Goal: Task Accomplishment & Management: Complete application form

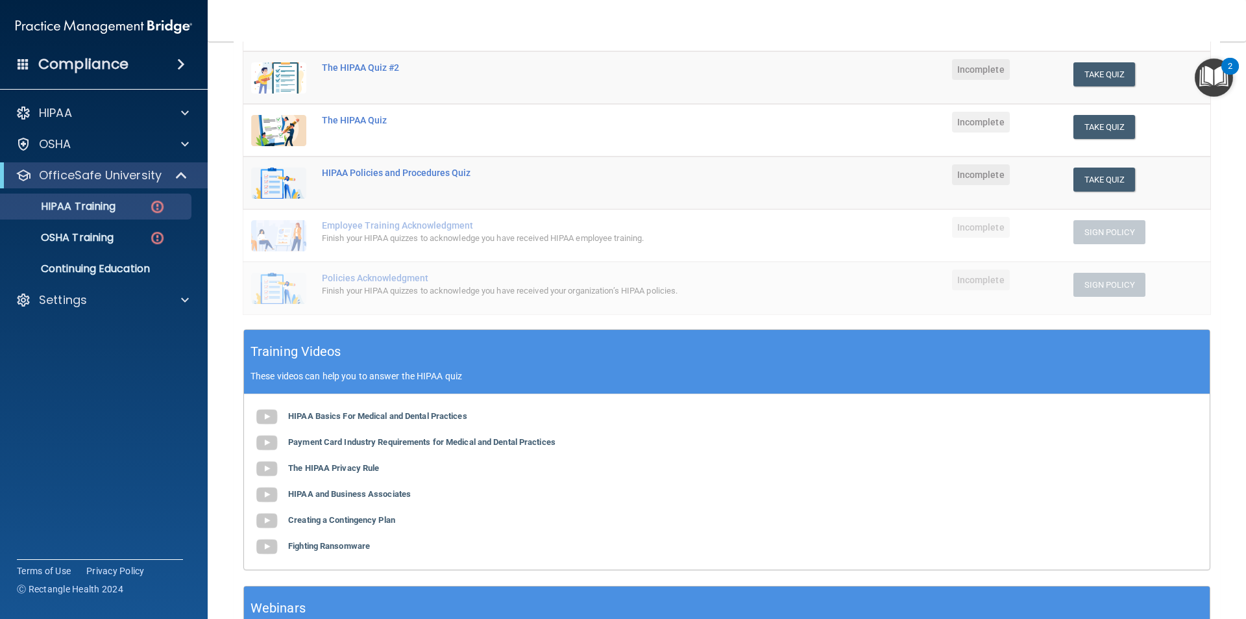
scroll to position [31, 0]
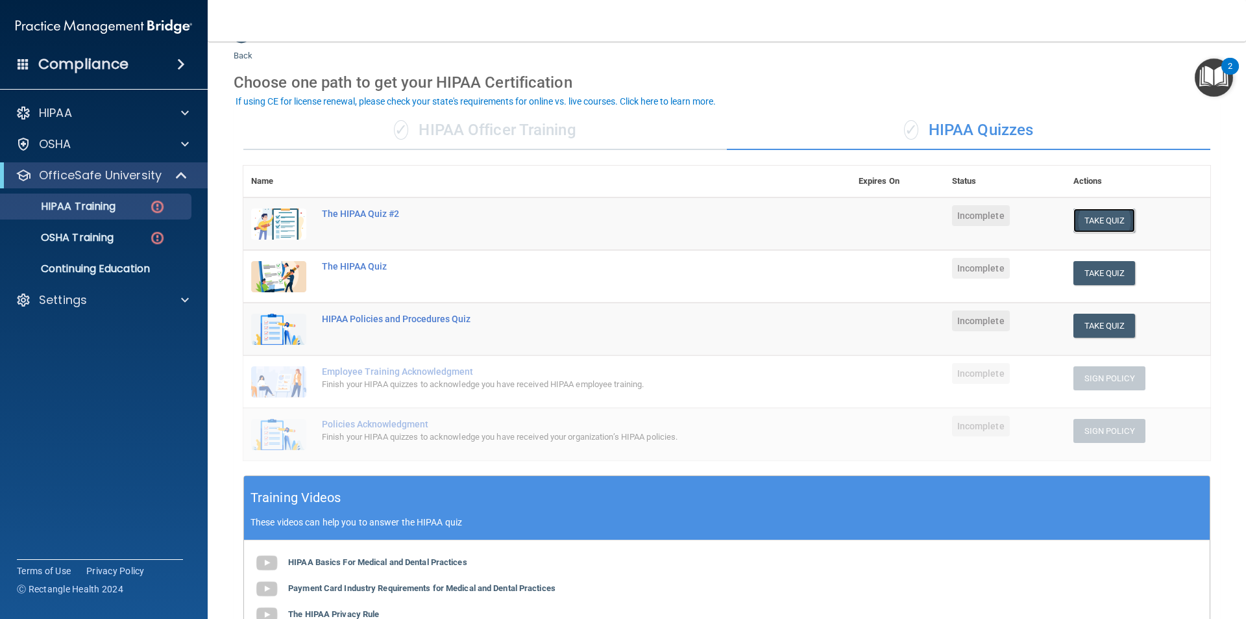
click at [1105, 221] on button "Take Quiz" at bounding box center [1105, 220] width 62 height 24
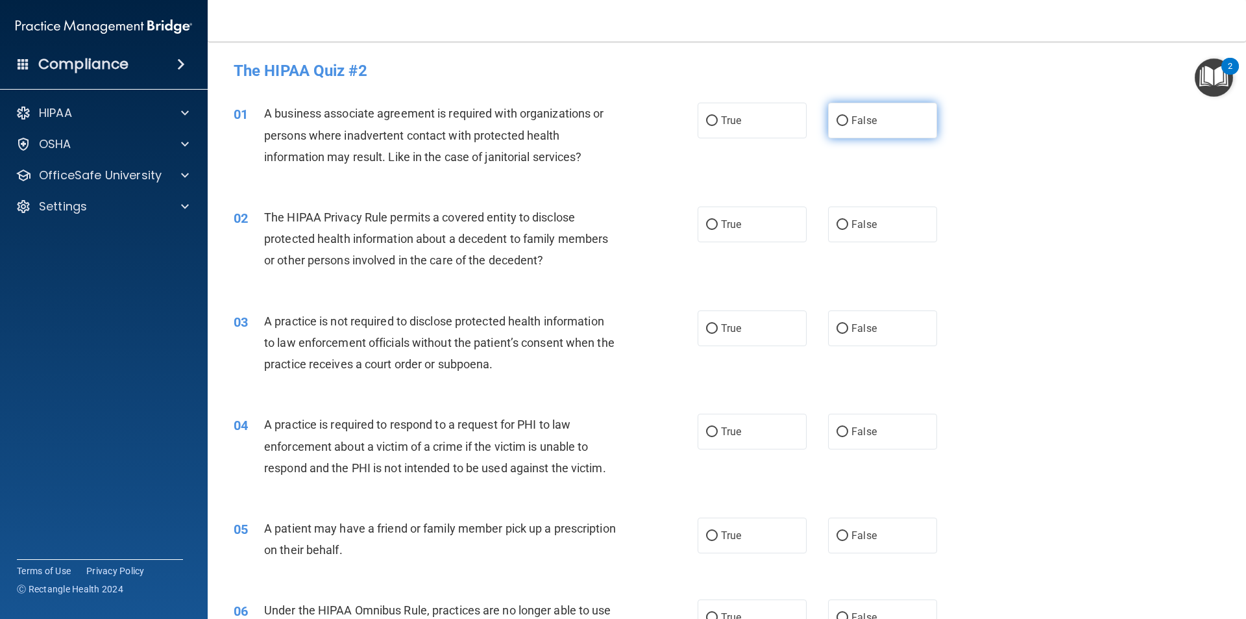
click at [852, 134] on label "False" at bounding box center [882, 121] width 109 height 36
click at [848, 126] on input "False" at bounding box center [843, 121] width 12 height 10
radio input "true"
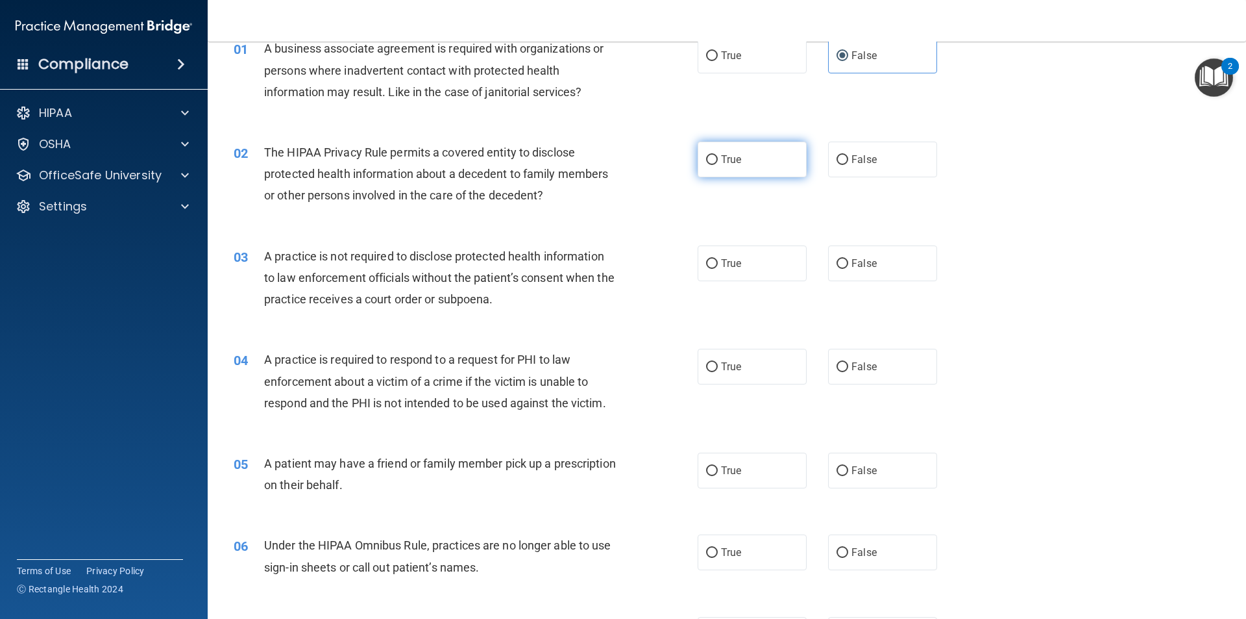
click at [717, 169] on label "True" at bounding box center [752, 160] width 109 height 36
click at [717, 165] on input "True" at bounding box center [712, 160] width 12 height 10
radio input "true"
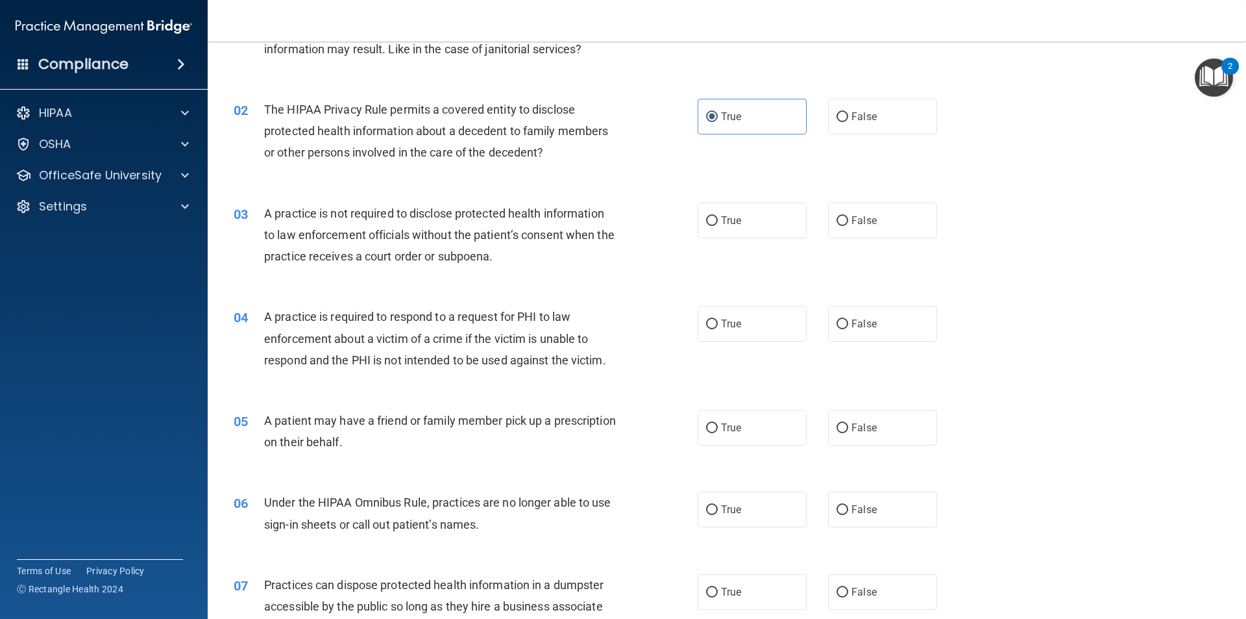
scroll to position [130, 0]
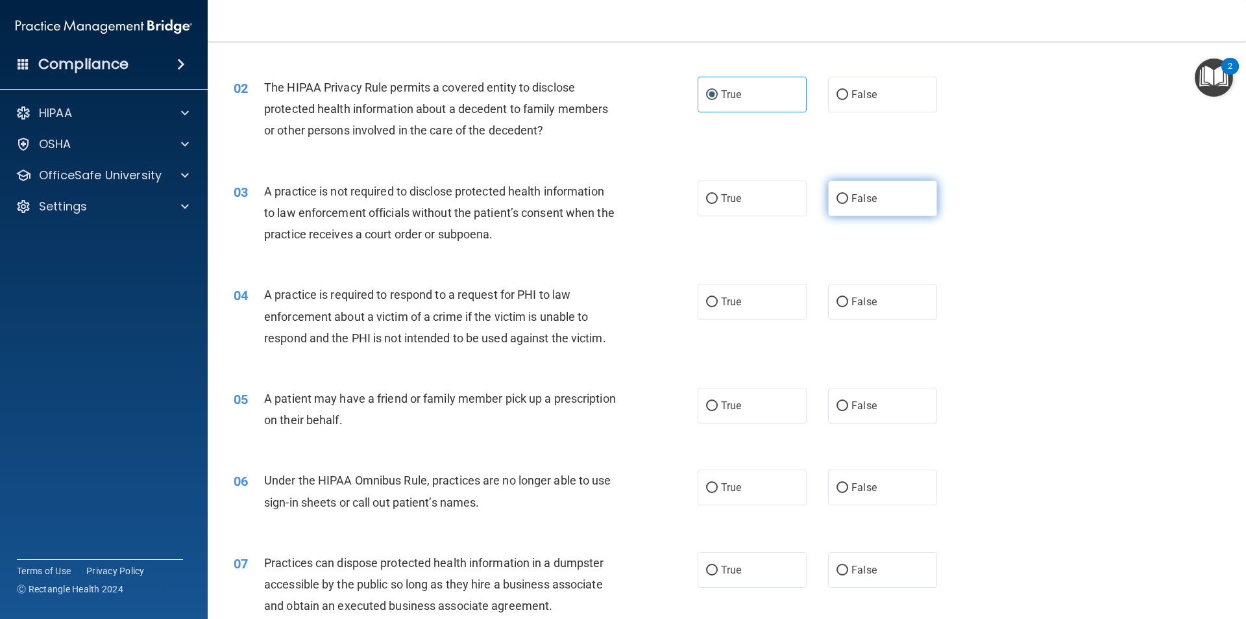
click at [840, 203] on input "False" at bounding box center [843, 199] width 12 height 10
radio input "true"
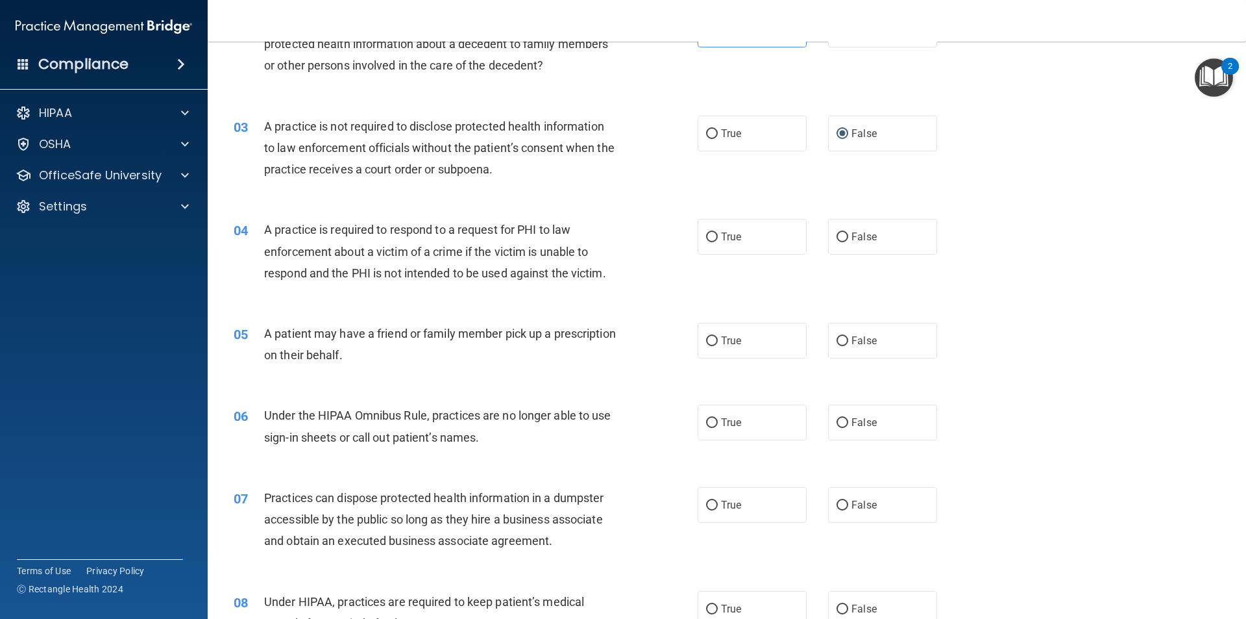
scroll to position [260, 0]
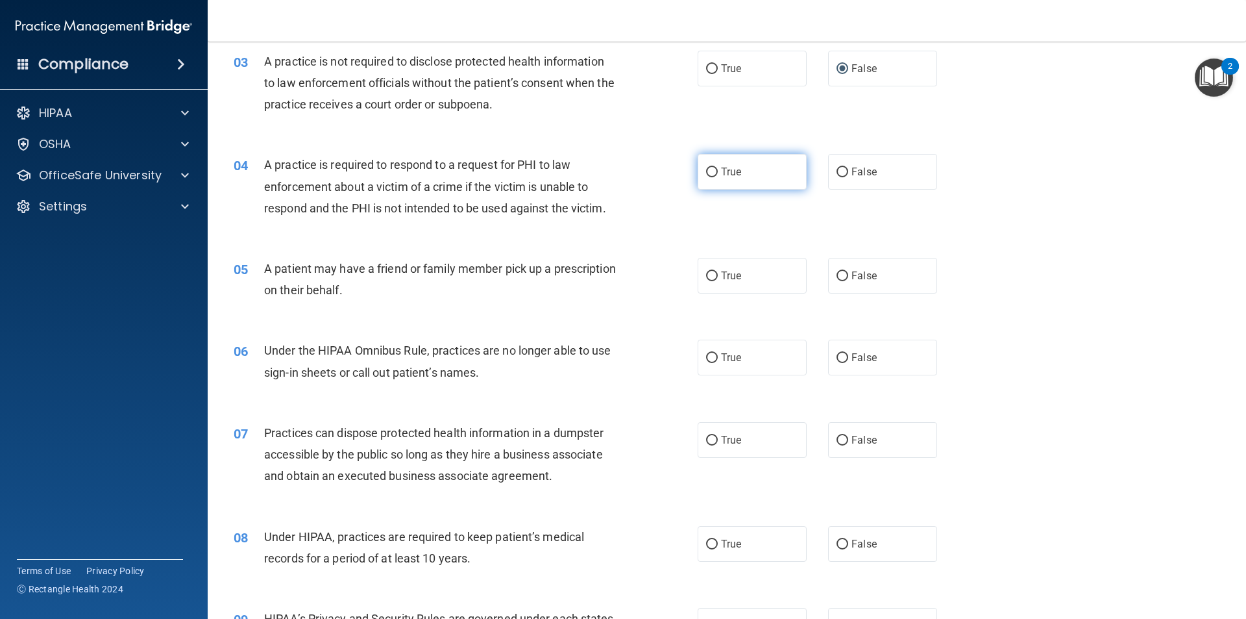
click at [708, 180] on label "True" at bounding box center [752, 172] width 109 height 36
click at [708, 177] on input "True" at bounding box center [712, 172] width 12 height 10
radio input "true"
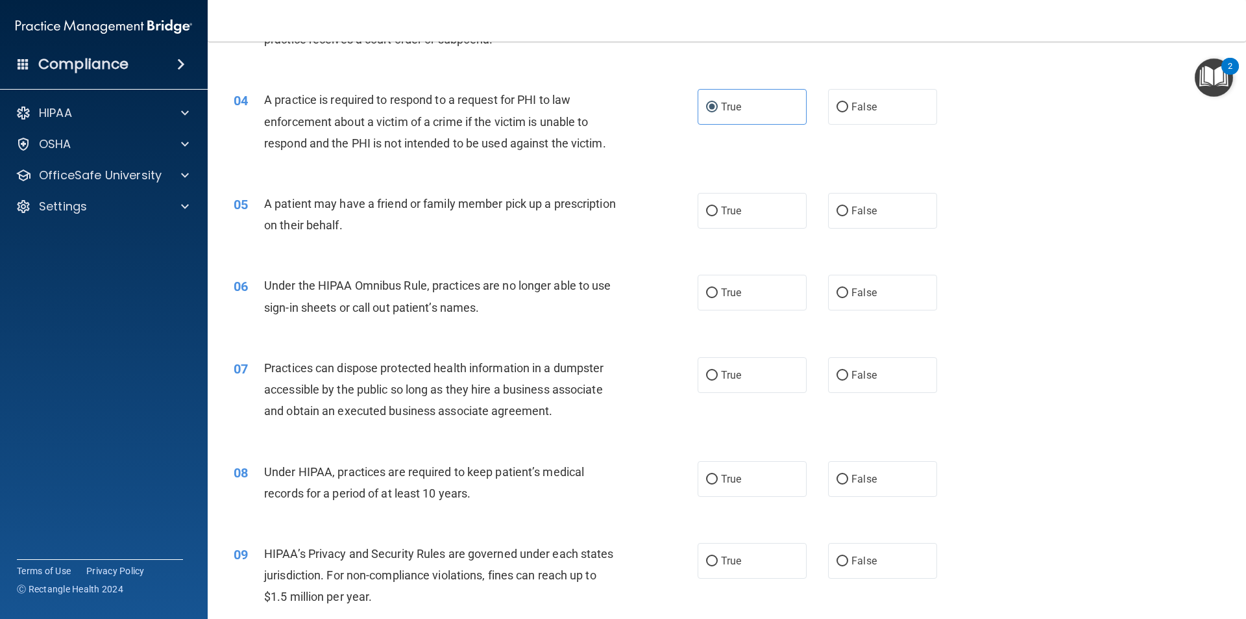
scroll to position [389, 0]
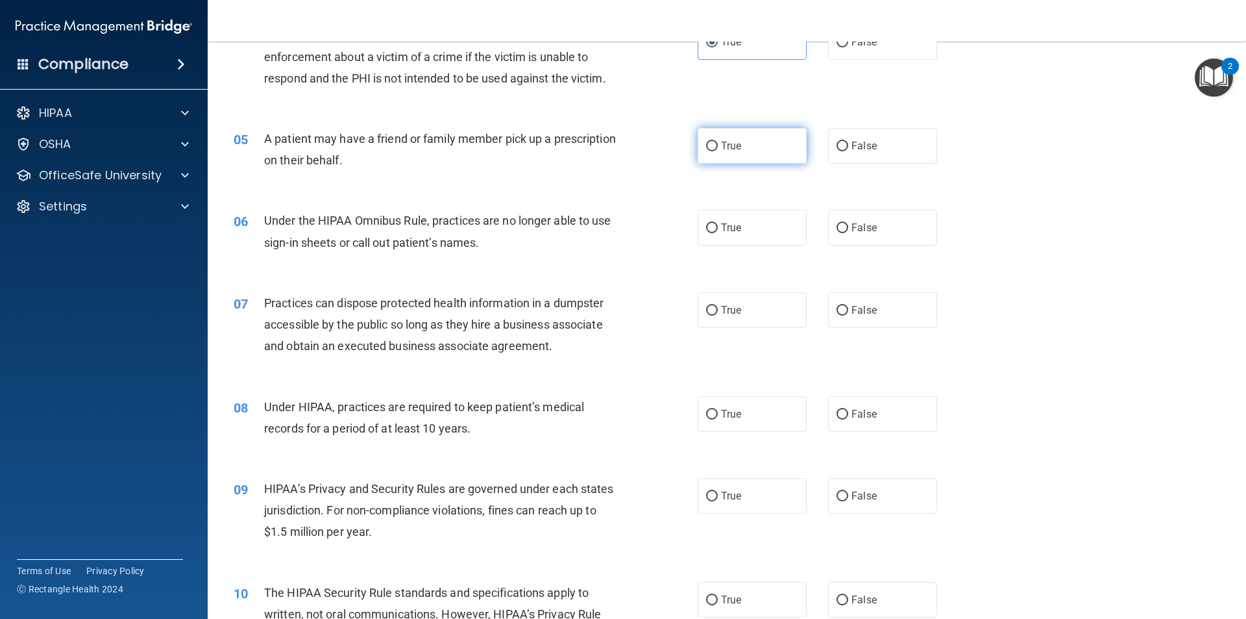
click at [724, 152] on label "True" at bounding box center [752, 146] width 109 height 36
click at [718, 151] on input "True" at bounding box center [712, 147] width 12 height 10
radio input "true"
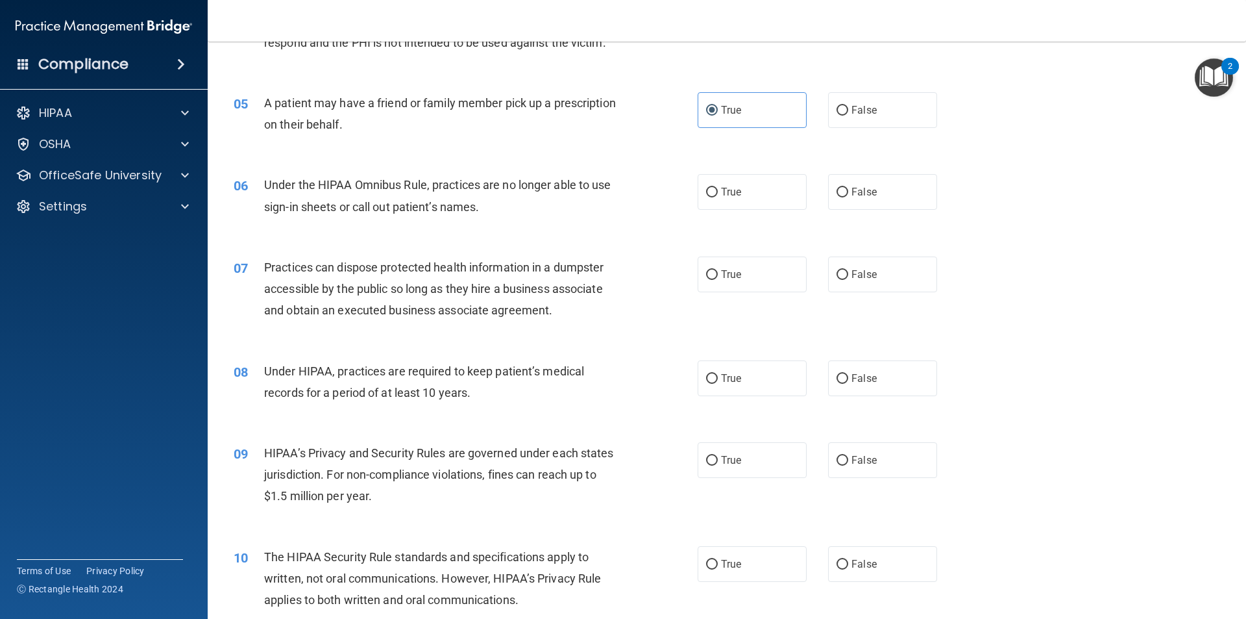
scroll to position [454, 0]
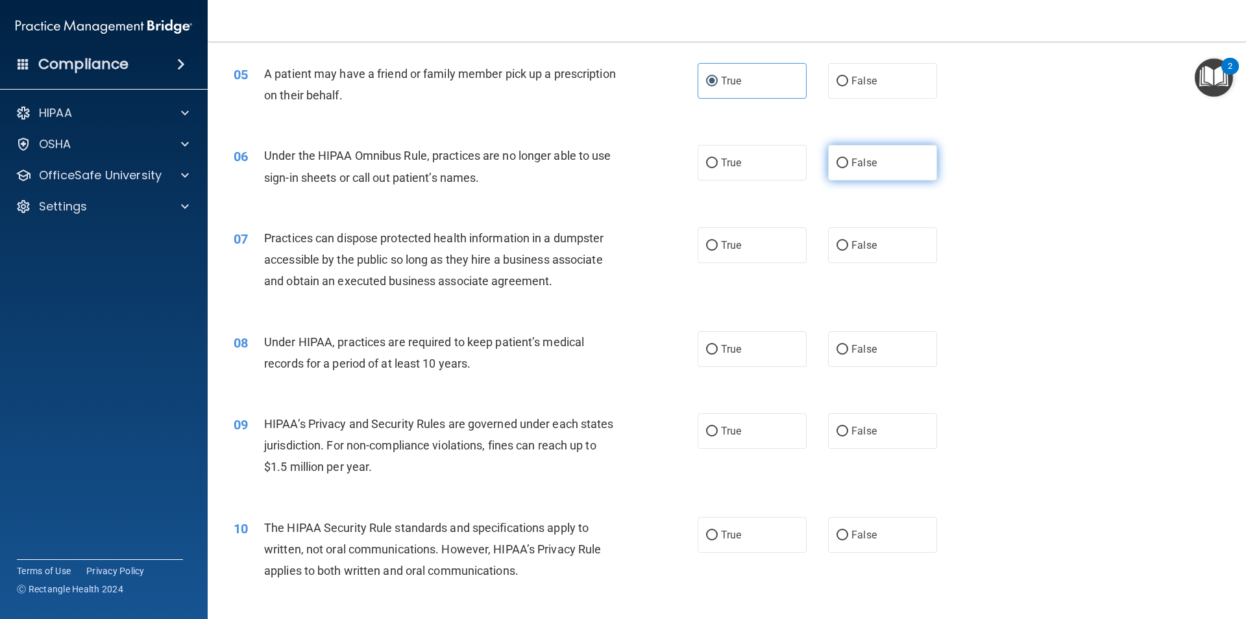
click at [840, 163] on input "False" at bounding box center [843, 163] width 12 height 10
radio input "true"
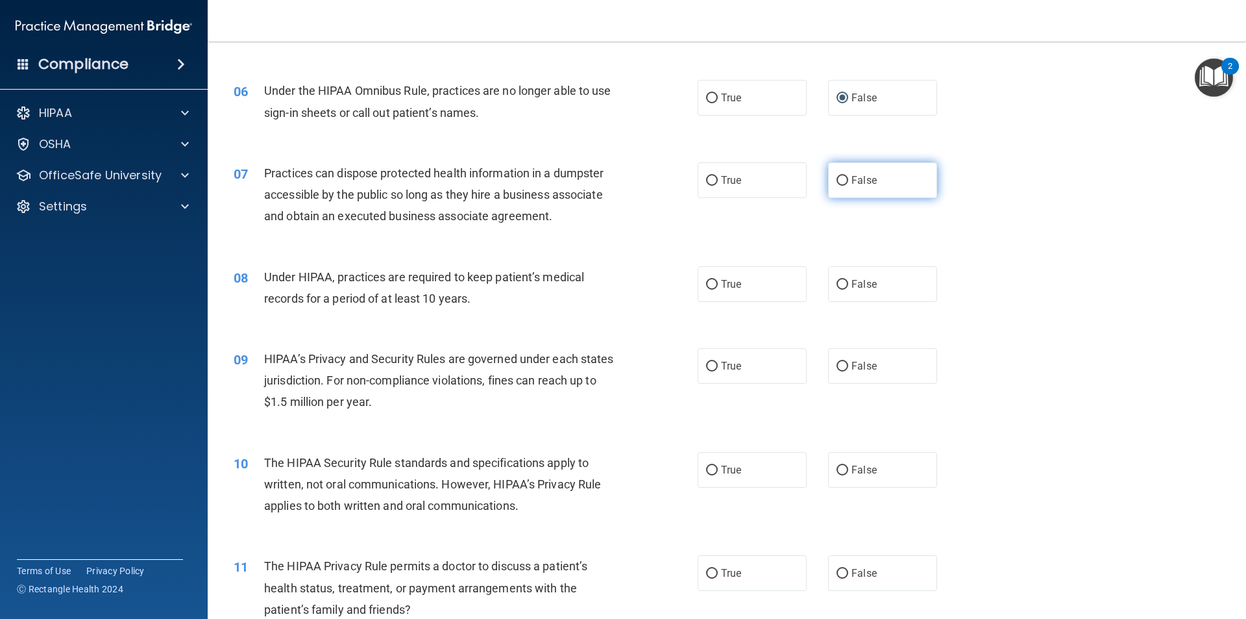
click at [834, 190] on label "False" at bounding box center [882, 180] width 109 height 36
click at [837, 186] on input "False" at bounding box center [843, 181] width 12 height 10
radio input "true"
click at [733, 184] on span "True" at bounding box center [731, 180] width 20 height 12
click at [718, 184] on input "True" at bounding box center [712, 181] width 12 height 10
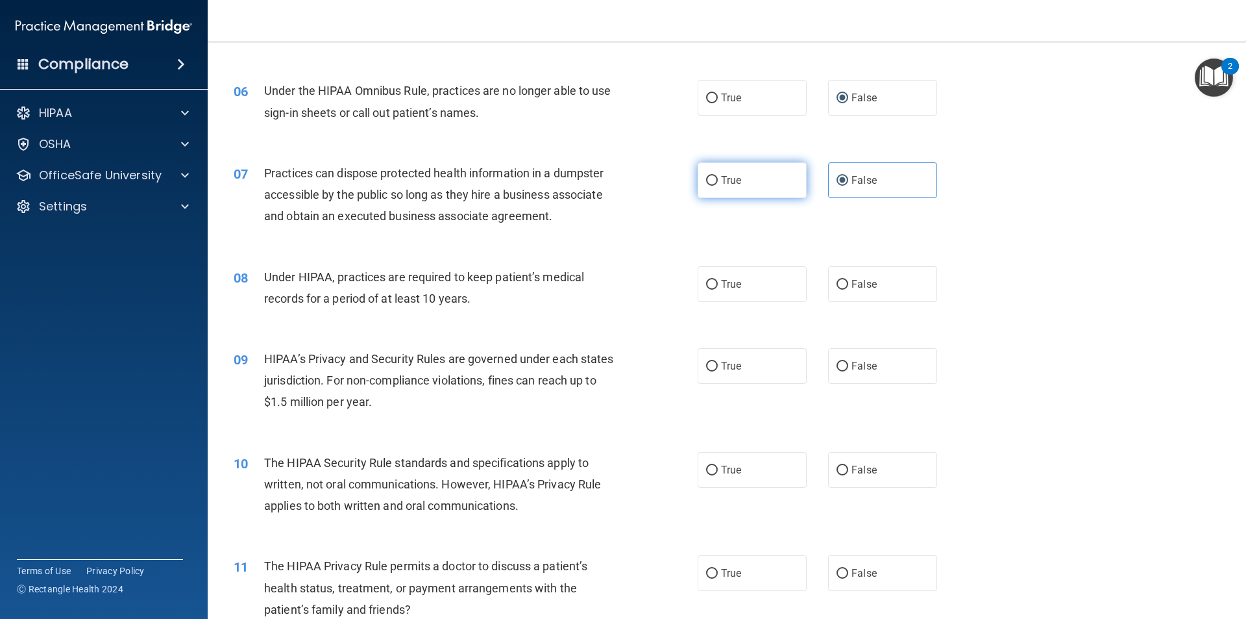
radio input "true"
radio input "false"
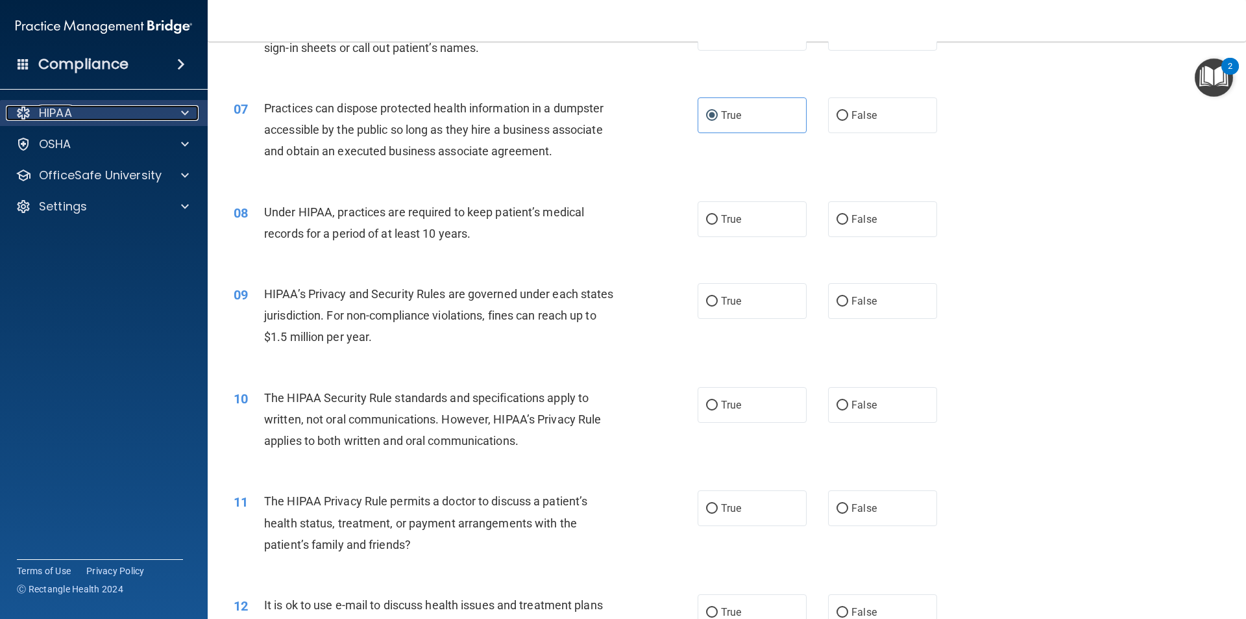
click at [187, 106] on span at bounding box center [185, 113] width 8 height 16
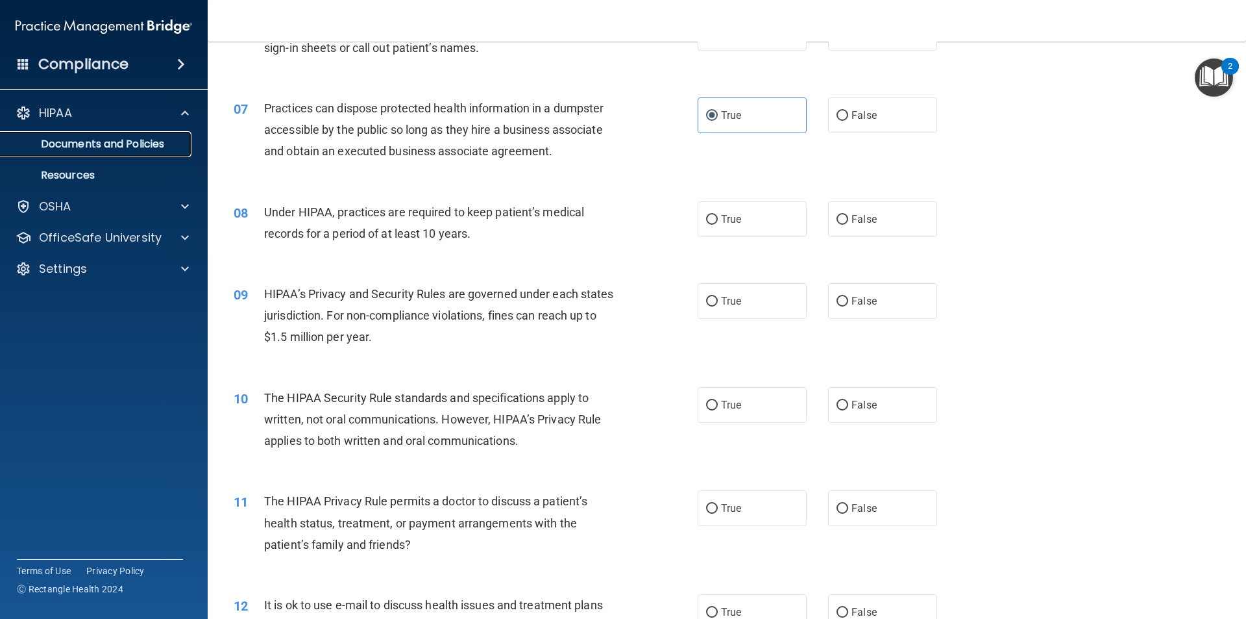
click at [164, 150] on p "Documents and Policies" at bounding box center [96, 144] width 177 height 13
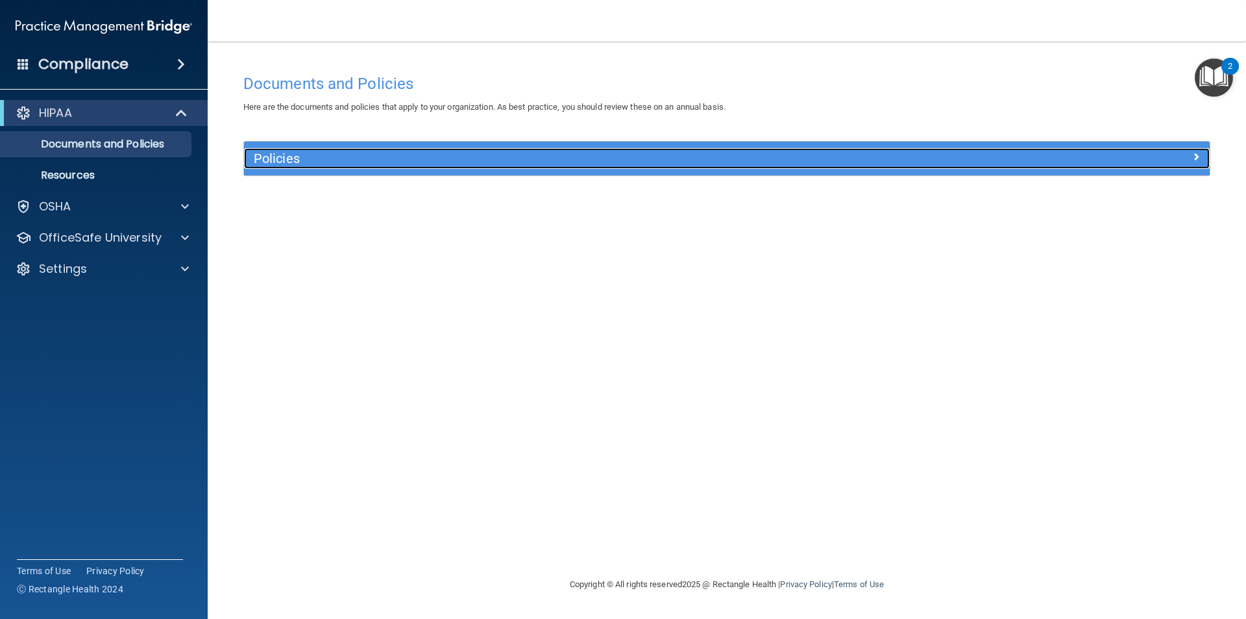
click at [378, 159] on h5 "Policies" at bounding box center [606, 158] width 705 height 14
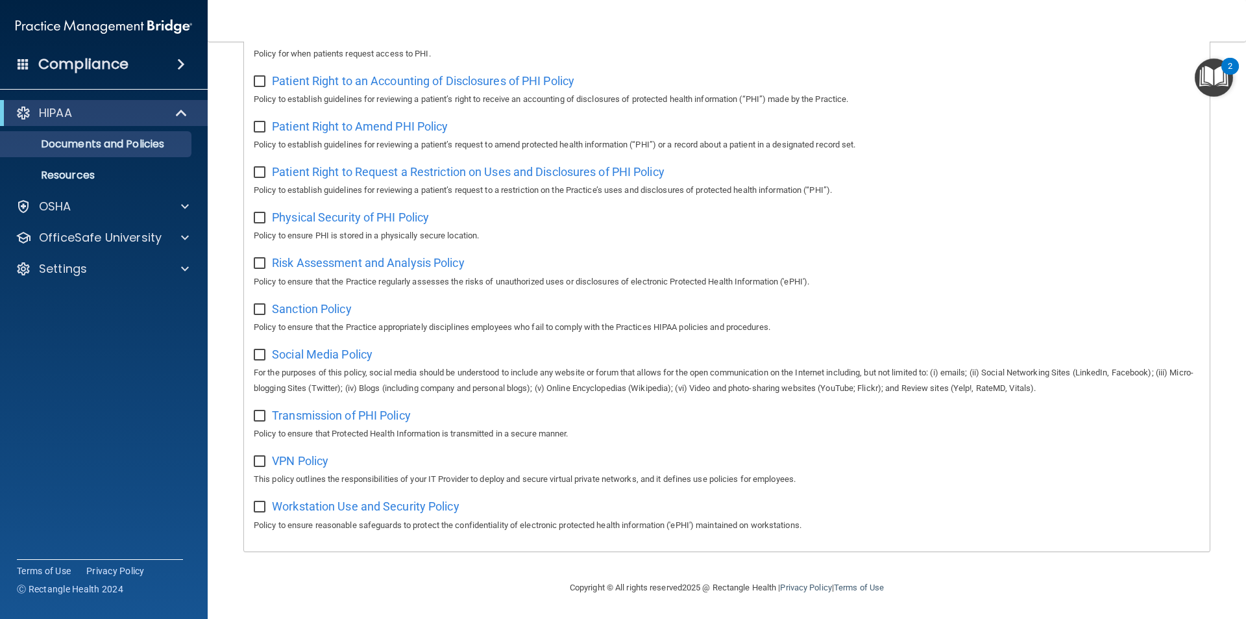
scroll to position [684, 0]
click at [170, 111] on div at bounding box center [182, 113] width 32 height 16
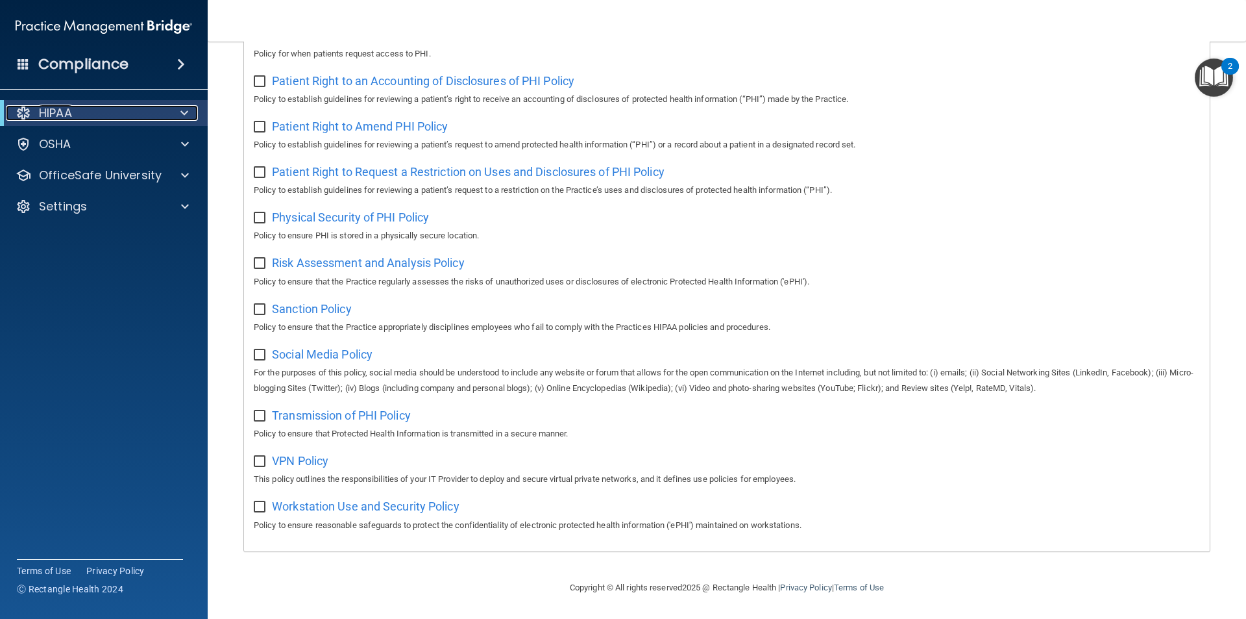
click at [169, 113] on div at bounding box center [182, 113] width 32 height 16
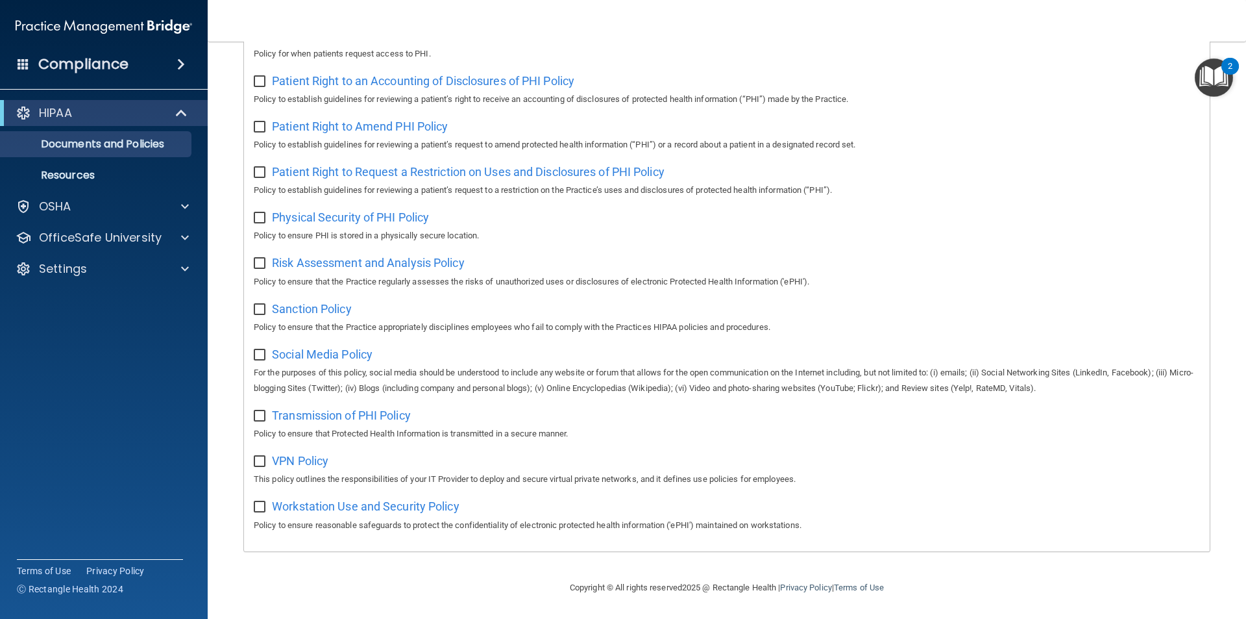
click at [1213, 70] on img "Open Resource Center, 2 new notifications" at bounding box center [1214, 77] width 38 height 38
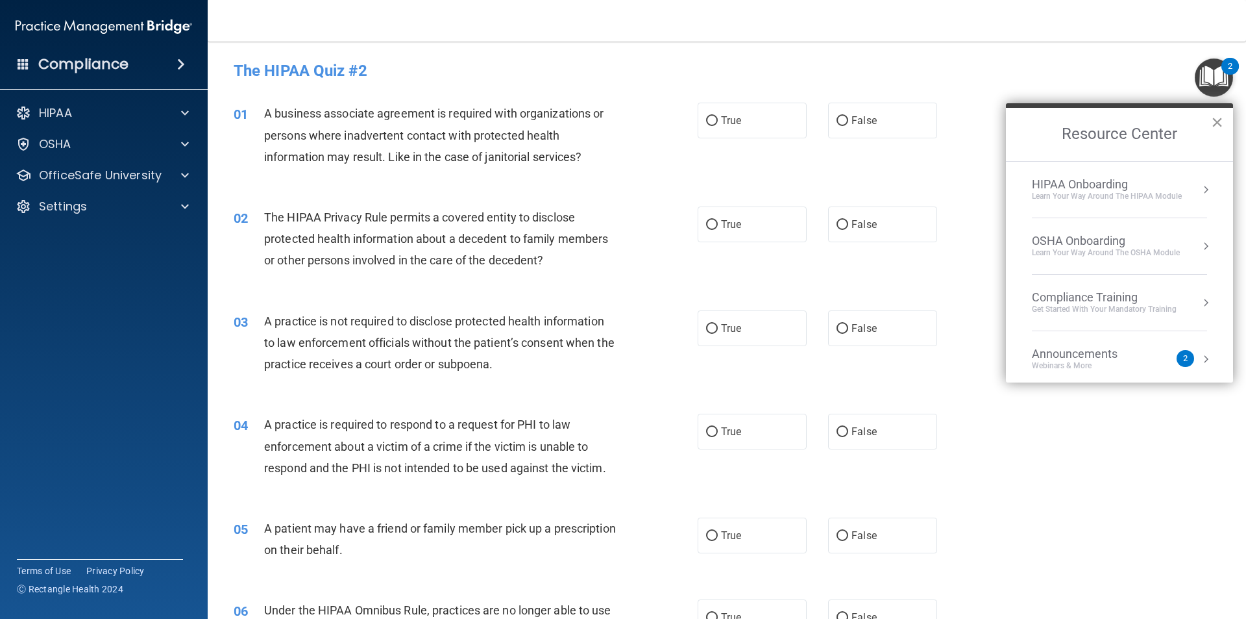
click at [1220, 125] on button "×" at bounding box center [1217, 122] width 12 height 21
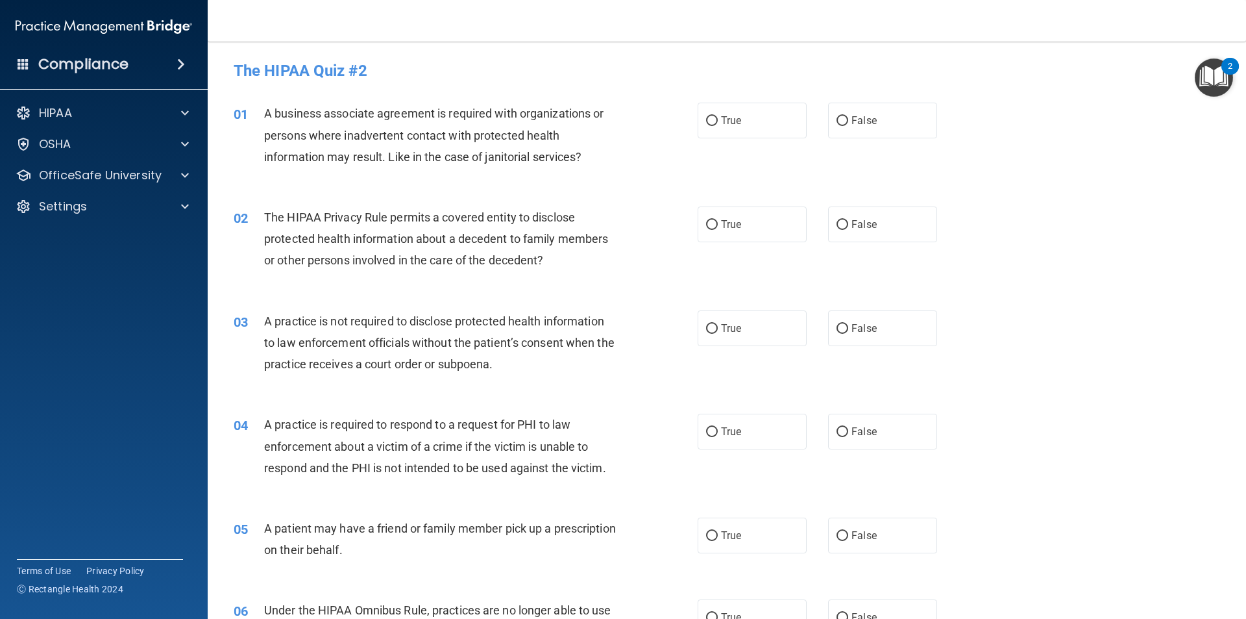
click at [147, 70] on div "Compliance" at bounding box center [104, 64] width 208 height 29
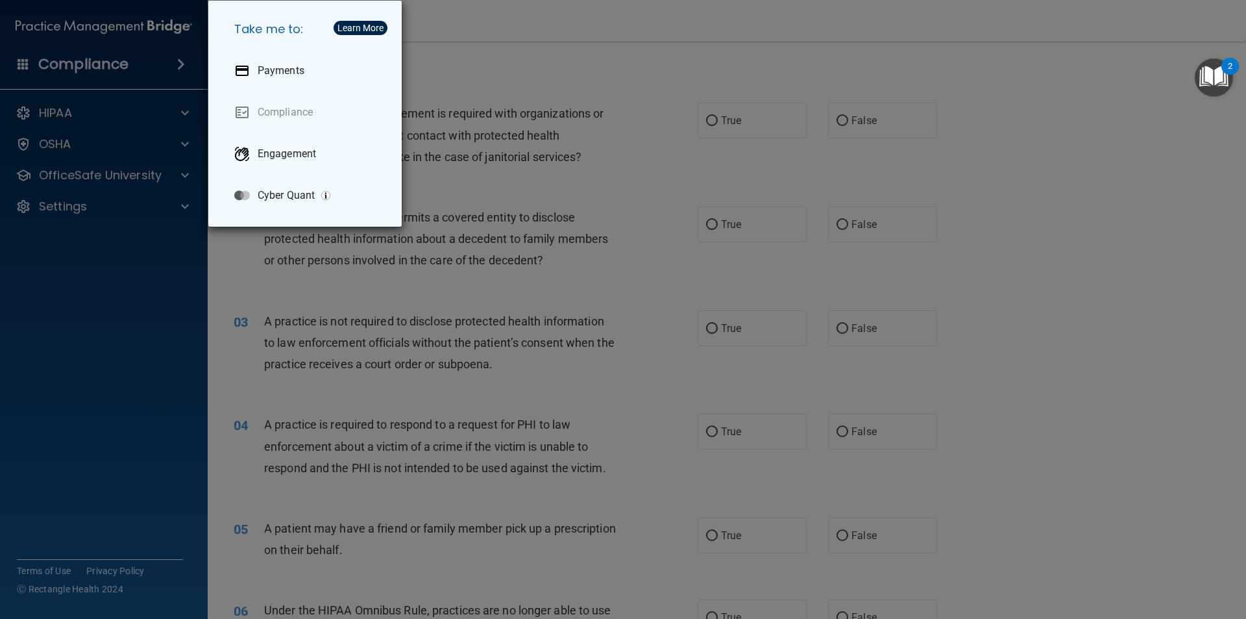
click at [386, 326] on div "Take me to: Payments Compliance Engagement Cyber Quant" at bounding box center [623, 309] width 1246 height 619
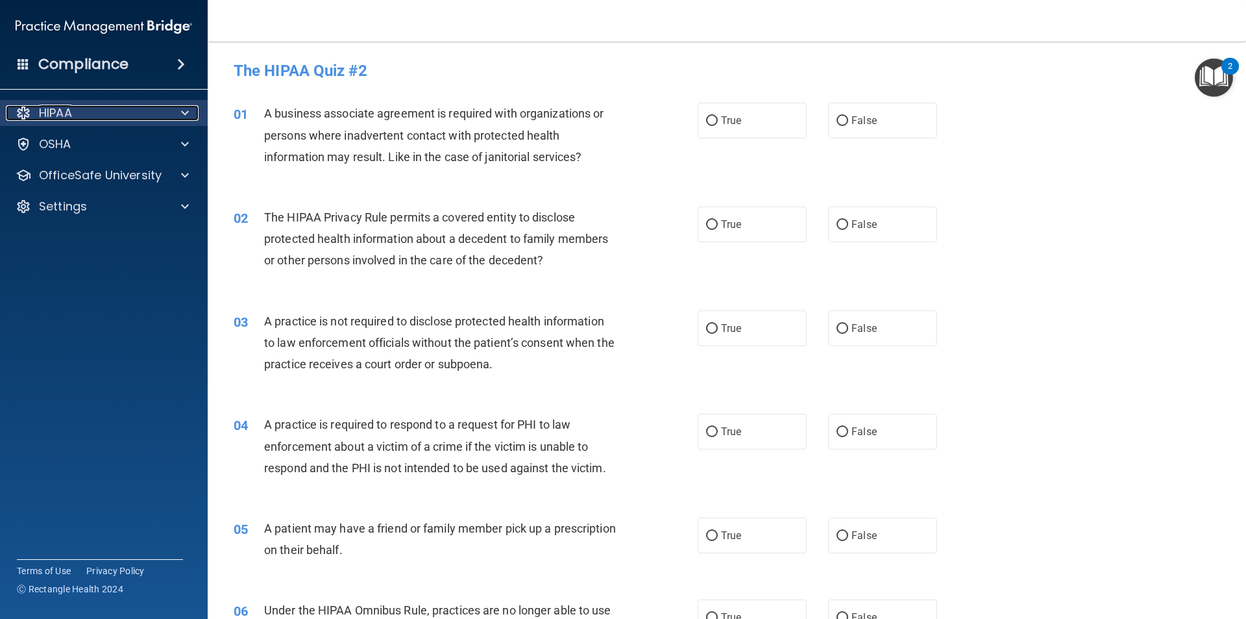
click at [183, 108] on span at bounding box center [185, 113] width 8 height 16
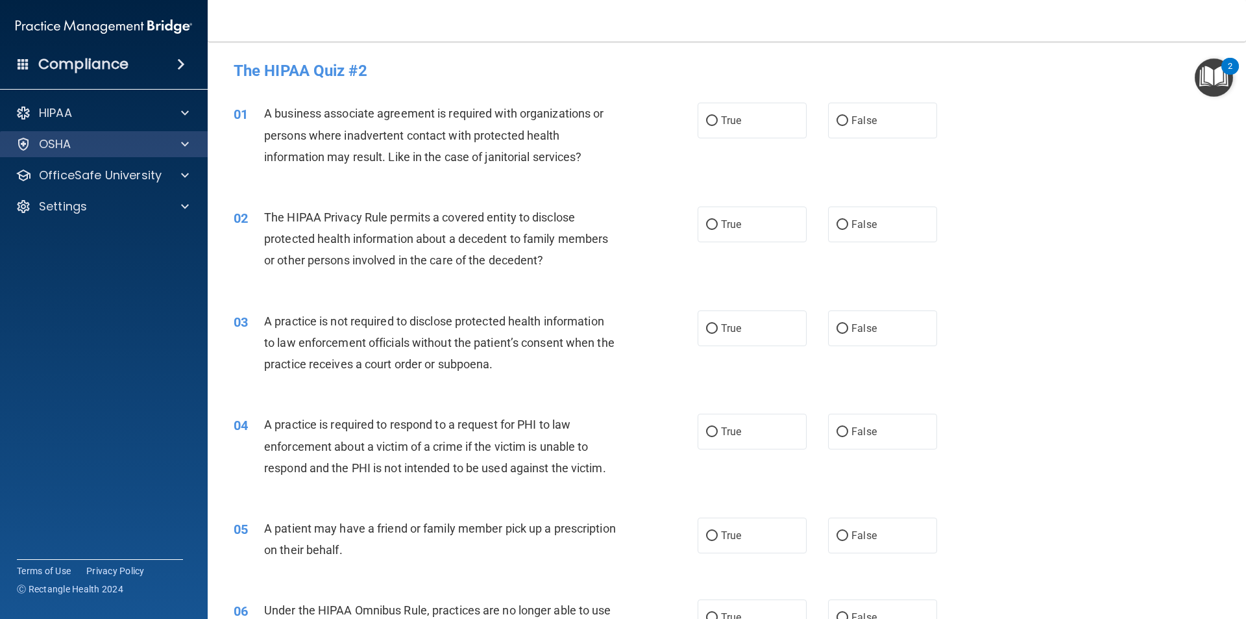
click at [186, 136] on div "OSHA" at bounding box center [104, 144] width 208 height 26
click at [183, 143] on span at bounding box center [185, 144] width 8 height 16
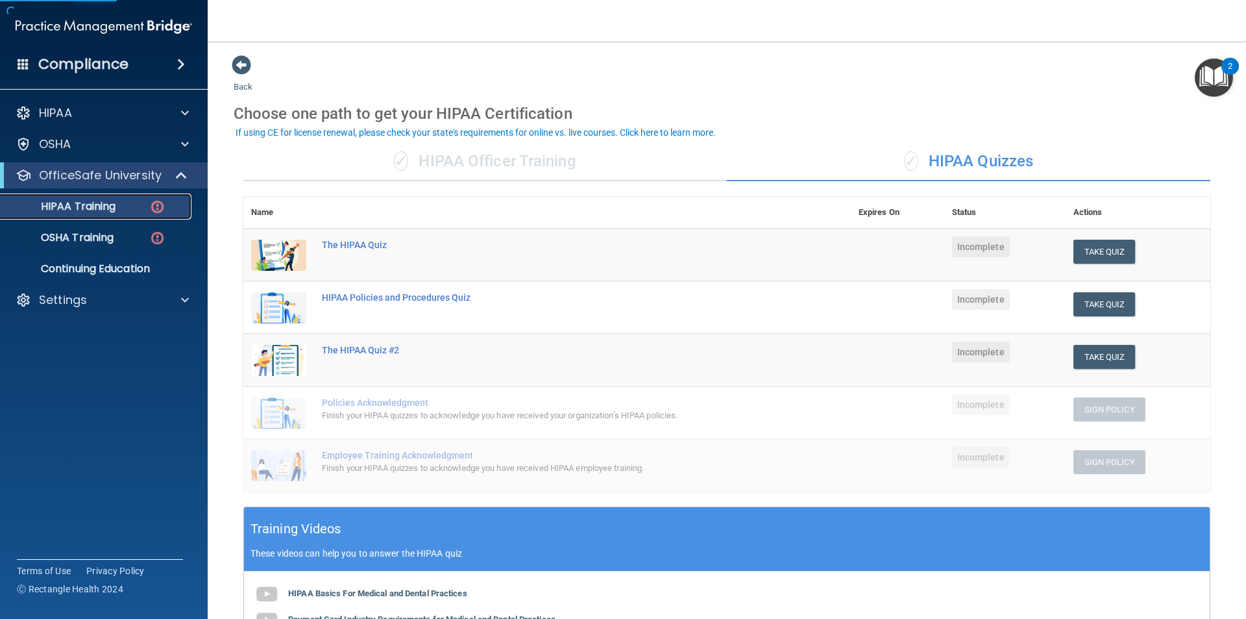
click at [161, 207] on img at bounding box center [157, 207] width 16 height 16
click at [1113, 253] on button "Take Quiz" at bounding box center [1105, 252] width 62 height 24
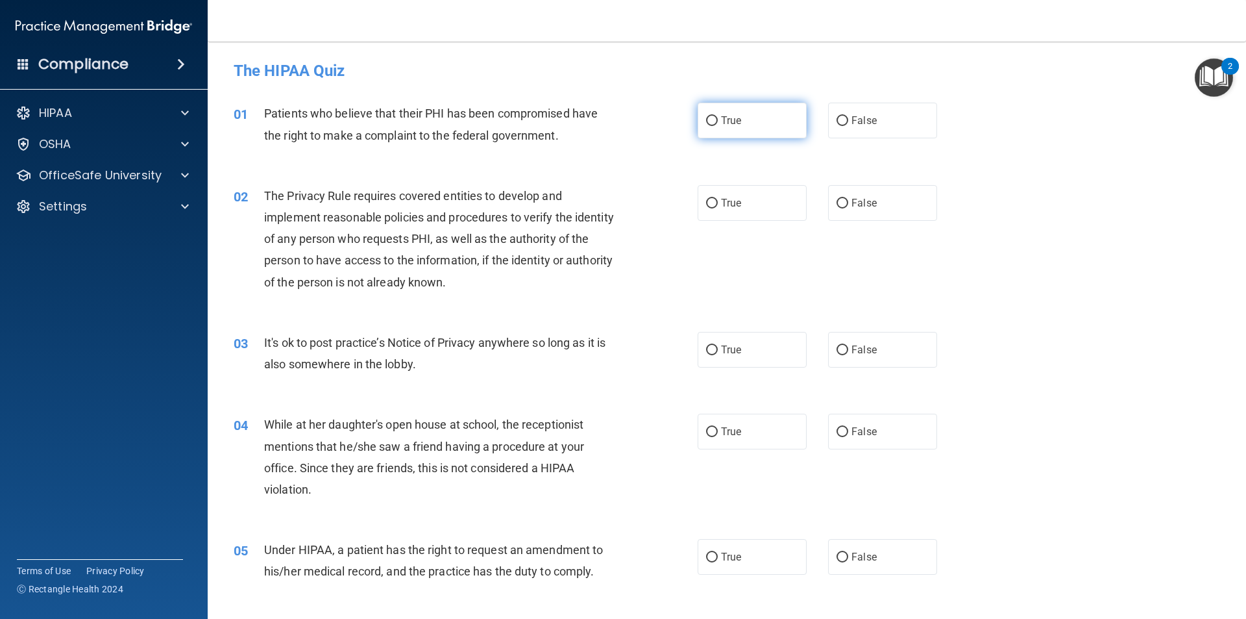
click at [713, 129] on label "True" at bounding box center [752, 121] width 109 height 36
click at [713, 126] on input "True" at bounding box center [712, 121] width 12 height 10
radio input "true"
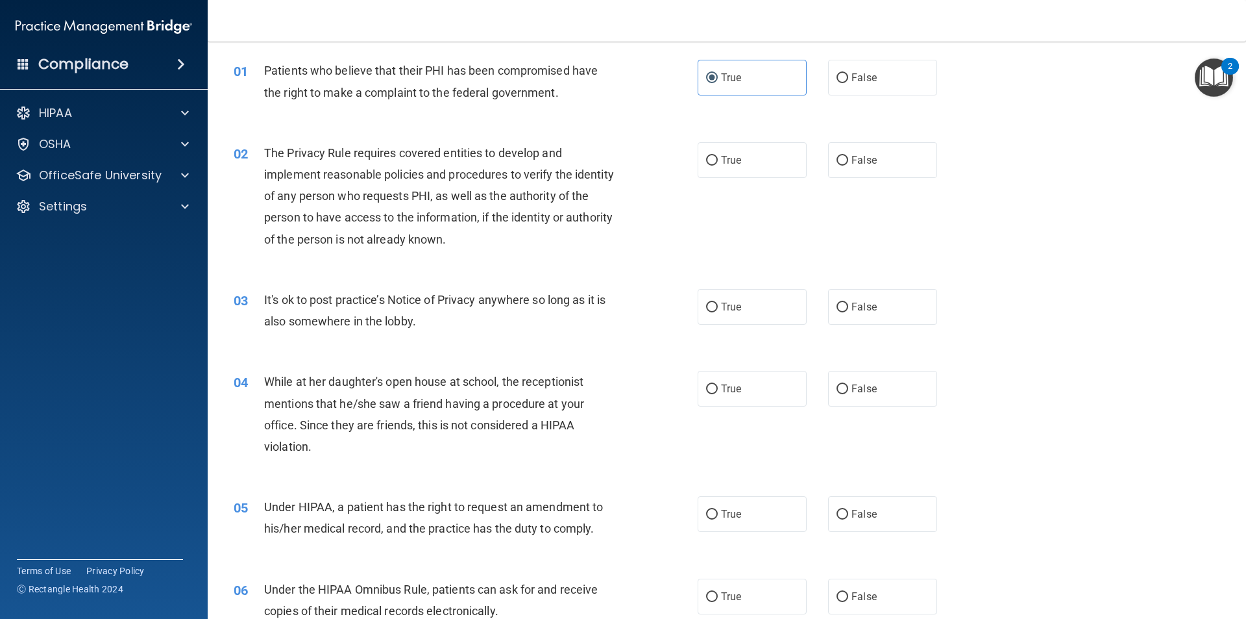
scroll to position [65, 0]
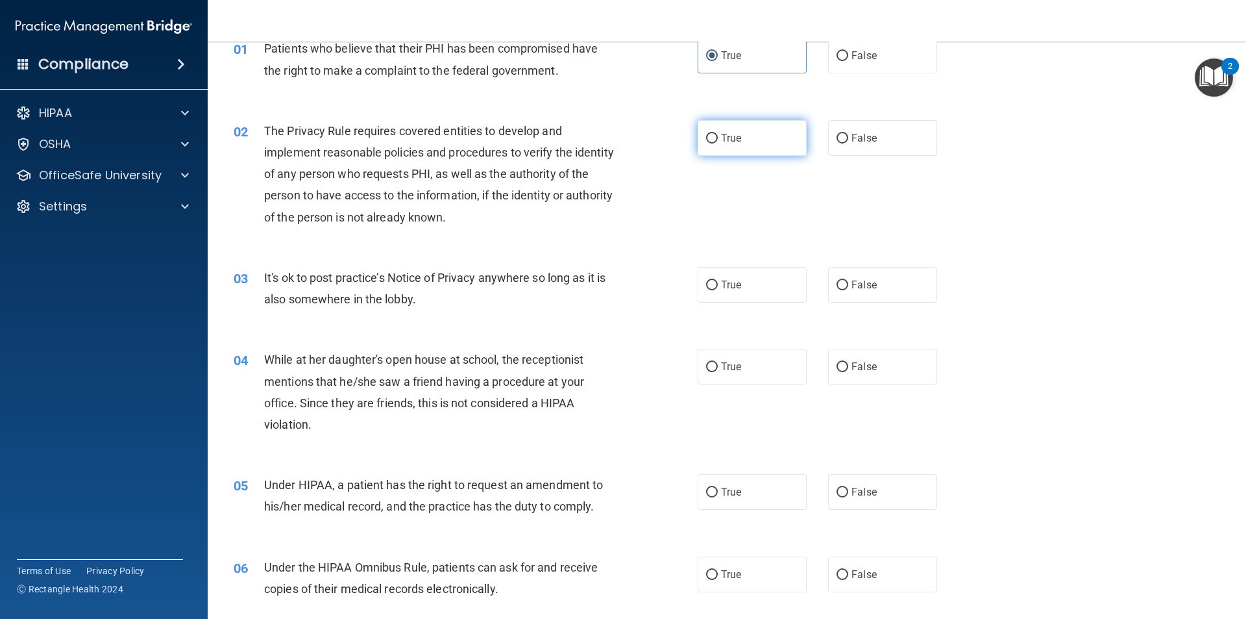
click at [710, 128] on label "True" at bounding box center [752, 138] width 109 height 36
click at [710, 134] on input "True" at bounding box center [712, 139] width 12 height 10
radio input "true"
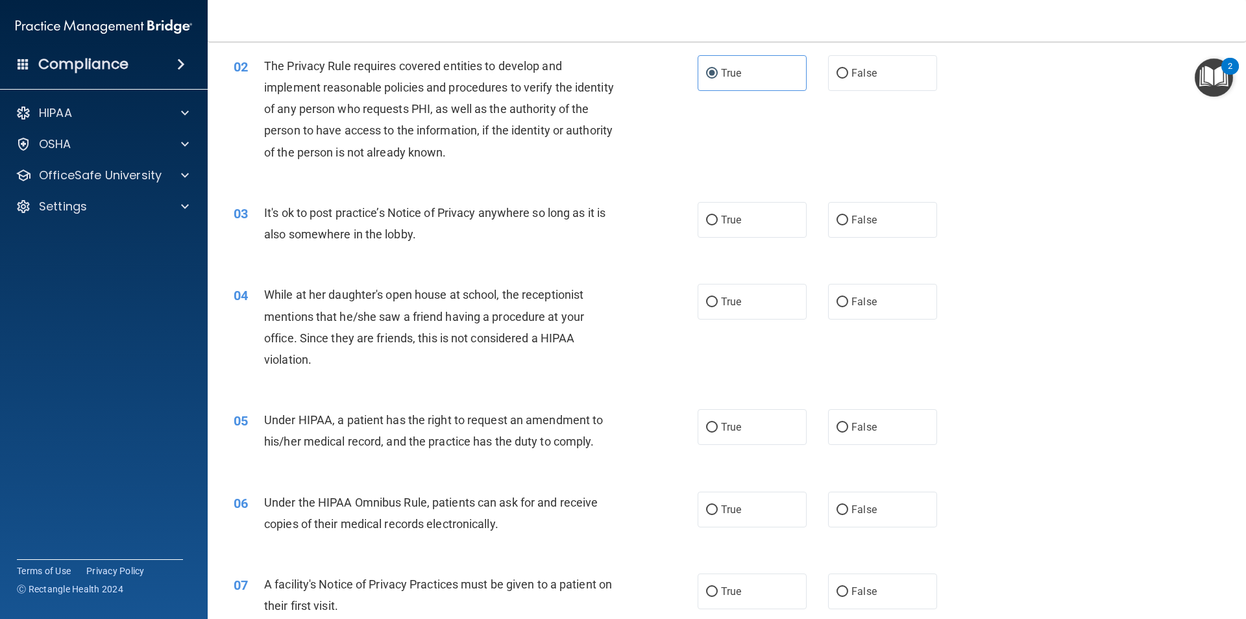
scroll to position [195, 0]
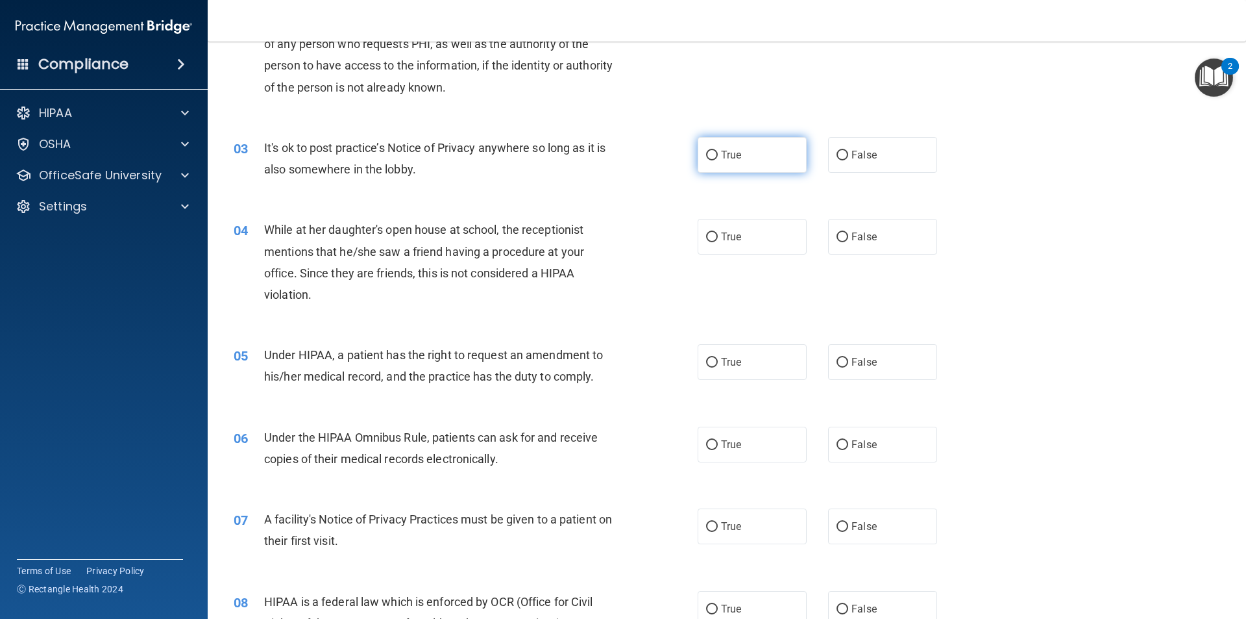
click at [702, 162] on label "True" at bounding box center [752, 155] width 109 height 36
click at [706, 160] on input "True" at bounding box center [712, 156] width 12 height 10
radio input "true"
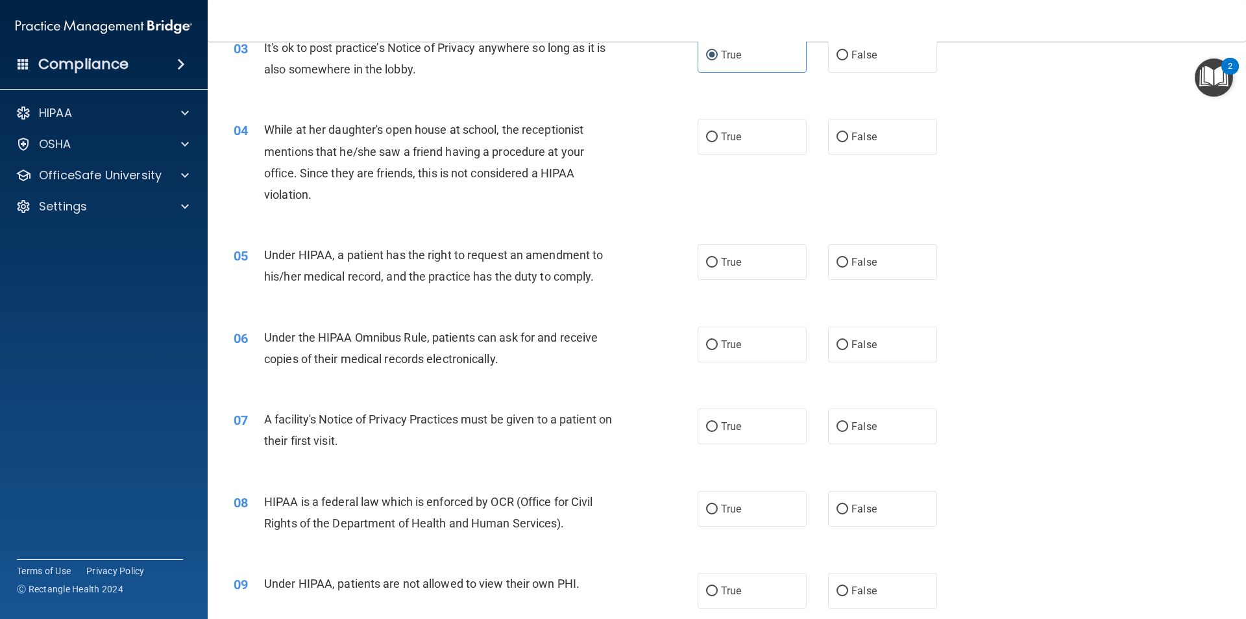
scroll to position [325, 0]
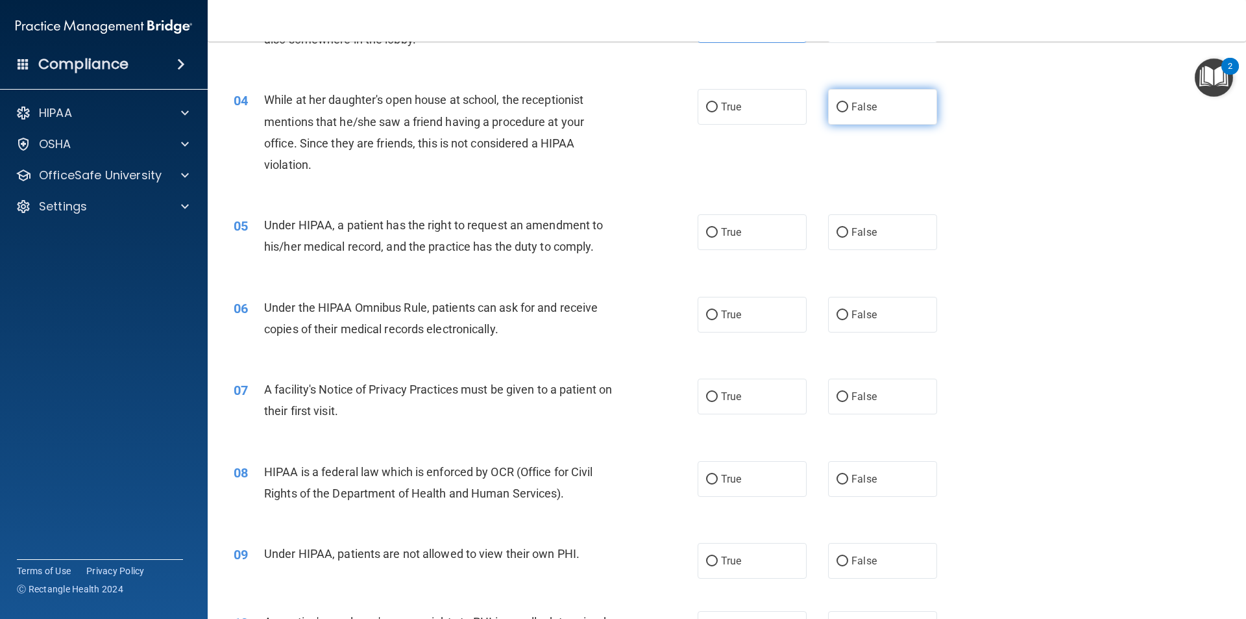
click at [843, 114] on label "False" at bounding box center [882, 107] width 109 height 36
click at [843, 112] on input "False" at bounding box center [843, 108] width 12 height 10
radio input "true"
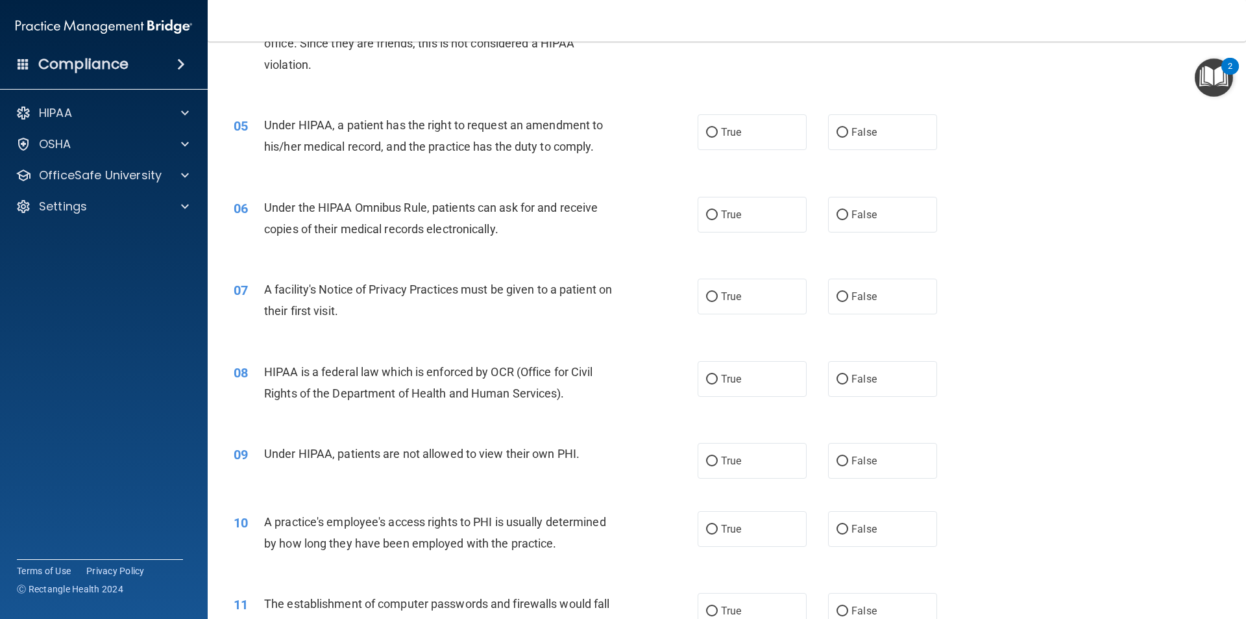
scroll to position [454, 0]
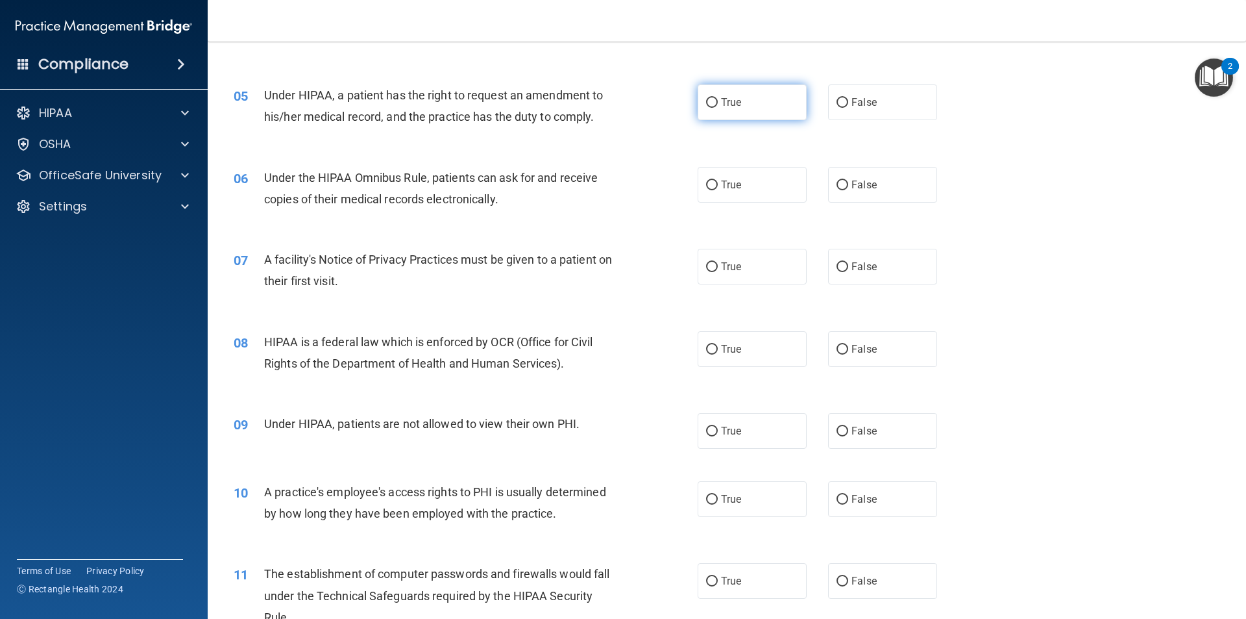
click at [706, 108] on input "True" at bounding box center [712, 103] width 12 height 10
radio input "true"
click at [739, 195] on label "True" at bounding box center [752, 185] width 109 height 36
click at [718, 190] on input "True" at bounding box center [712, 185] width 12 height 10
radio input "true"
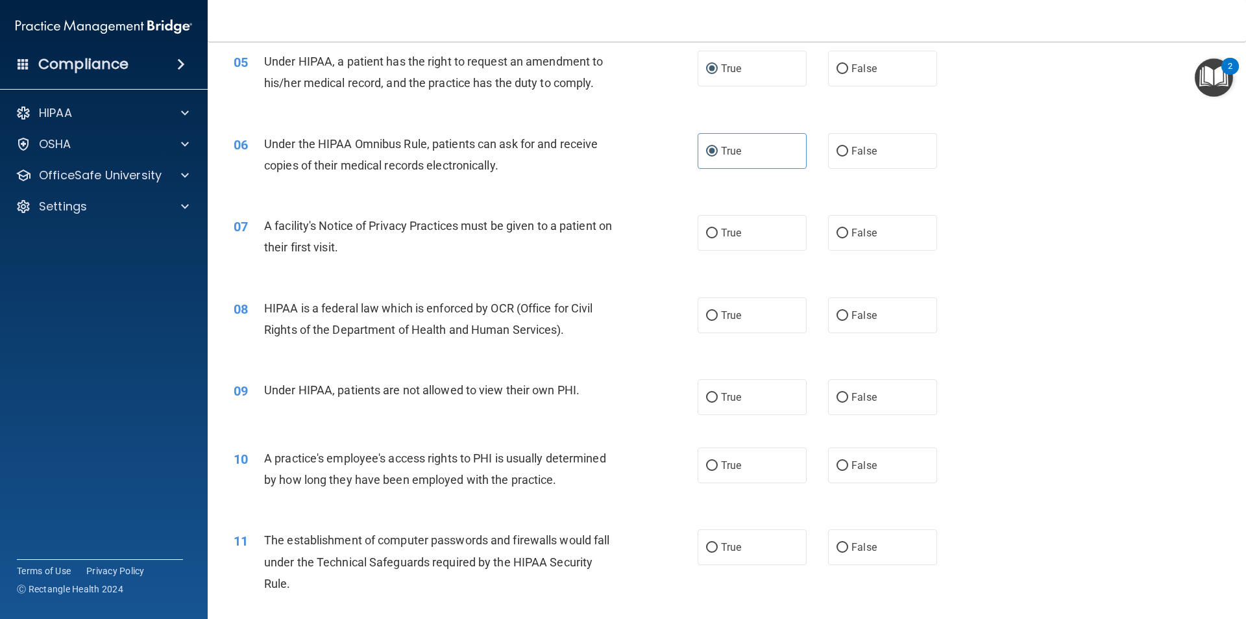
scroll to position [519, 0]
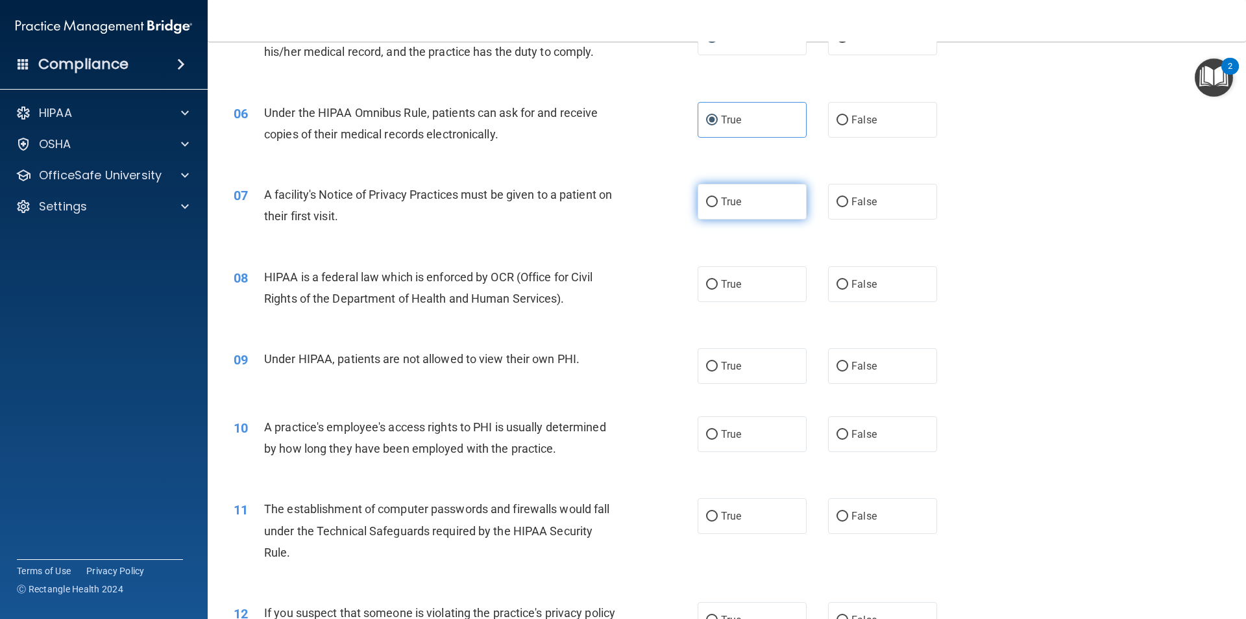
click at [754, 201] on label "True" at bounding box center [752, 202] width 109 height 36
click at [718, 201] on input "True" at bounding box center [712, 202] width 12 height 10
radio input "true"
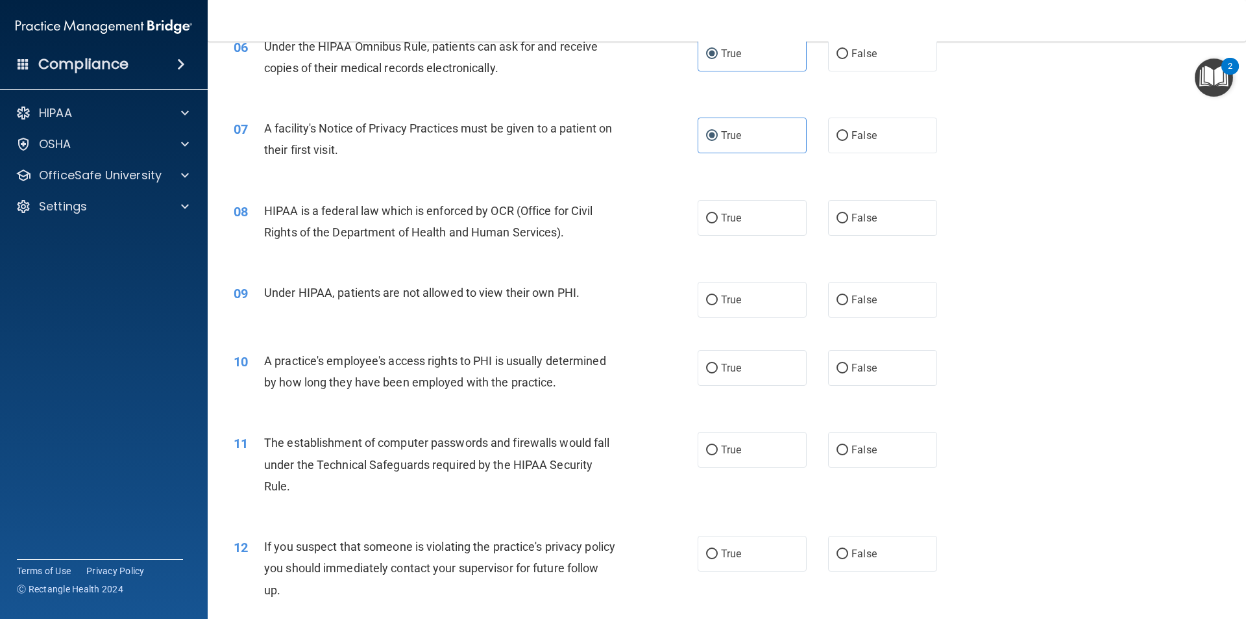
scroll to position [649, 0]
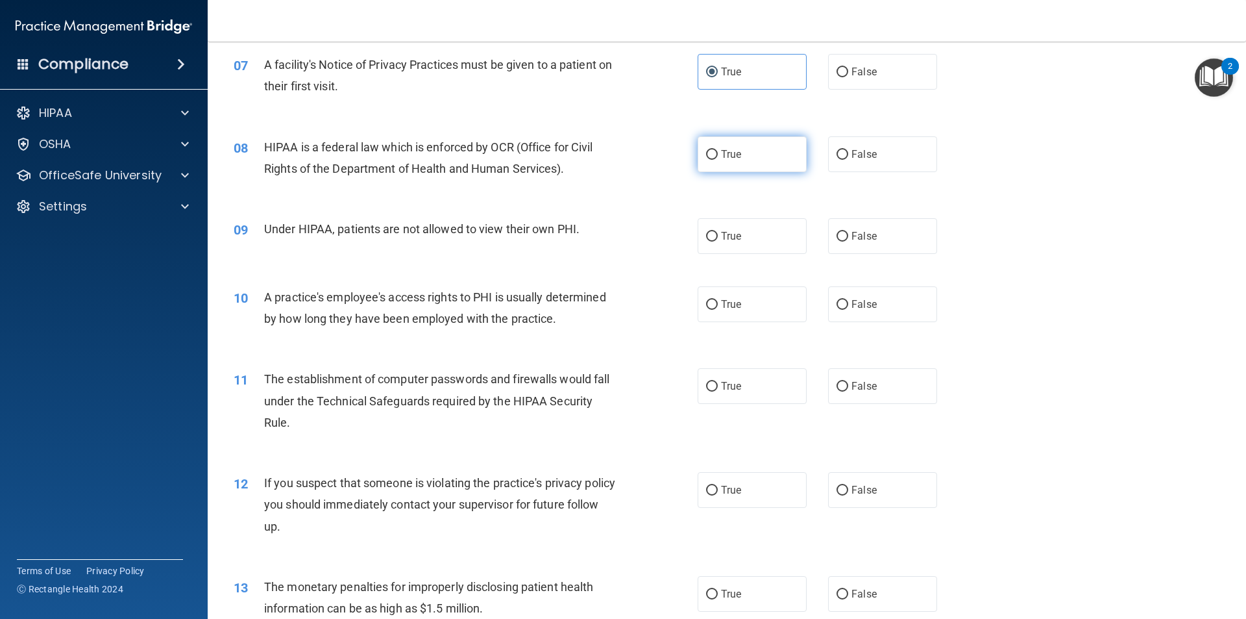
click at [711, 159] on input "True" at bounding box center [712, 155] width 12 height 10
radio input "true"
click at [858, 237] on span "False" at bounding box center [864, 236] width 25 height 12
click at [848, 237] on input "False" at bounding box center [843, 237] width 12 height 10
radio input "true"
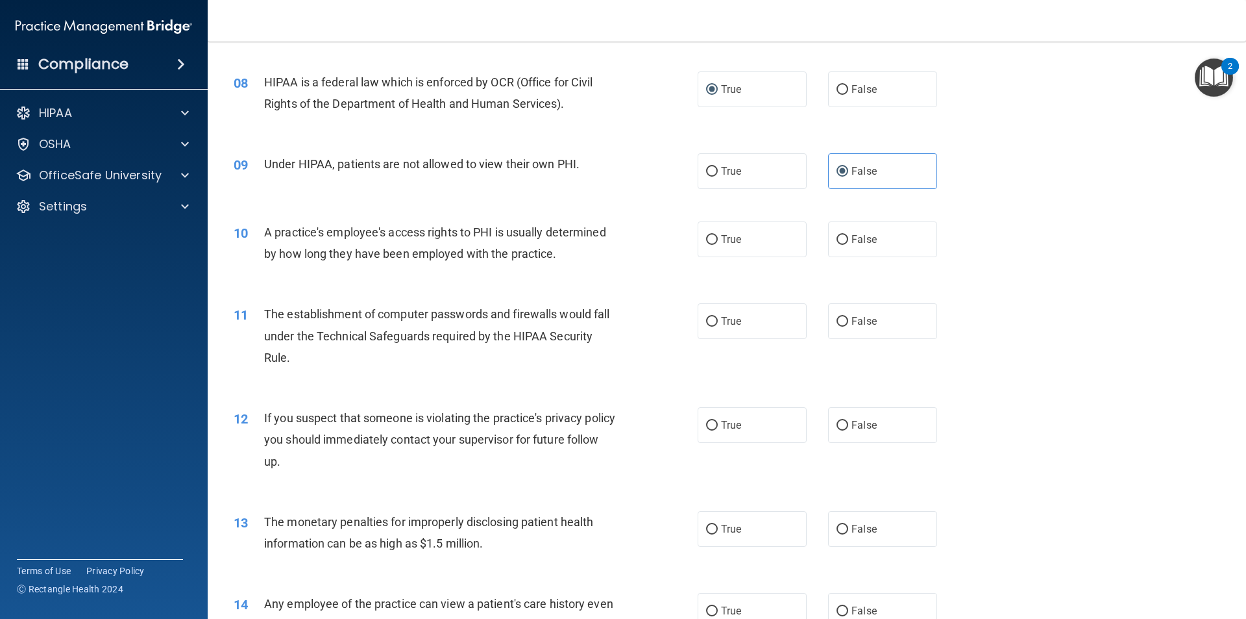
scroll to position [779, 0]
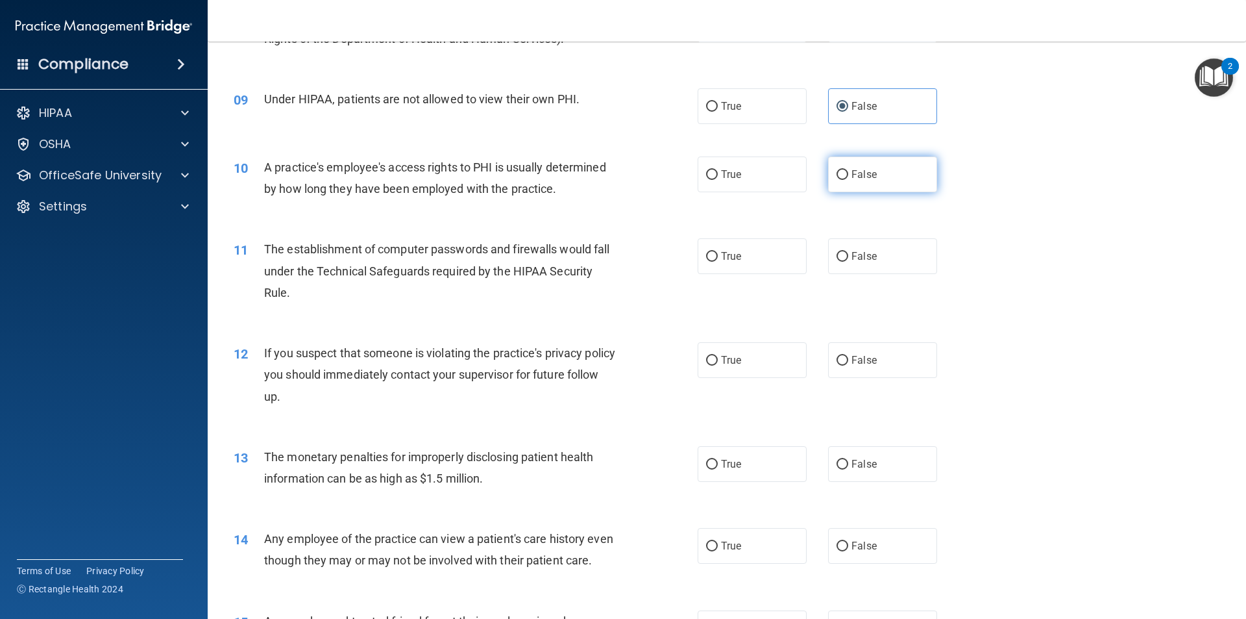
click at [841, 169] on label "False" at bounding box center [882, 174] width 109 height 36
click at [841, 170] on input "False" at bounding box center [843, 175] width 12 height 10
radio input "true"
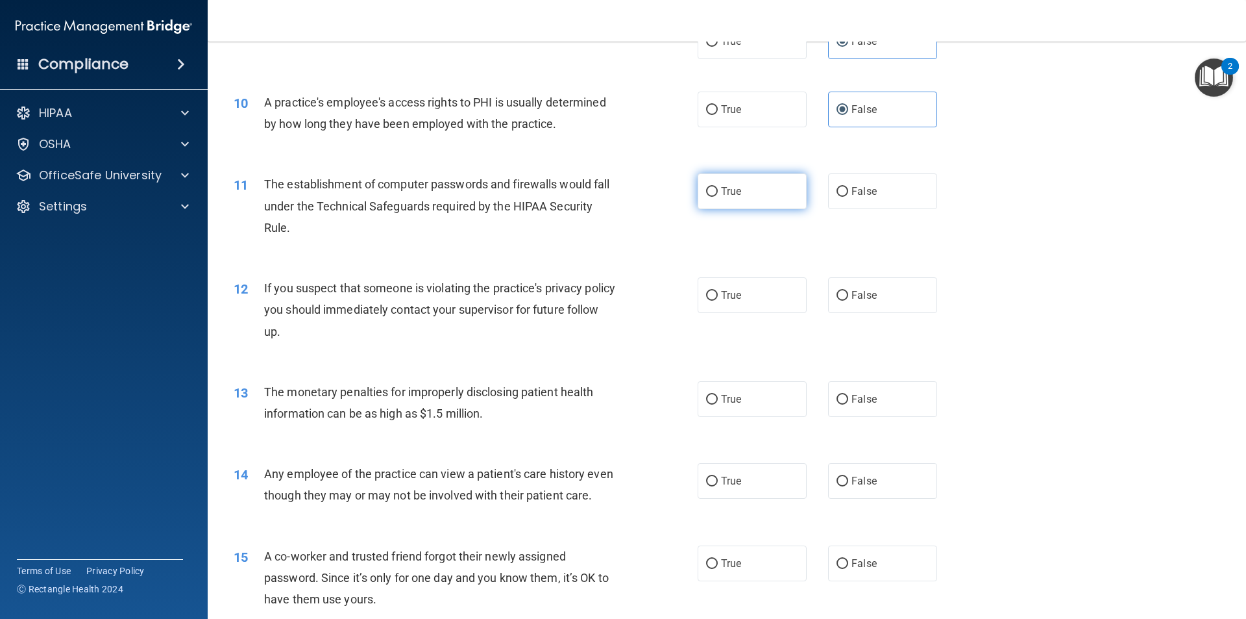
click at [711, 196] on input "True" at bounding box center [712, 192] width 12 height 10
radio input "true"
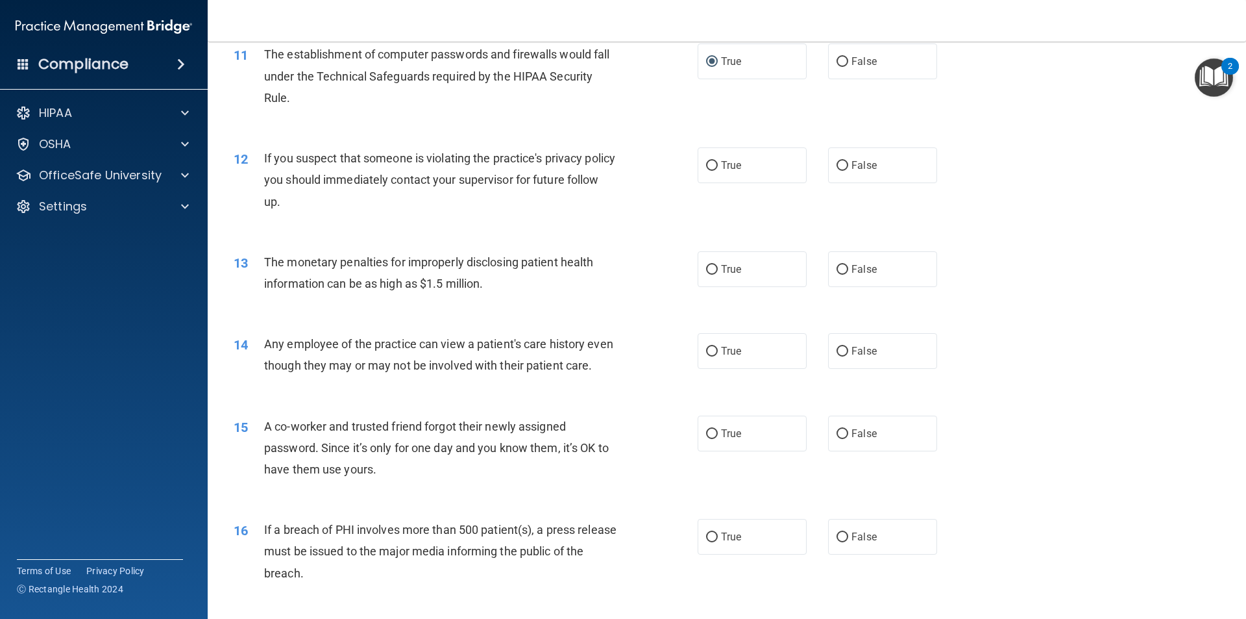
scroll to position [1039, 0]
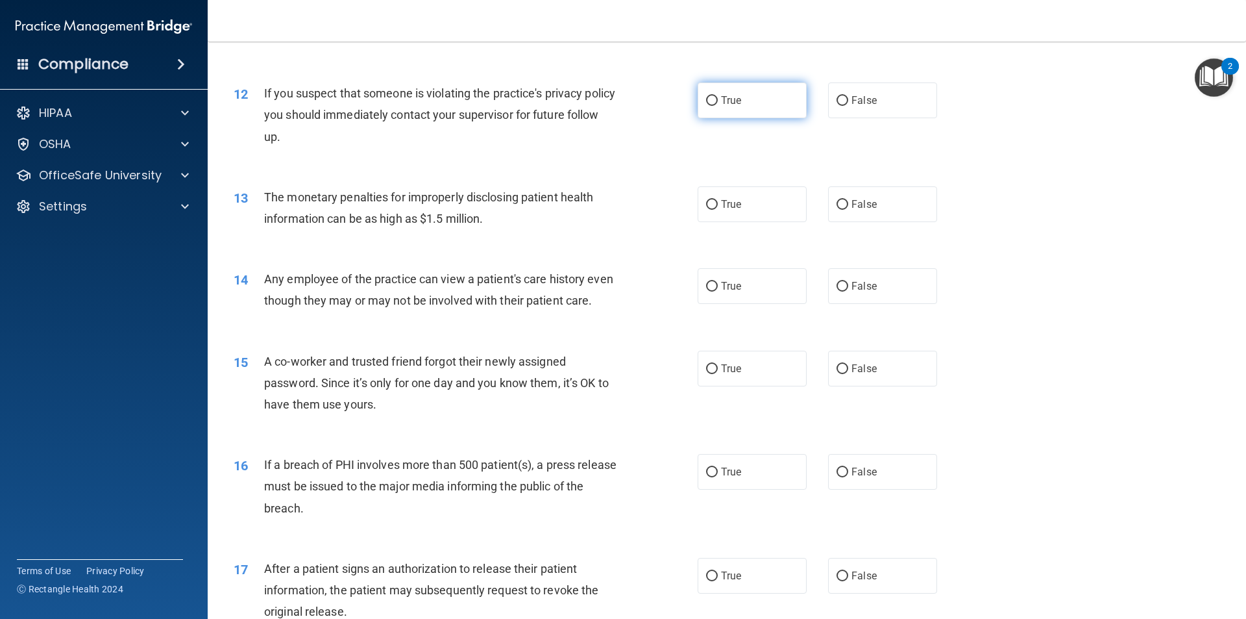
click at [728, 106] on label "True" at bounding box center [752, 100] width 109 height 36
click at [718, 106] on input "True" at bounding box center [712, 101] width 12 height 10
radio input "true"
click at [703, 211] on label "True" at bounding box center [752, 204] width 109 height 36
click at [706, 210] on input "True" at bounding box center [712, 205] width 12 height 10
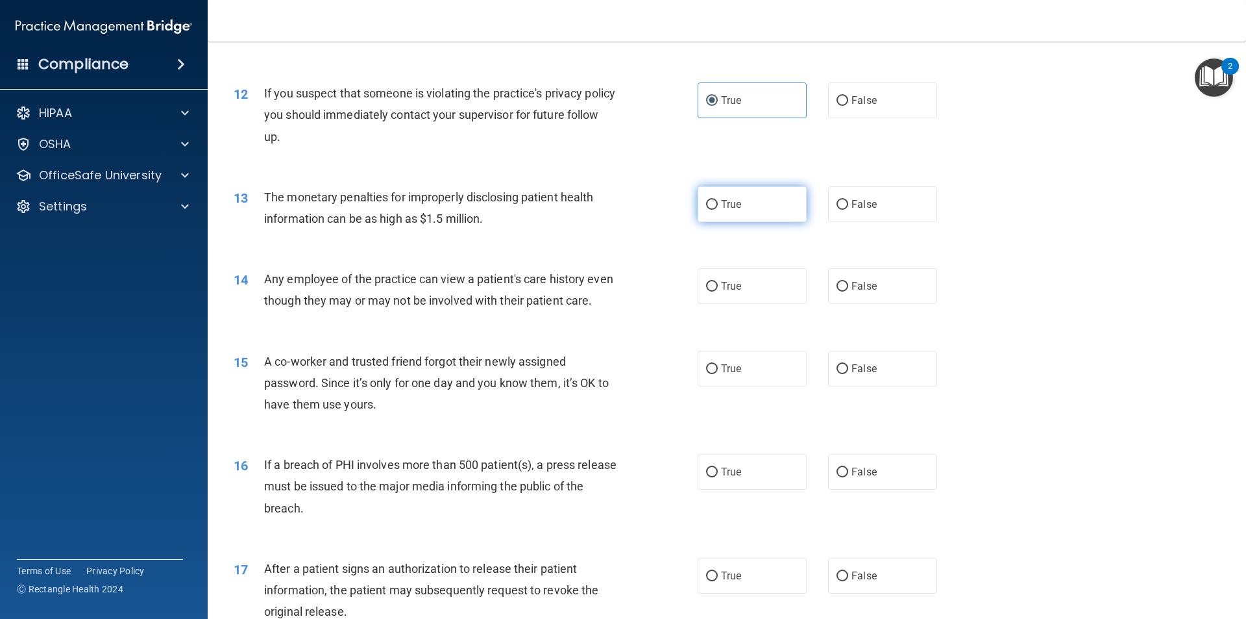
radio input "true"
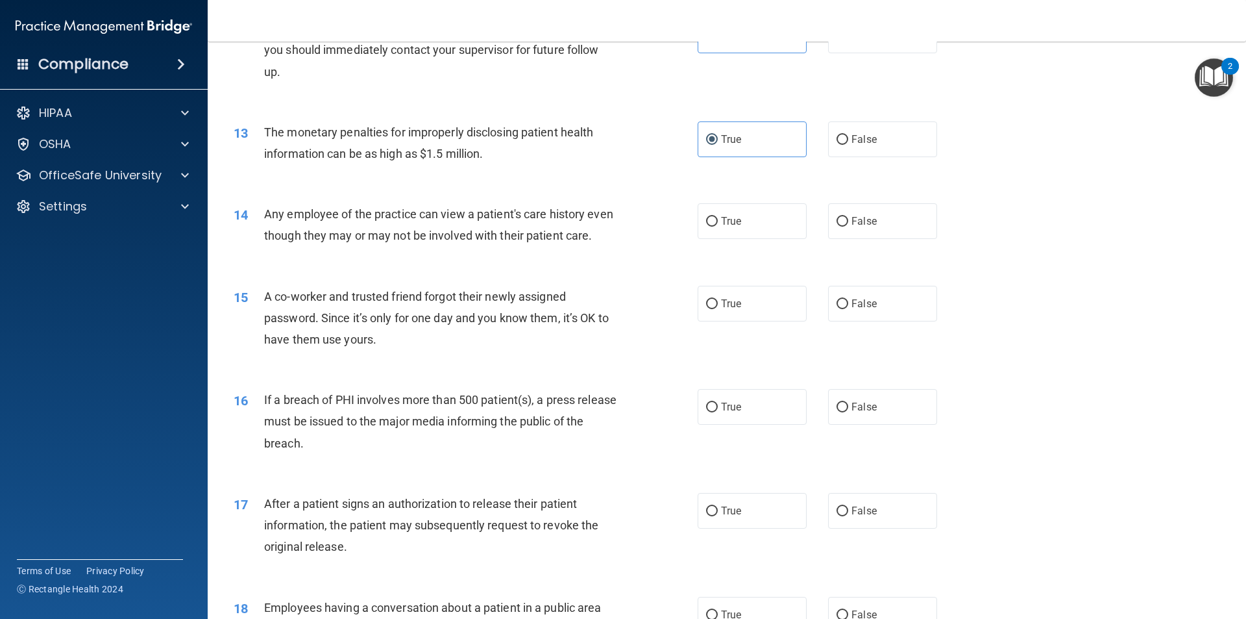
scroll to position [1168, 0]
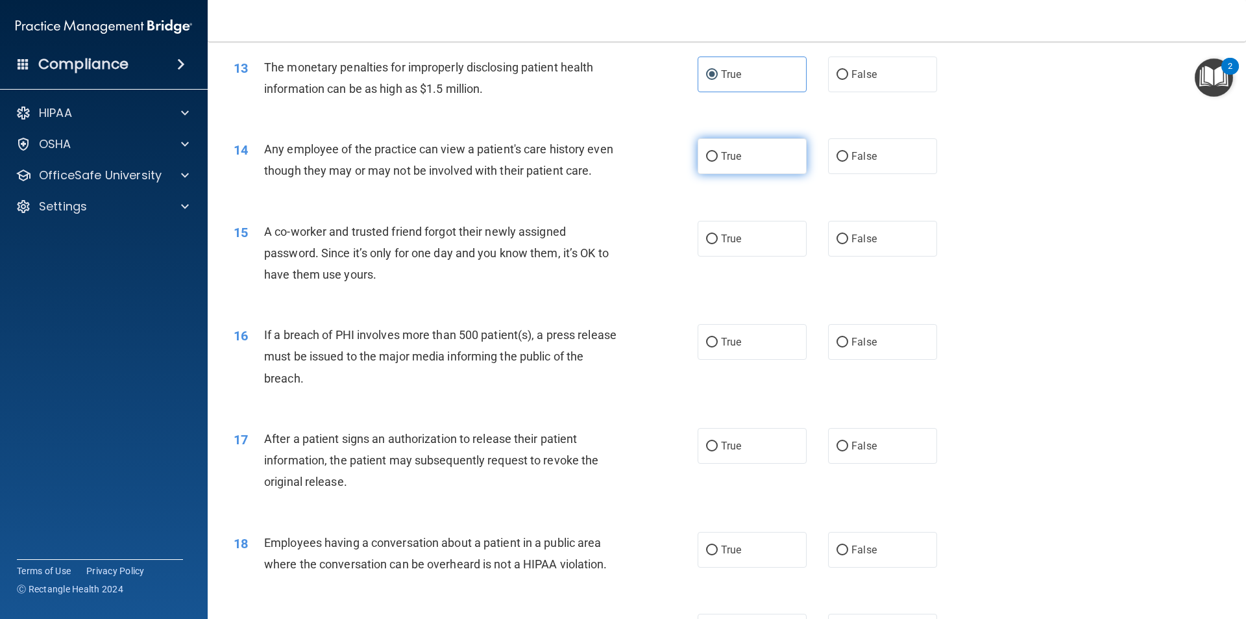
click at [735, 158] on span "True" at bounding box center [731, 156] width 20 height 12
click at [718, 158] on input "True" at bounding box center [712, 157] width 12 height 10
radio input "true"
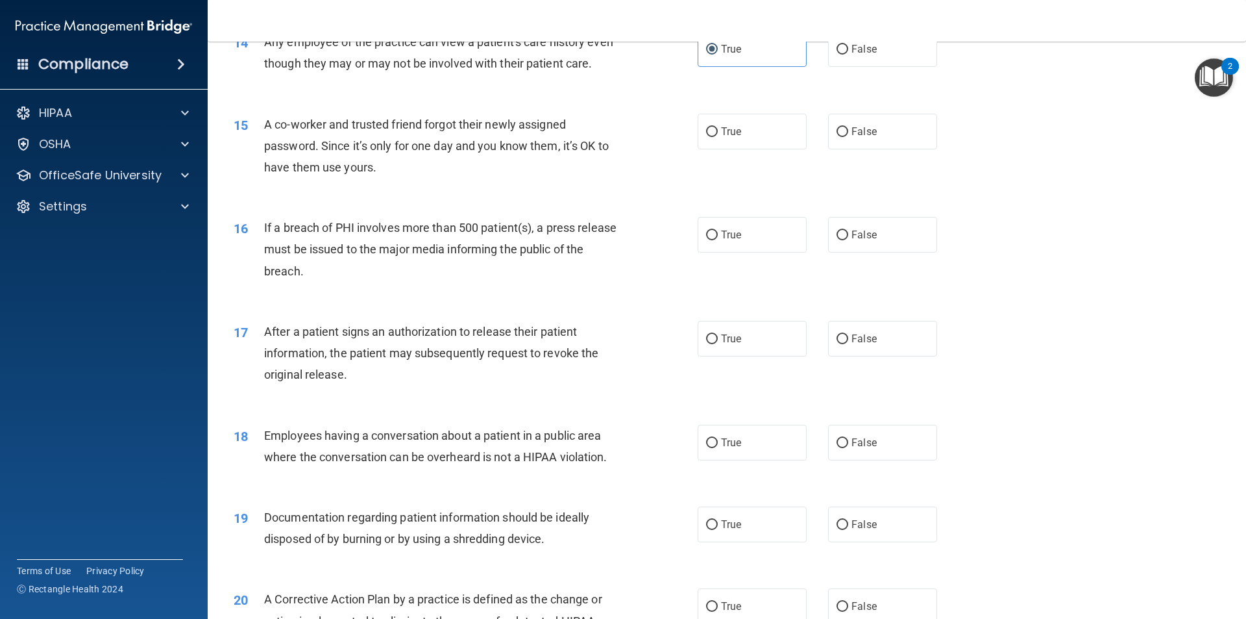
scroll to position [1298, 0]
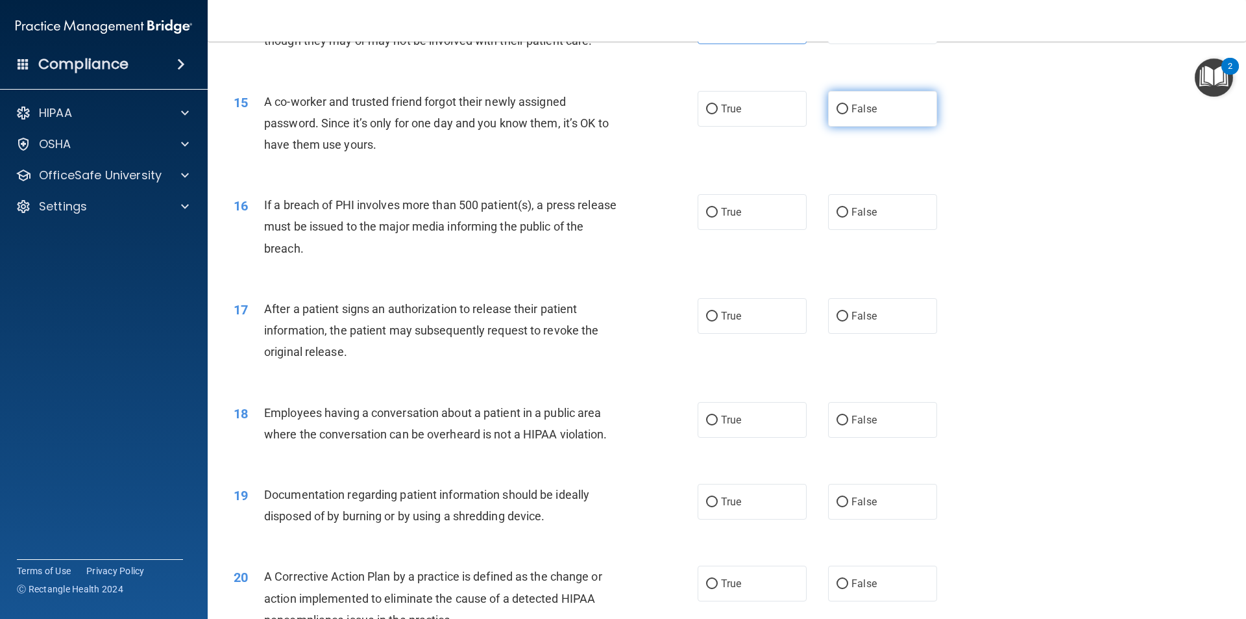
click at [843, 127] on label "False" at bounding box center [882, 109] width 109 height 36
click at [843, 114] on input "False" at bounding box center [843, 110] width 12 height 10
radio input "true"
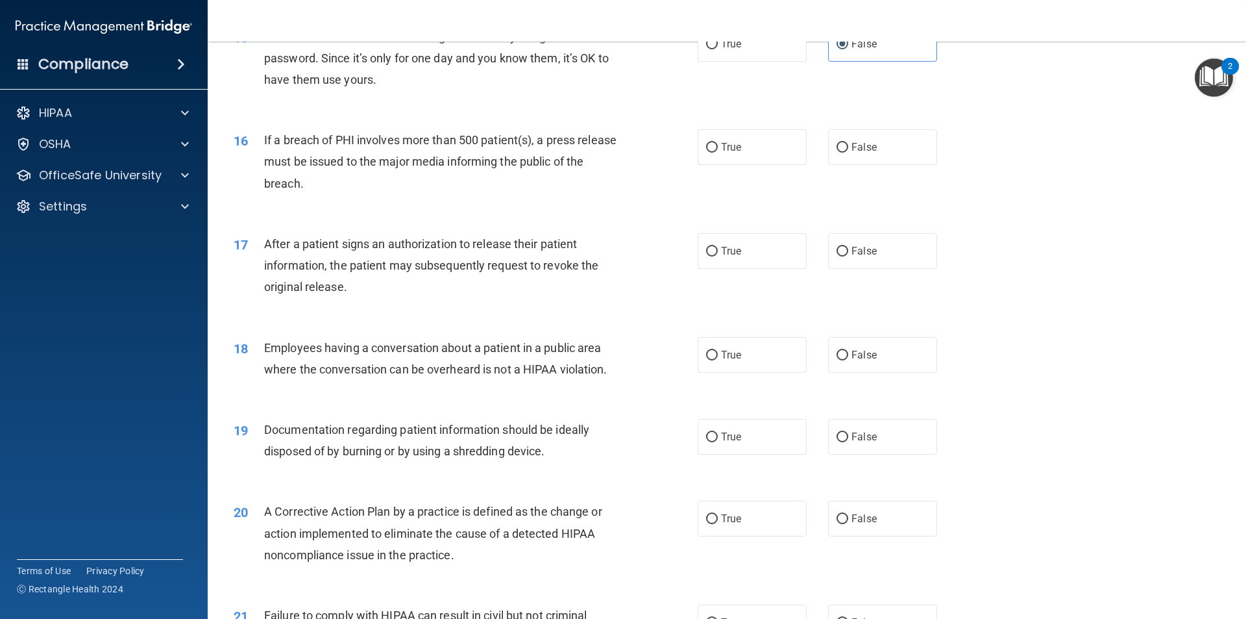
scroll to position [1428, 0]
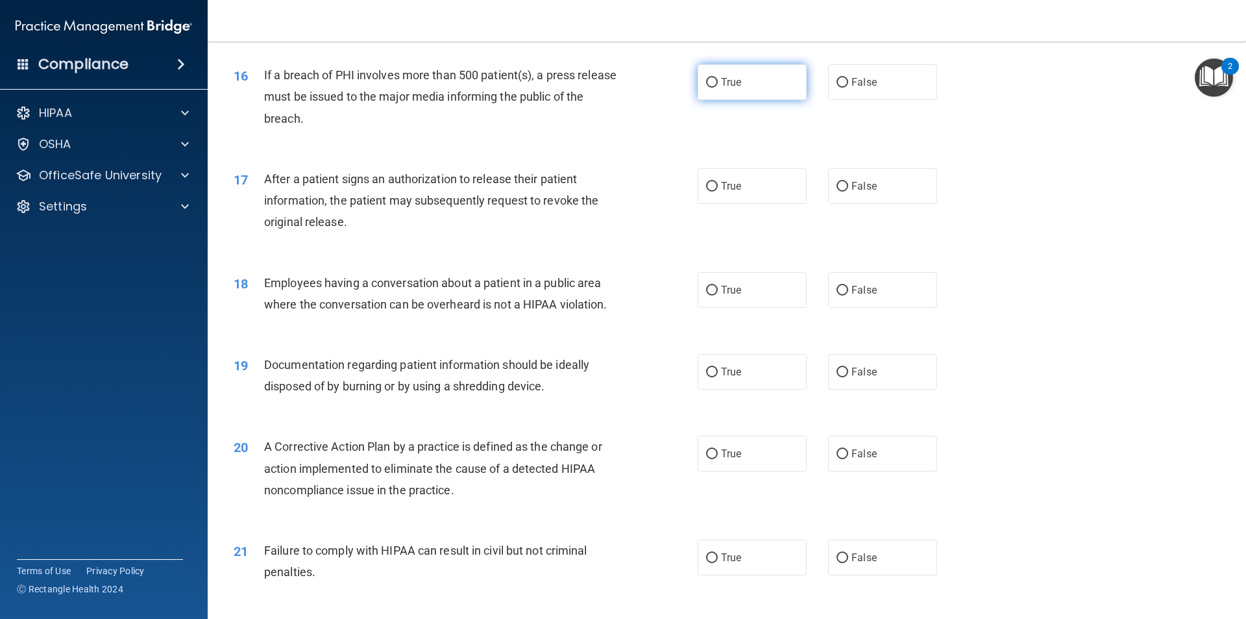
click at [742, 100] on label "True" at bounding box center [752, 82] width 109 height 36
click at [718, 88] on input "True" at bounding box center [712, 83] width 12 height 10
radio input "true"
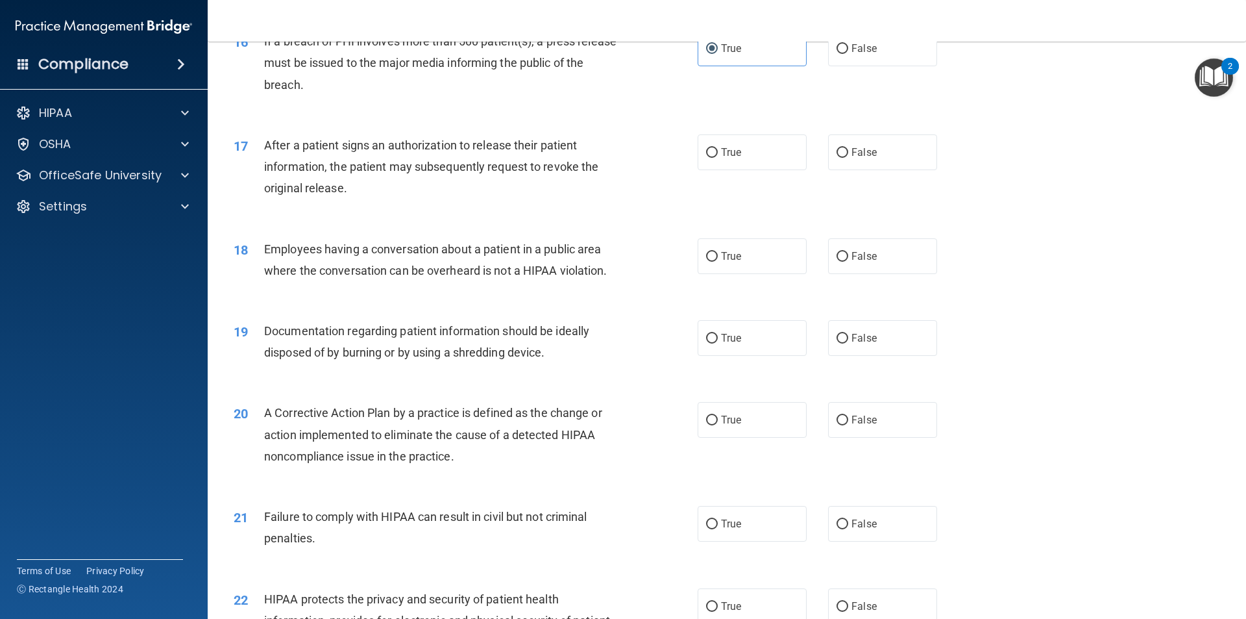
scroll to position [1493, 0]
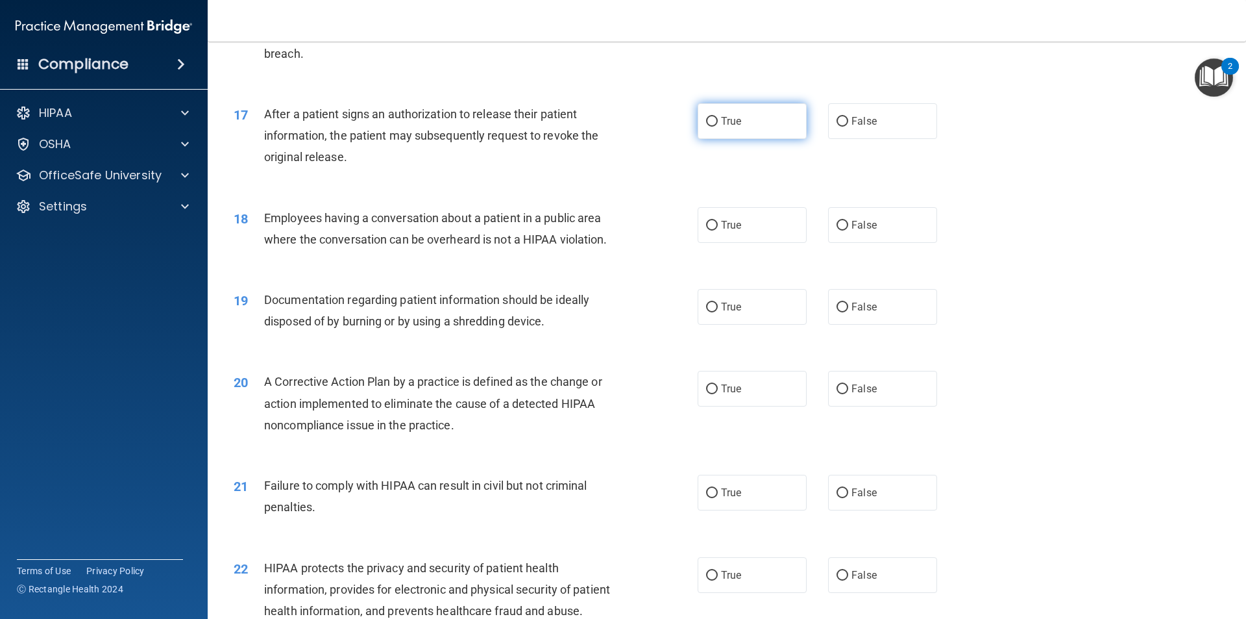
click at [739, 139] on label "True" at bounding box center [752, 121] width 109 height 36
click at [718, 127] on input "True" at bounding box center [712, 122] width 12 height 10
radio input "true"
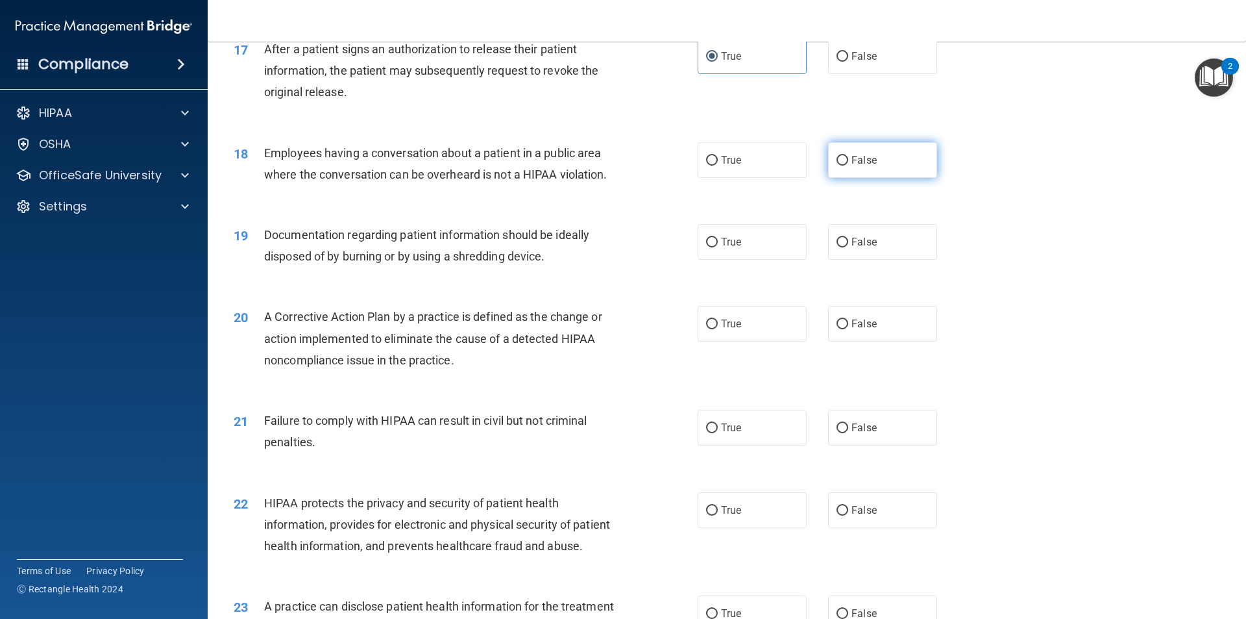
click at [853, 178] on label "False" at bounding box center [882, 160] width 109 height 36
click at [848, 166] on input "False" at bounding box center [843, 161] width 12 height 10
radio input "true"
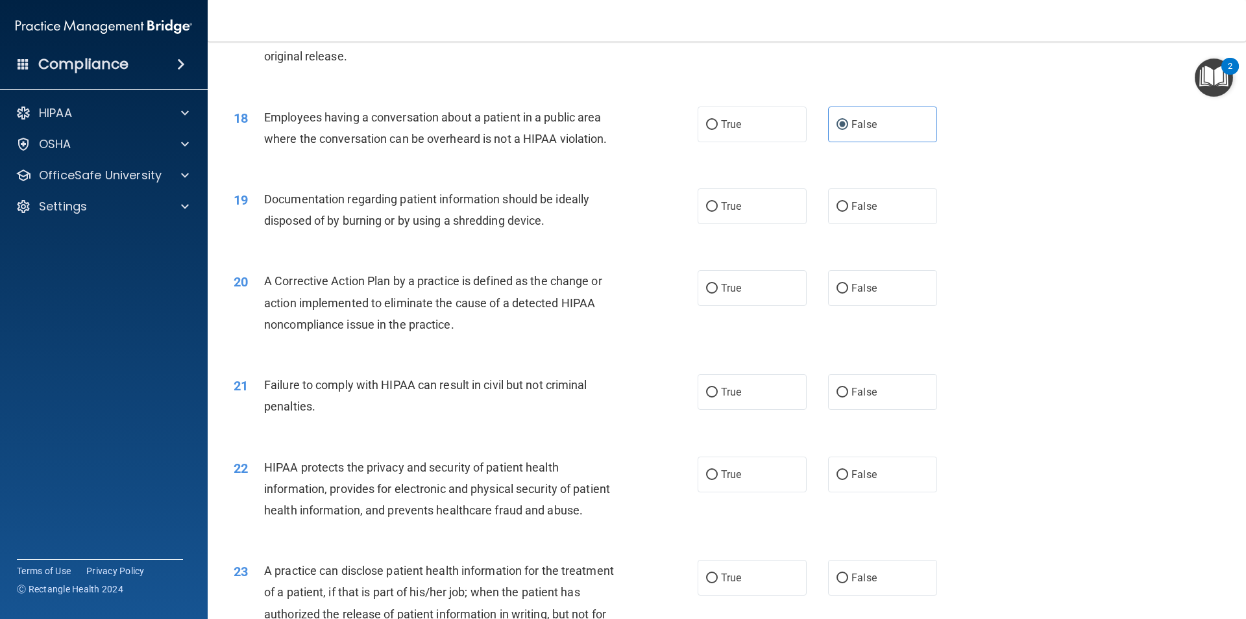
scroll to position [1623, 0]
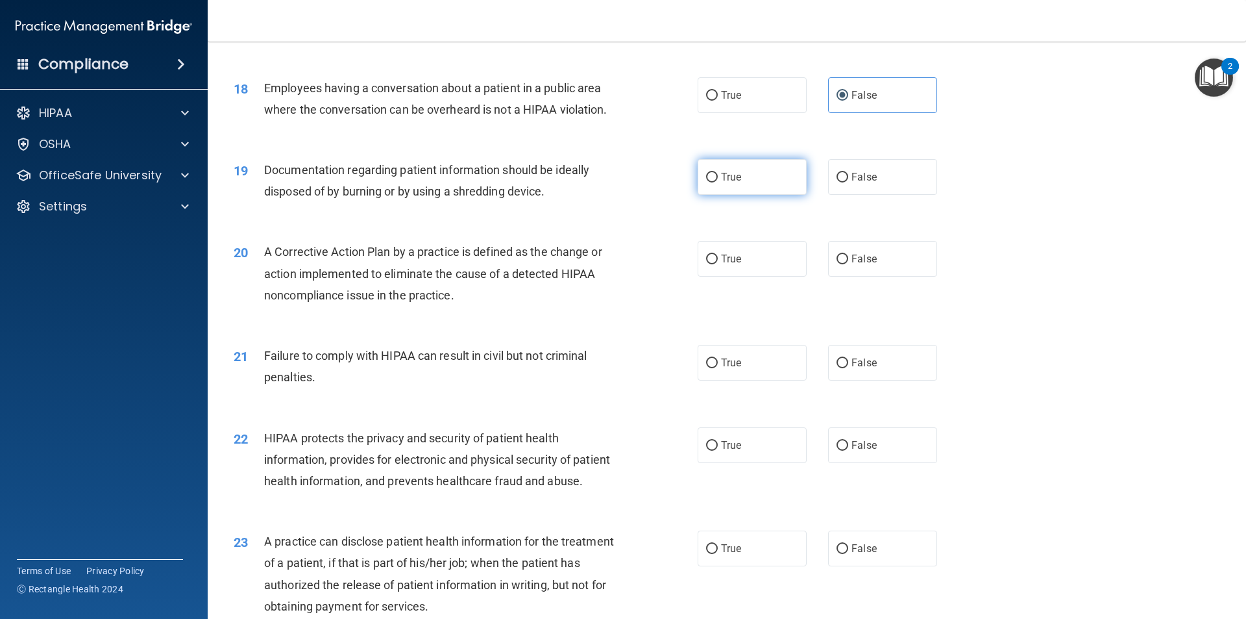
click at [713, 182] on input "True" at bounding box center [712, 178] width 12 height 10
radio input "true"
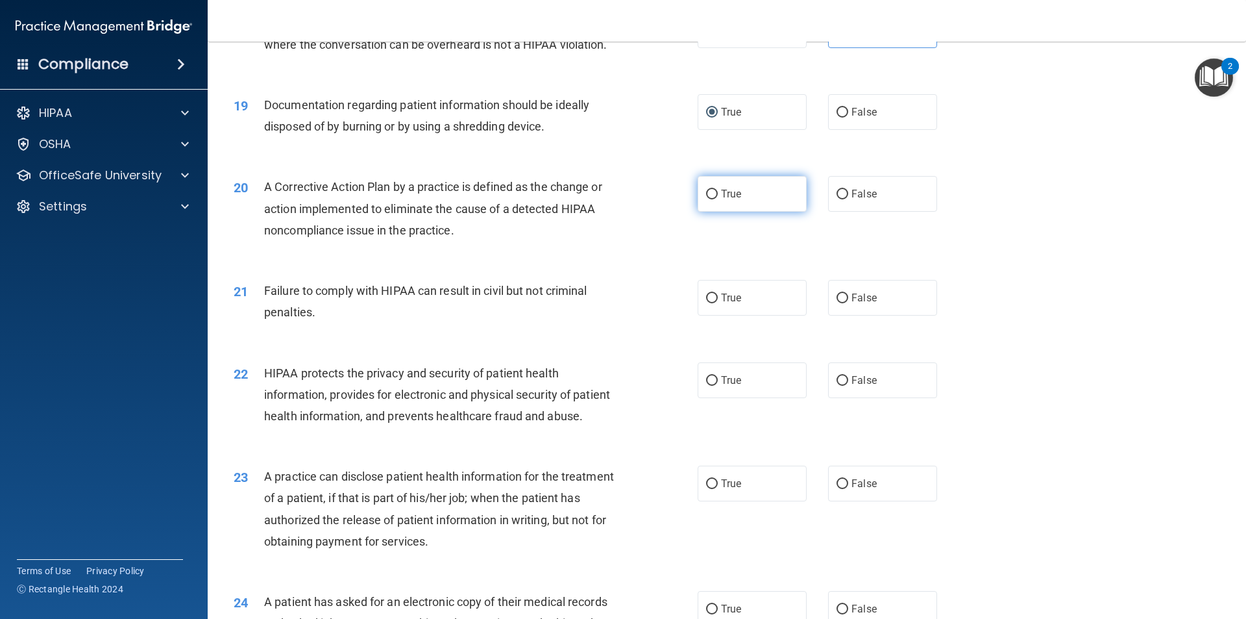
click at [746, 212] on label "True" at bounding box center [752, 194] width 109 height 36
click at [718, 199] on input "True" at bounding box center [712, 195] width 12 height 10
radio input "true"
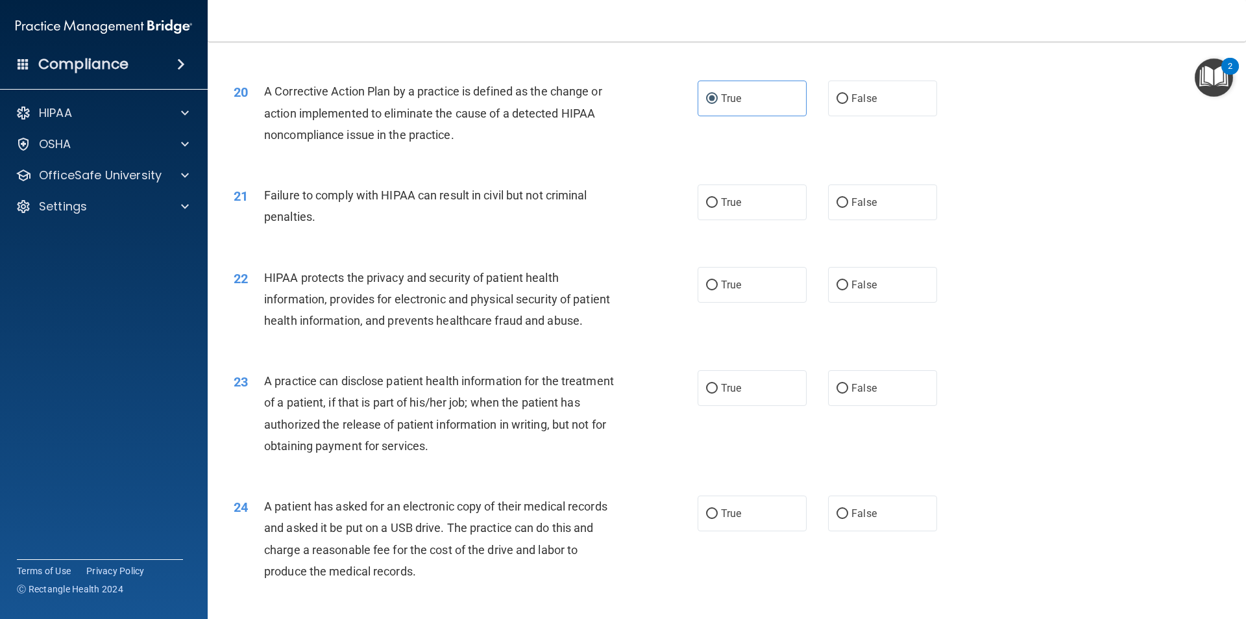
scroll to position [1818, 0]
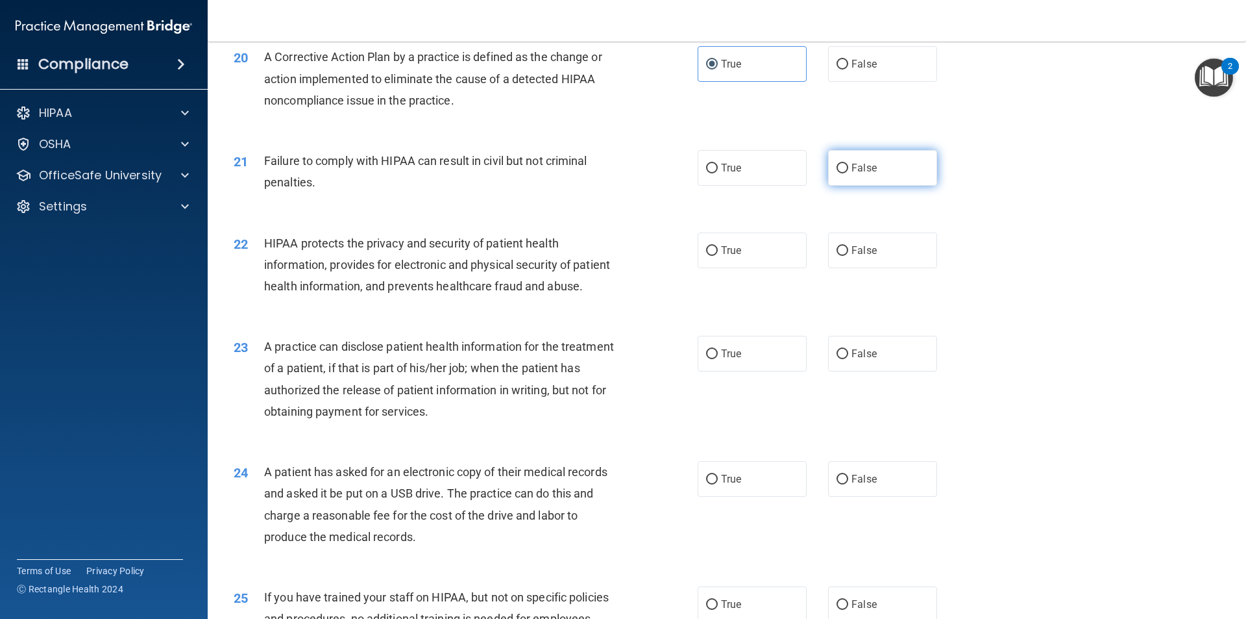
click at [837, 173] on input "False" at bounding box center [843, 169] width 12 height 10
radio input "true"
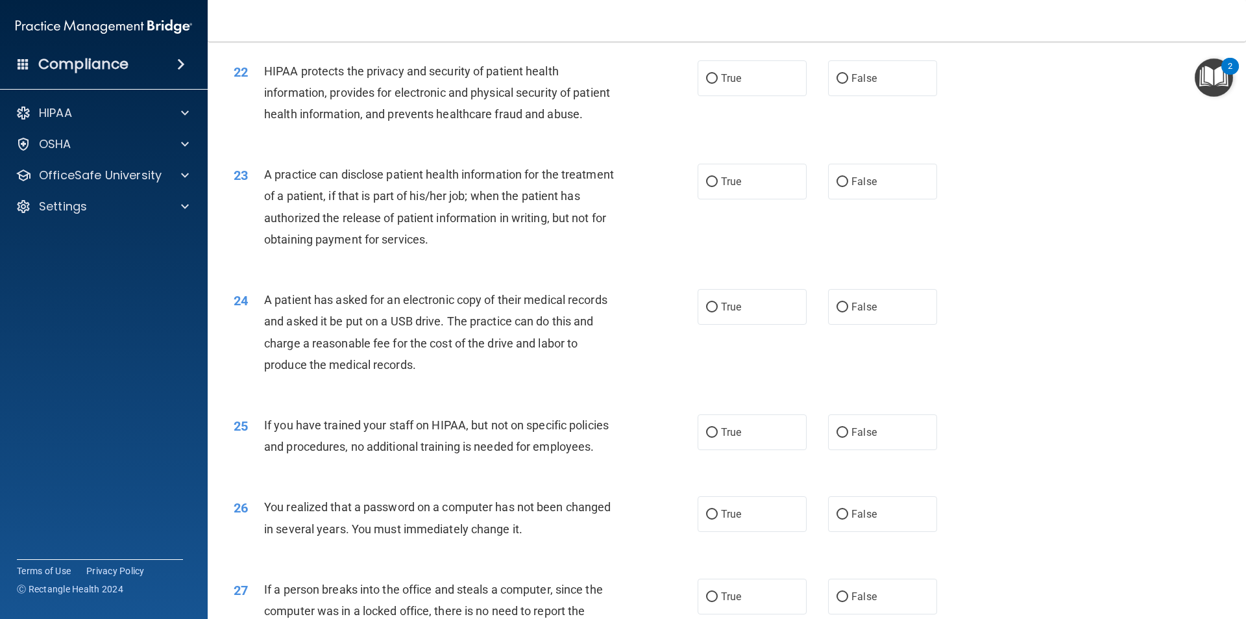
scroll to position [2012, 0]
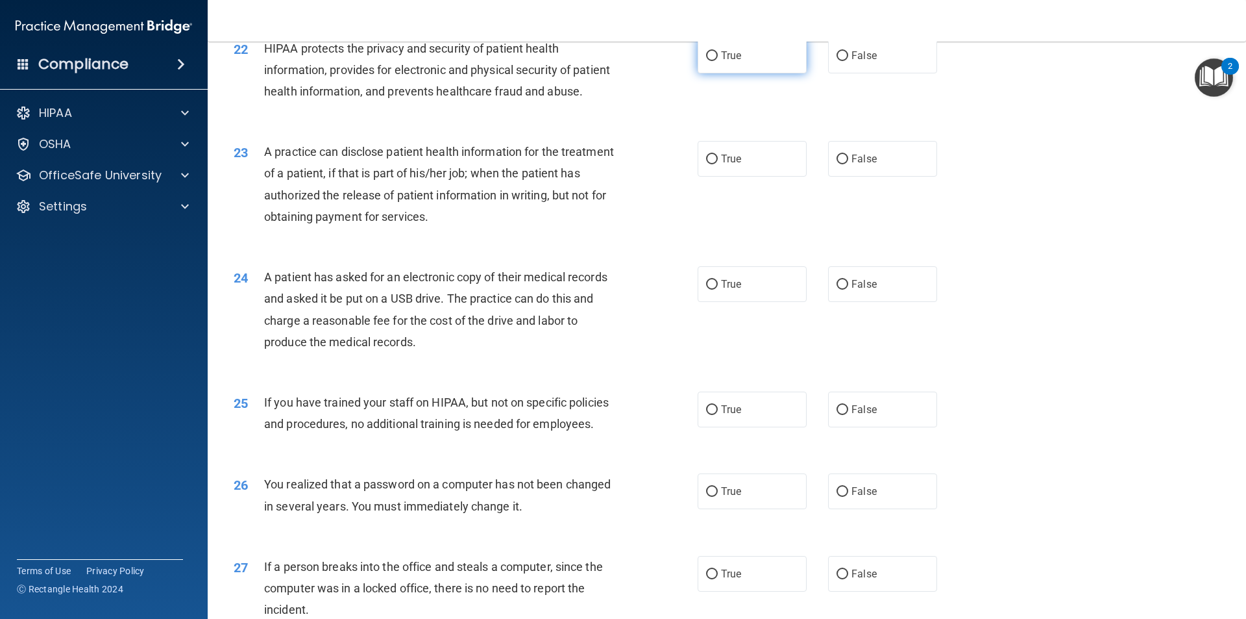
click at [730, 62] on span "True" at bounding box center [731, 55] width 20 height 12
click at [718, 61] on input "True" at bounding box center [712, 56] width 12 height 10
radio input "true"
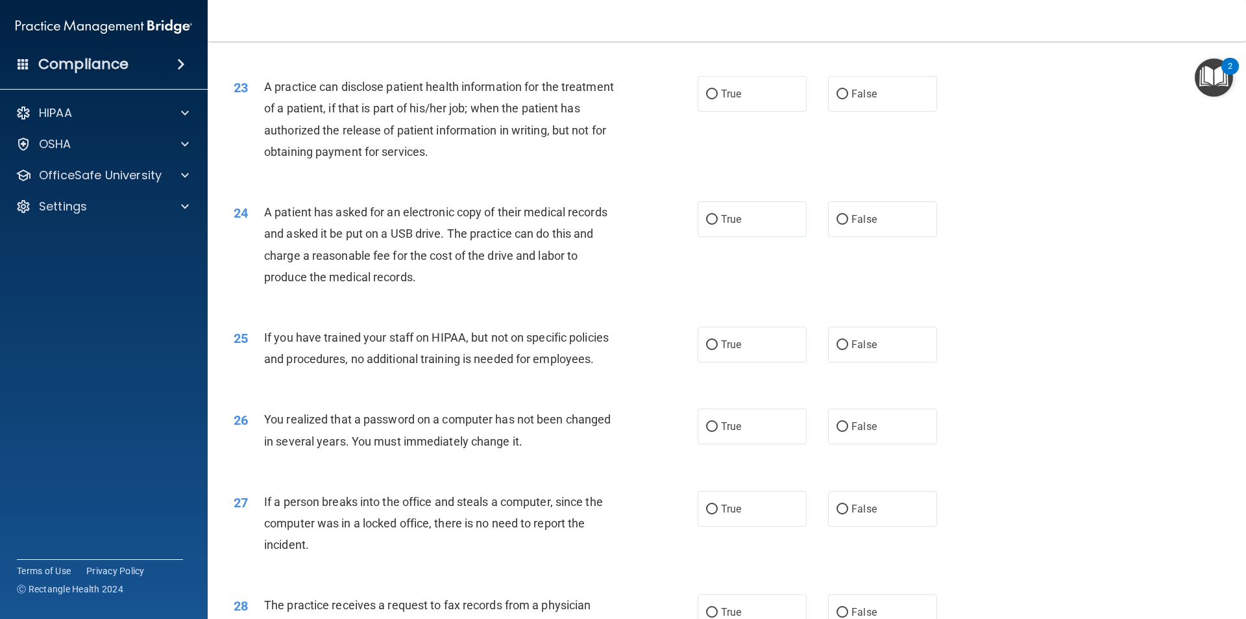
scroll to position [2142, 0]
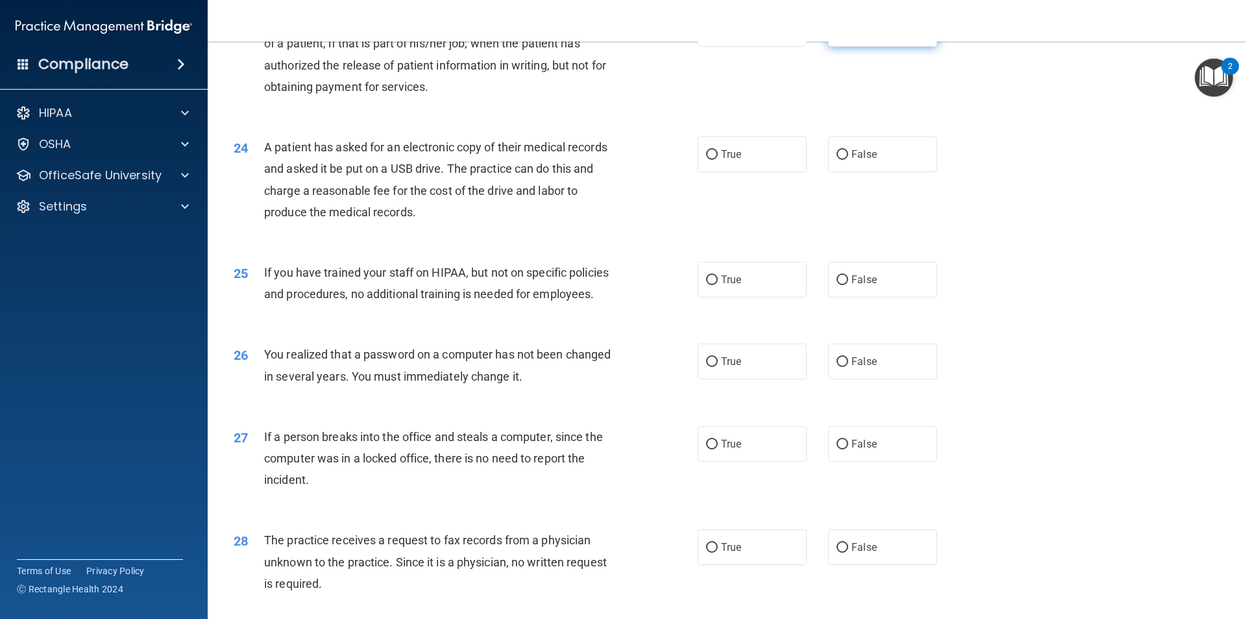
click at [833, 47] on label "False" at bounding box center [882, 29] width 109 height 36
click at [837, 34] on input "False" at bounding box center [843, 30] width 12 height 10
radio input "true"
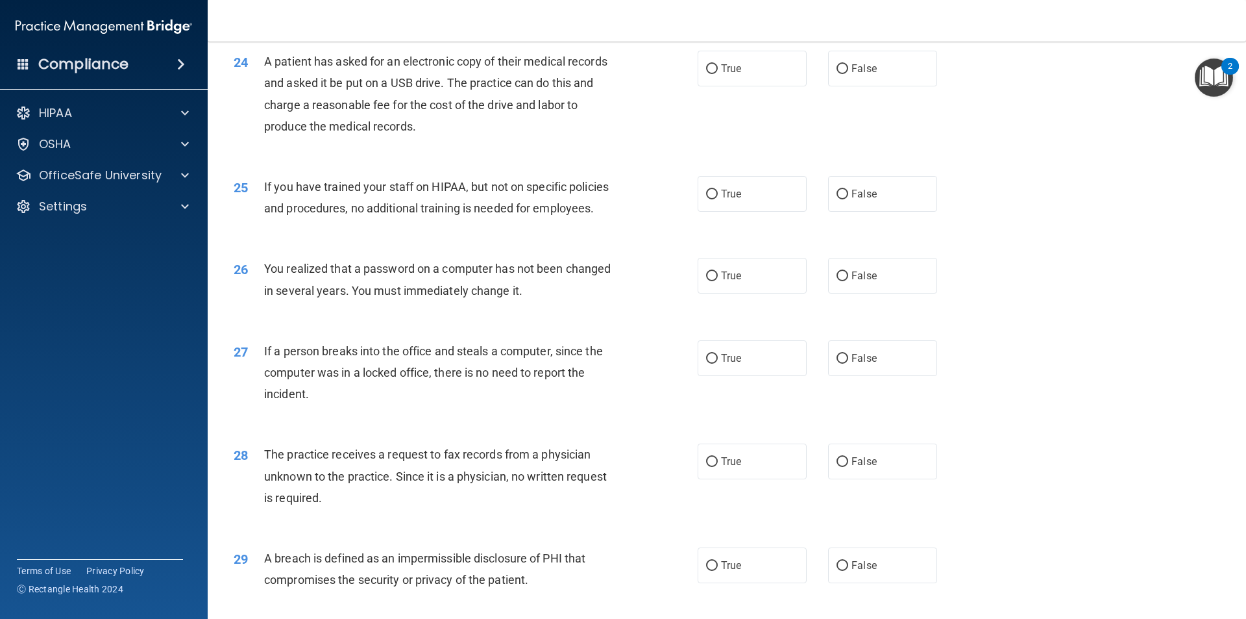
scroll to position [2272, 0]
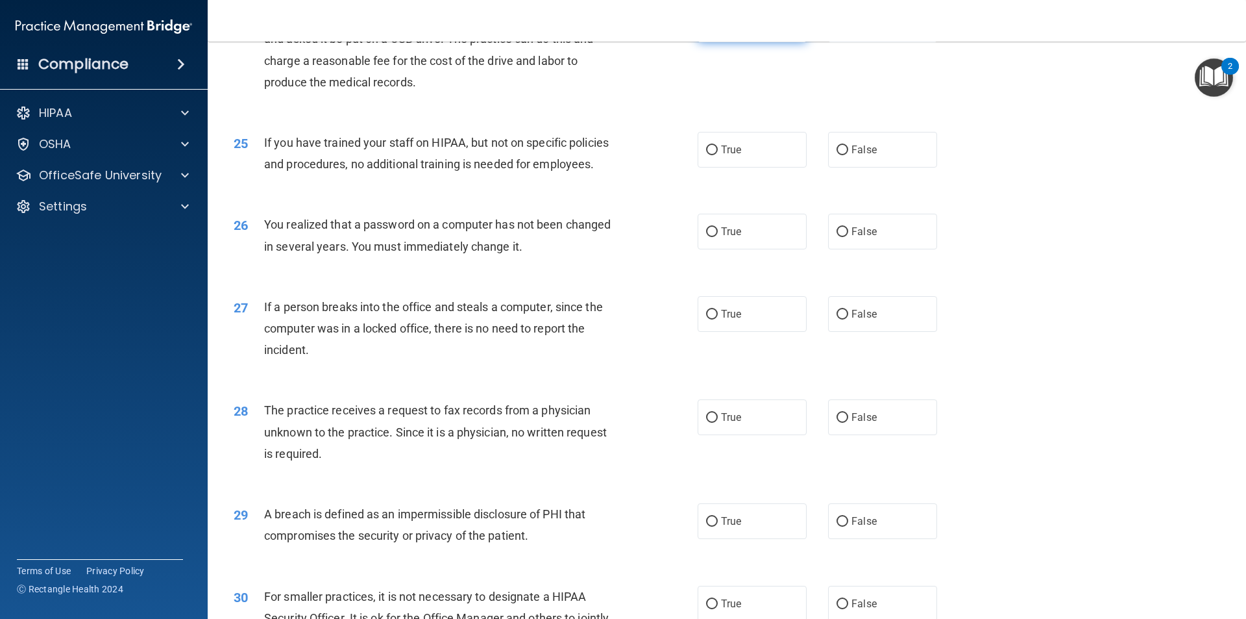
click at [742, 42] on label "True" at bounding box center [752, 24] width 109 height 36
click at [718, 30] on input "True" at bounding box center [712, 25] width 12 height 10
radio input "true"
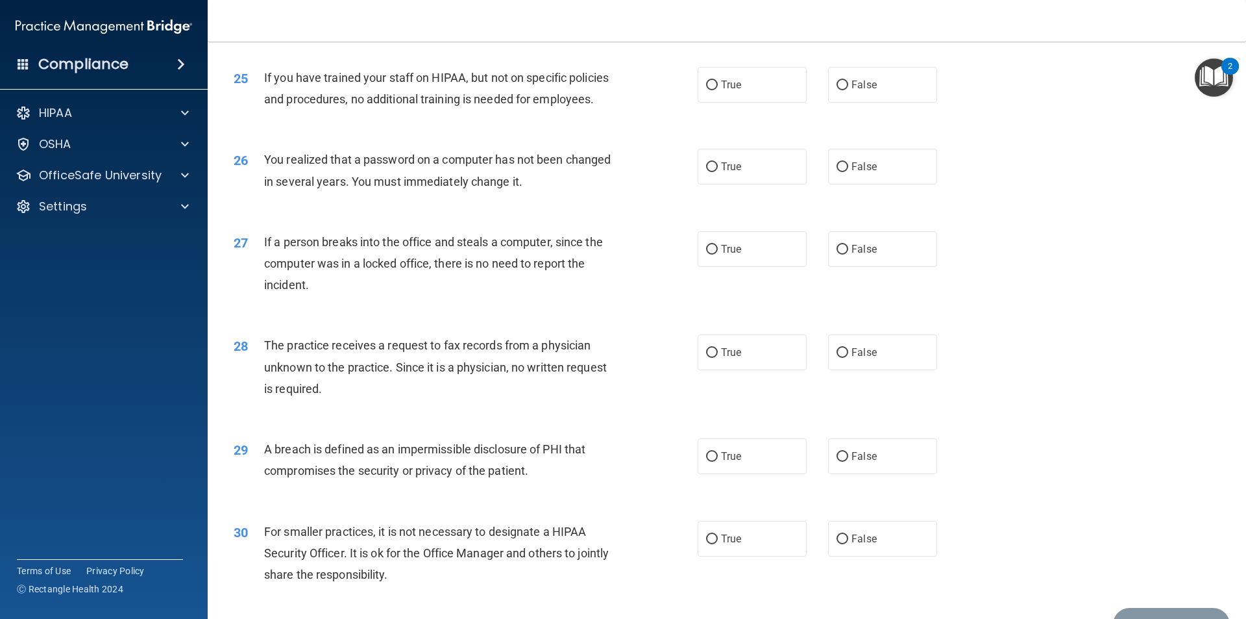
scroll to position [2402, 0]
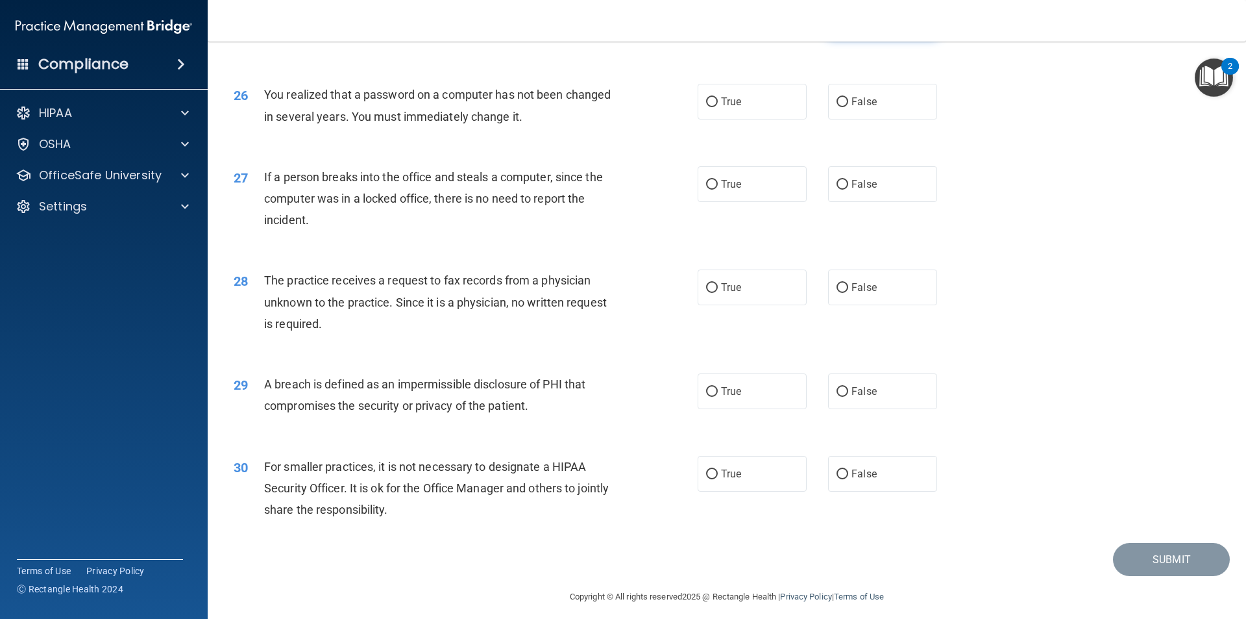
click at [837, 25] on input "False" at bounding box center [843, 21] width 12 height 10
radio input "true"
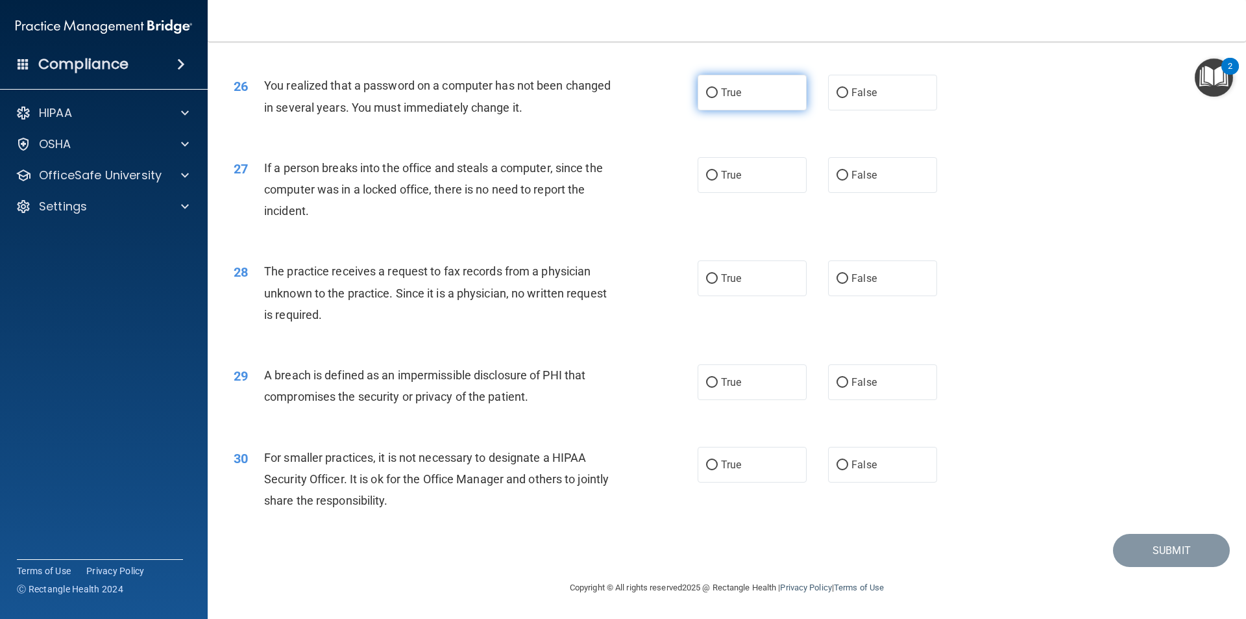
click at [751, 99] on label "True" at bounding box center [752, 93] width 109 height 36
click at [718, 98] on input "True" at bounding box center [712, 93] width 12 height 10
radio input "true"
click at [880, 181] on label "False" at bounding box center [882, 175] width 109 height 36
click at [848, 180] on input "False" at bounding box center [843, 176] width 12 height 10
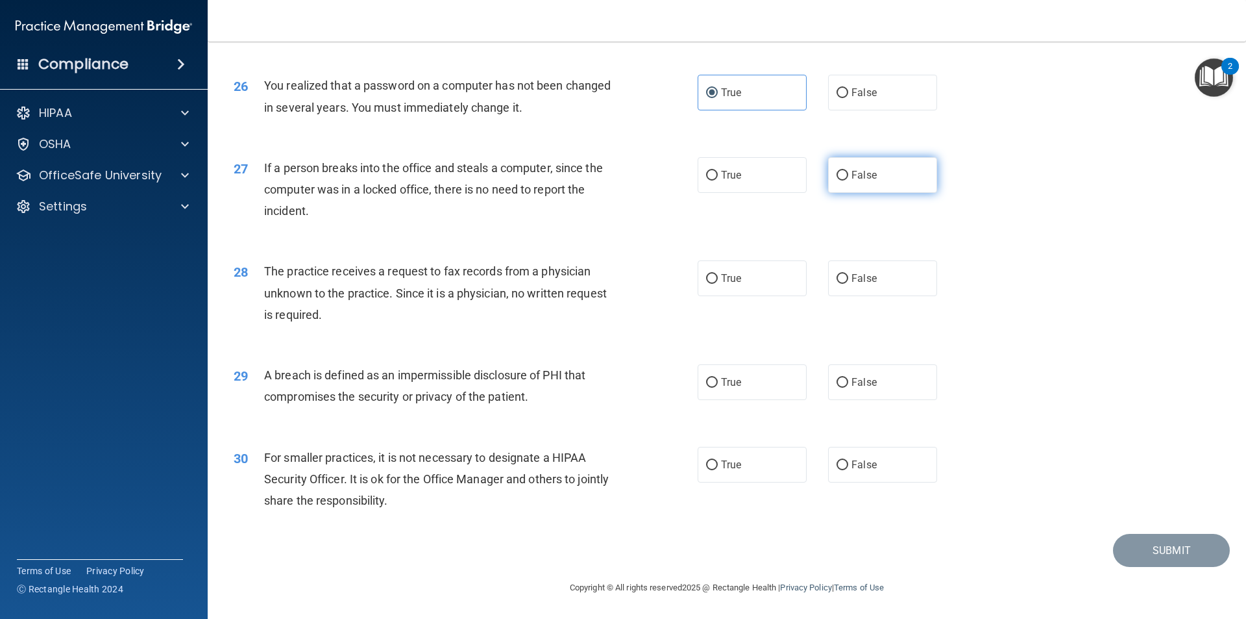
radio input "true"
click at [762, 388] on label "True" at bounding box center [752, 382] width 109 height 36
click at [718, 388] on input "True" at bounding box center [712, 383] width 12 height 10
radio input "true"
click at [874, 482] on label "False" at bounding box center [882, 465] width 109 height 36
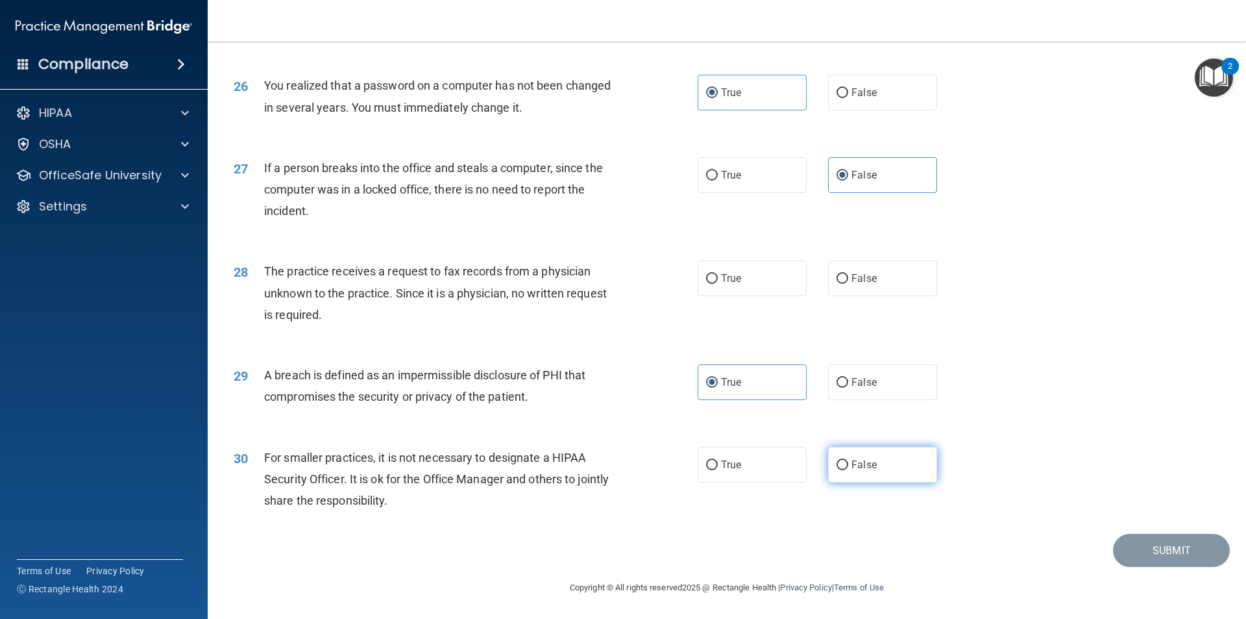
click at [848, 470] on input "False" at bounding box center [843, 465] width 12 height 10
radio input "true"
click at [771, 280] on label "True" at bounding box center [752, 278] width 109 height 36
click at [718, 280] on input "True" at bounding box center [712, 279] width 12 height 10
radio input "true"
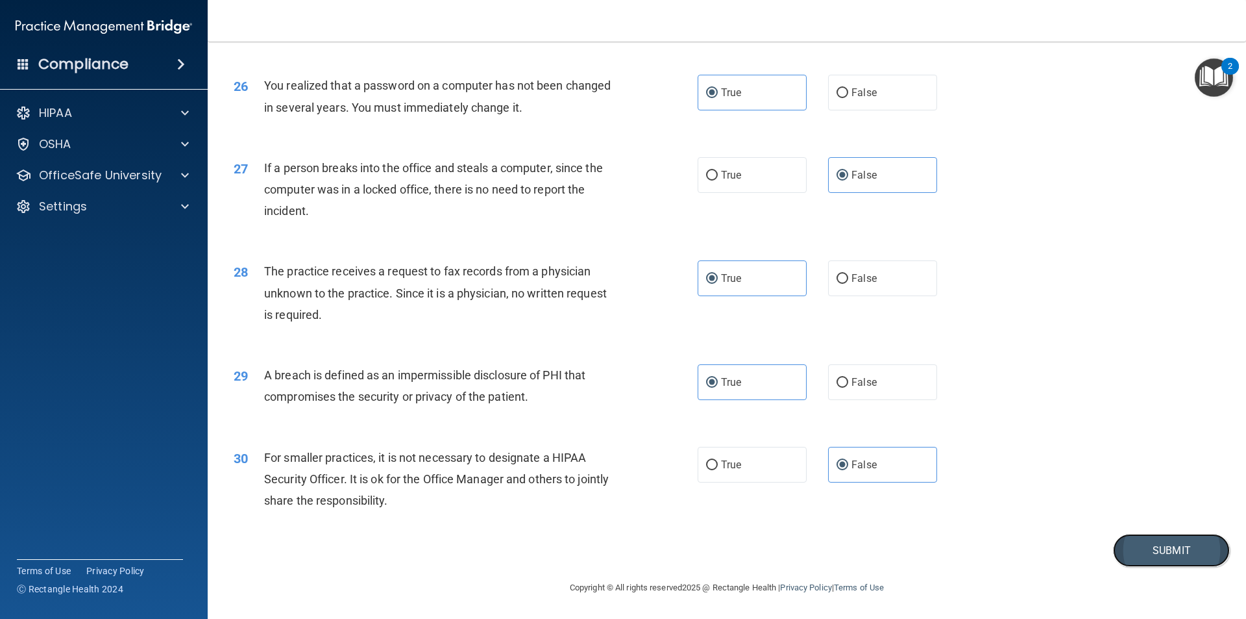
click at [1139, 551] on button "Submit" at bounding box center [1171, 550] width 117 height 33
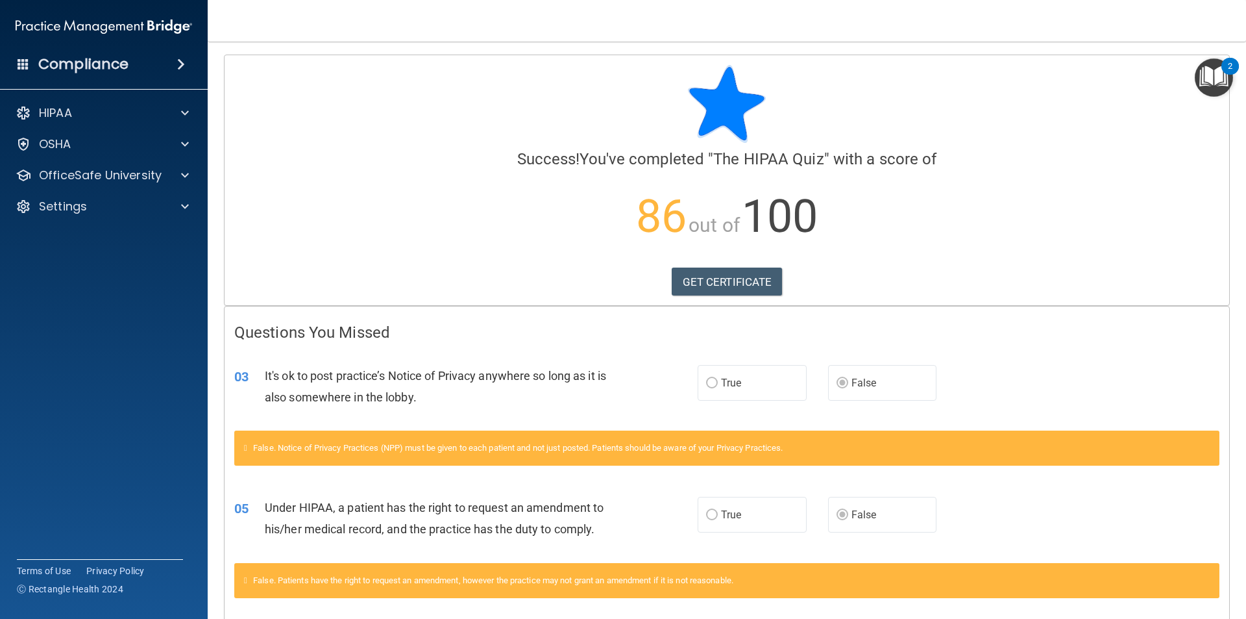
click at [862, 278] on div "GET CERTIFICATE" at bounding box center [726, 281] width 985 height 29
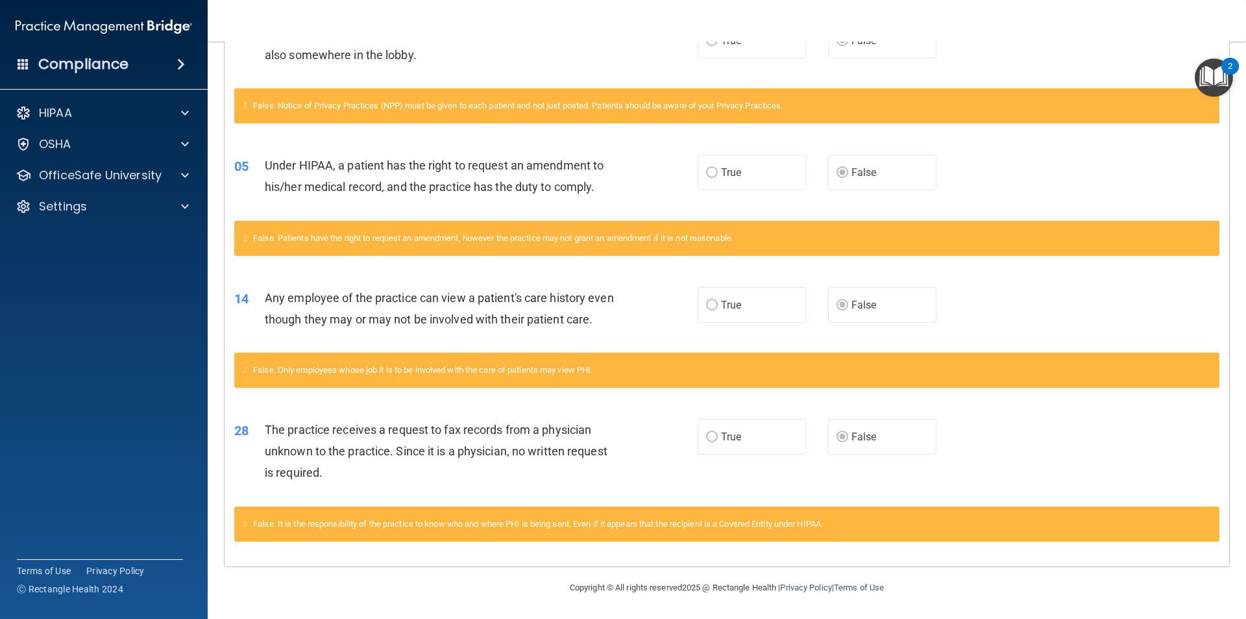
scroll to position [39, 0]
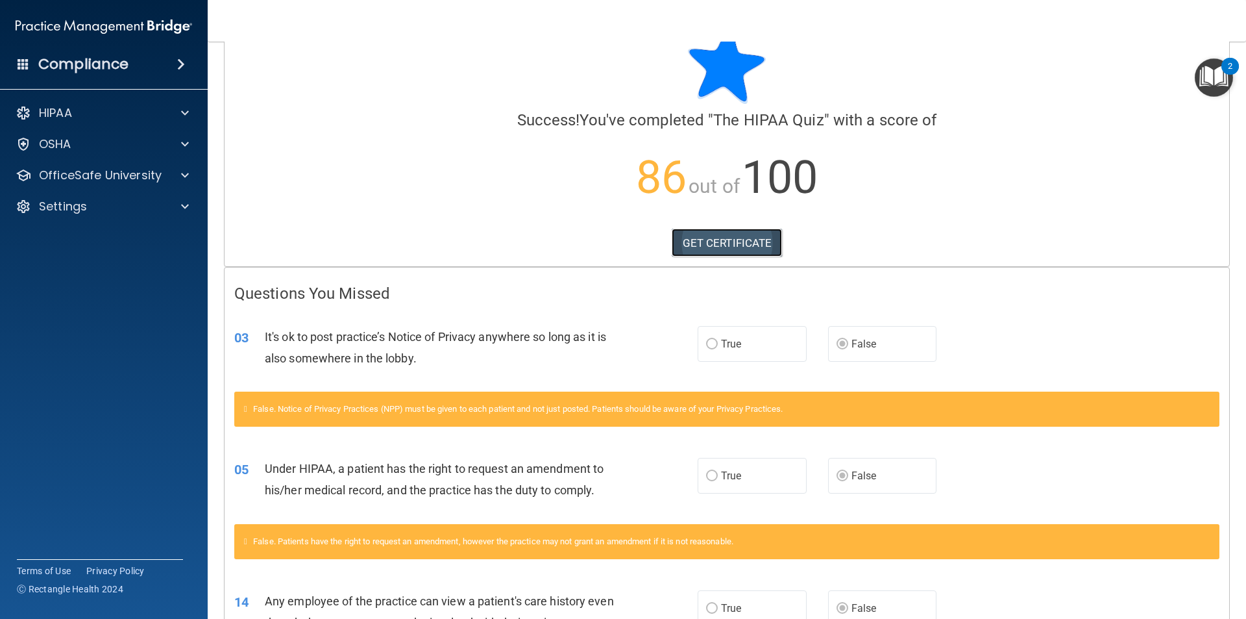
click at [756, 234] on link "GET CERTIFICATE" at bounding box center [727, 242] width 111 height 29
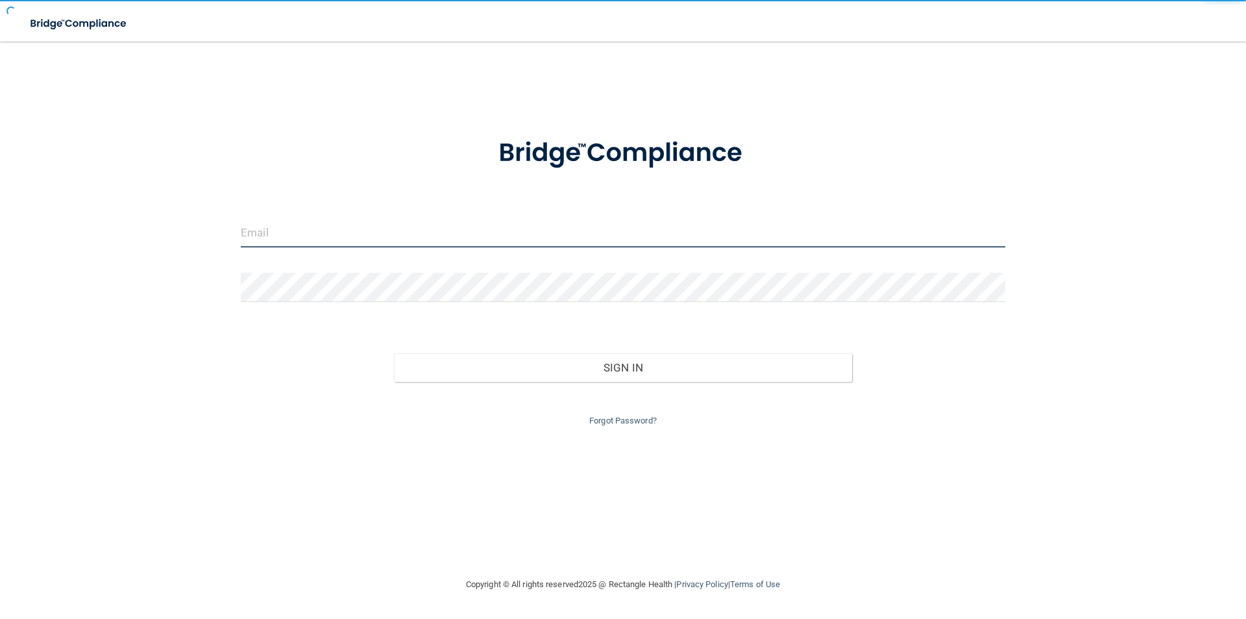
click at [533, 245] on input "email" at bounding box center [623, 232] width 765 height 29
click at [544, 228] on input "email" at bounding box center [623, 232] width 765 height 29
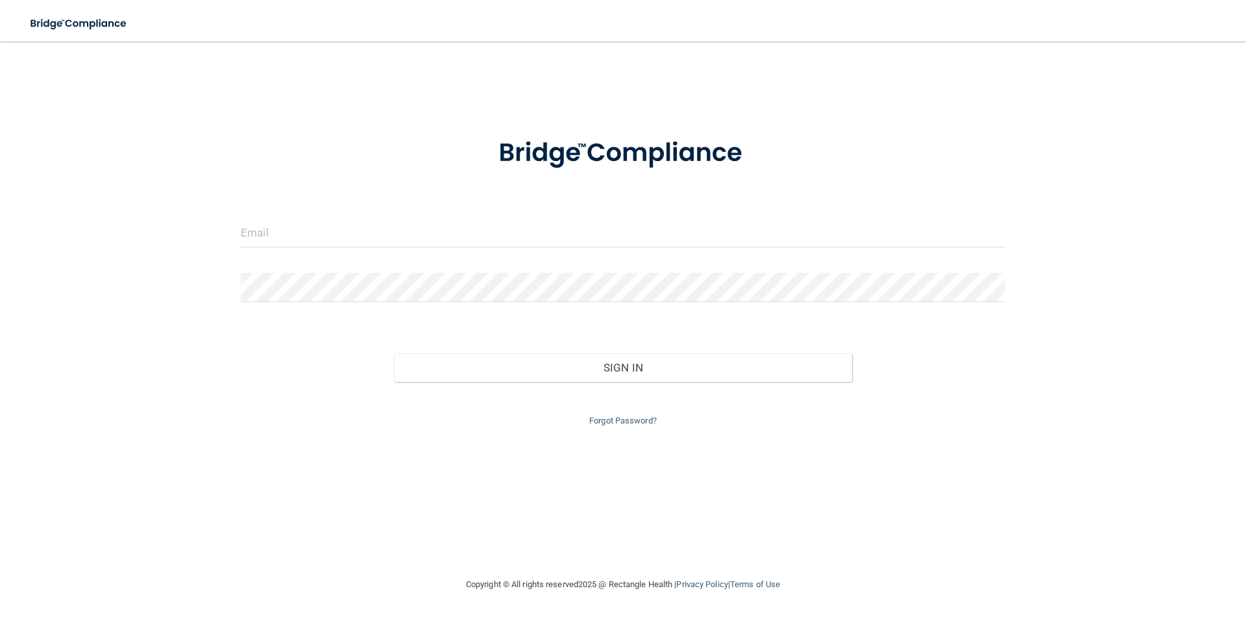
click at [513, 237] on input "email" at bounding box center [623, 232] width 765 height 29
click at [536, 227] on input "email" at bounding box center [623, 232] width 765 height 29
type input "w"
type input "[EMAIL_ADDRESS][DOMAIN_NAME]"
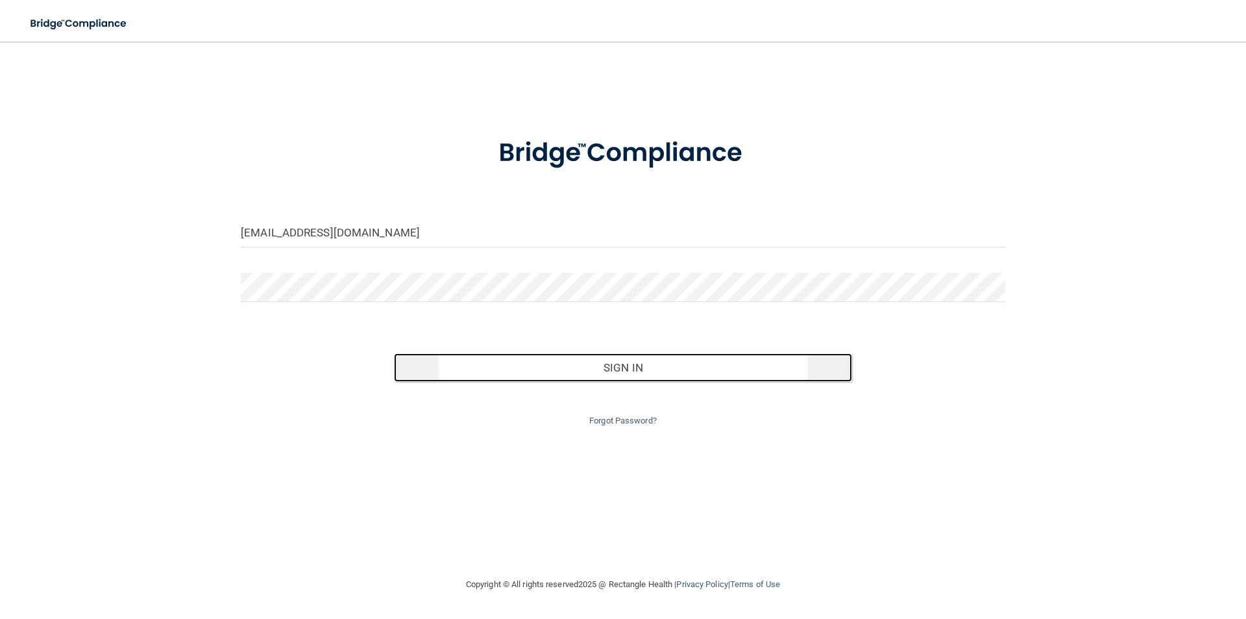
click at [700, 375] on button "Sign In" at bounding box center [623, 367] width 459 height 29
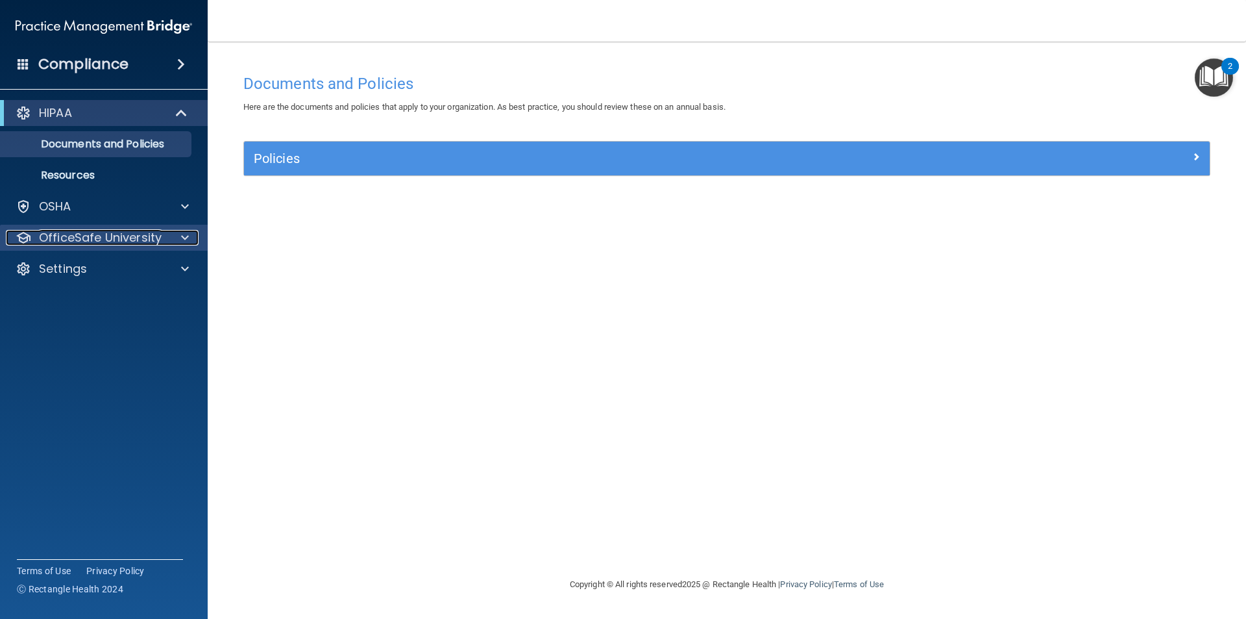
click at [166, 236] on div "OfficeSafe University" at bounding box center [86, 238] width 161 height 16
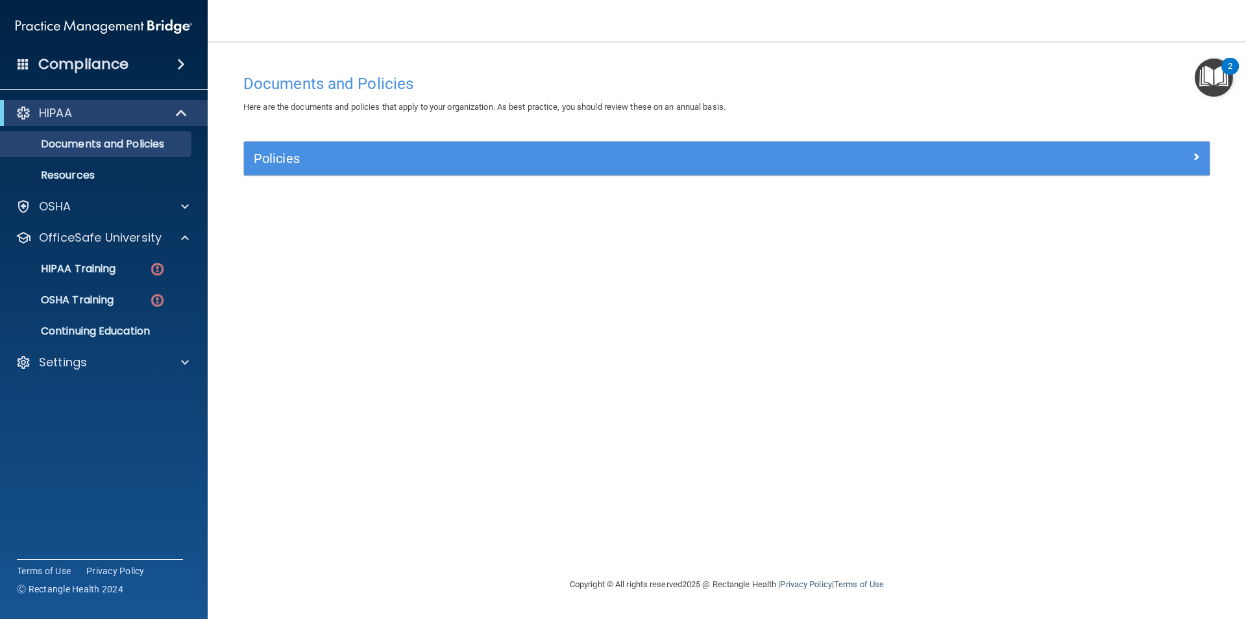
click at [150, 253] on ul "HIPAA Training OSHA Training Continuing Education" at bounding box center [104, 297] width 235 height 93
click at [143, 264] on div "HIPAA Training" at bounding box center [96, 268] width 177 height 13
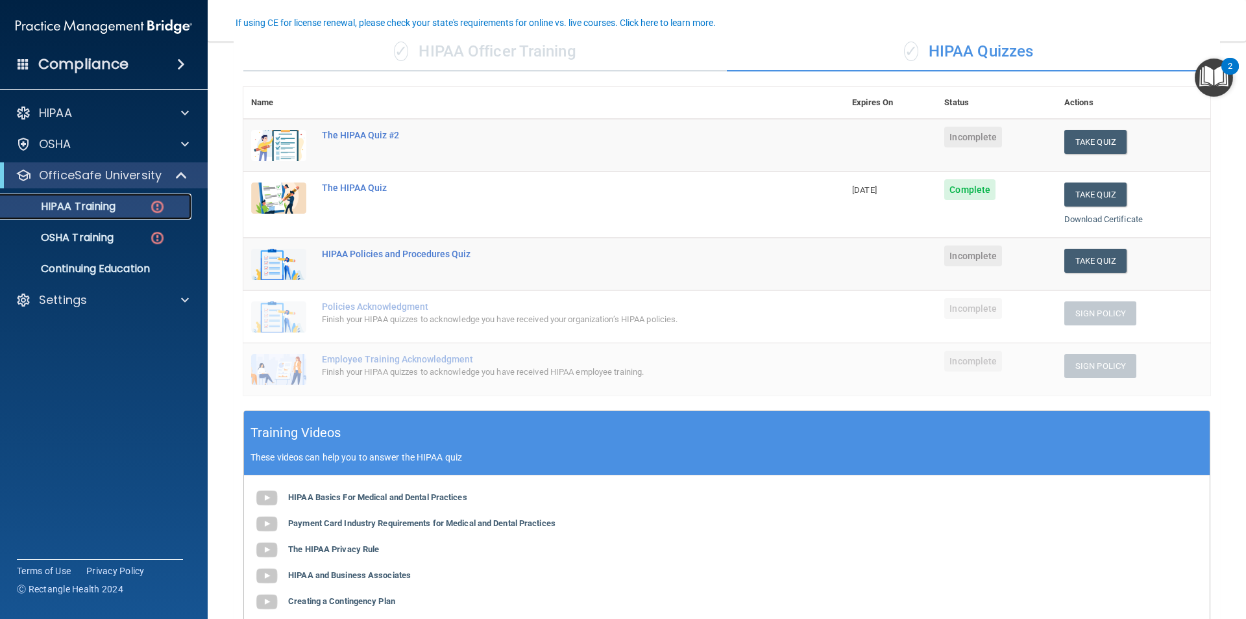
scroll to position [175, 0]
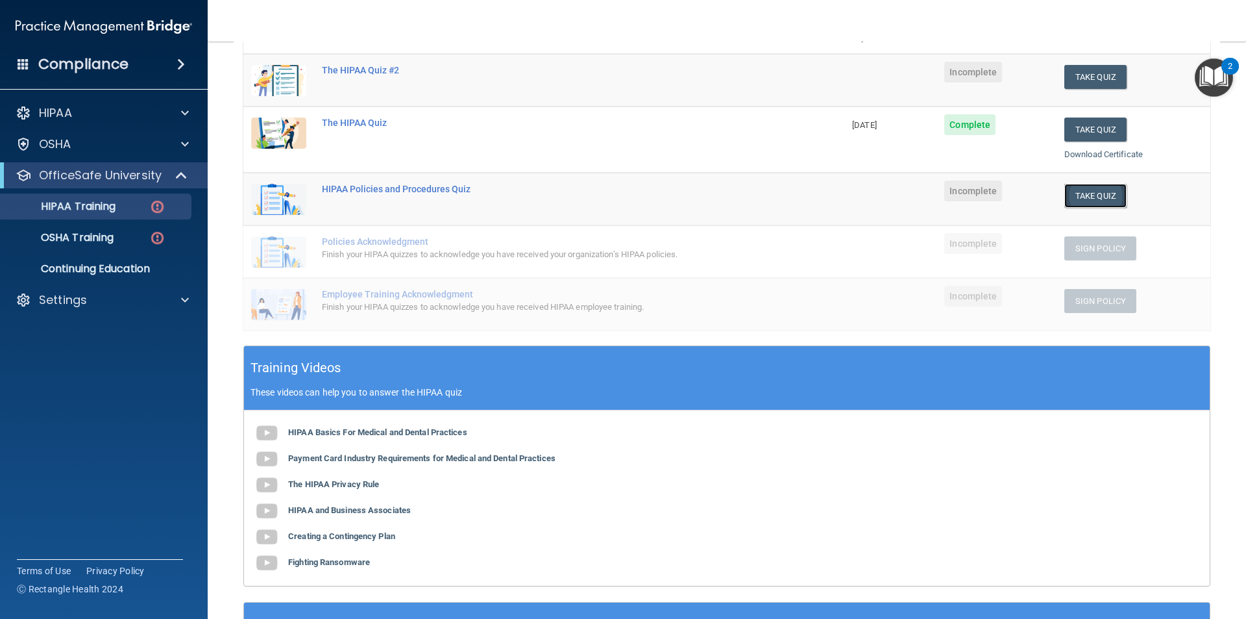
click at [1080, 198] on button "Take Quiz" at bounding box center [1096, 196] width 62 height 24
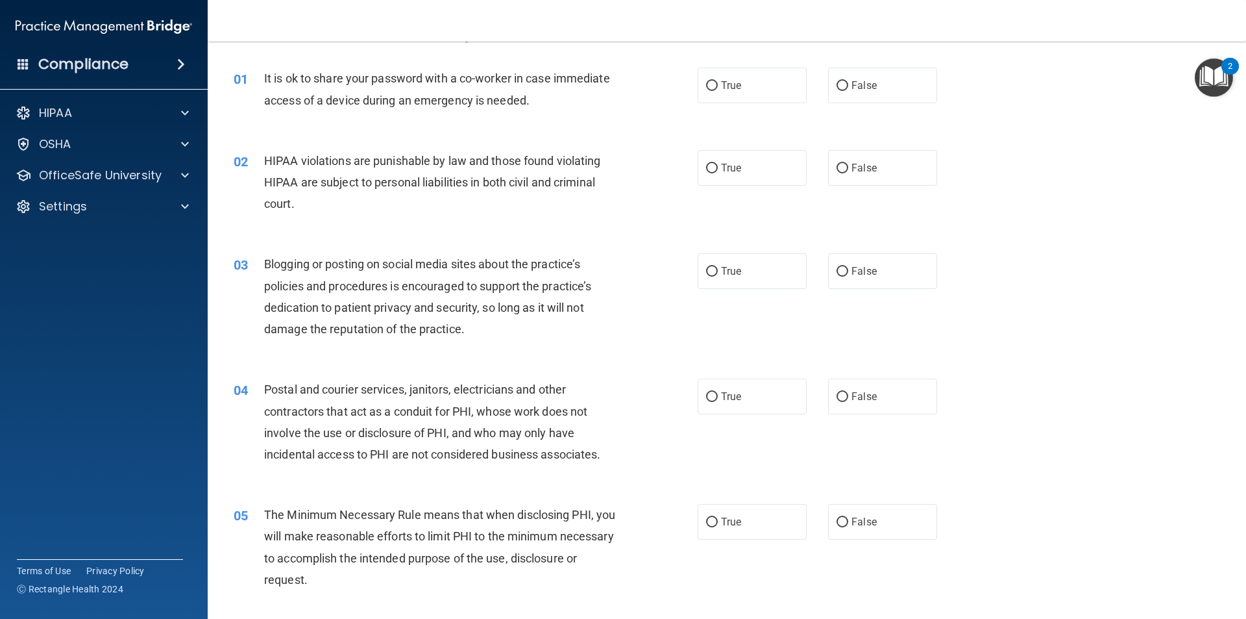
scroll to position [65, 0]
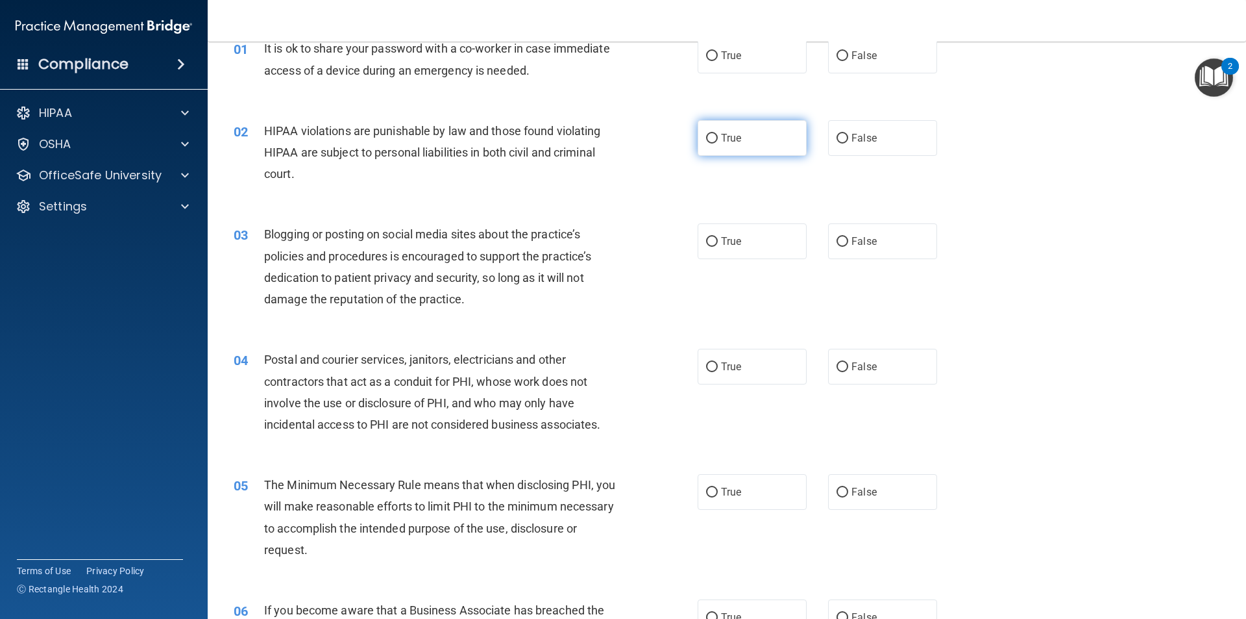
click at [728, 135] on span "True" at bounding box center [731, 138] width 20 height 12
click at [718, 135] on input "True" at bounding box center [712, 139] width 12 height 10
radio input "true"
click at [863, 247] on span "False" at bounding box center [864, 241] width 25 height 12
click at [848, 247] on input "False" at bounding box center [843, 242] width 12 height 10
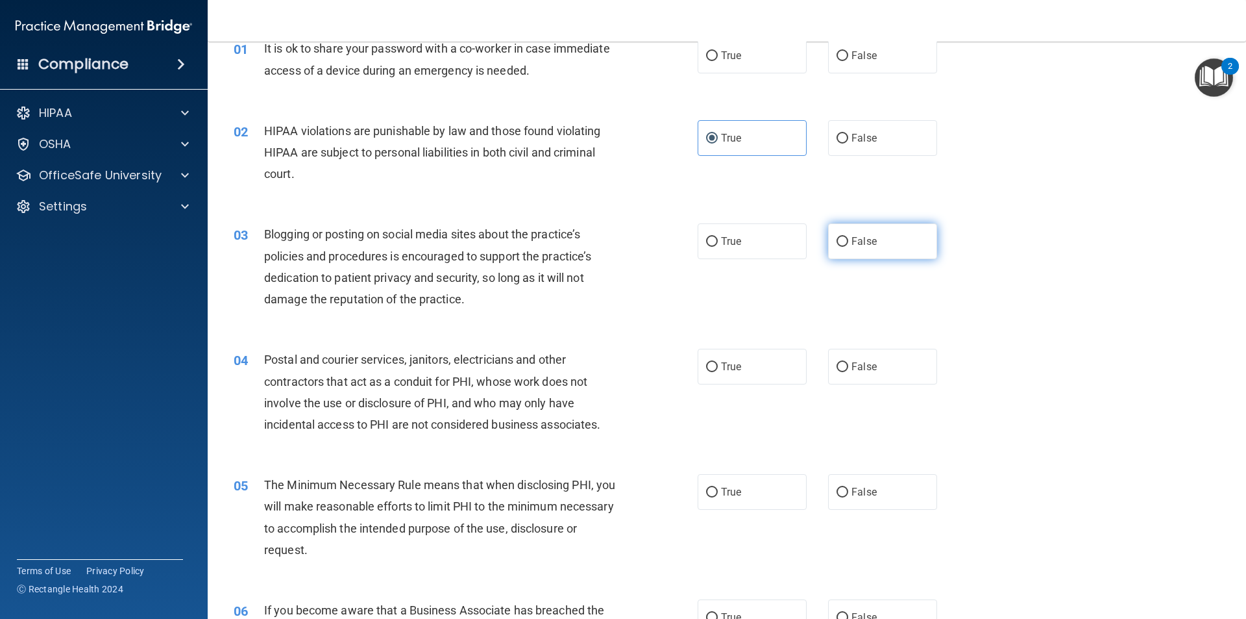
radio input "true"
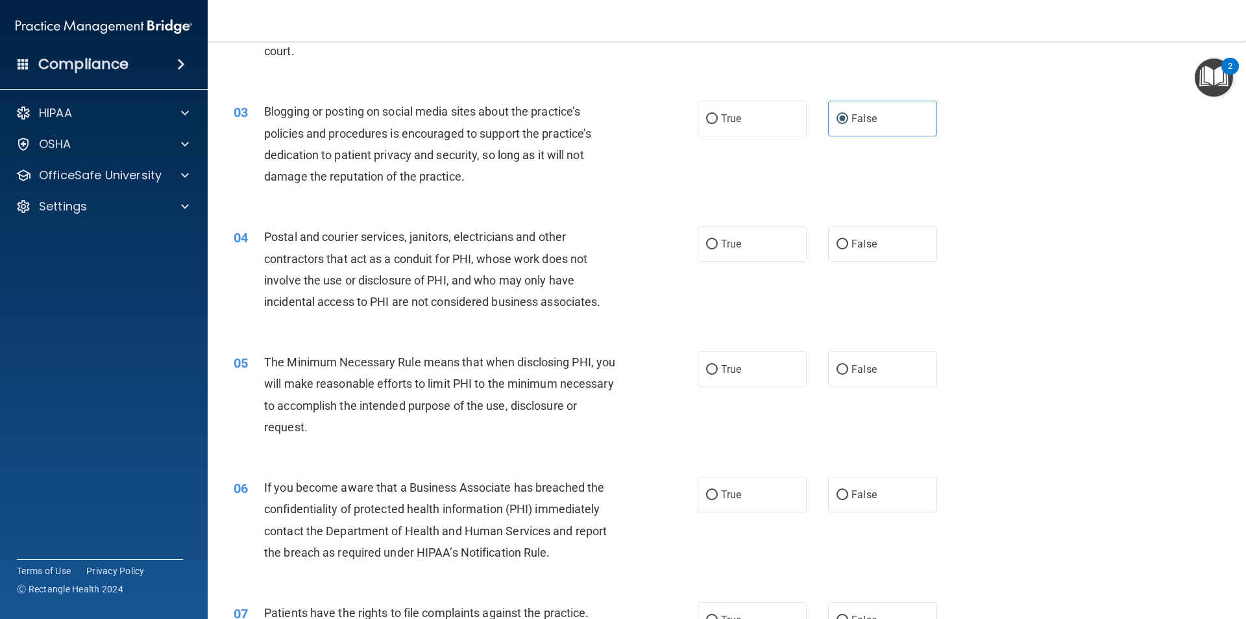
scroll to position [195, 0]
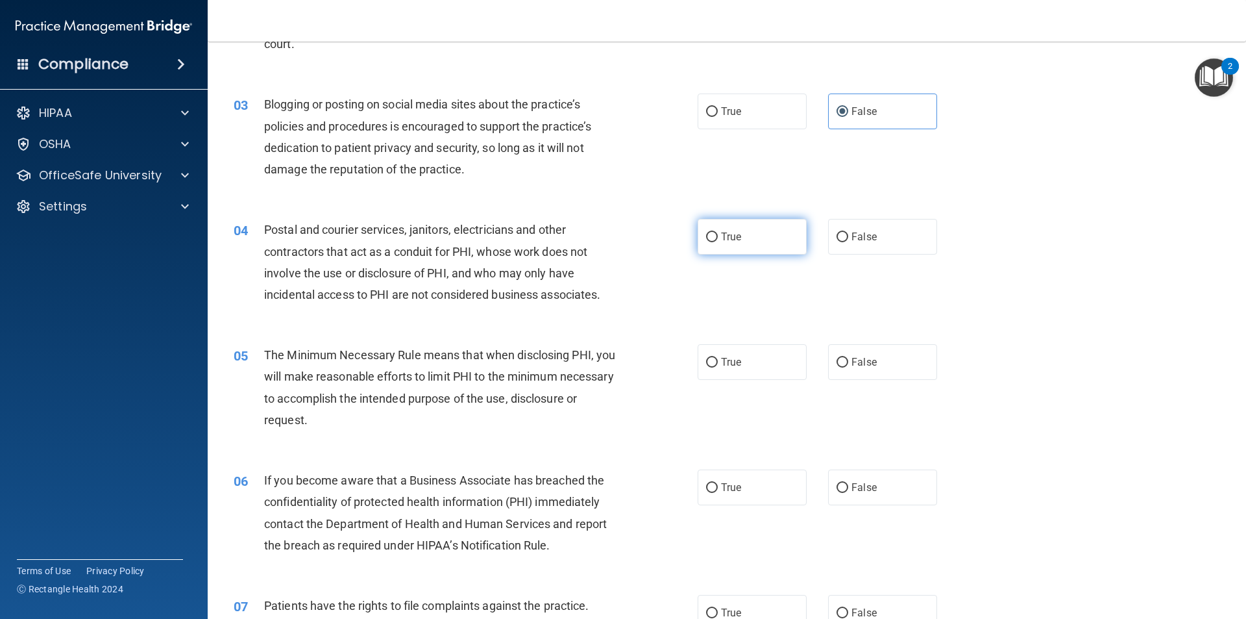
click at [771, 246] on label "True" at bounding box center [752, 237] width 109 height 36
click at [718, 242] on input "True" at bounding box center [712, 237] width 12 height 10
radio input "true"
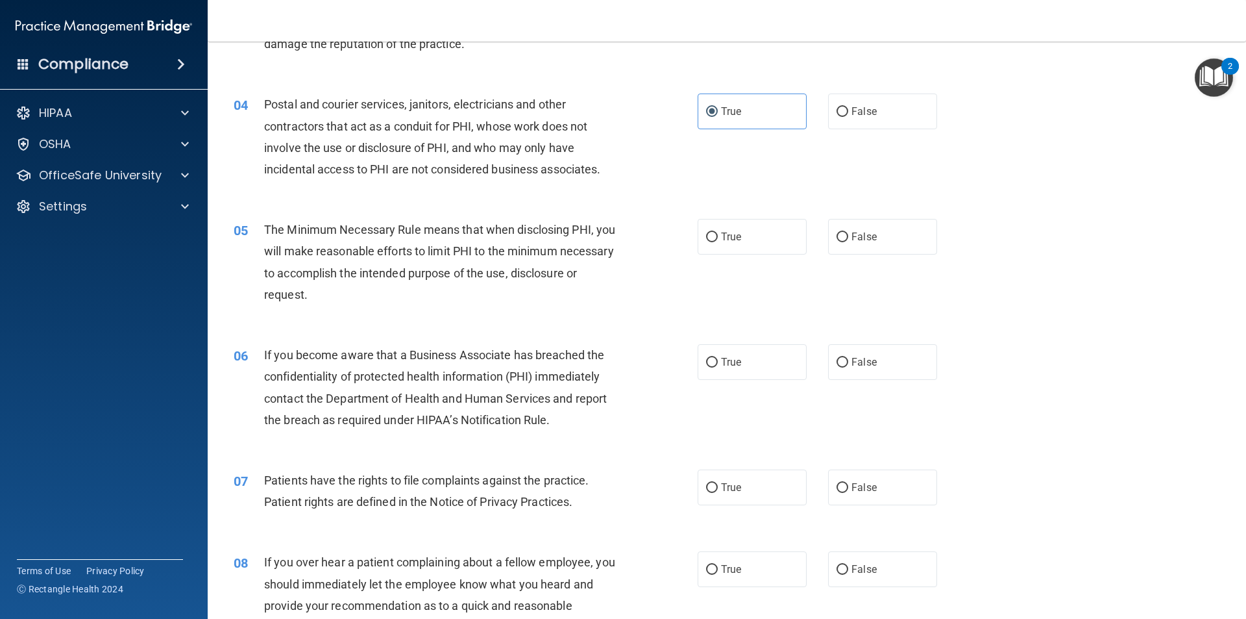
scroll to position [325, 0]
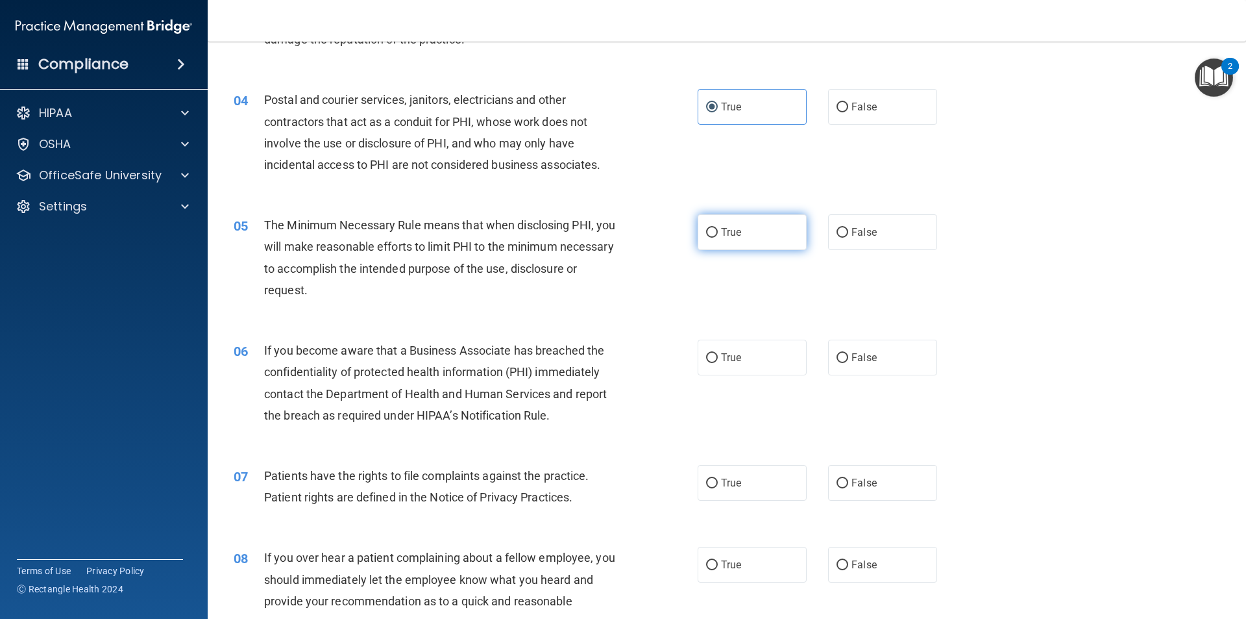
click at [737, 240] on label "True" at bounding box center [752, 232] width 109 height 36
click at [718, 238] on input "True" at bounding box center [712, 233] width 12 height 10
radio input "true"
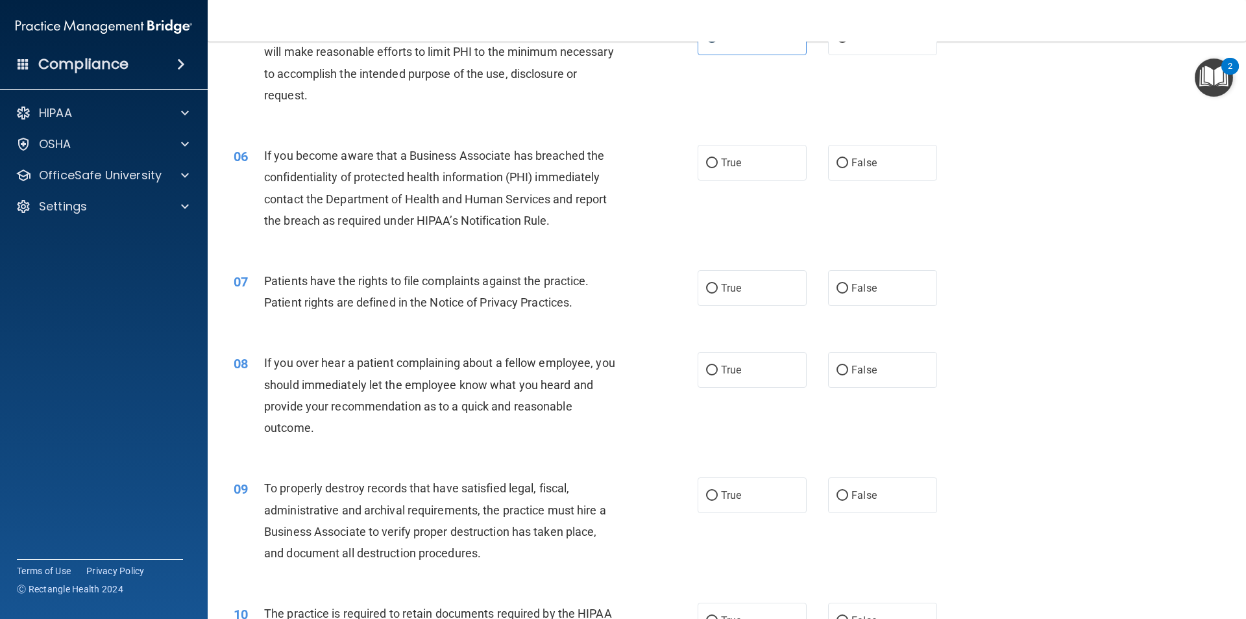
scroll to position [584, 0]
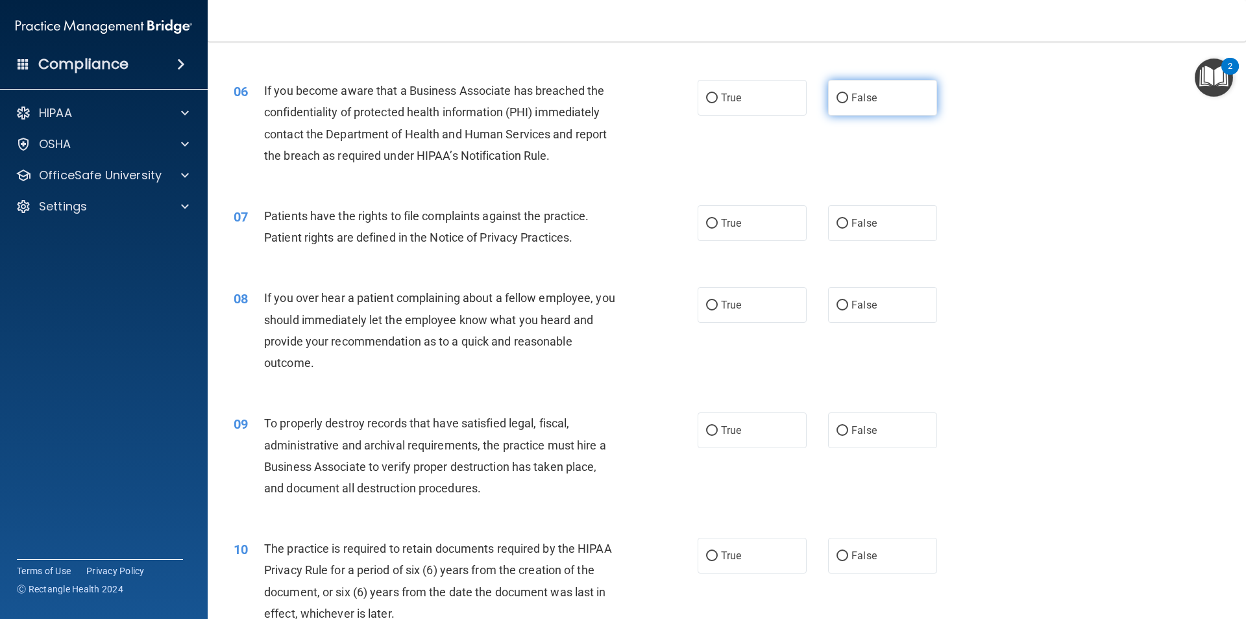
click at [852, 101] on span "False" at bounding box center [864, 98] width 25 height 12
click at [848, 101] on input "False" at bounding box center [843, 98] width 12 height 10
radio input "true"
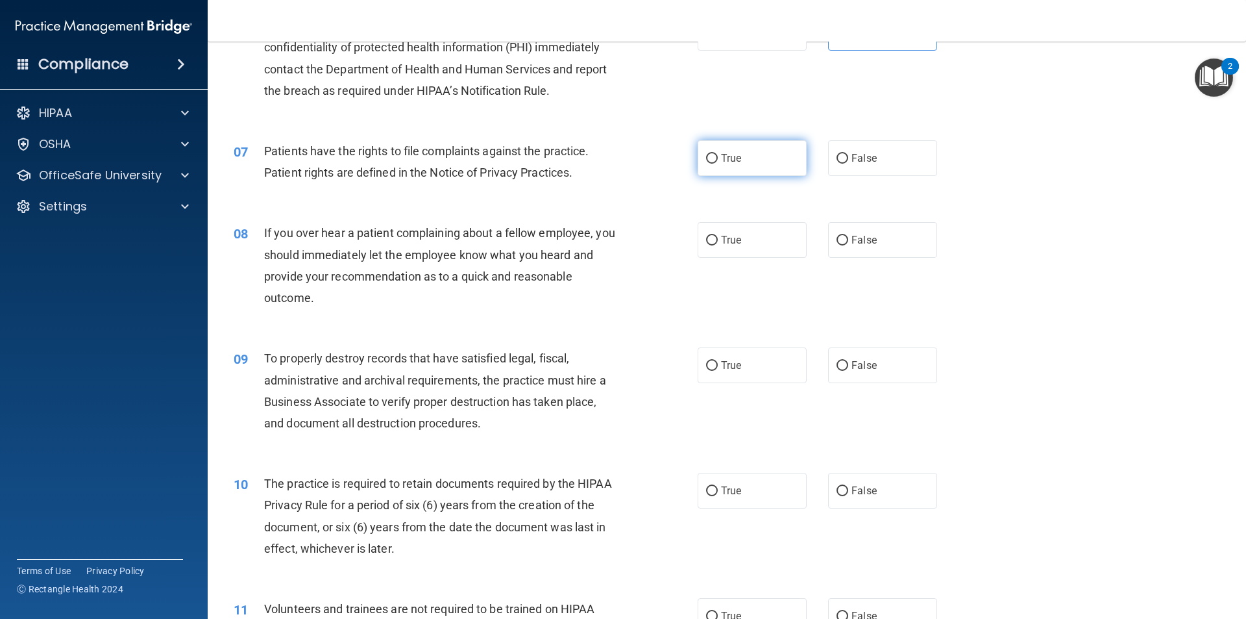
click at [732, 165] on label "True" at bounding box center [752, 158] width 109 height 36
click at [718, 164] on input "True" at bounding box center [712, 159] width 12 height 10
radio input "true"
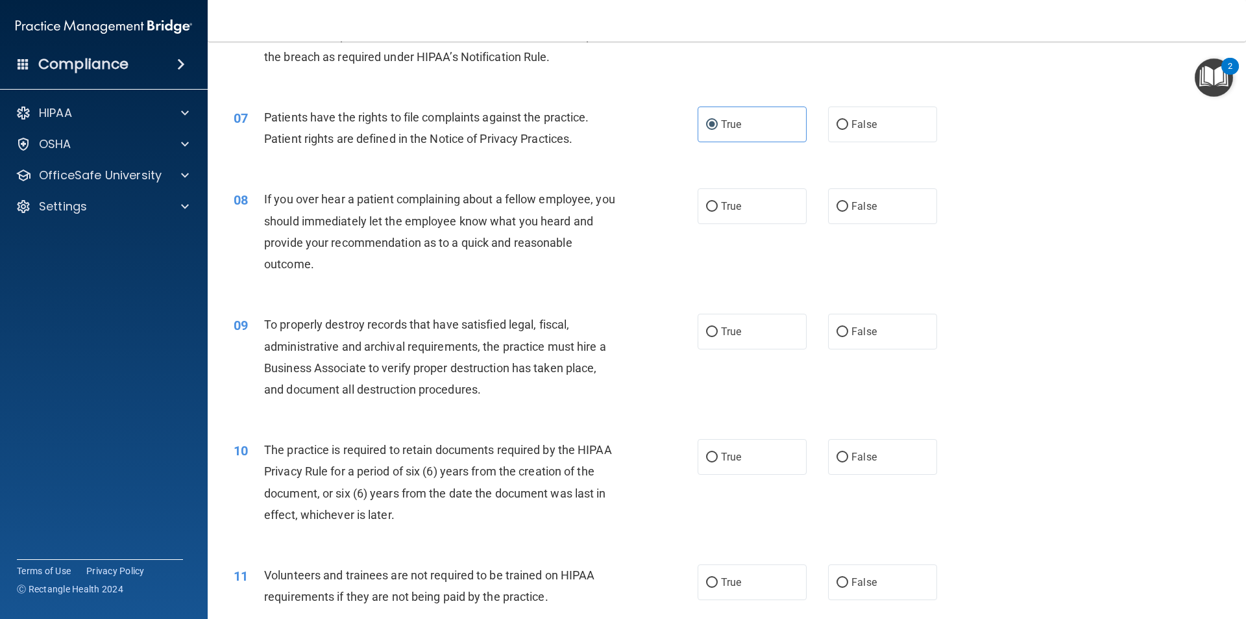
scroll to position [714, 0]
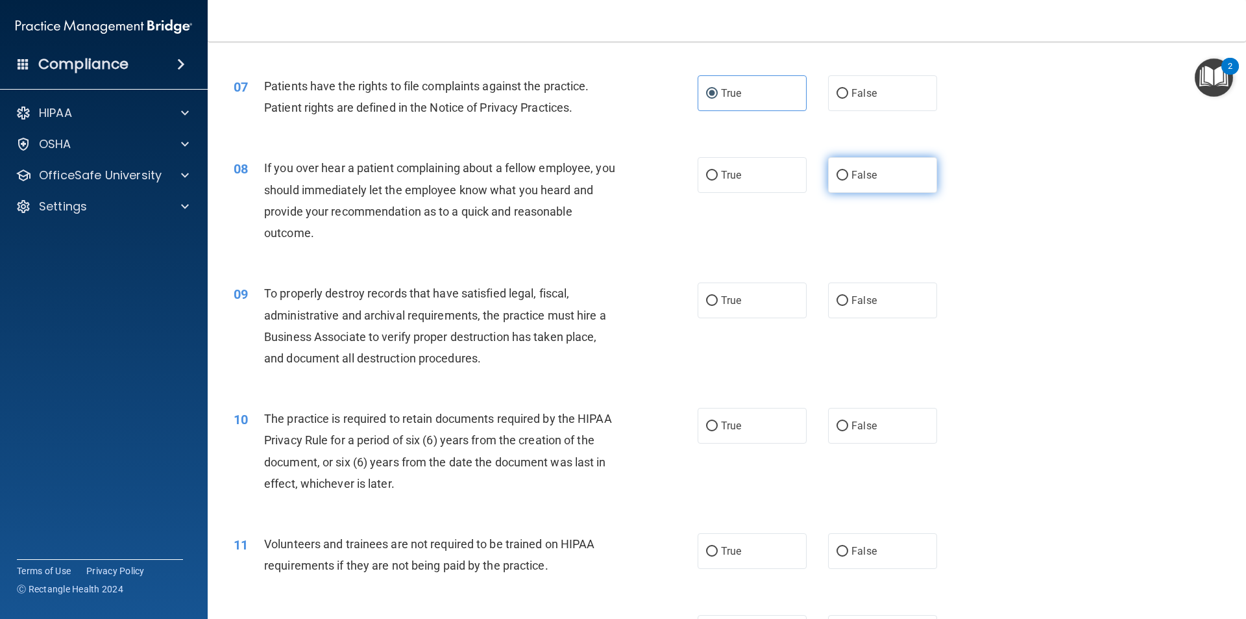
click at [828, 190] on label "False" at bounding box center [882, 175] width 109 height 36
click at [837, 180] on input "False" at bounding box center [843, 176] width 12 height 10
radio input "true"
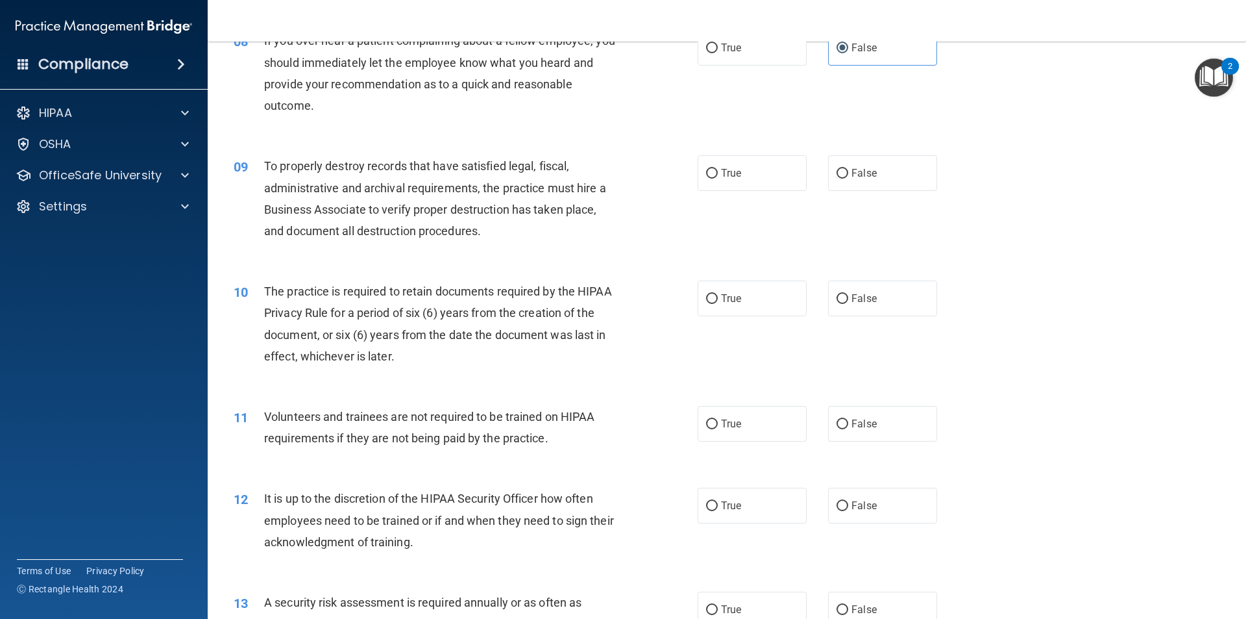
scroll to position [844, 0]
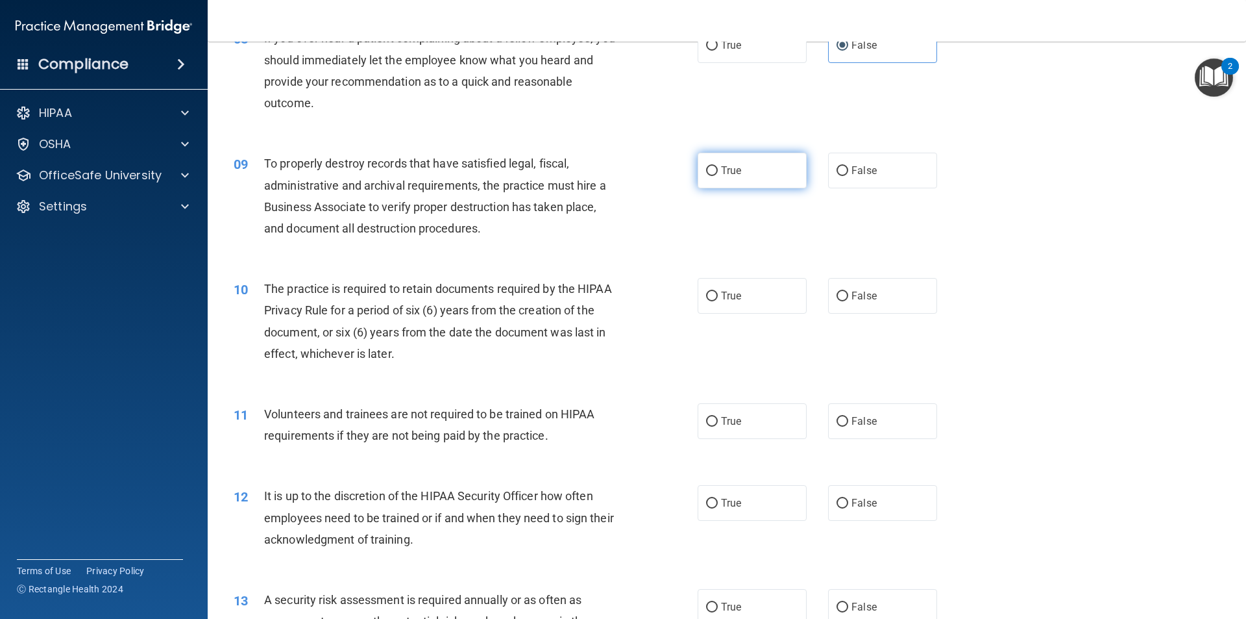
click at [750, 170] on label "True" at bounding box center [752, 171] width 109 height 36
click at [718, 170] on input "True" at bounding box center [712, 171] width 12 height 10
radio input "true"
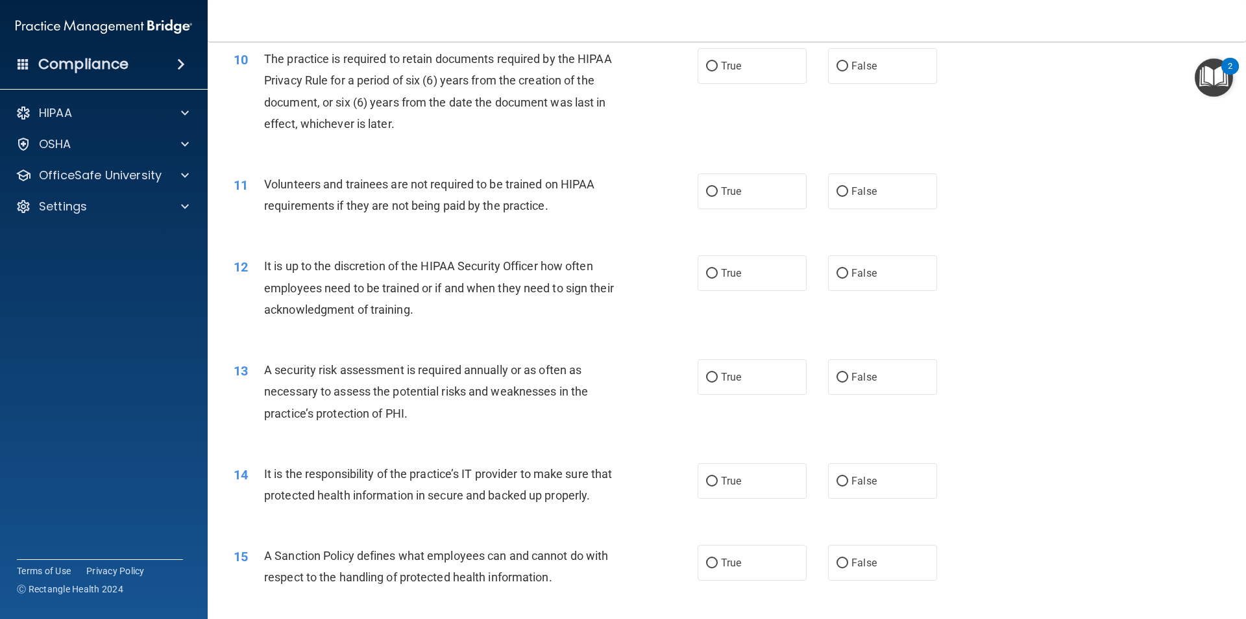
scroll to position [1104, 0]
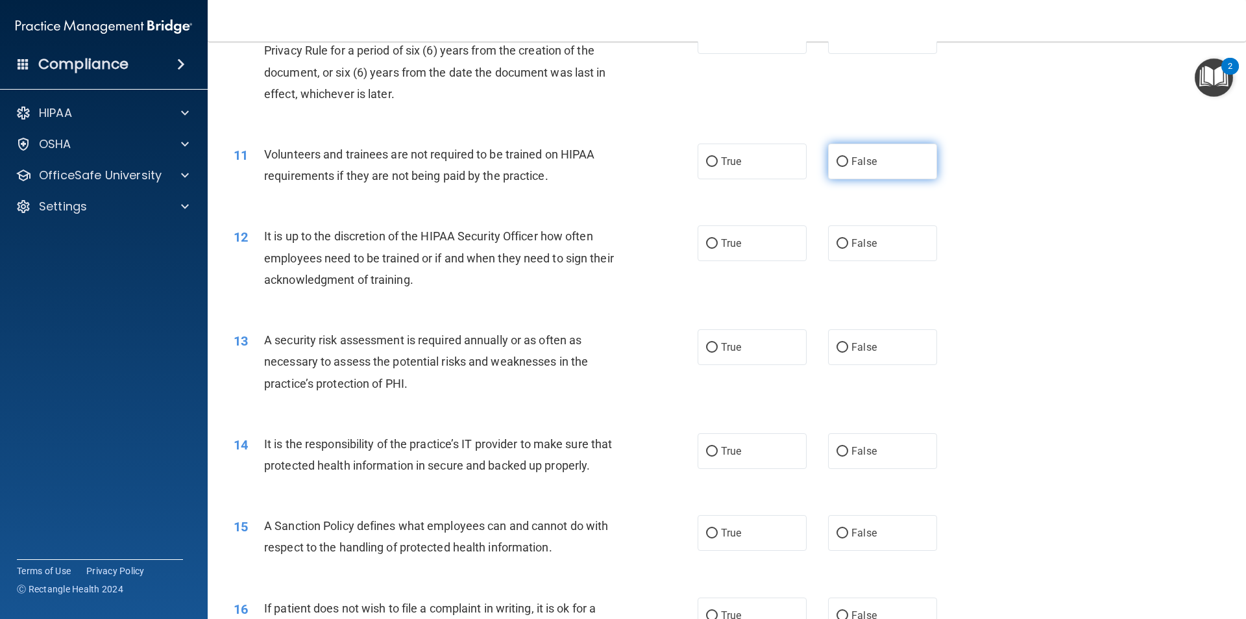
click at [867, 166] on span "False" at bounding box center [864, 161] width 25 height 12
click at [848, 166] on input "False" at bounding box center [843, 162] width 12 height 10
radio input "true"
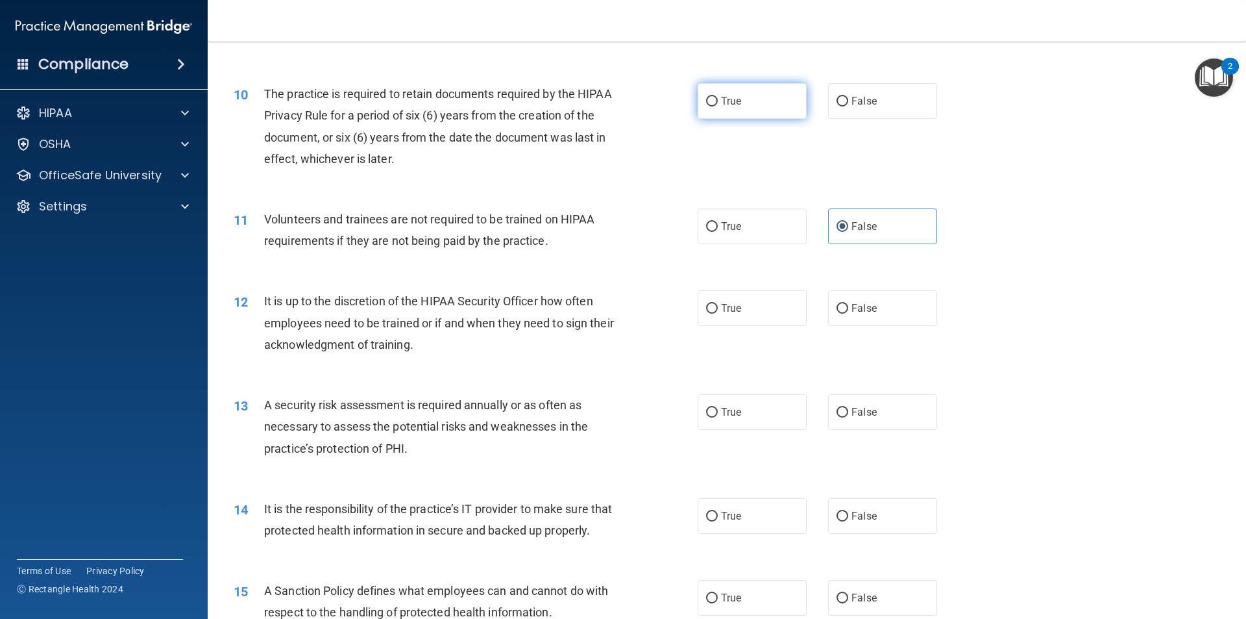
click at [718, 107] on label "True" at bounding box center [752, 101] width 109 height 36
click at [718, 106] on input "True" at bounding box center [712, 102] width 12 height 10
radio input "true"
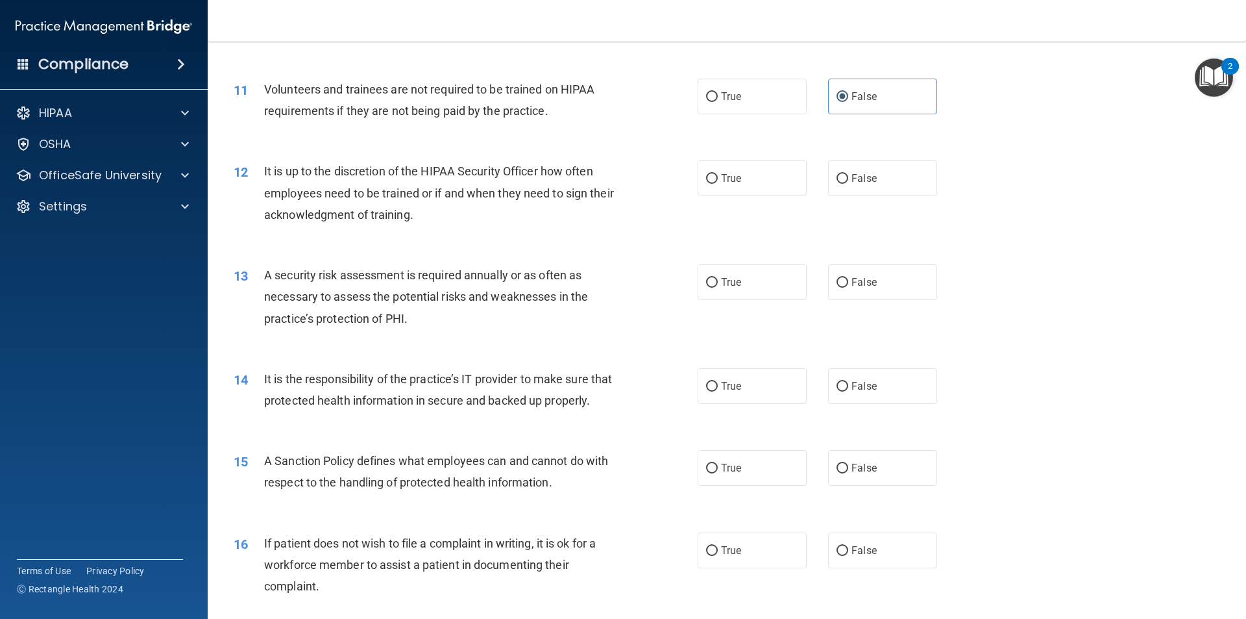
scroll to position [1233, 0]
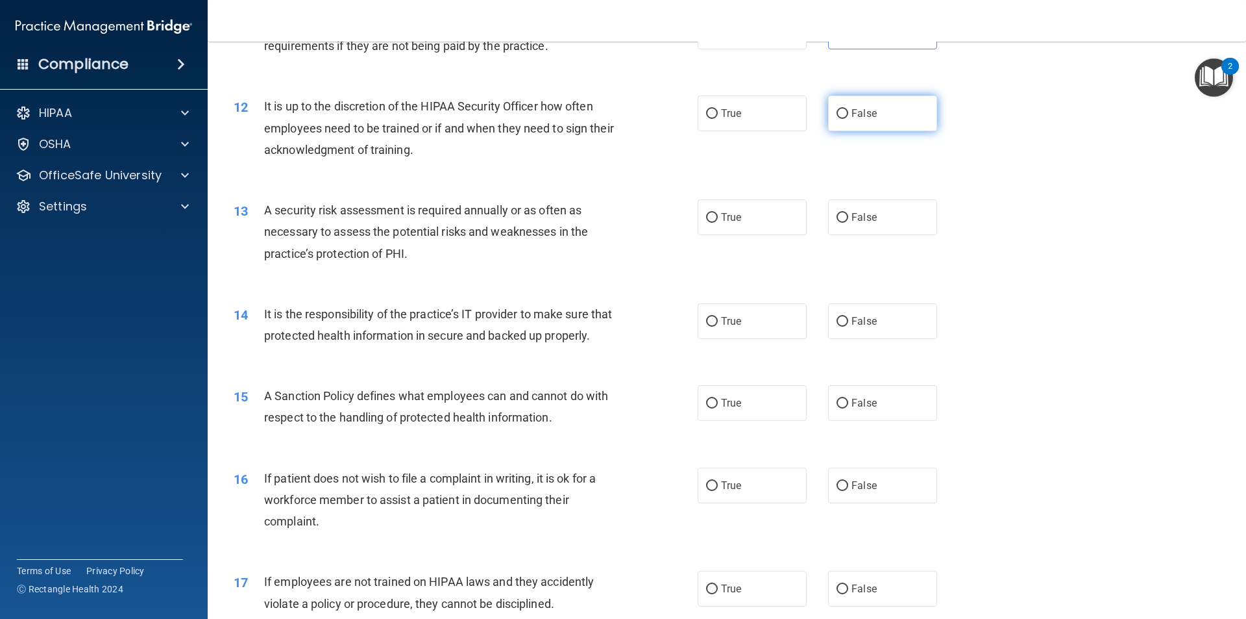
click at [841, 120] on label "False" at bounding box center [882, 113] width 109 height 36
click at [841, 119] on input "False" at bounding box center [843, 114] width 12 height 10
radio input "true"
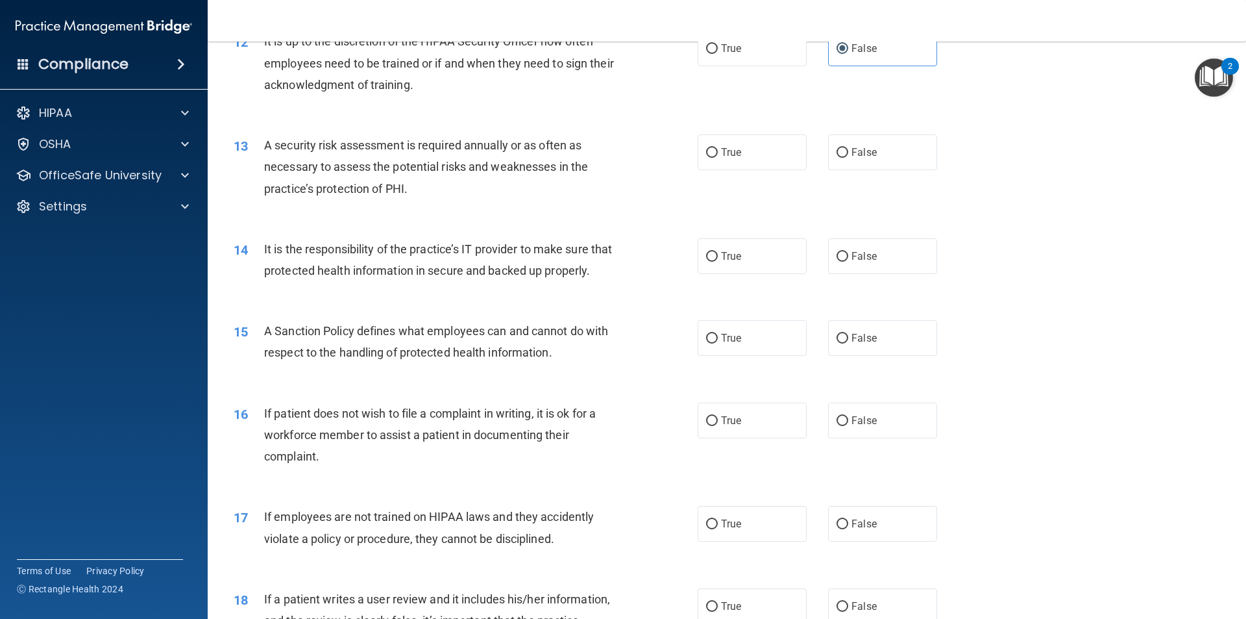
scroll to position [1363, 0]
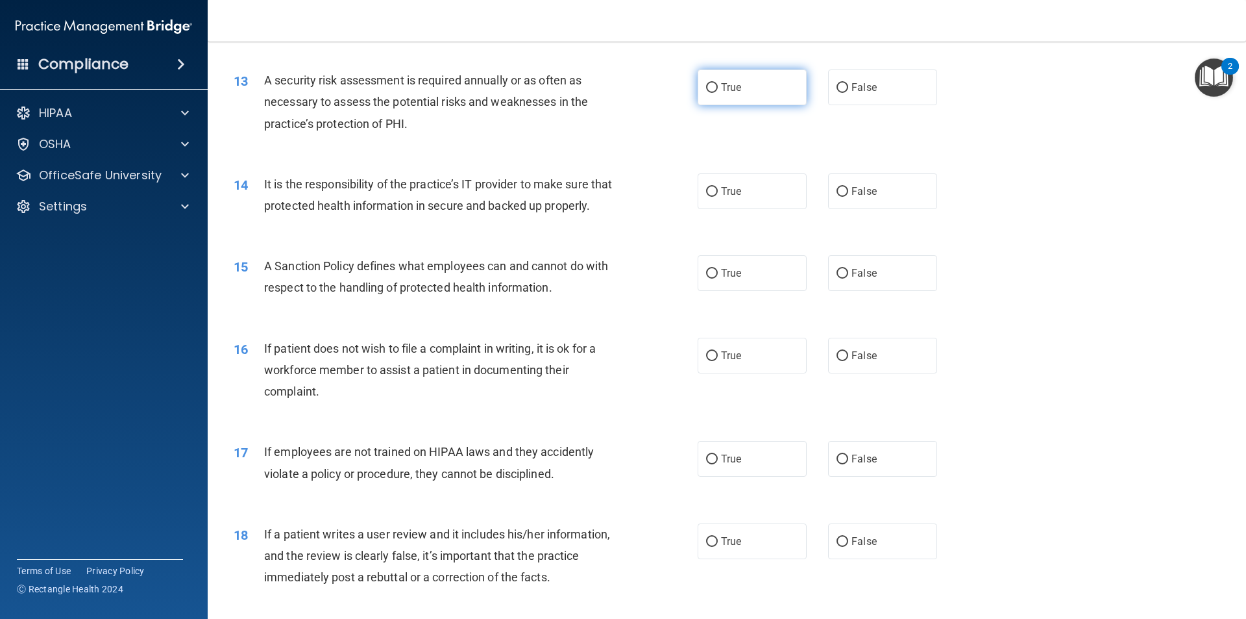
click at [726, 90] on span "True" at bounding box center [731, 87] width 20 height 12
click at [718, 90] on input "True" at bounding box center [712, 88] width 12 height 10
radio input "true"
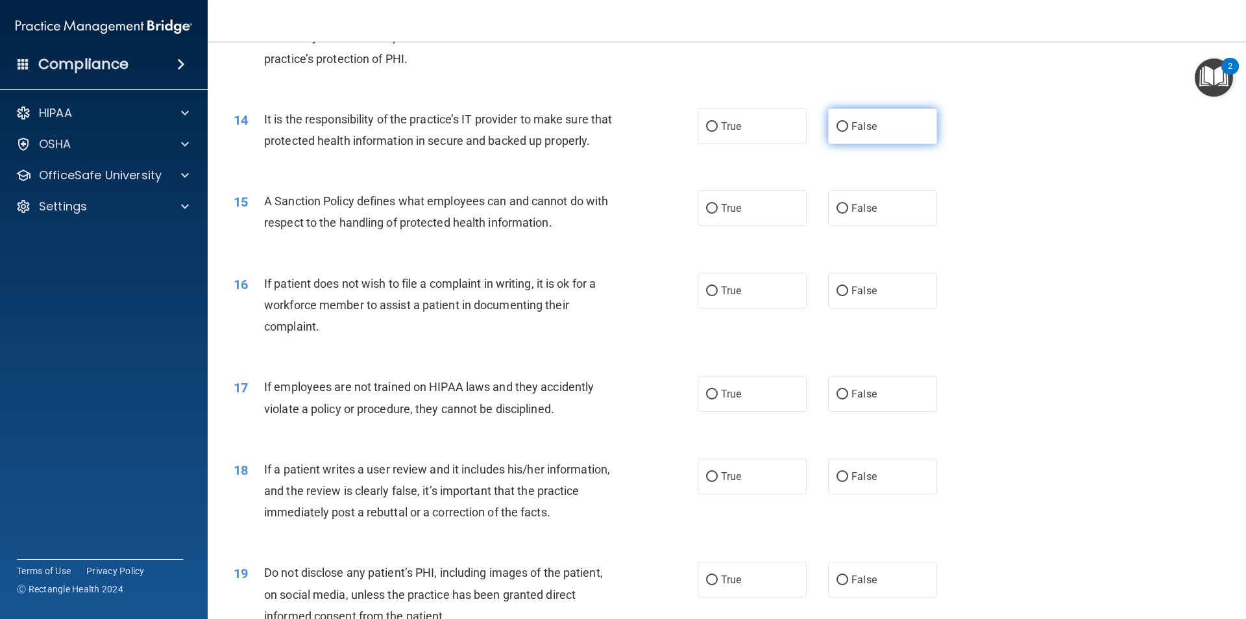
click at [852, 123] on span "False" at bounding box center [864, 126] width 25 height 12
click at [848, 123] on input "False" at bounding box center [843, 127] width 12 height 10
radio input "true"
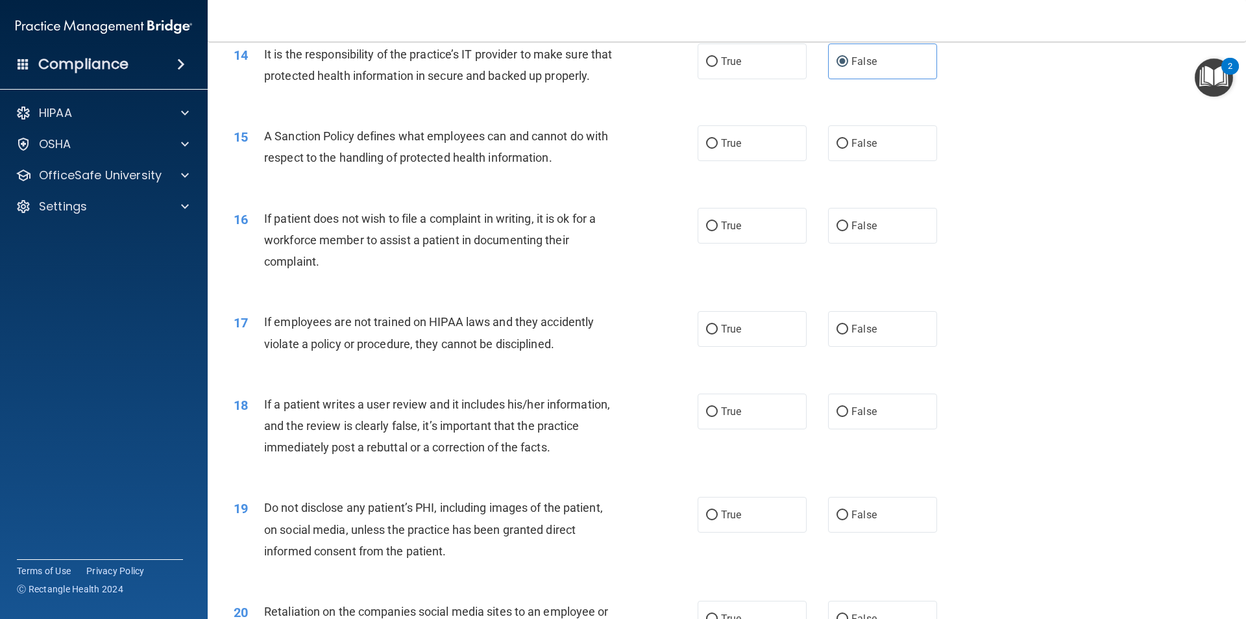
scroll to position [1558, 0]
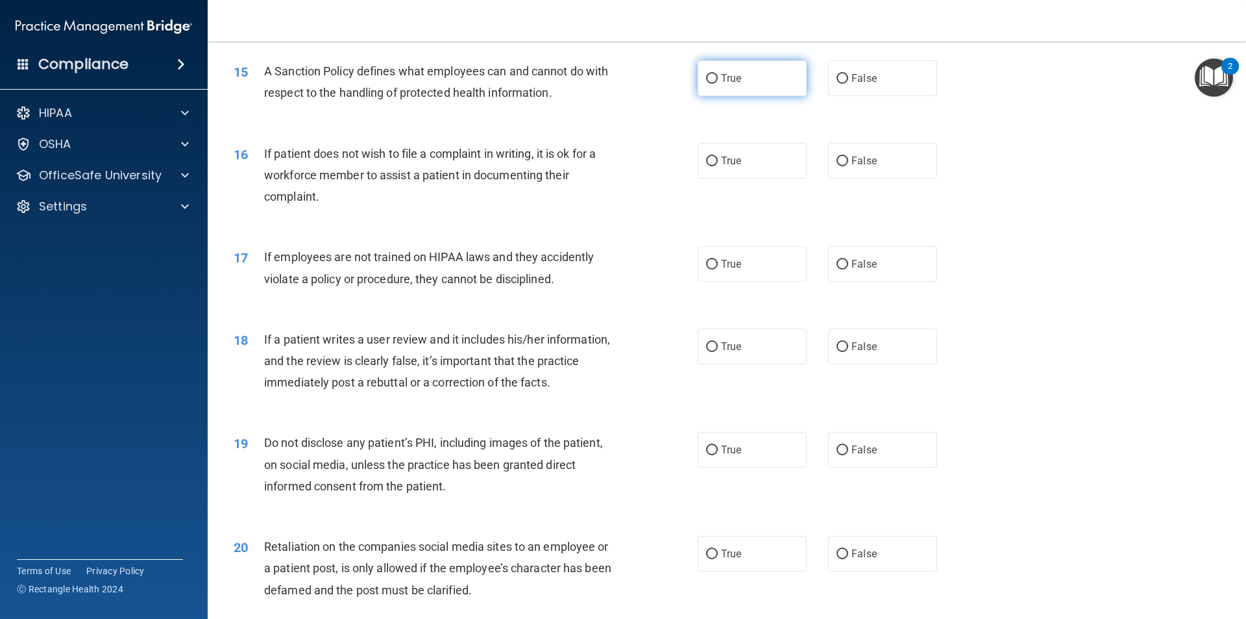
click at [714, 96] on label "True" at bounding box center [752, 78] width 109 height 36
click at [714, 84] on input "True" at bounding box center [712, 79] width 12 height 10
radio input "true"
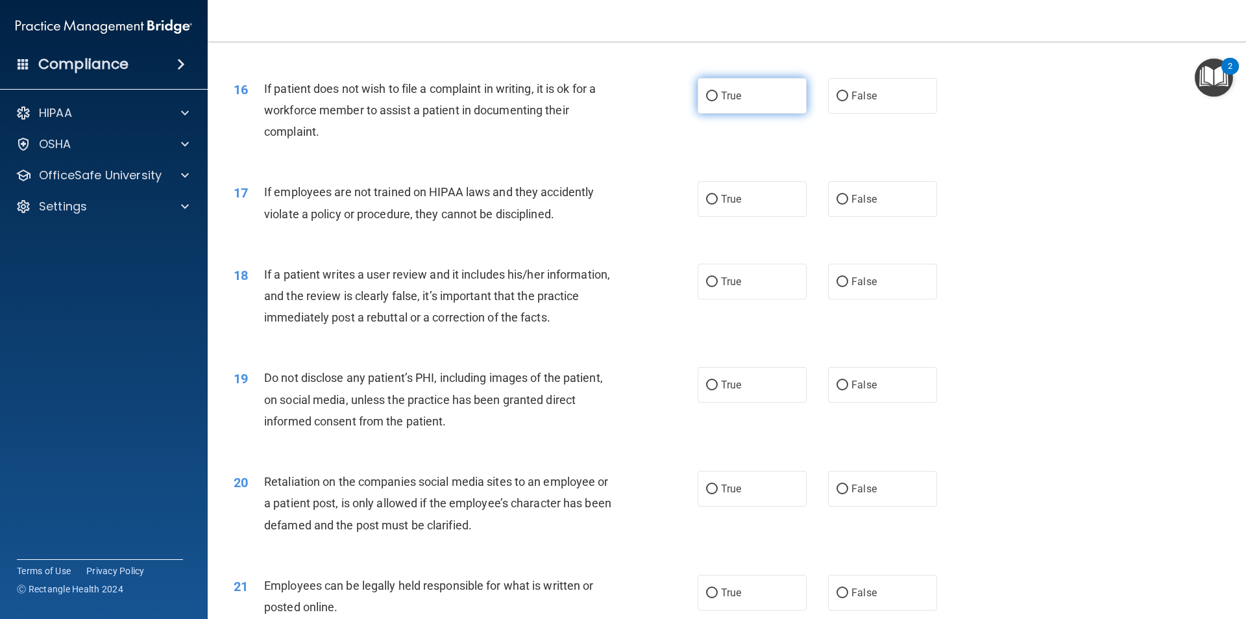
click at [715, 114] on label "True" at bounding box center [752, 96] width 109 height 36
click at [715, 101] on input "True" at bounding box center [712, 97] width 12 height 10
radio input "true"
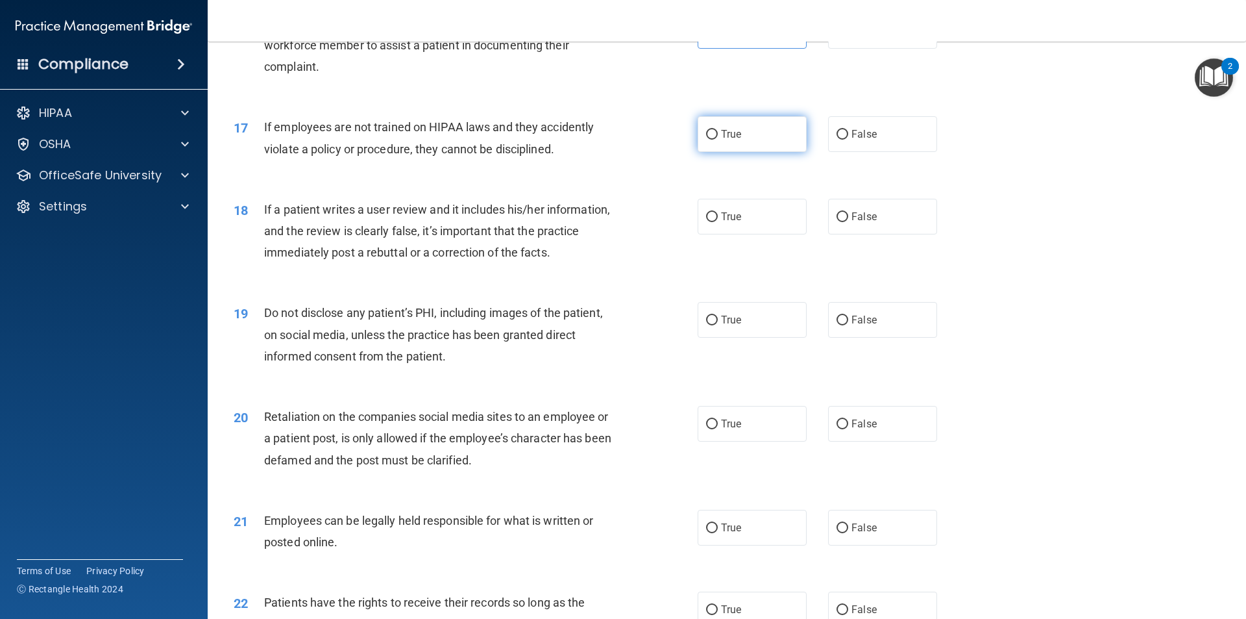
click at [721, 140] on span "True" at bounding box center [731, 134] width 20 height 12
click at [718, 140] on input "True" at bounding box center [712, 135] width 12 height 10
radio input "true"
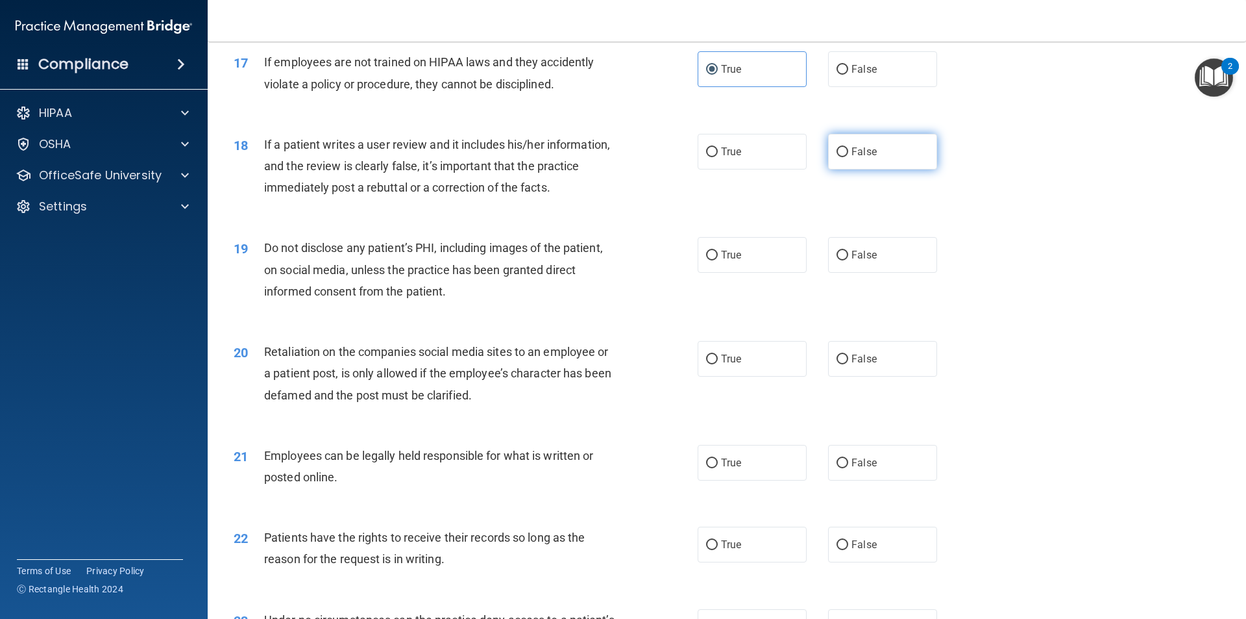
click at [860, 169] on label "False" at bounding box center [882, 152] width 109 height 36
click at [848, 157] on input "False" at bounding box center [843, 152] width 12 height 10
radio input "true"
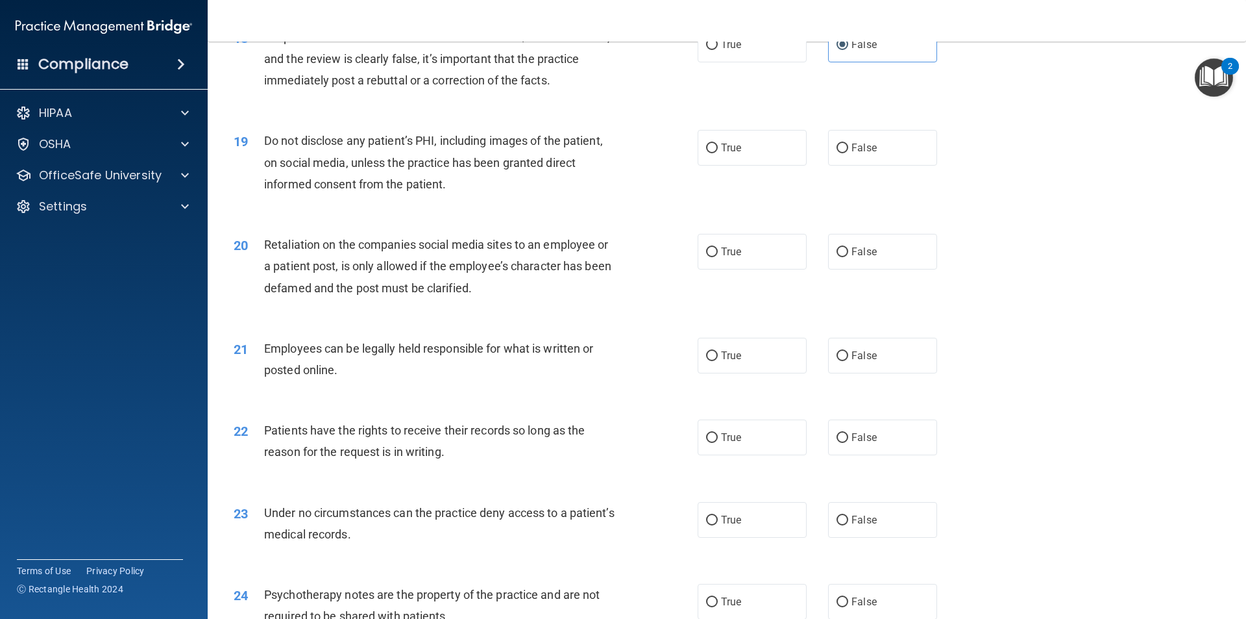
scroll to position [1882, 0]
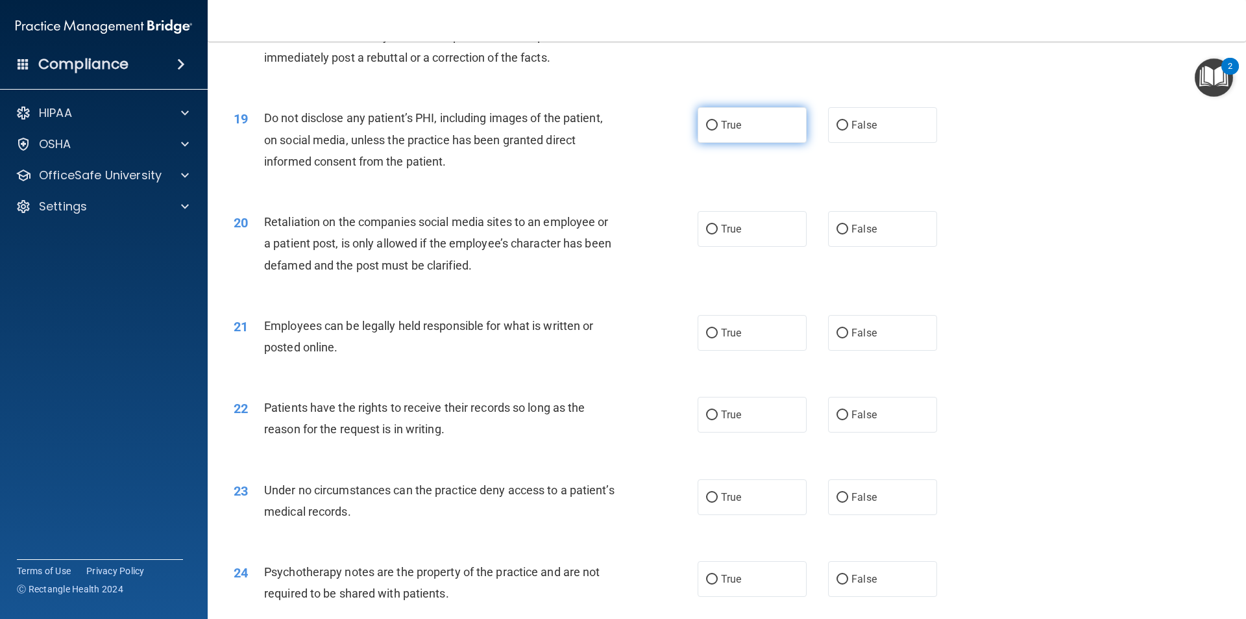
click at [717, 143] on label "True" at bounding box center [752, 125] width 109 height 36
click at [717, 130] on input "True" at bounding box center [712, 126] width 12 height 10
radio input "true"
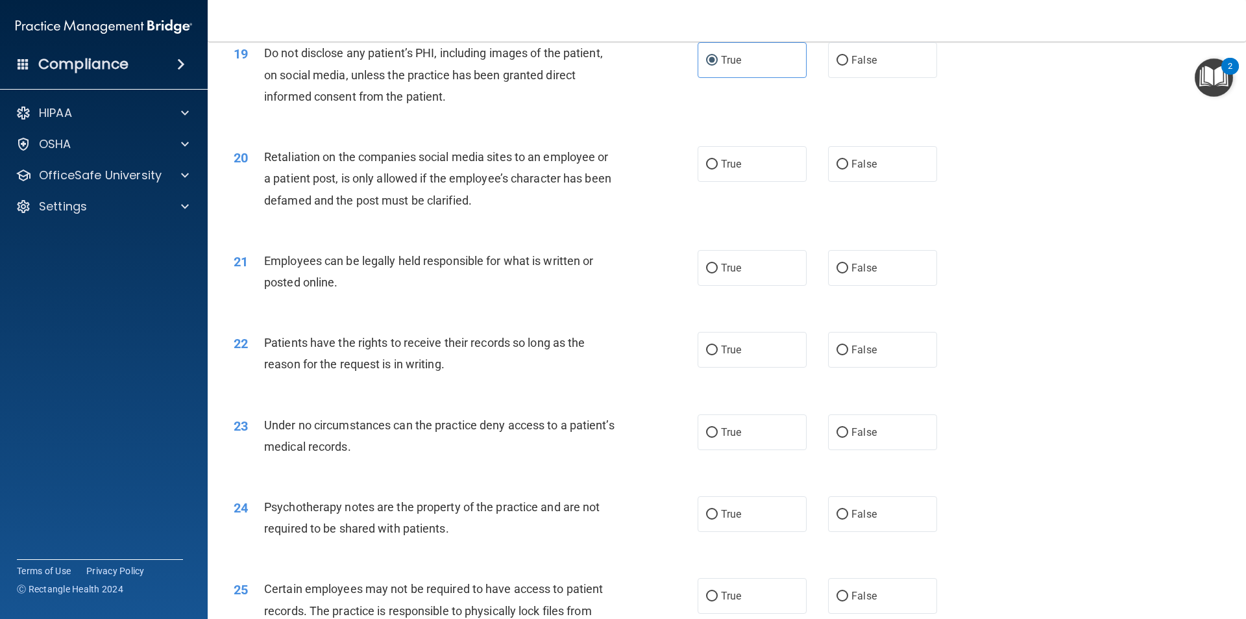
scroll to position [2012, 0]
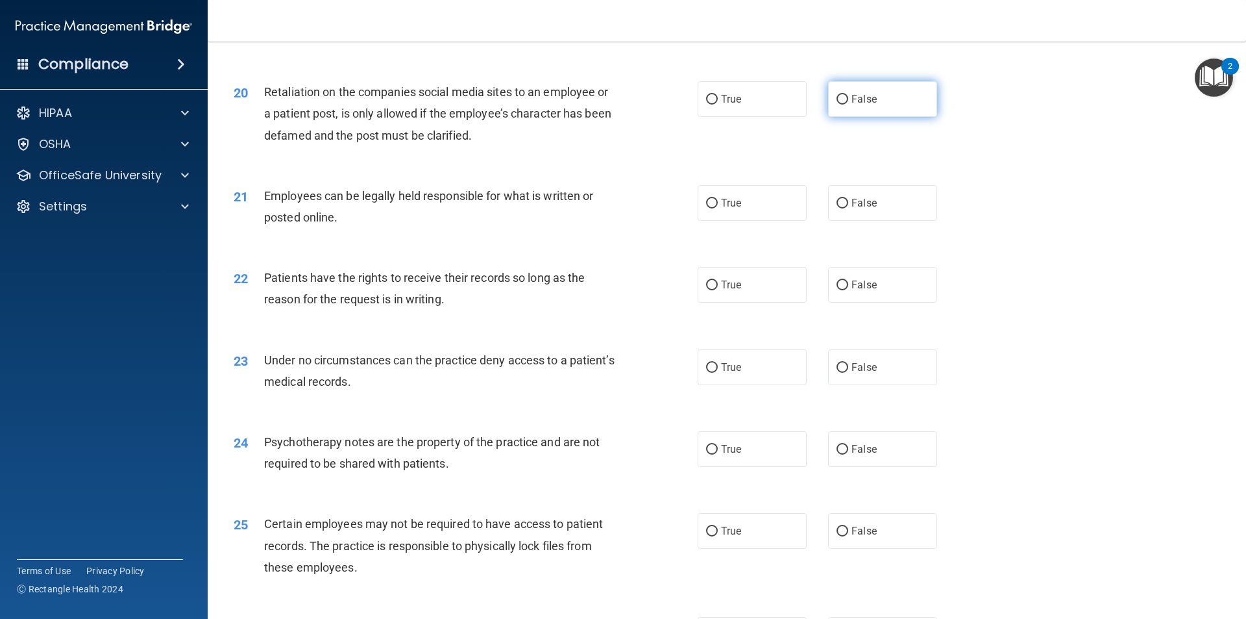
click at [866, 117] on label "False" at bounding box center [882, 99] width 109 height 36
click at [848, 105] on input "False" at bounding box center [843, 100] width 12 height 10
radio input "true"
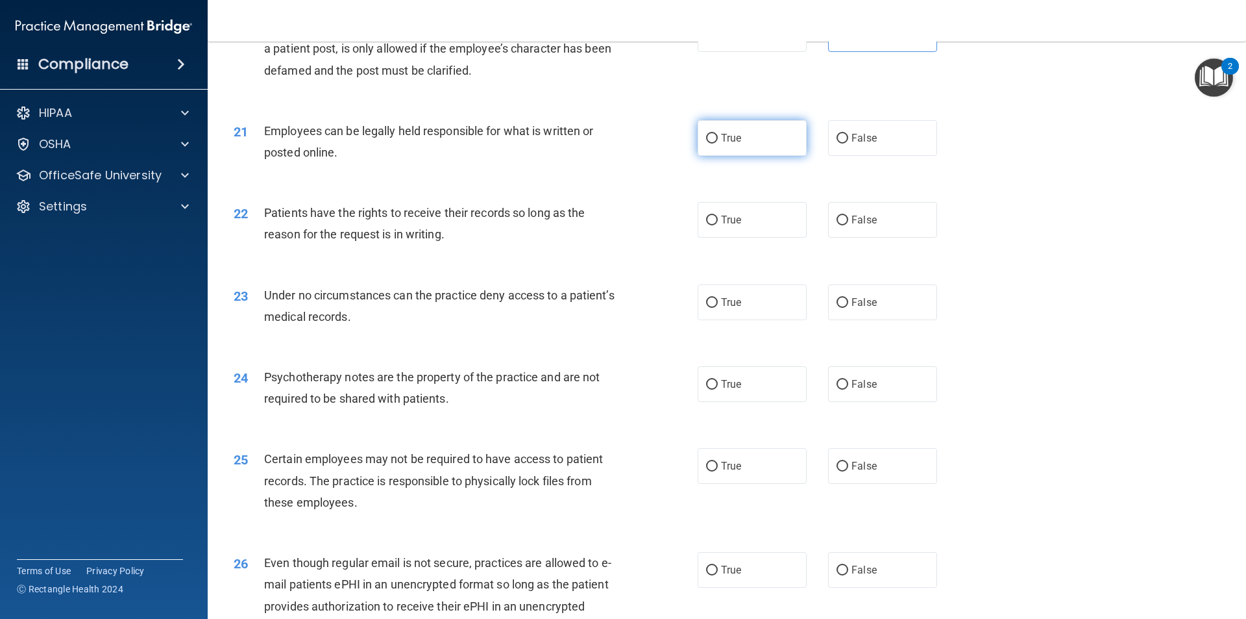
click at [708, 156] on label "True" at bounding box center [752, 138] width 109 height 36
click at [708, 143] on input "True" at bounding box center [712, 139] width 12 height 10
radio input "true"
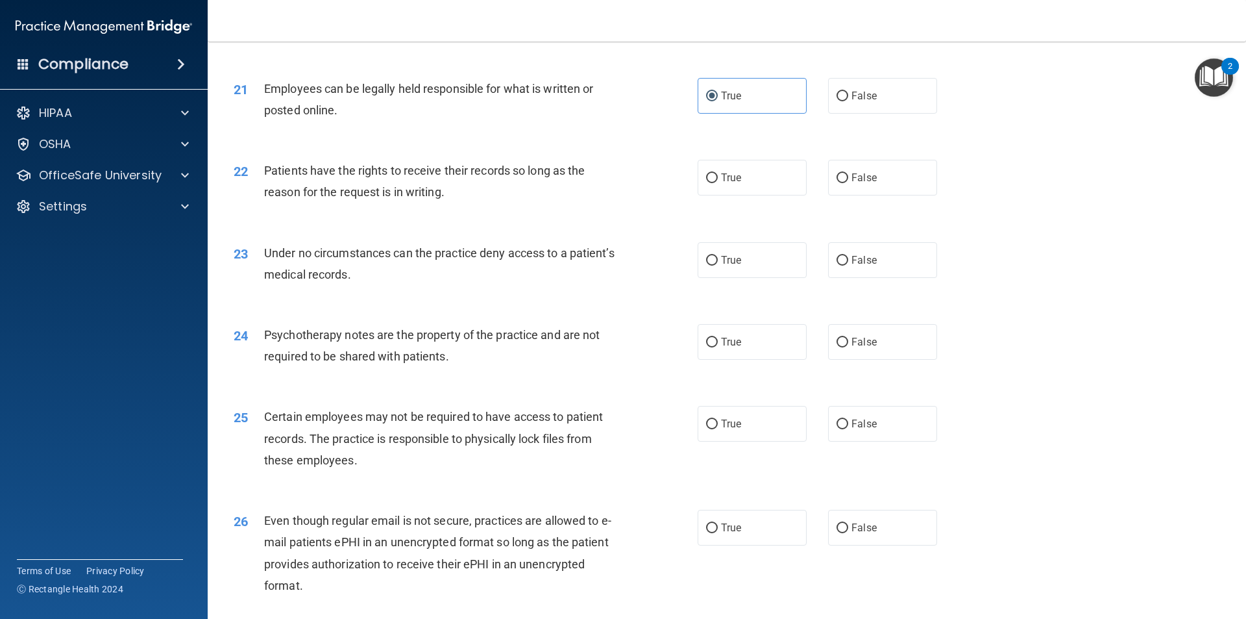
scroll to position [2142, 0]
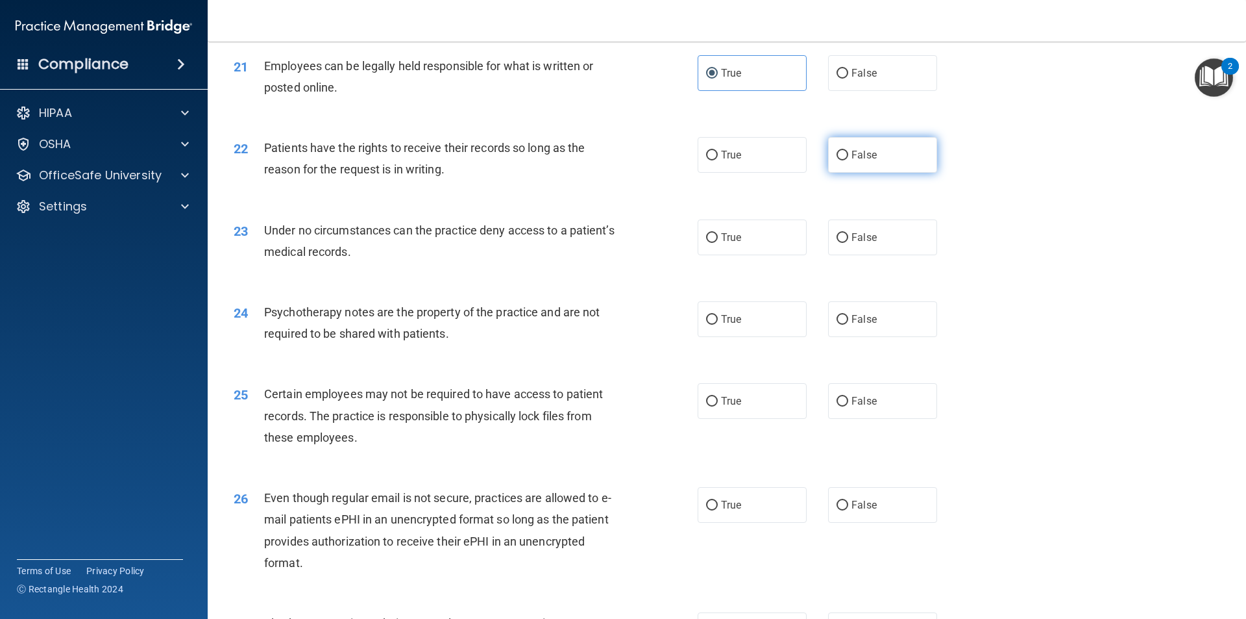
click at [853, 173] on label "False" at bounding box center [882, 155] width 109 height 36
click at [848, 160] on input "False" at bounding box center [843, 156] width 12 height 10
radio input "true"
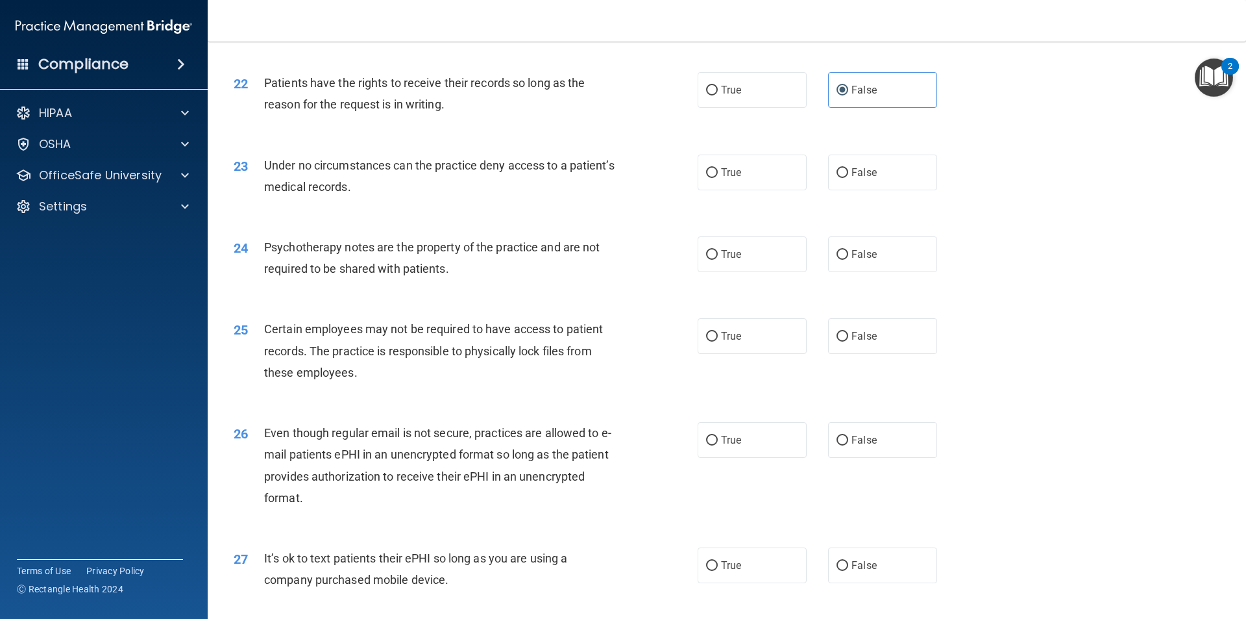
scroll to position [2272, 0]
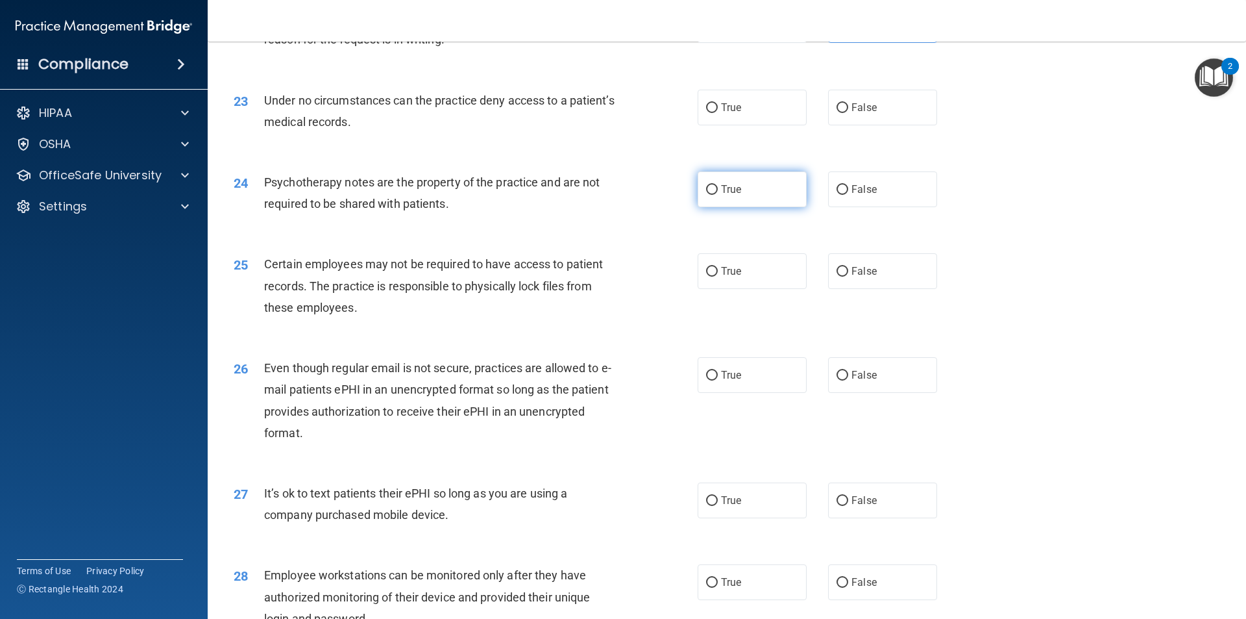
click at [719, 207] on label "True" at bounding box center [752, 189] width 109 height 36
click at [718, 195] on input "True" at bounding box center [712, 190] width 12 height 10
radio input "true"
click at [861, 125] on label "False" at bounding box center [882, 108] width 109 height 36
click at [848, 113] on input "False" at bounding box center [843, 108] width 12 height 10
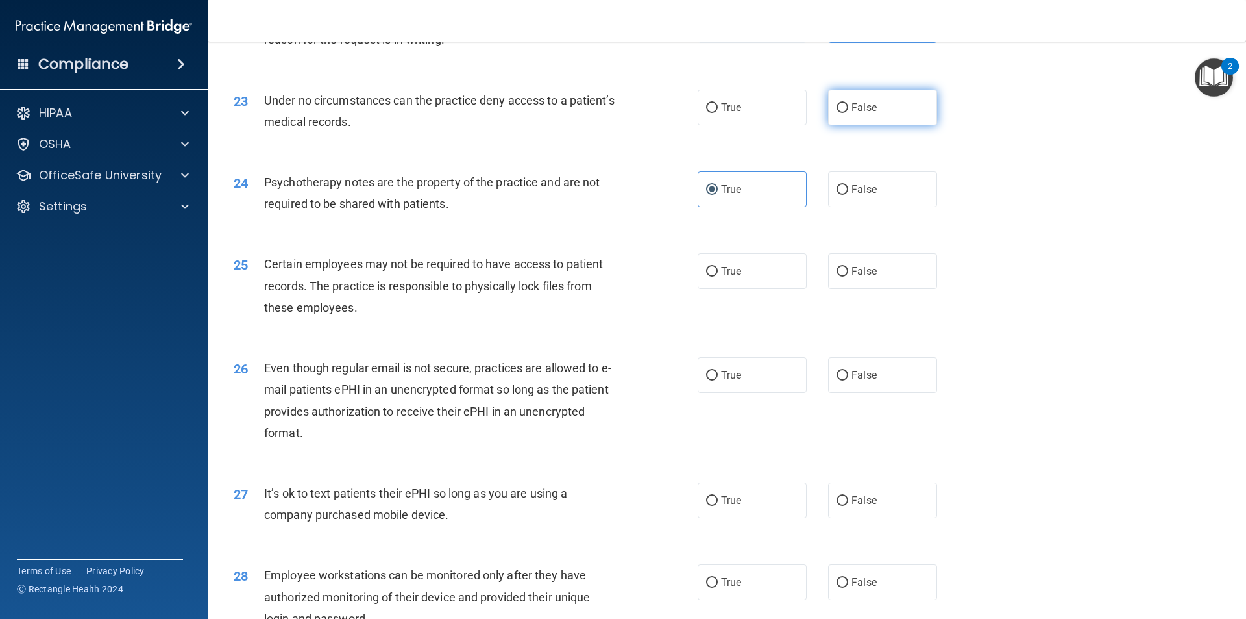
radio input "true"
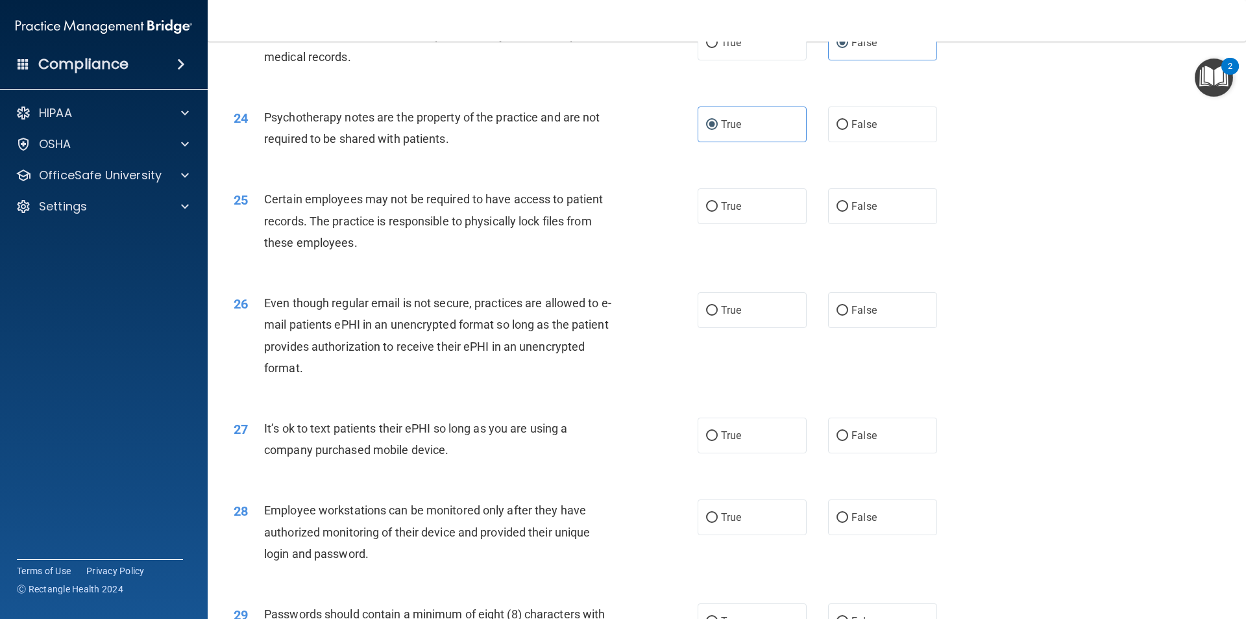
scroll to position [2402, 0]
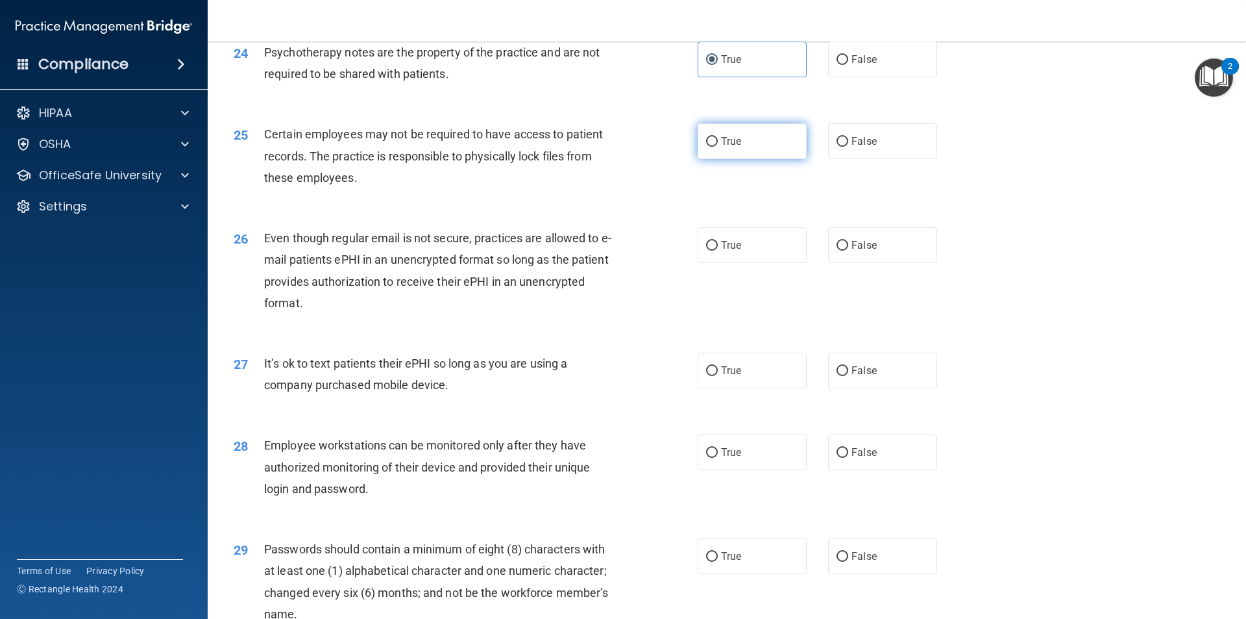
click at [717, 159] on label "True" at bounding box center [752, 141] width 109 height 36
click at [717, 147] on input "True" at bounding box center [712, 142] width 12 height 10
radio input "true"
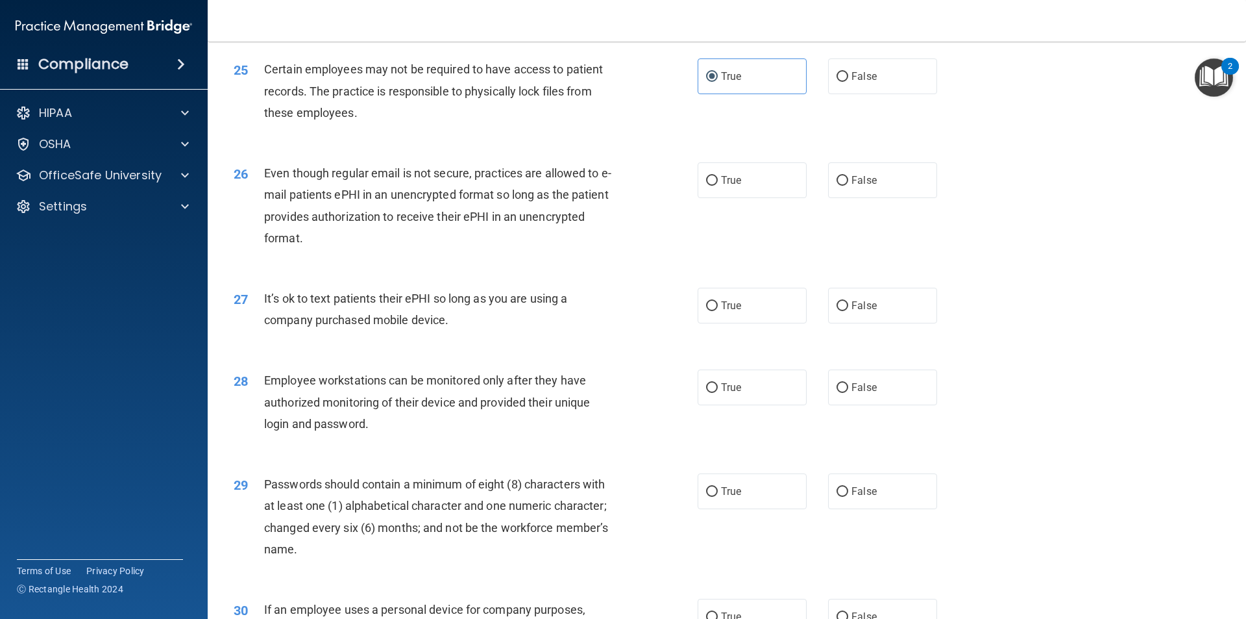
scroll to position [2532, 0]
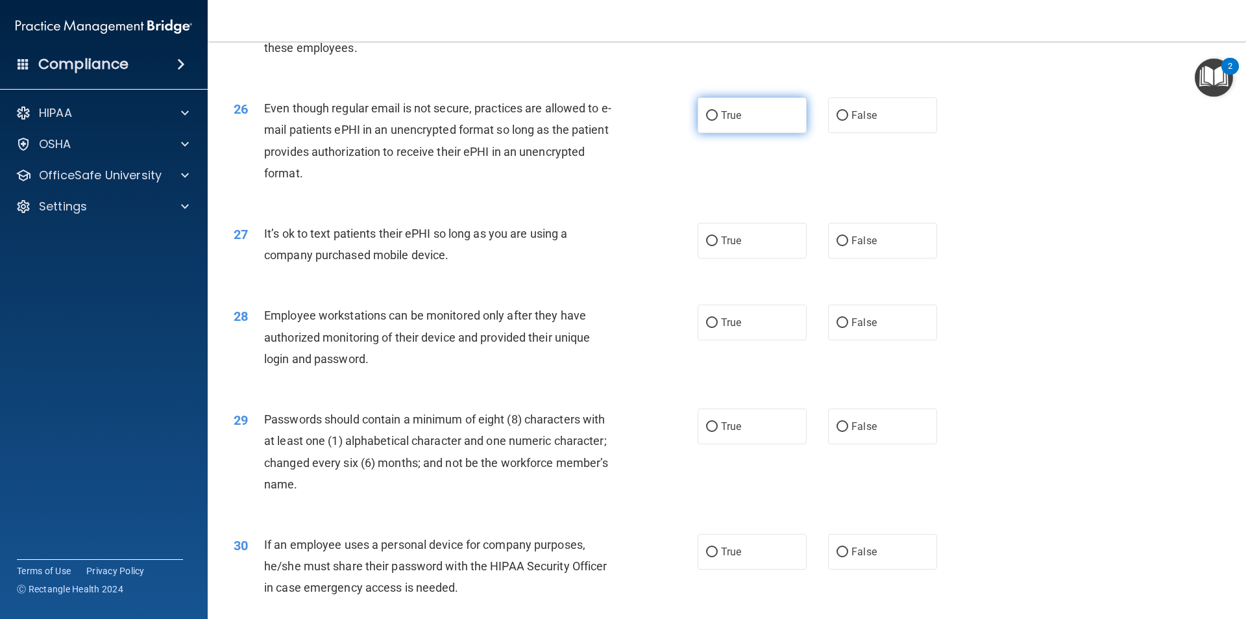
click at [728, 133] on label "True" at bounding box center [752, 115] width 109 height 36
click at [718, 121] on input "True" at bounding box center [712, 116] width 12 height 10
radio input "true"
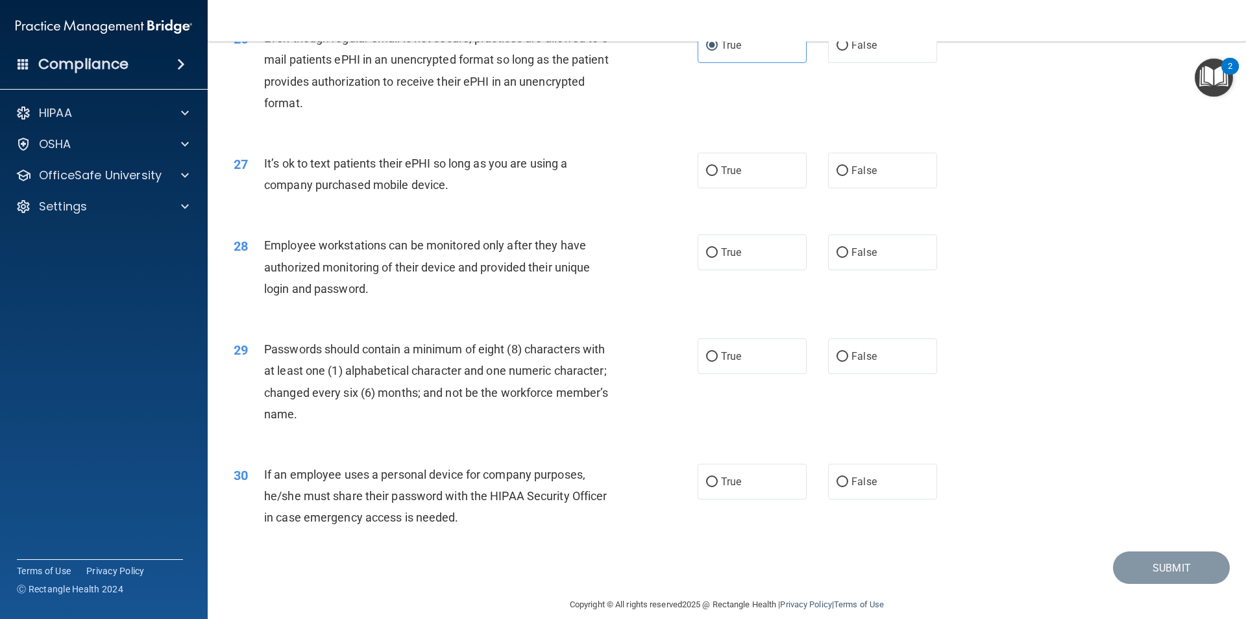
scroll to position [2640, 0]
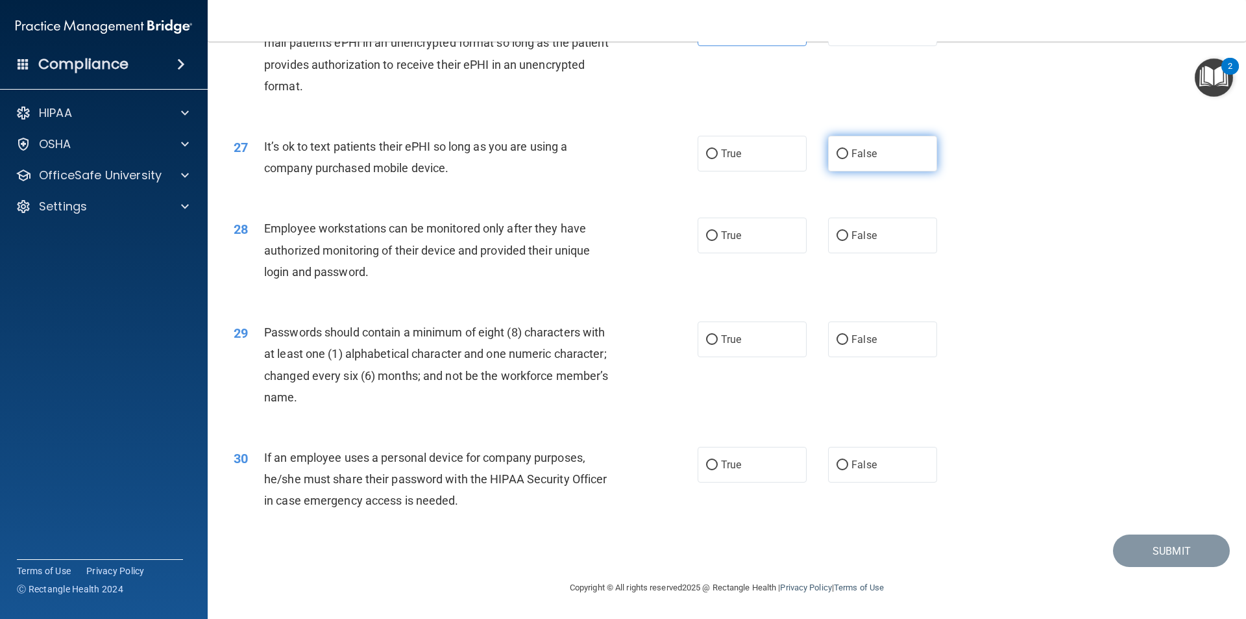
click at [891, 150] on label "False" at bounding box center [882, 154] width 109 height 36
click at [848, 150] on input "False" at bounding box center [843, 154] width 12 height 10
radio input "true"
click at [877, 248] on label "False" at bounding box center [882, 235] width 109 height 36
click at [848, 241] on input "False" at bounding box center [843, 236] width 12 height 10
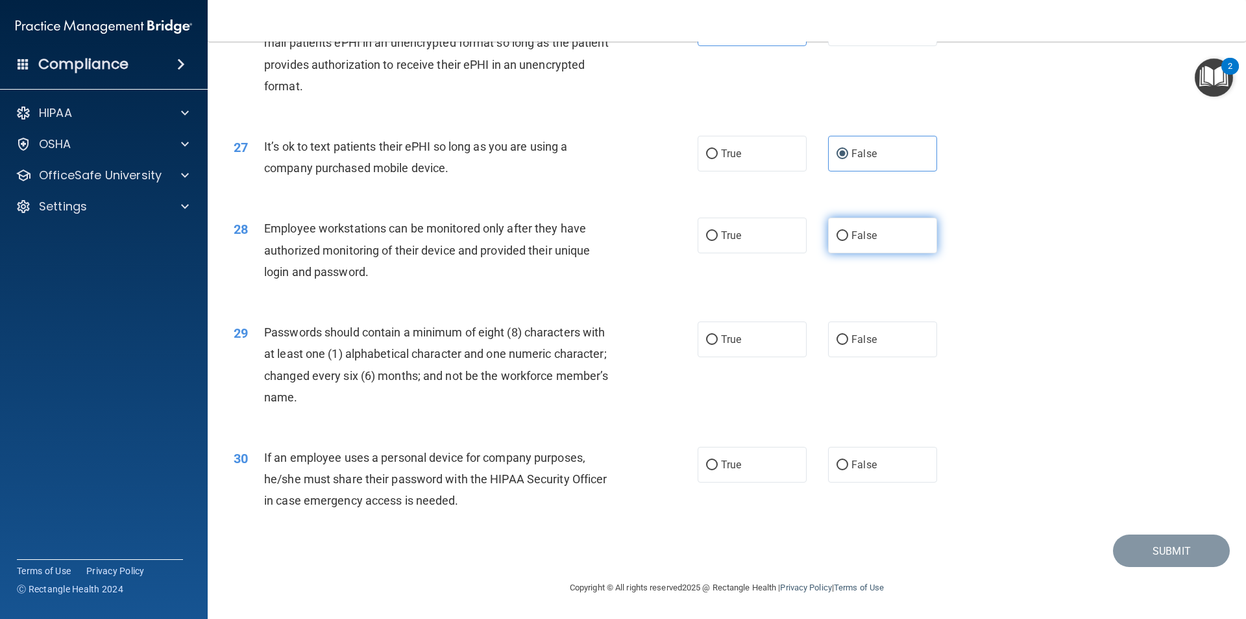
radio input "true"
click at [732, 335] on span "True" at bounding box center [731, 339] width 20 height 12
click at [718, 335] on input "True" at bounding box center [712, 340] width 12 height 10
radio input "true"
click at [780, 473] on label "True" at bounding box center [752, 465] width 109 height 36
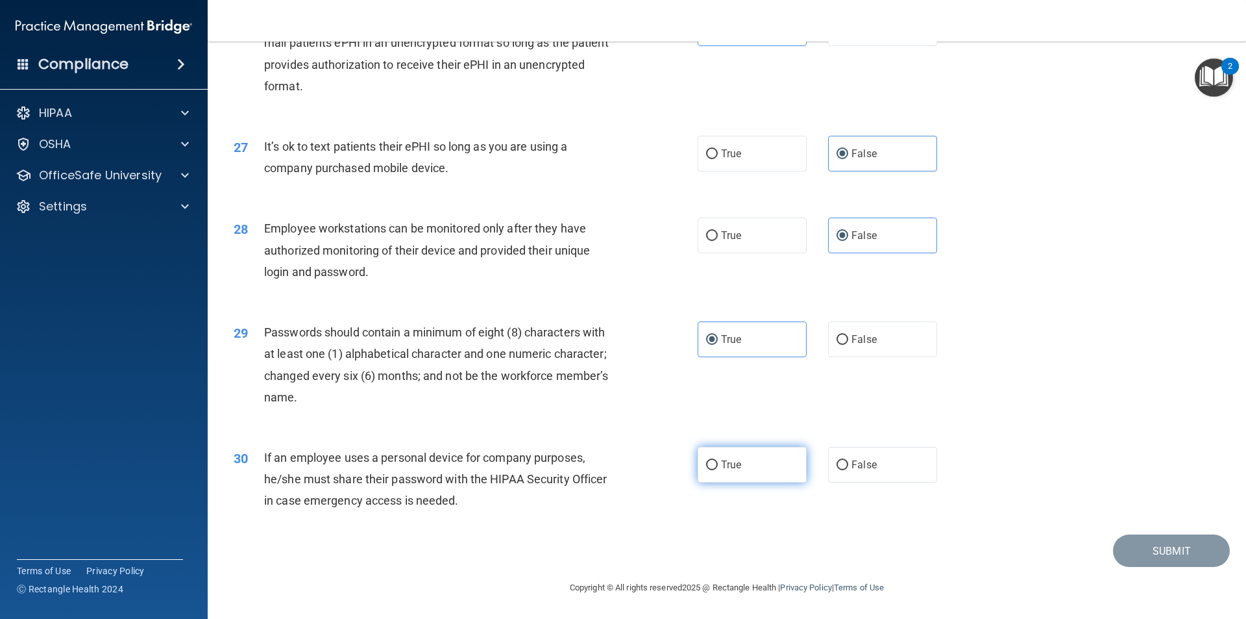
click at [718, 470] on input "True" at bounding box center [712, 465] width 12 height 10
radio input "true"
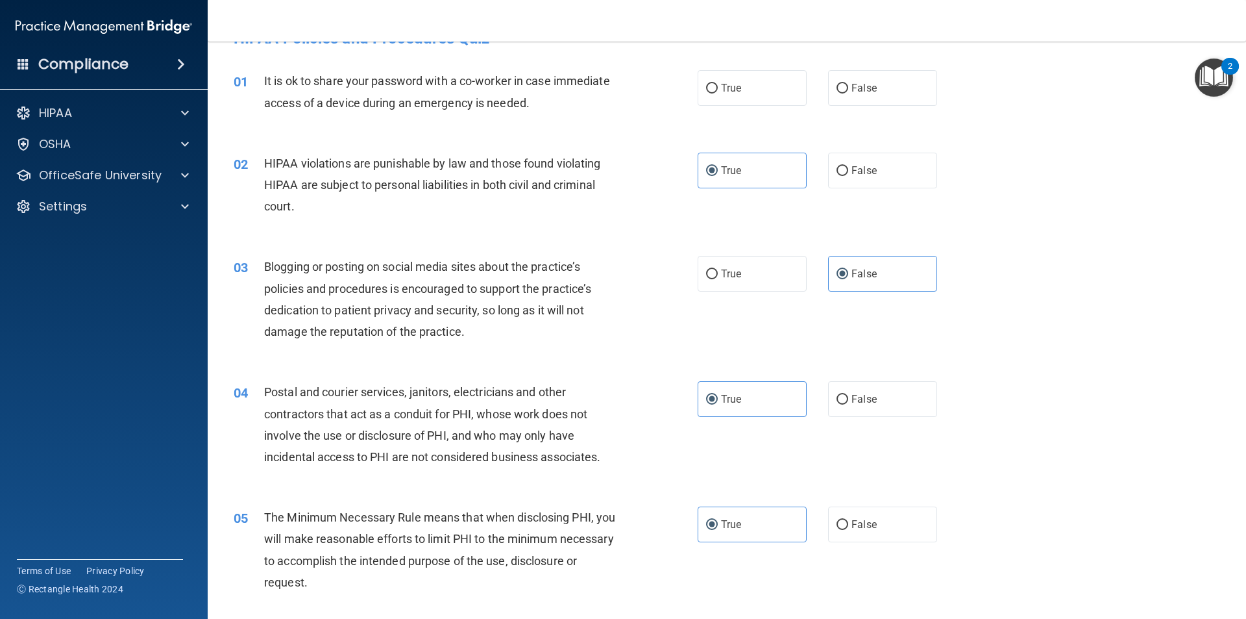
scroll to position [0, 0]
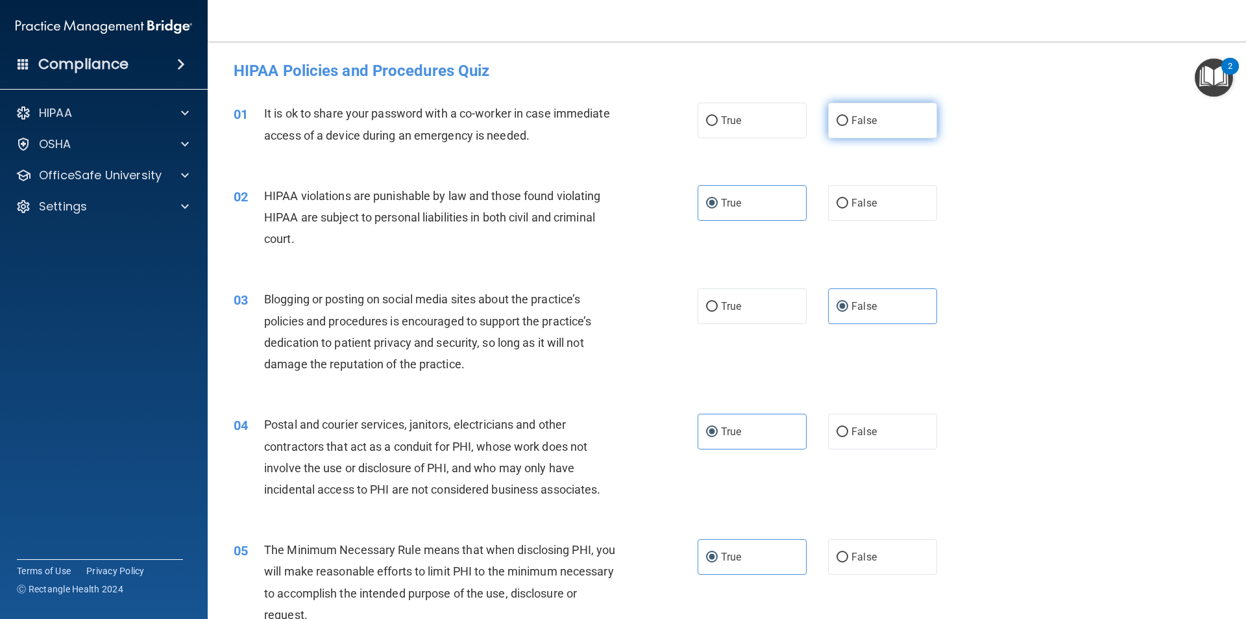
click at [841, 121] on input "False" at bounding box center [843, 121] width 12 height 10
radio input "true"
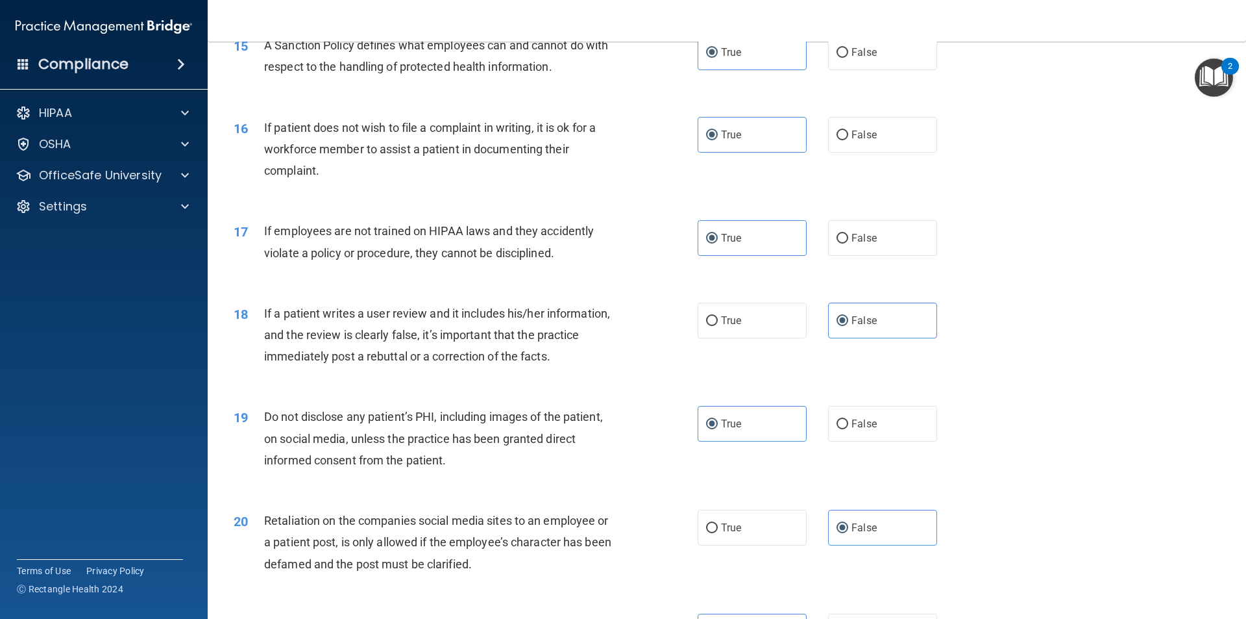
scroll to position [2640, 0]
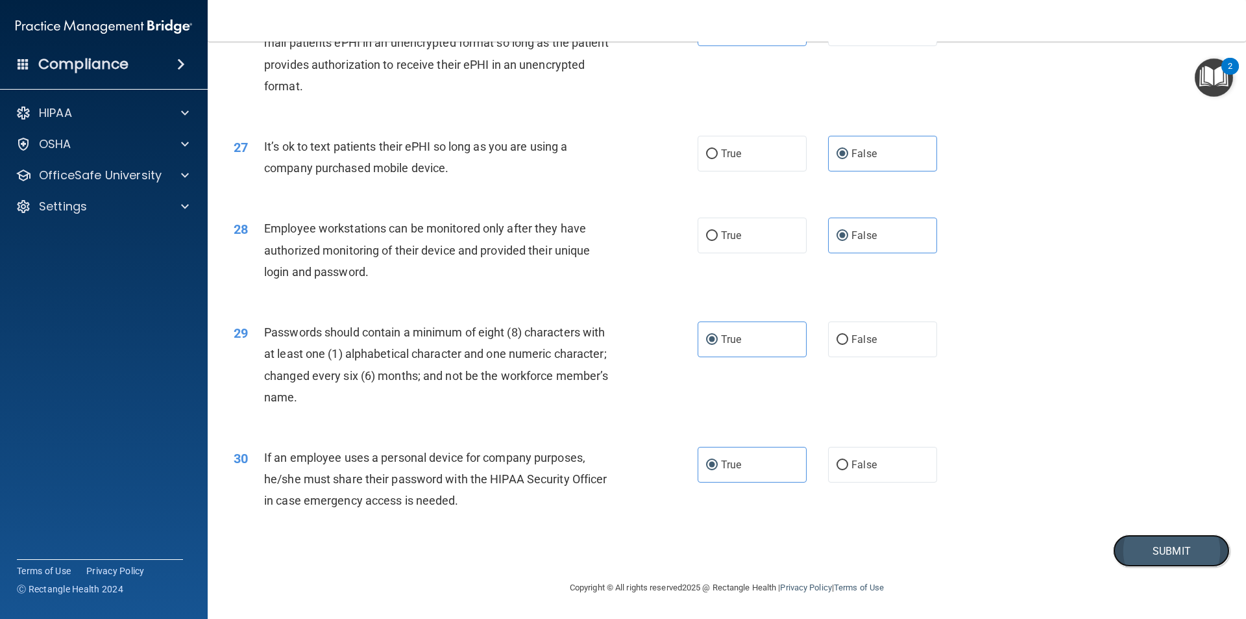
click at [1147, 552] on button "Submit" at bounding box center [1171, 550] width 117 height 33
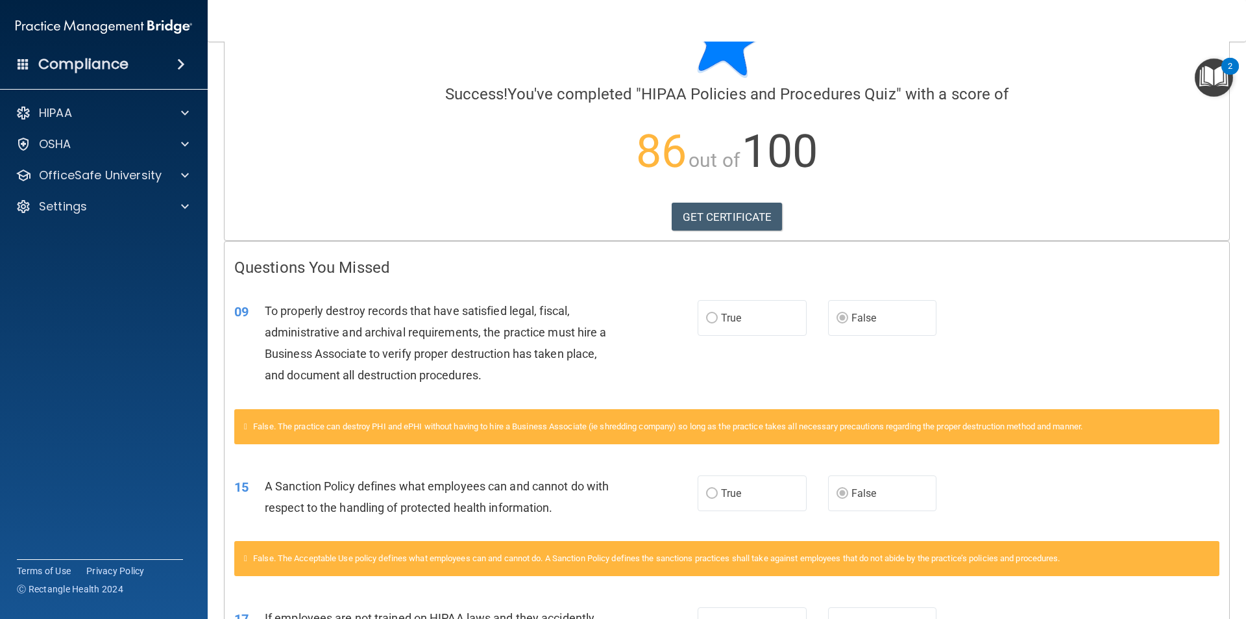
scroll to position [60, 0]
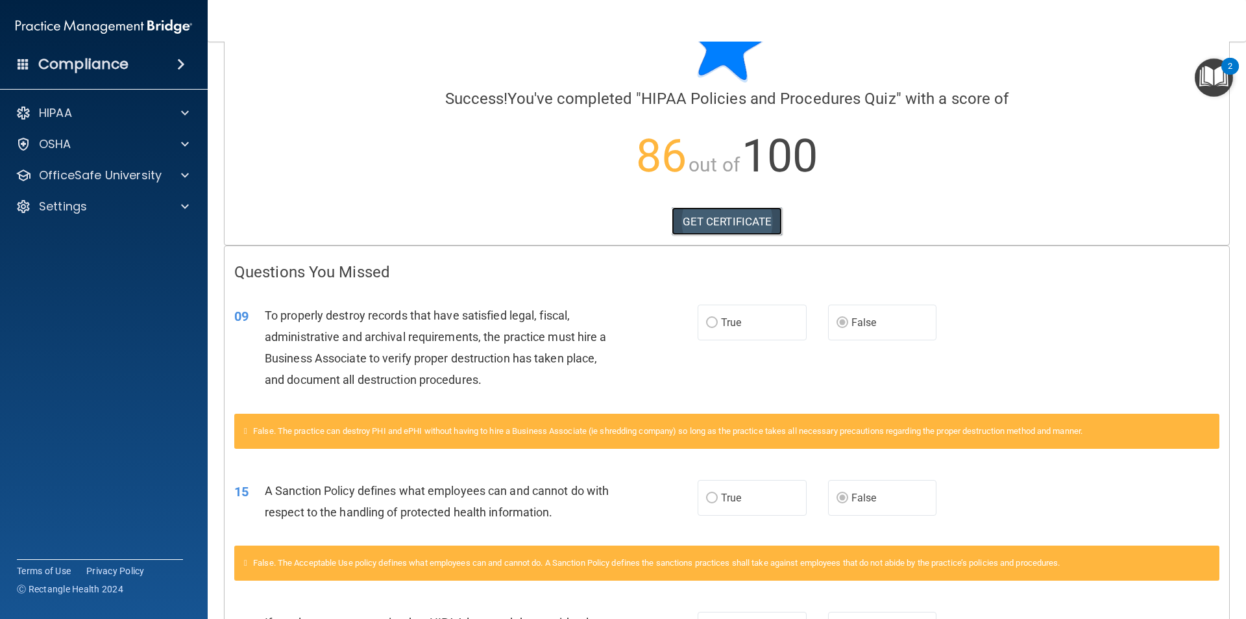
click at [763, 221] on link "GET CERTIFICATE" at bounding box center [727, 221] width 111 height 29
click at [174, 177] on div at bounding box center [183, 175] width 32 height 16
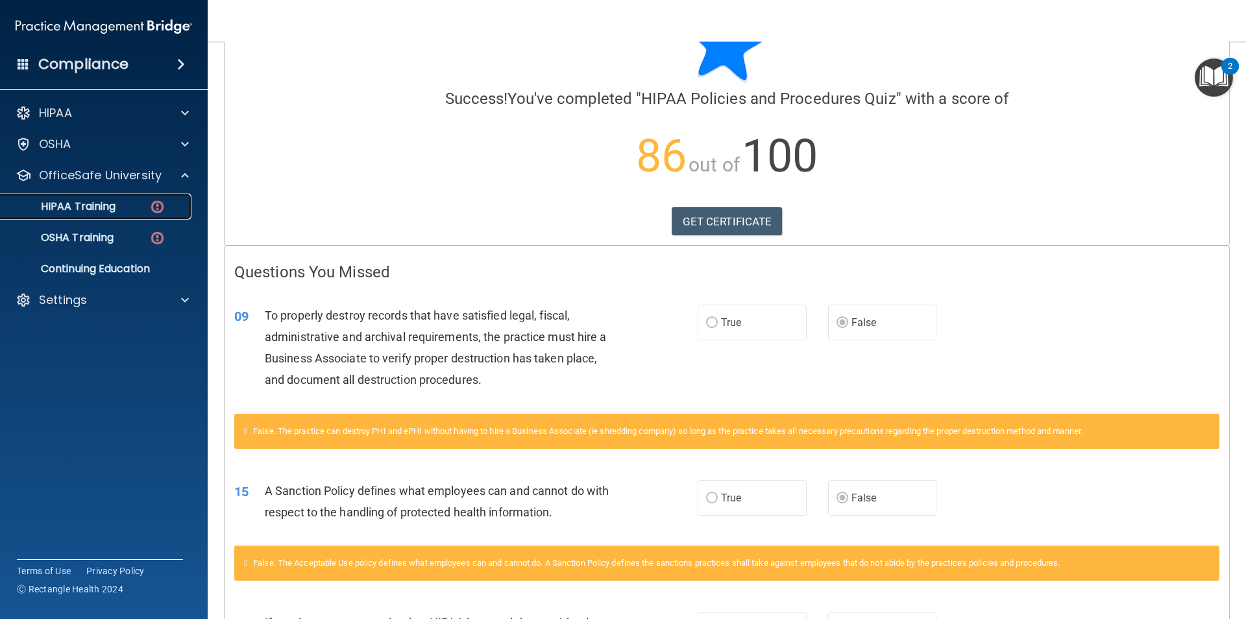
click at [155, 208] on img at bounding box center [157, 207] width 16 height 16
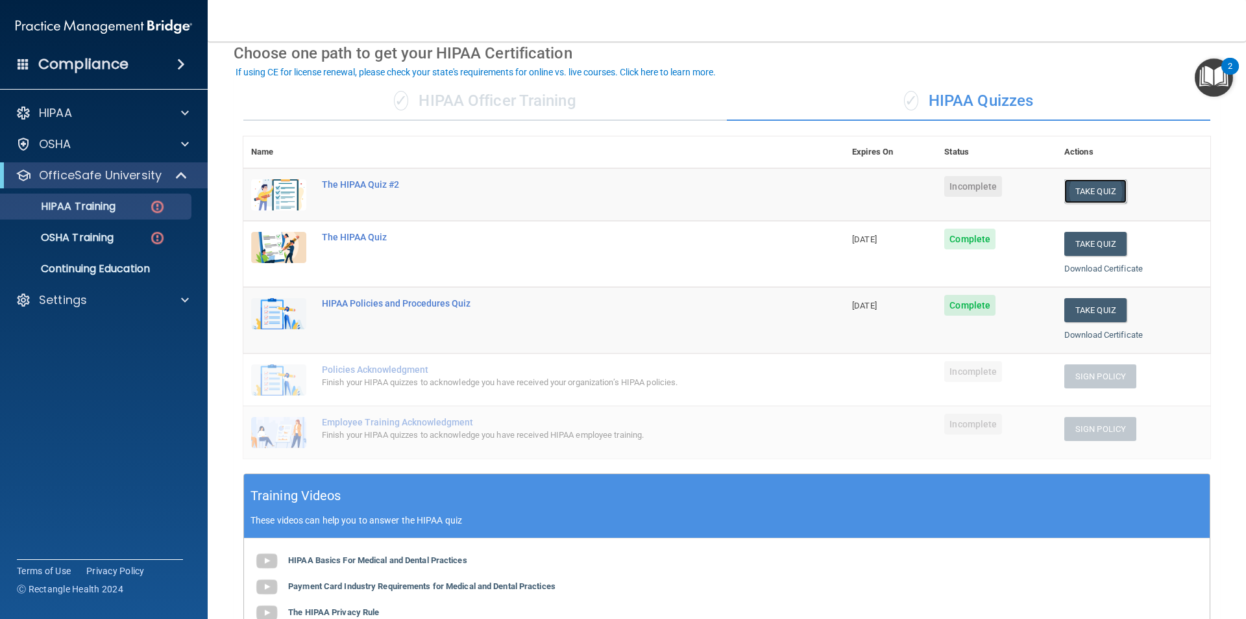
click at [1080, 187] on button "Take Quiz" at bounding box center [1096, 191] width 62 height 24
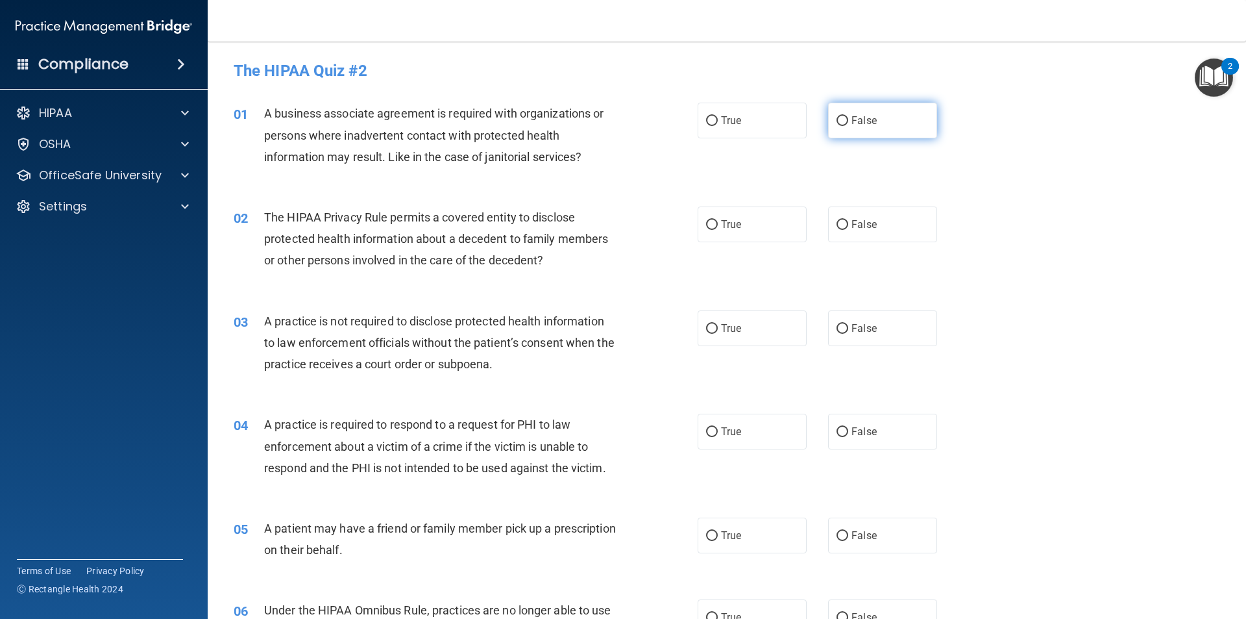
click at [876, 115] on label "False" at bounding box center [882, 121] width 109 height 36
click at [848, 116] on input "False" at bounding box center [843, 121] width 12 height 10
radio input "true"
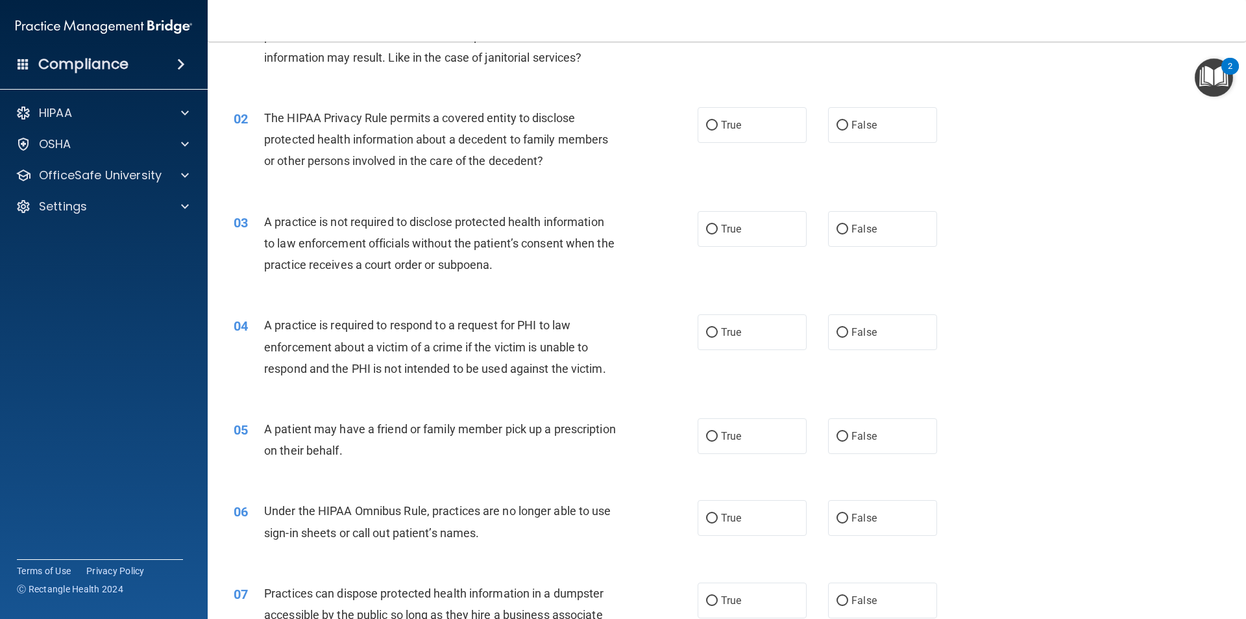
scroll to position [130, 0]
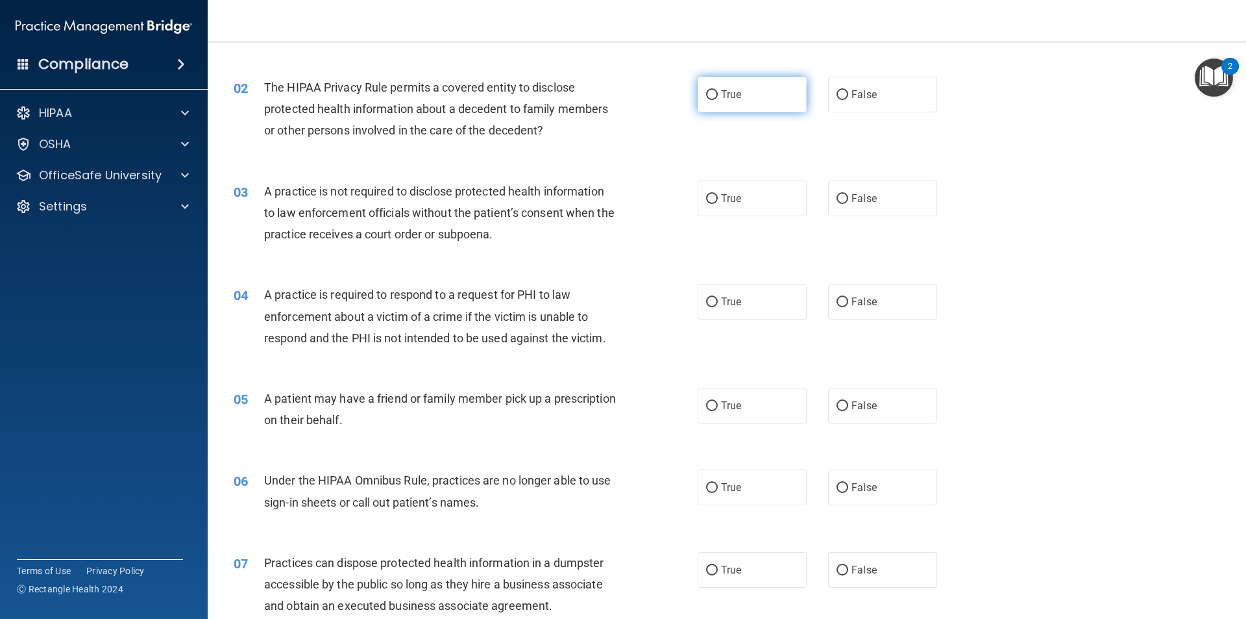
click at [729, 106] on label "True" at bounding box center [752, 95] width 109 height 36
click at [718, 100] on input "True" at bounding box center [712, 95] width 12 height 10
radio input "true"
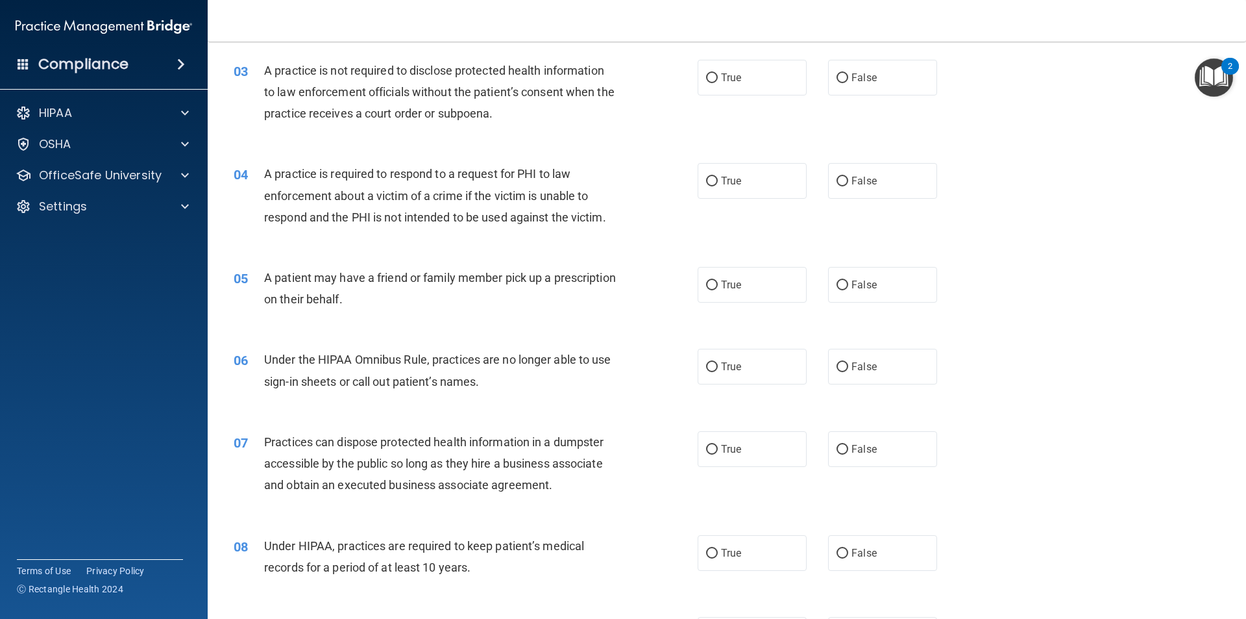
scroll to position [260, 0]
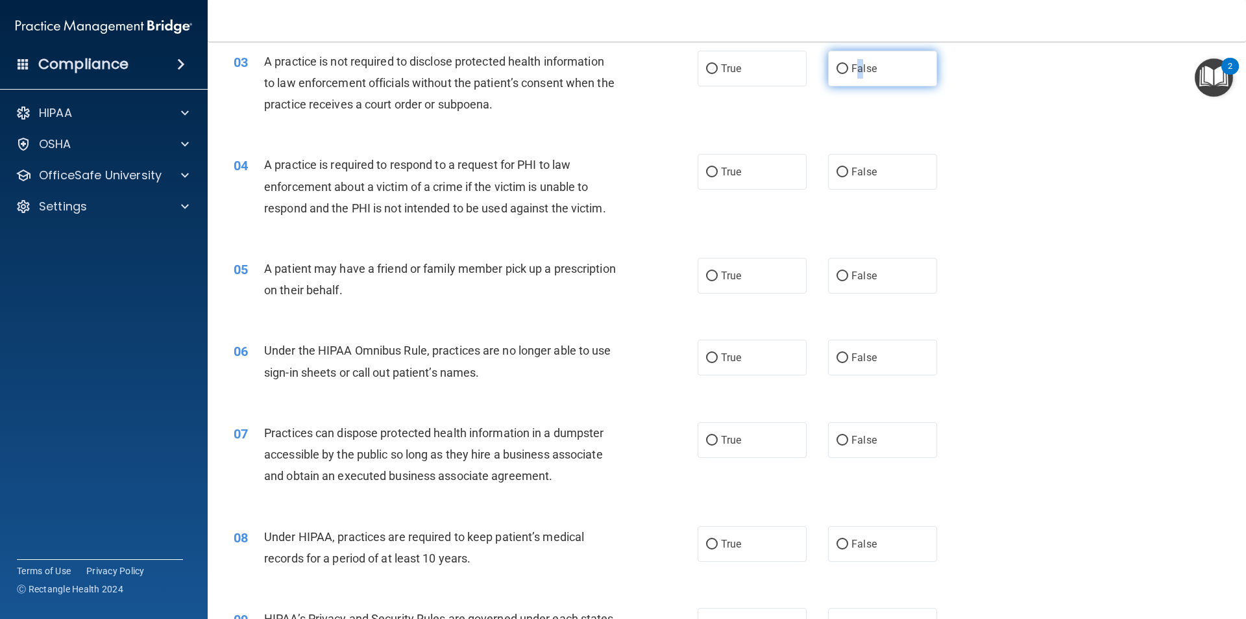
click at [854, 77] on label "False" at bounding box center [882, 69] width 109 height 36
click at [840, 79] on label "False" at bounding box center [882, 69] width 109 height 36
click at [840, 74] on input "False" at bounding box center [843, 69] width 12 height 10
radio input "true"
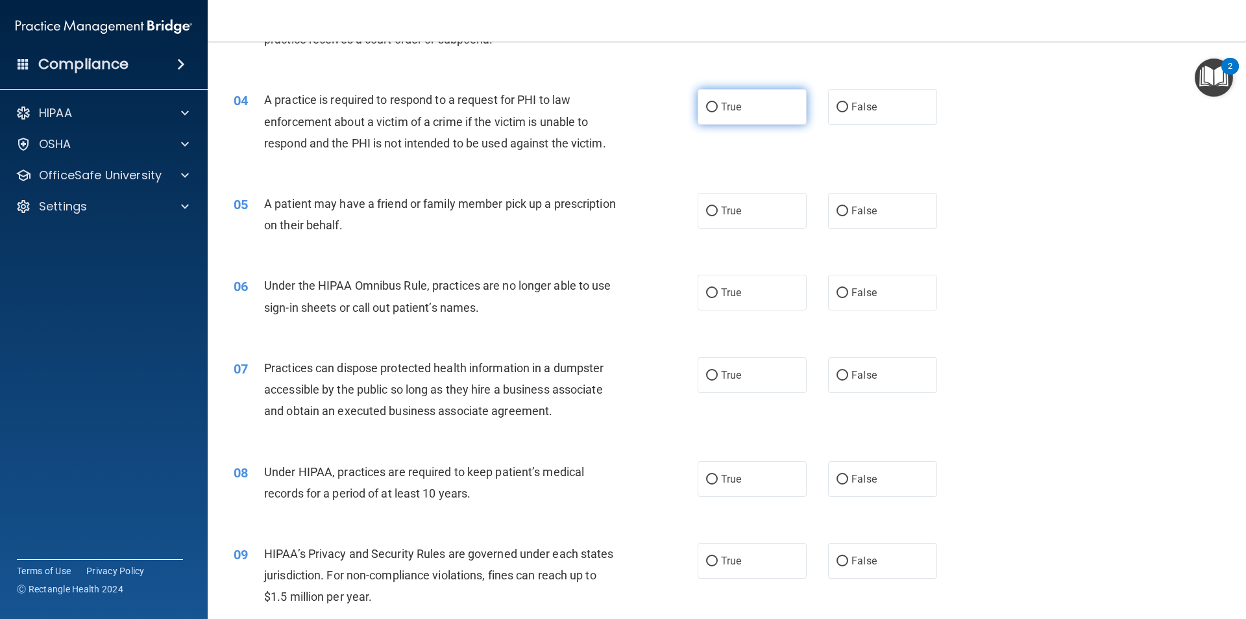
click at [718, 113] on label "True" at bounding box center [752, 107] width 109 height 36
click at [718, 112] on input "True" at bounding box center [712, 108] width 12 height 10
radio input "true"
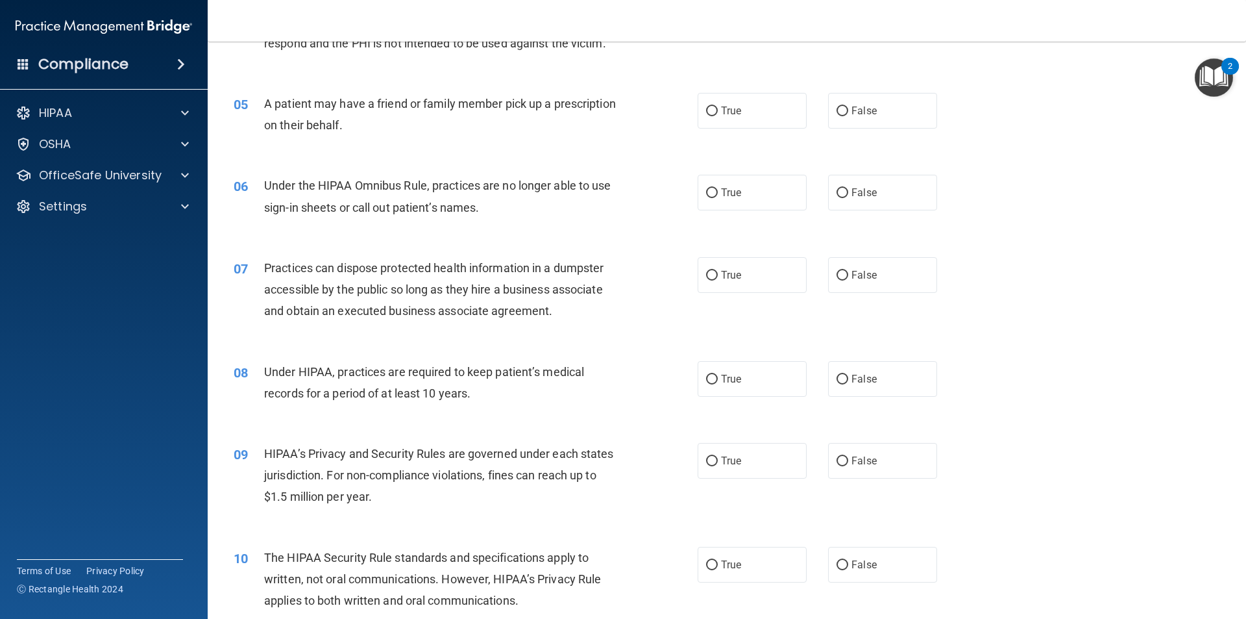
scroll to position [454, 0]
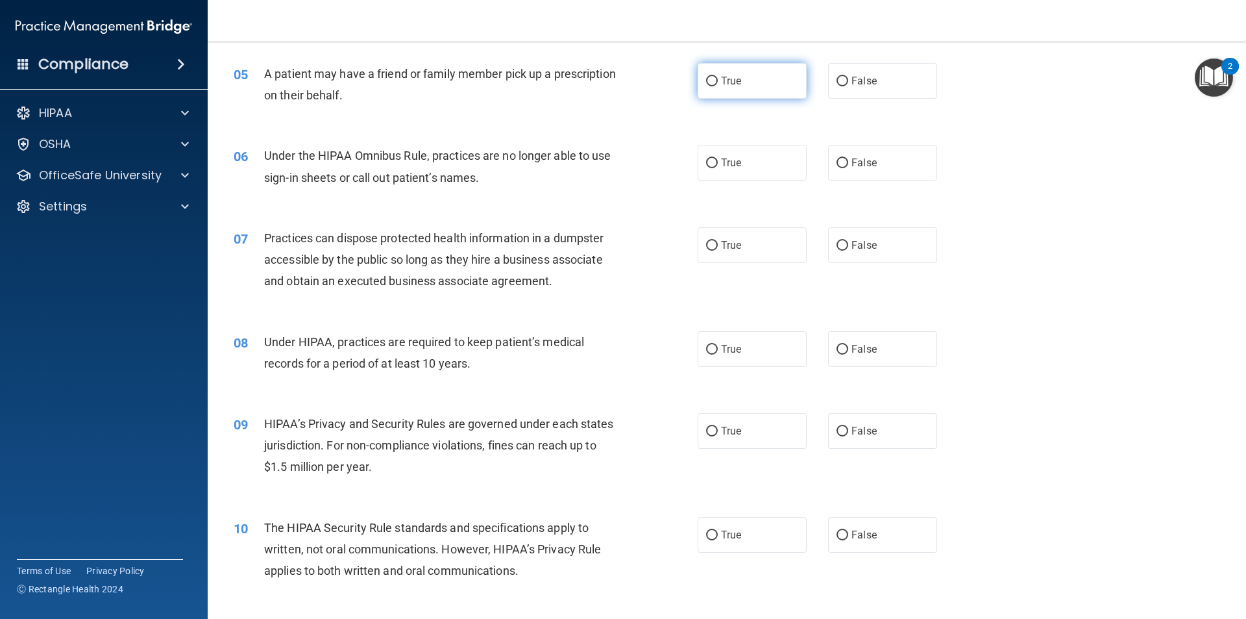
click at [706, 79] on input "True" at bounding box center [712, 82] width 12 height 10
radio input "true"
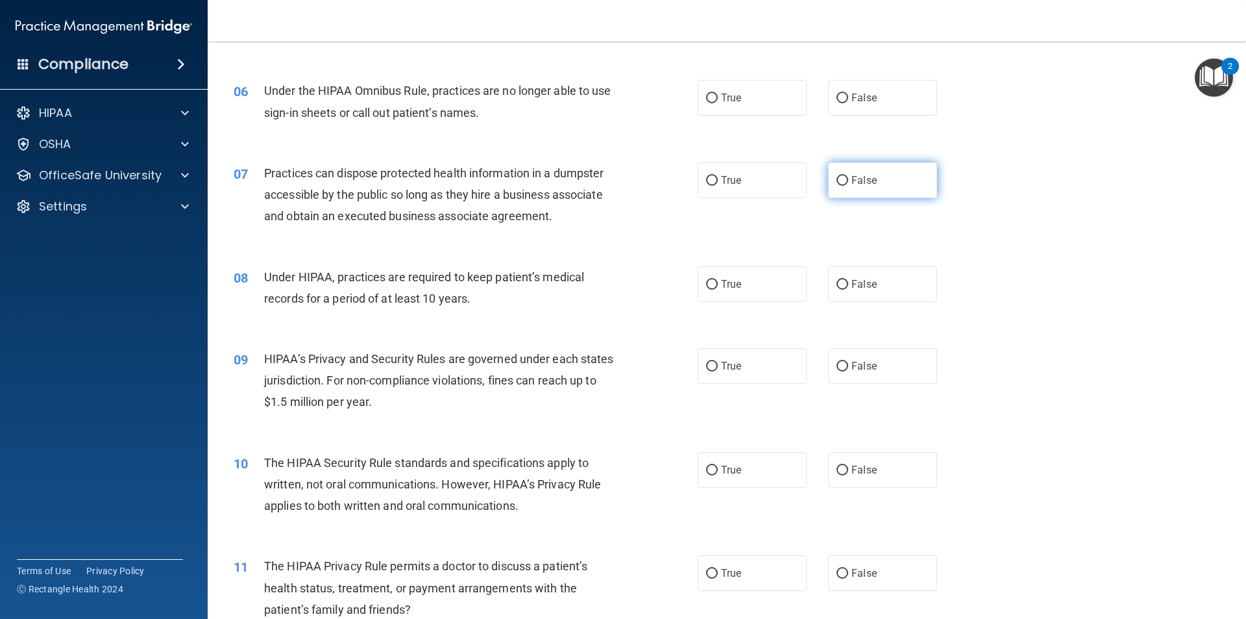
click at [857, 181] on span "False" at bounding box center [864, 180] width 25 height 12
click at [848, 181] on input "False" at bounding box center [843, 181] width 12 height 10
radio input "true"
click at [717, 106] on label "True" at bounding box center [752, 98] width 109 height 36
click at [717, 103] on input "True" at bounding box center [712, 98] width 12 height 10
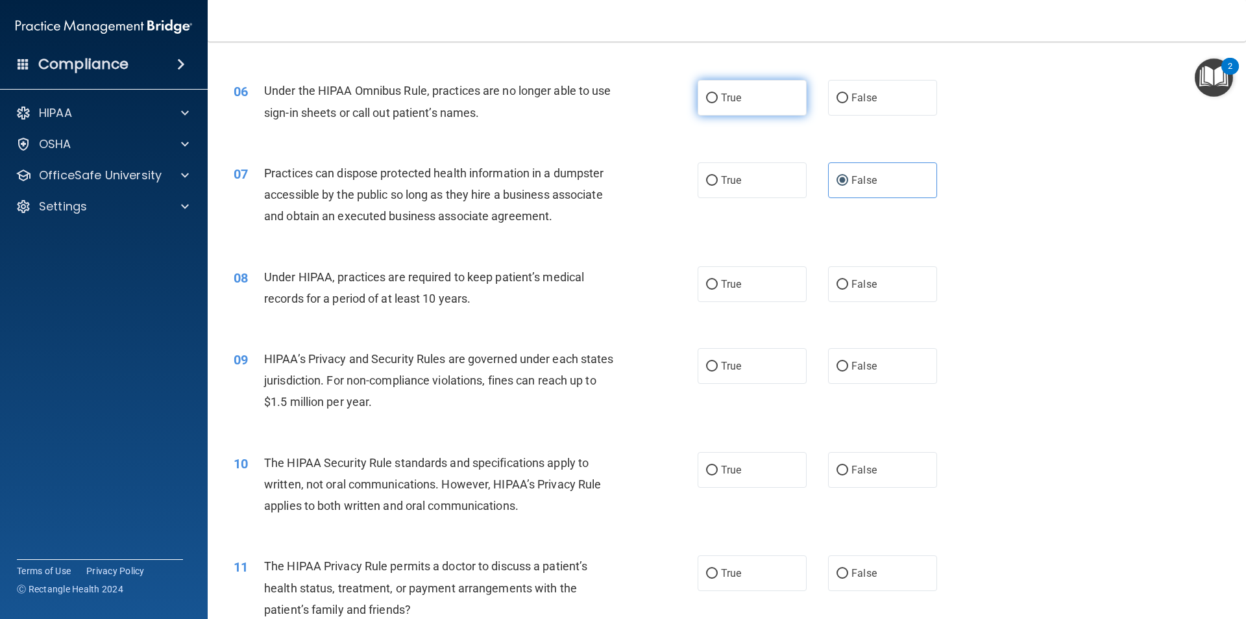
radio input "true"
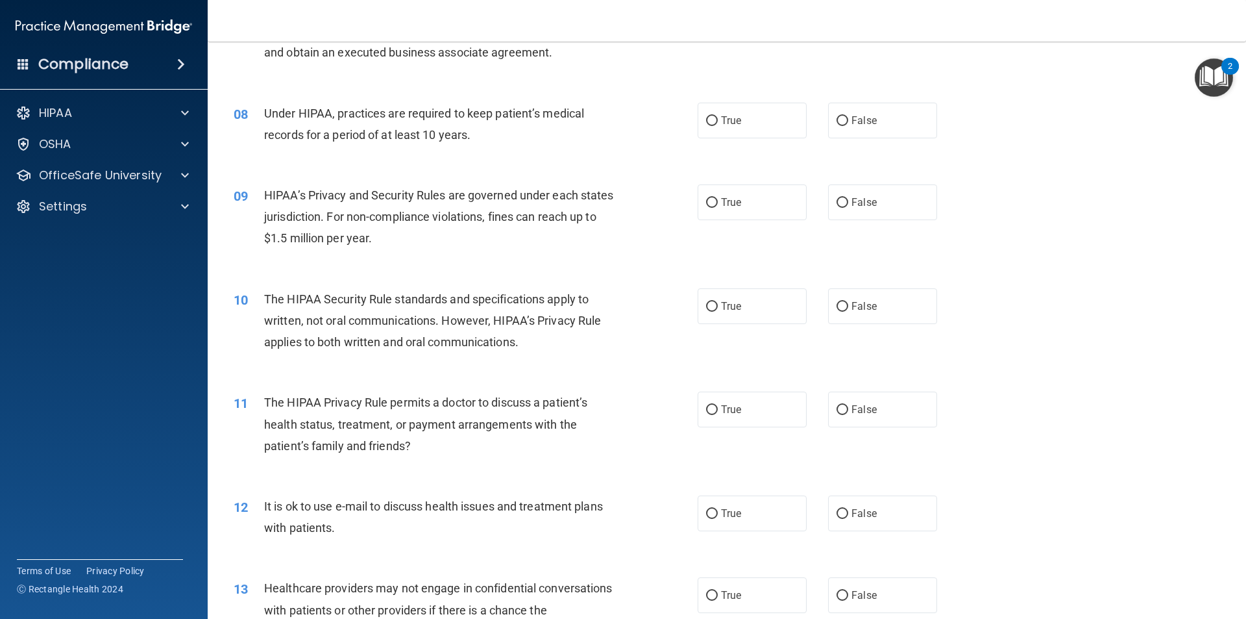
scroll to position [714, 0]
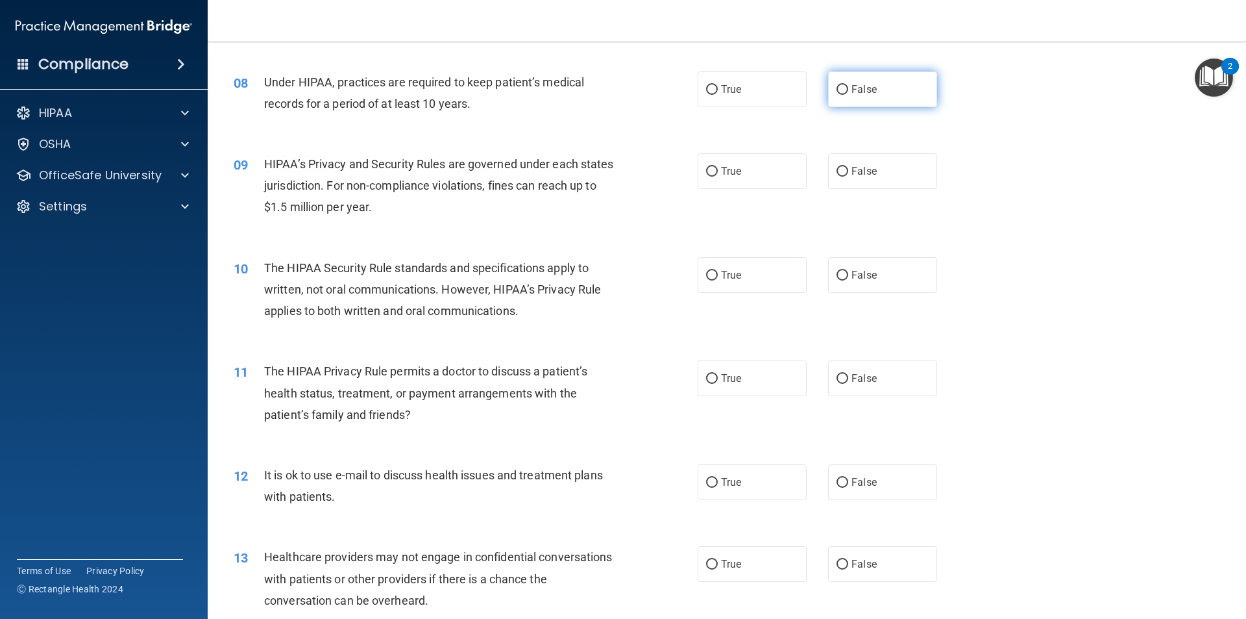
click at [859, 97] on label "False" at bounding box center [882, 89] width 109 height 36
click at [848, 95] on input "False" at bounding box center [843, 90] width 12 height 10
radio input "true"
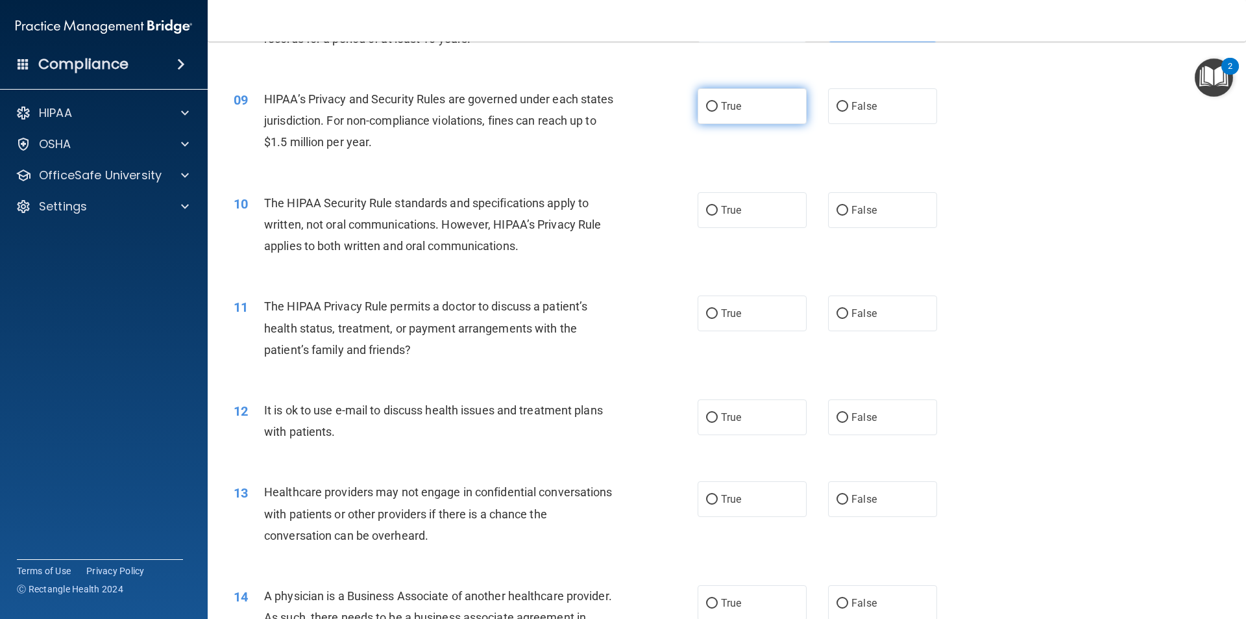
click at [732, 116] on label "True" at bounding box center [752, 106] width 109 height 36
click at [718, 112] on input "True" at bounding box center [712, 107] width 12 height 10
radio input "true"
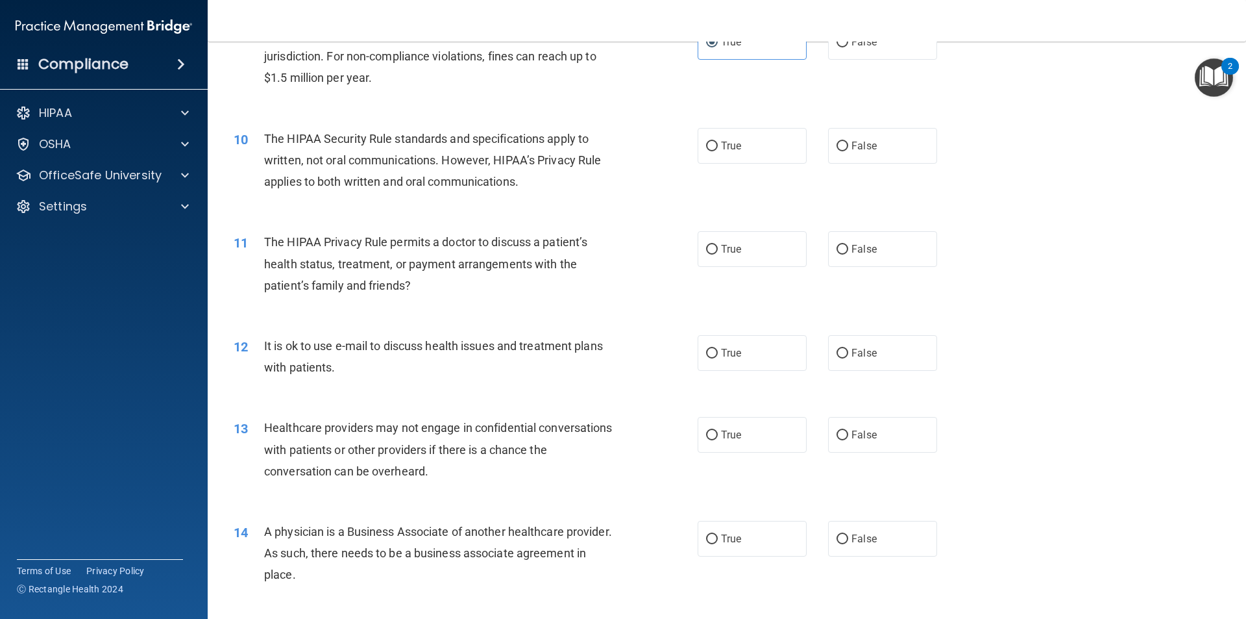
scroll to position [844, 0]
click at [734, 157] on label "True" at bounding box center [752, 145] width 109 height 36
click at [718, 151] on input "True" at bounding box center [712, 146] width 12 height 10
radio input "true"
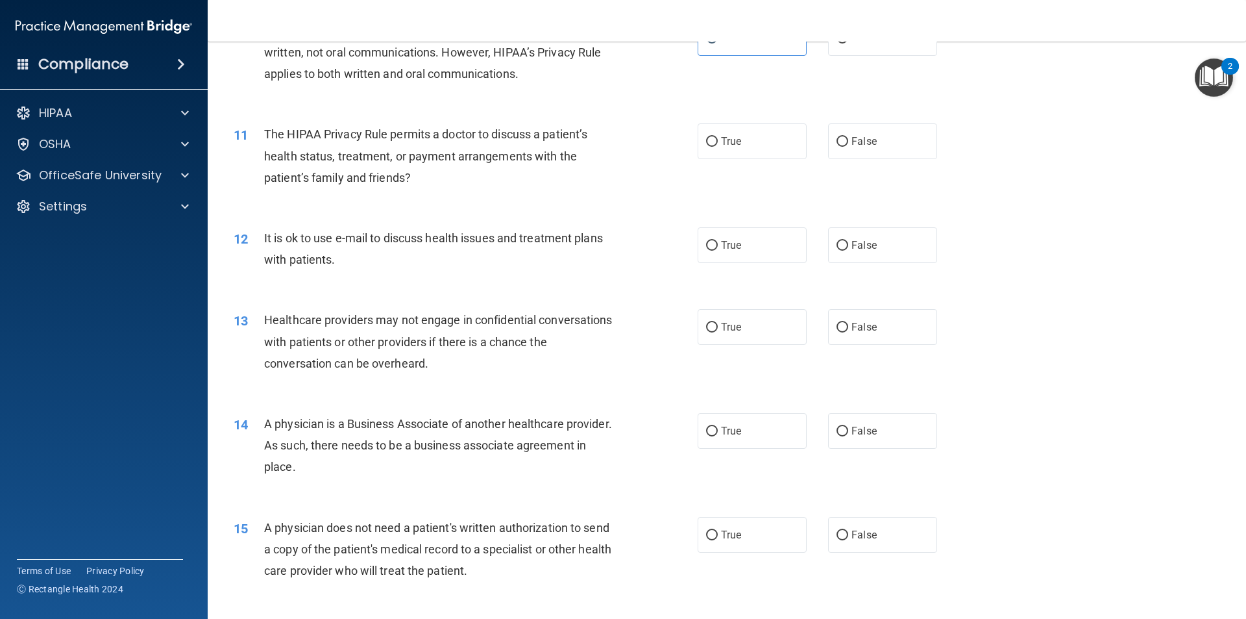
scroll to position [974, 0]
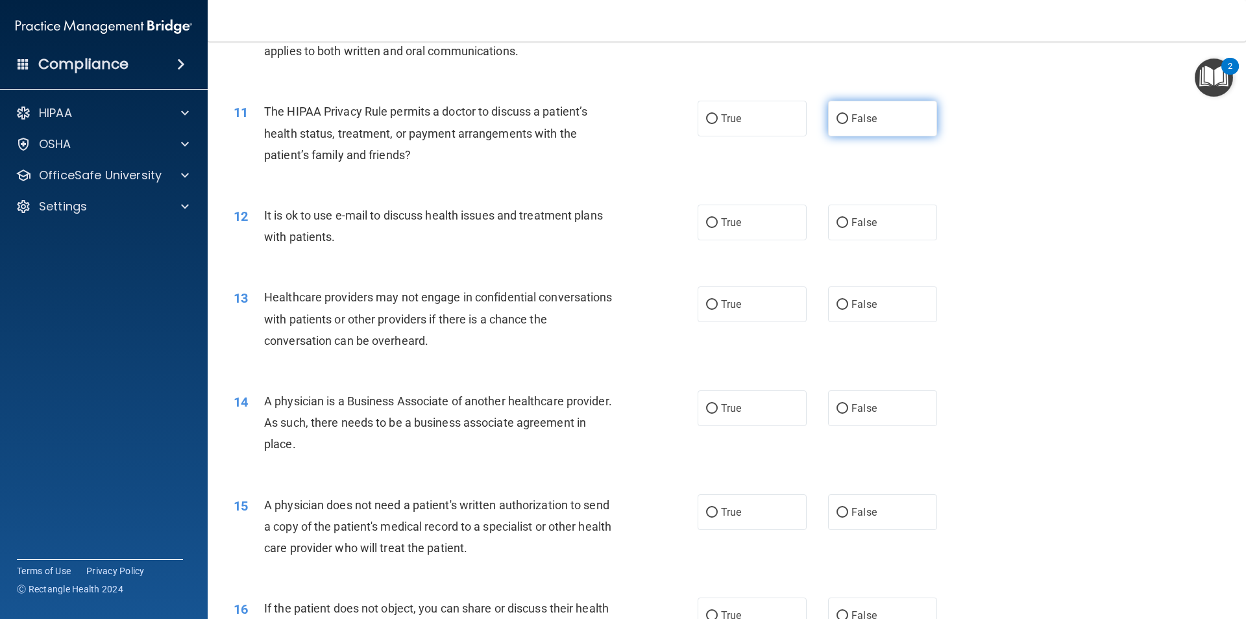
click at [876, 114] on label "False" at bounding box center [882, 119] width 109 height 36
click at [848, 114] on input "False" at bounding box center [843, 119] width 12 height 10
radio input "true"
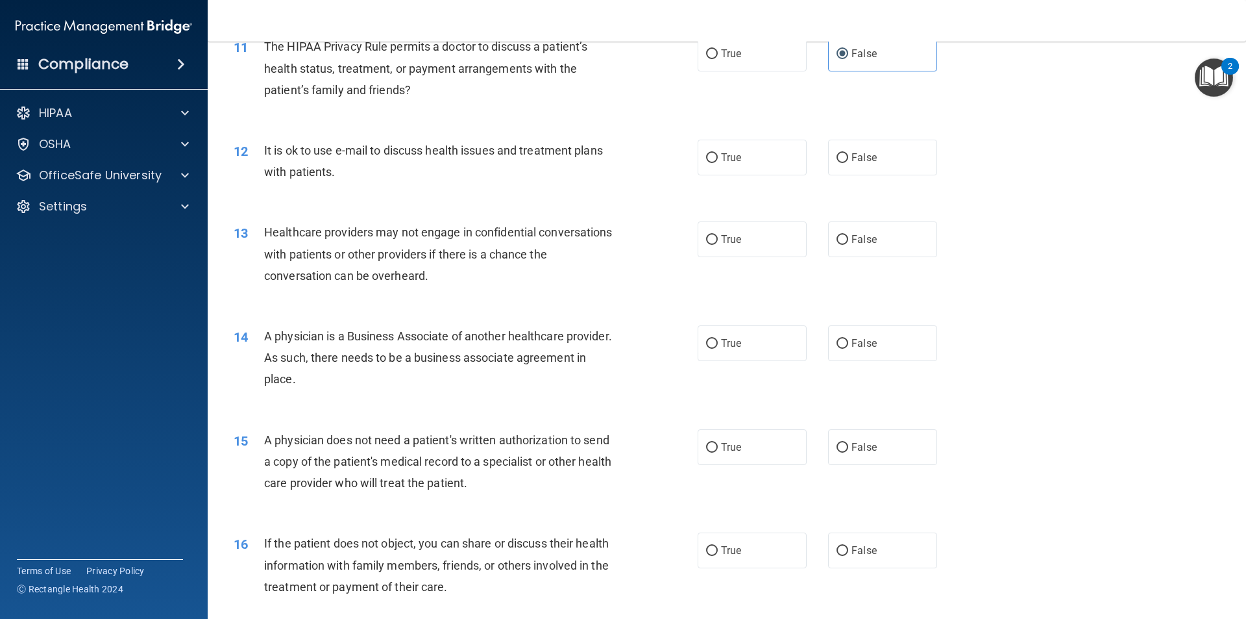
scroll to position [1104, 0]
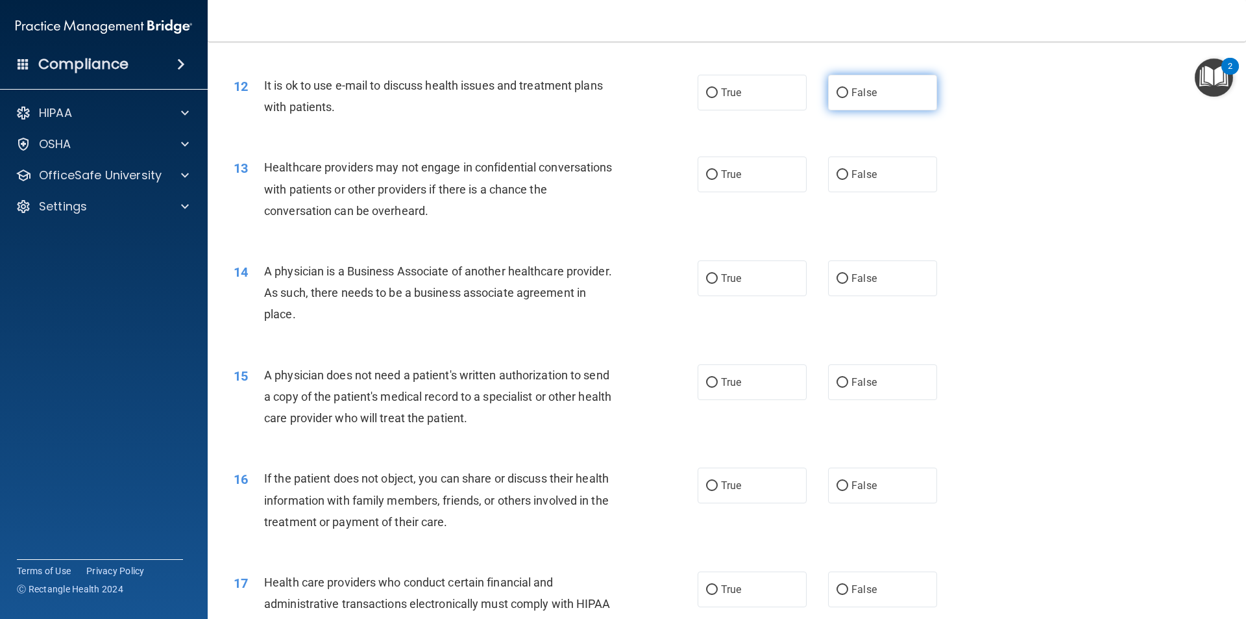
click at [843, 105] on label "False" at bounding box center [882, 93] width 109 height 36
click at [843, 98] on input "False" at bounding box center [843, 93] width 12 height 10
radio input "true"
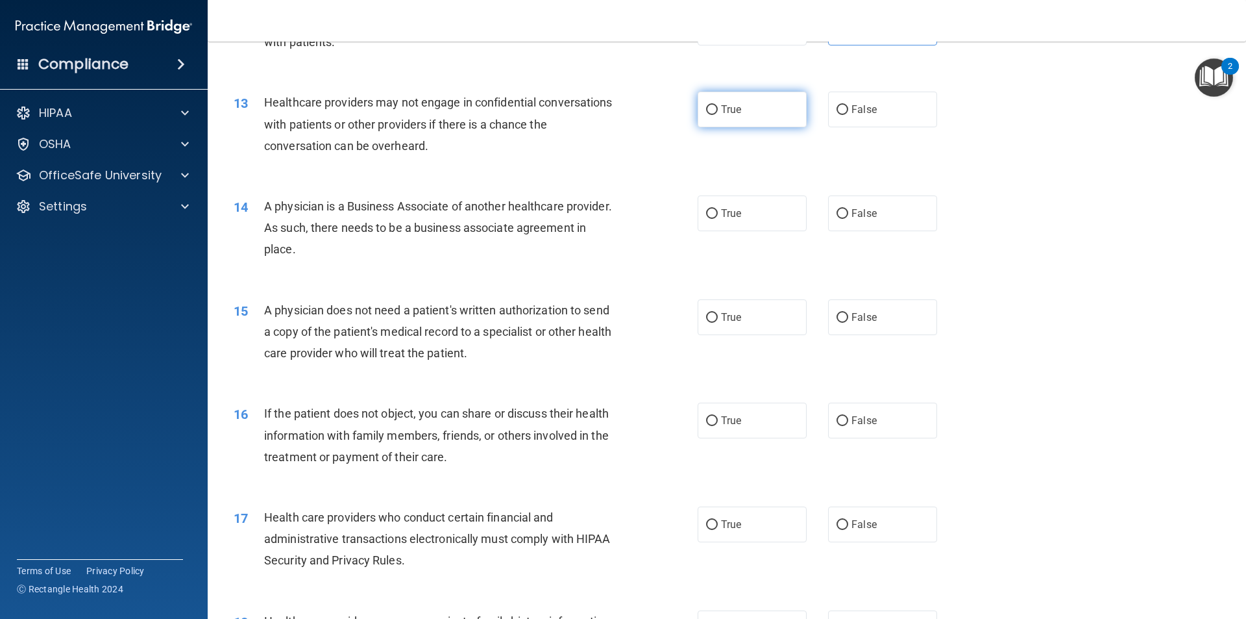
click at [719, 117] on label "True" at bounding box center [752, 110] width 109 height 36
click at [718, 115] on input "True" at bounding box center [712, 110] width 12 height 10
radio input "true"
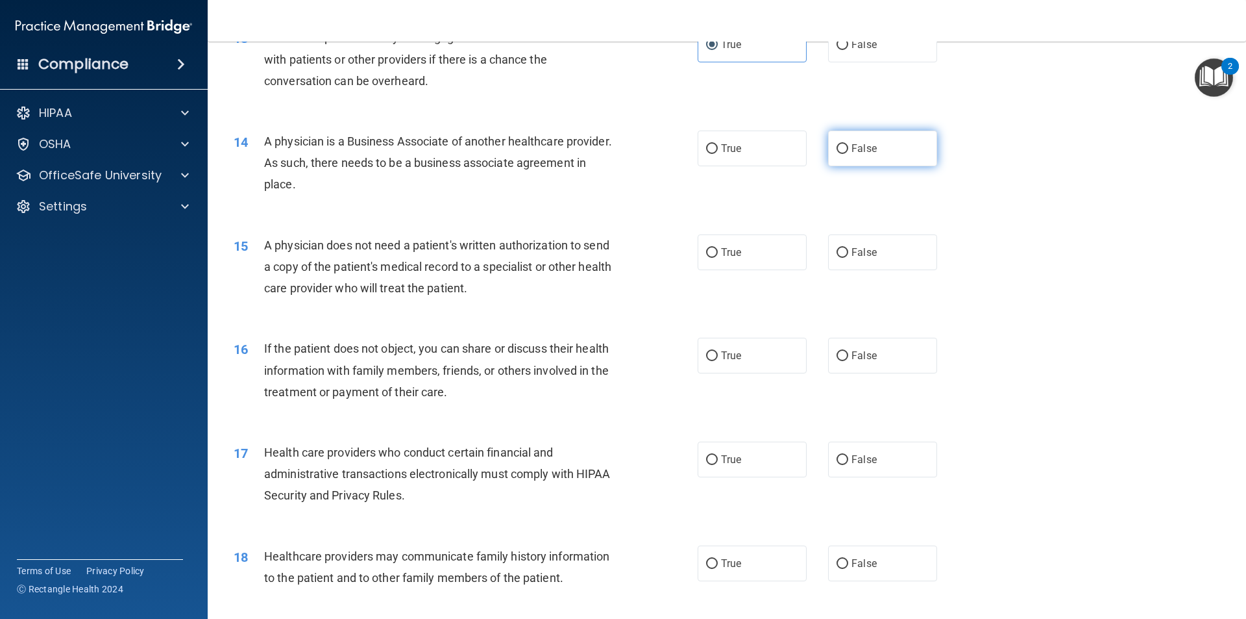
click at [830, 154] on label "False" at bounding box center [882, 148] width 109 height 36
click at [837, 154] on input "False" at bounding box center [843, 149] width 12 height 10
radio input "true"
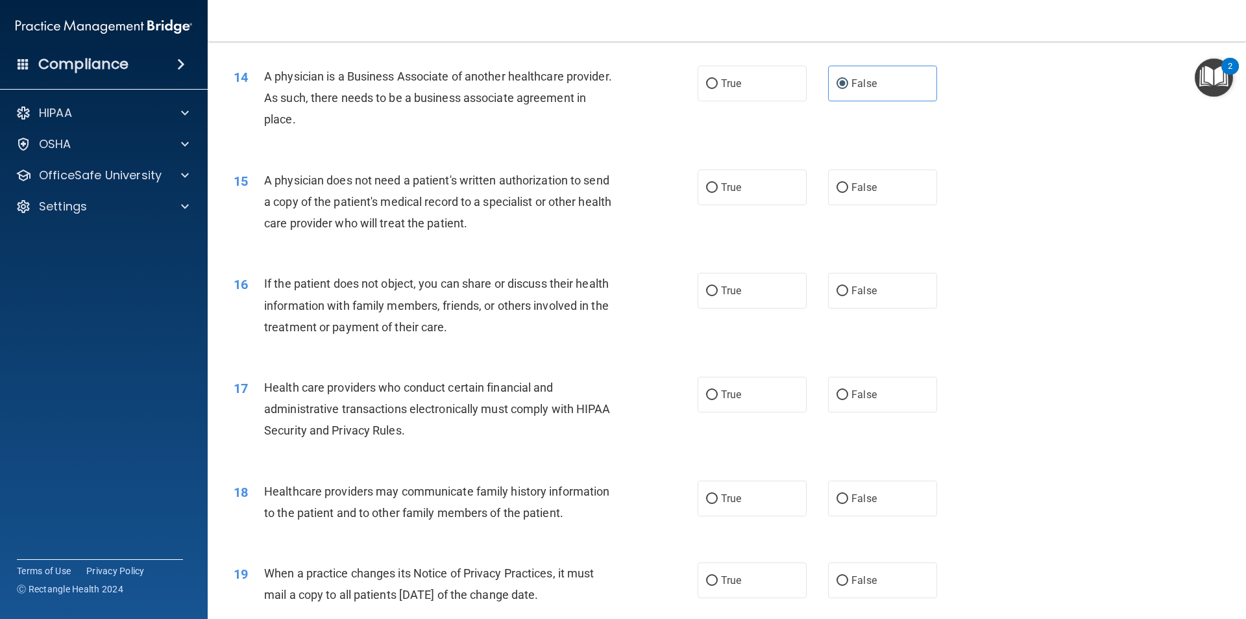
scroll to position [1363, 0]
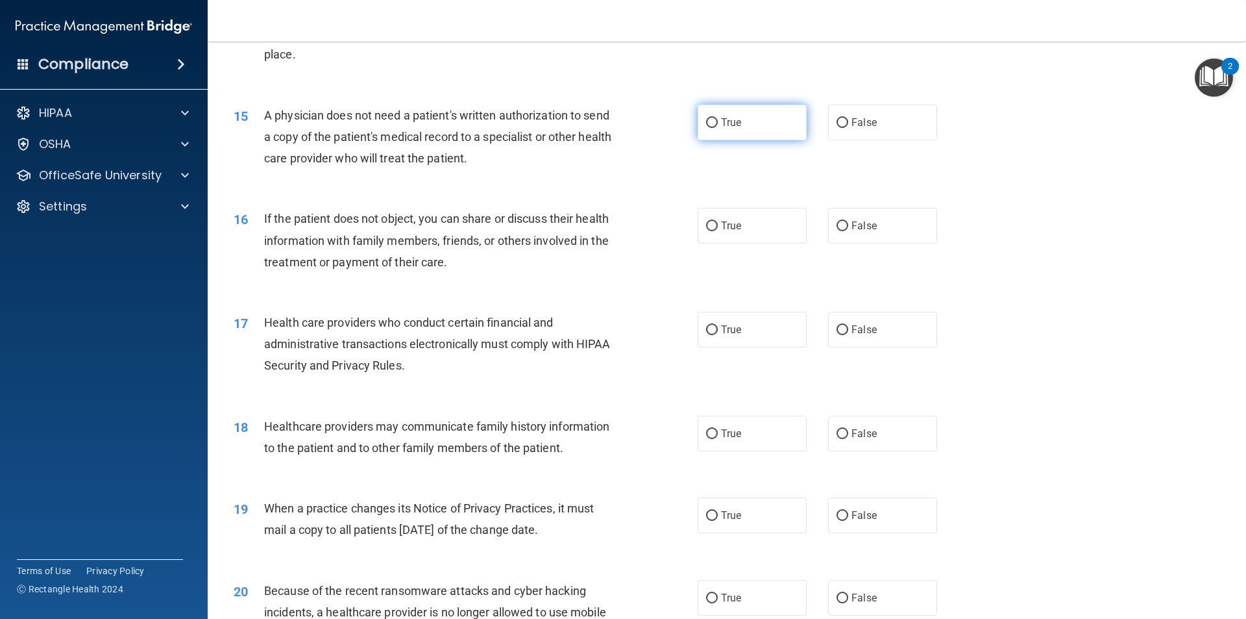
click at [704, 130] on label "True" at bounding box center [752, 123] width 109 height 36
click at [706, 128] on input "True" at bounding box center [712, 123] width 12 height 10
radio input "true"
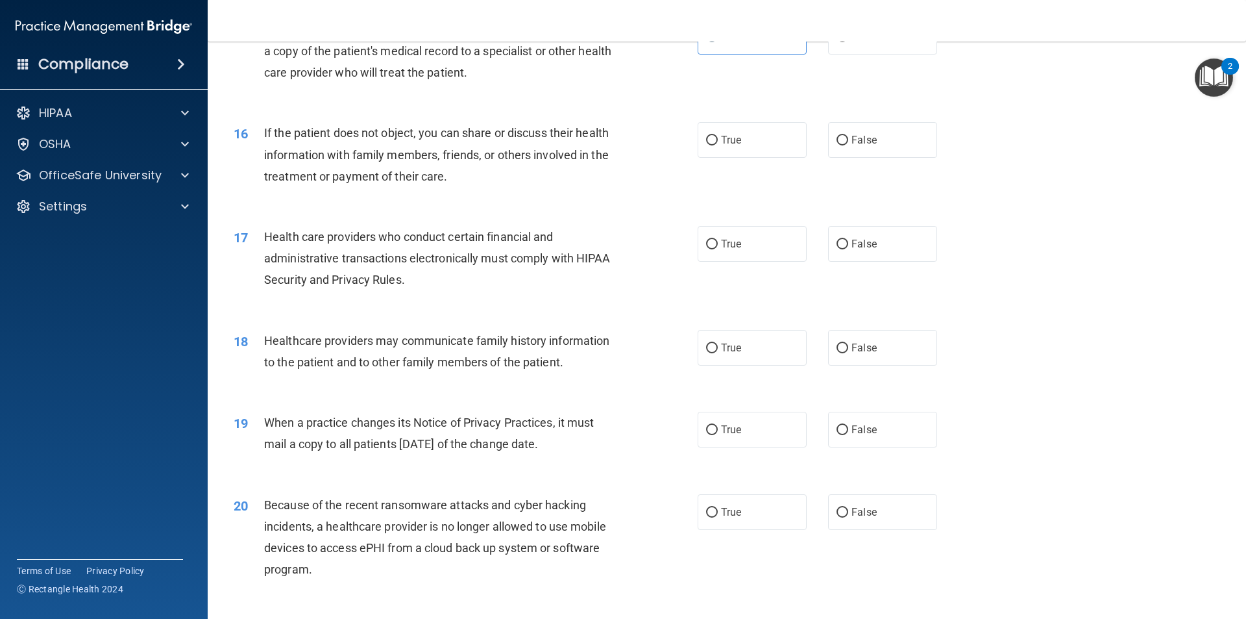
scroll to position [1493, 0]
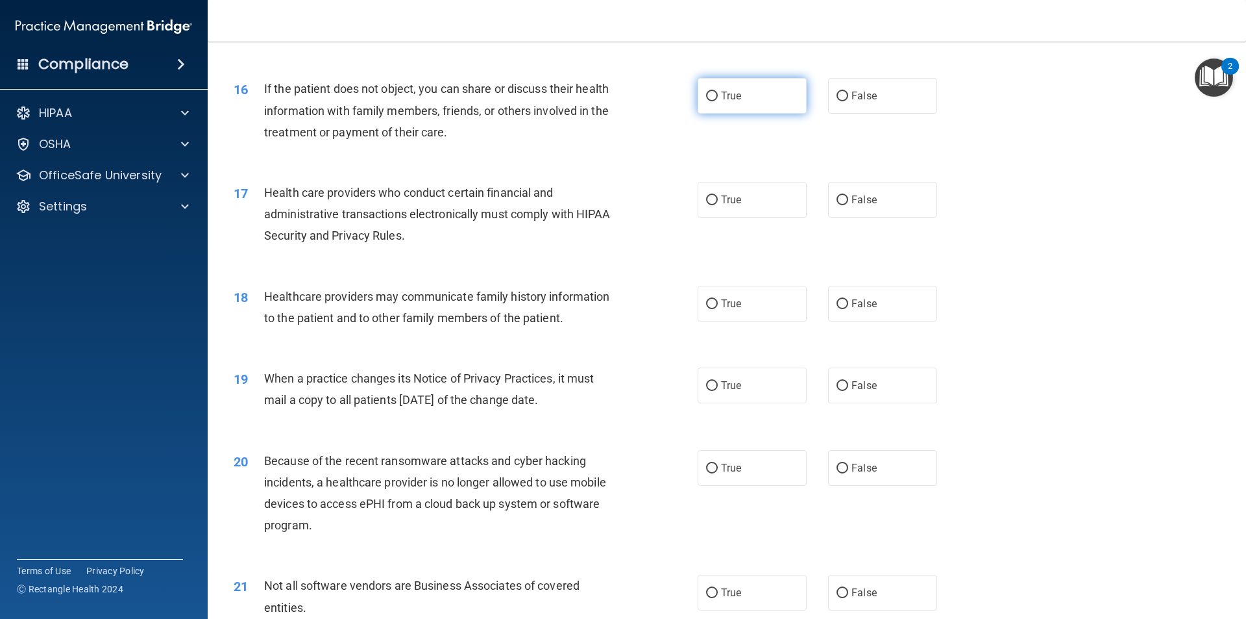
click at [725, 99] on span "True" at bounding box center [731, 96] width 20 height 12
click at [718, 99] on input "True" at bounding box center [712, 97] width 12 height 10
radio input "true"
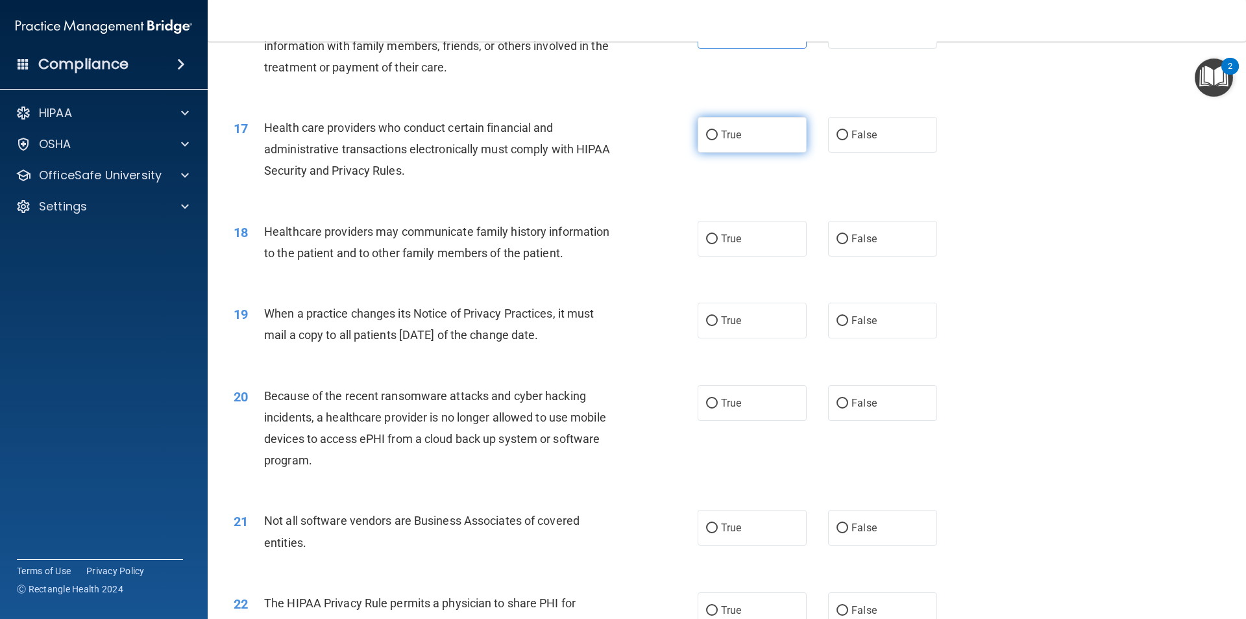
click at [721, 140] on span "True" at bounding box center [731, 135] width 20 height 12
click at [718, 140] on input "True" at bounding box center [712, 135] width 12 height 10
radio input "true"
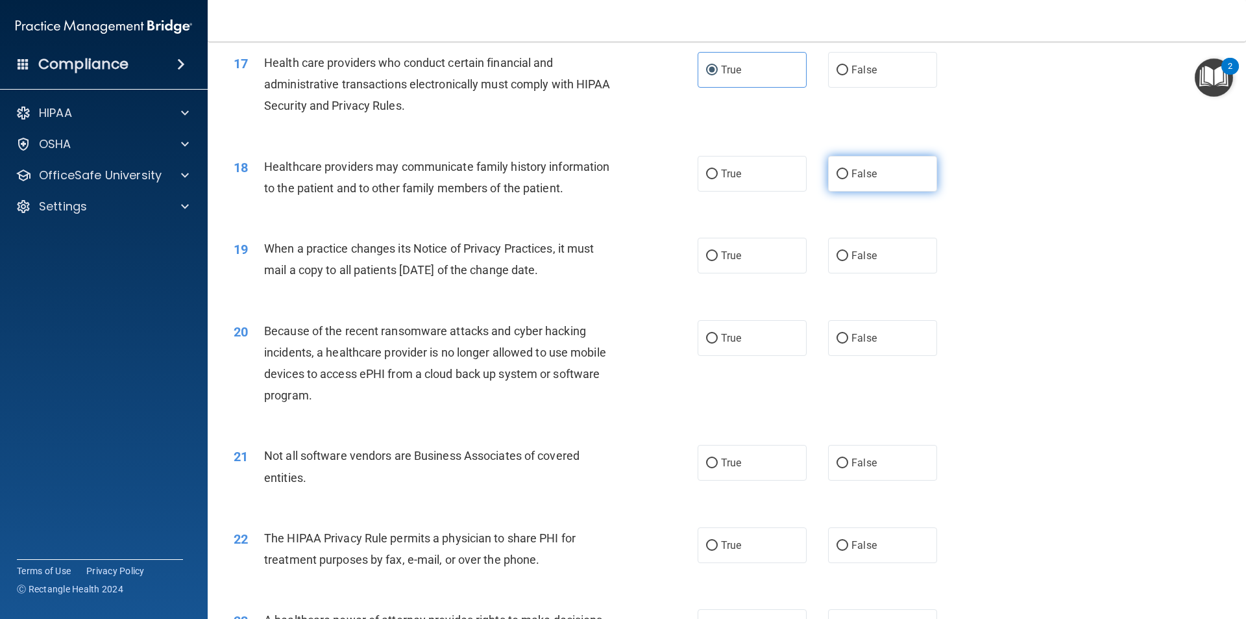
click at [833, 184] on label "False" at bounding box center [882, 174] width 109 height 36
click at [837, 179] on input "False" at bounding box center [843, 174] width 12 height 10
radio input "true"
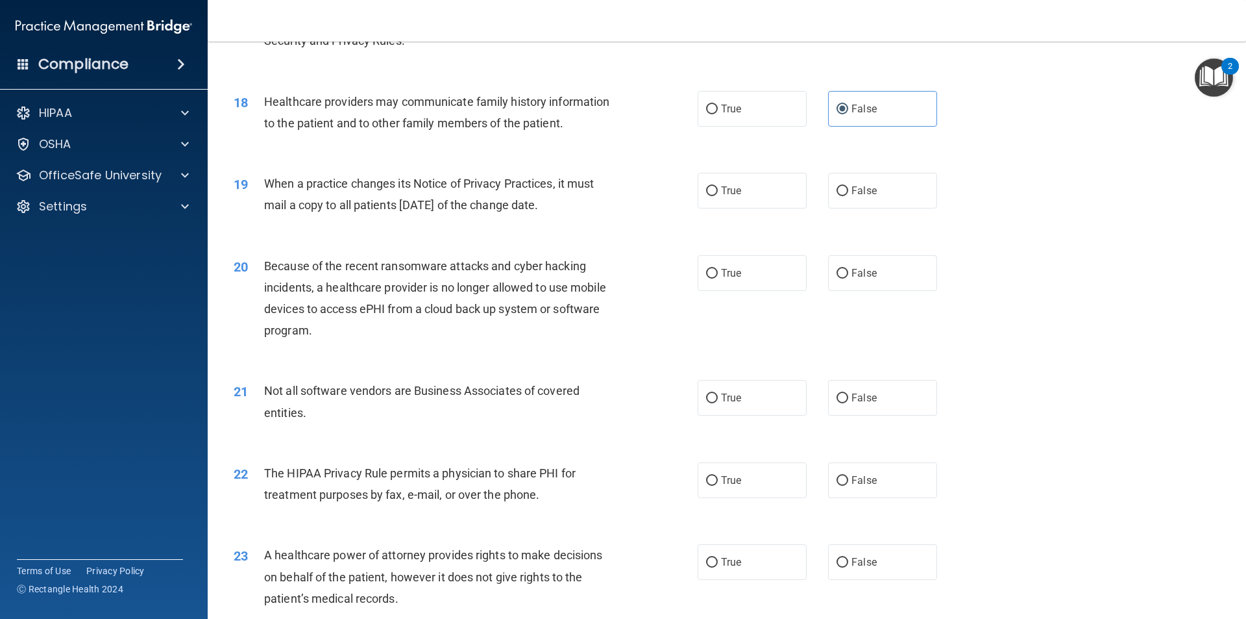
scroll to position [1753, 0]
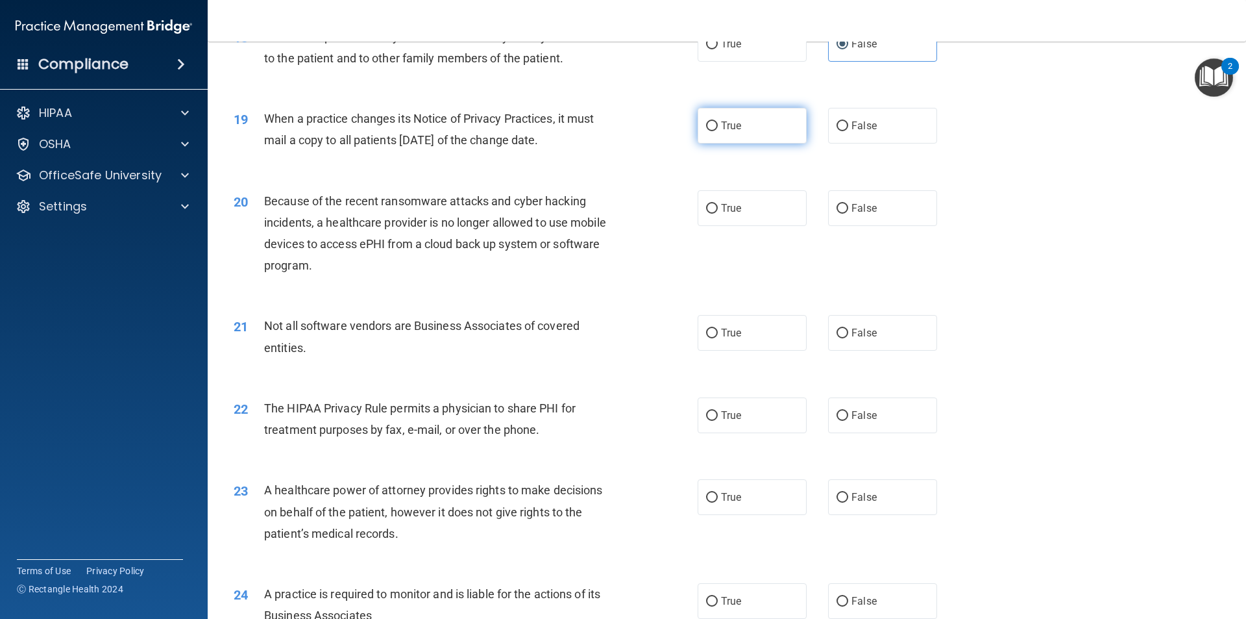
click at [731, 130] on span "True" at bounding box center [731, 125] width 20 height 12
click at [718, 130] on input "True" at bounding box center [712, 126] width 12 height 10
radio input "true"
click at [778, 216] on label "True" at bounding box center [752, 208] width 109 height 36
click at [718, 214] on input "True" at bounding box center [712, 209] width 12 height 10
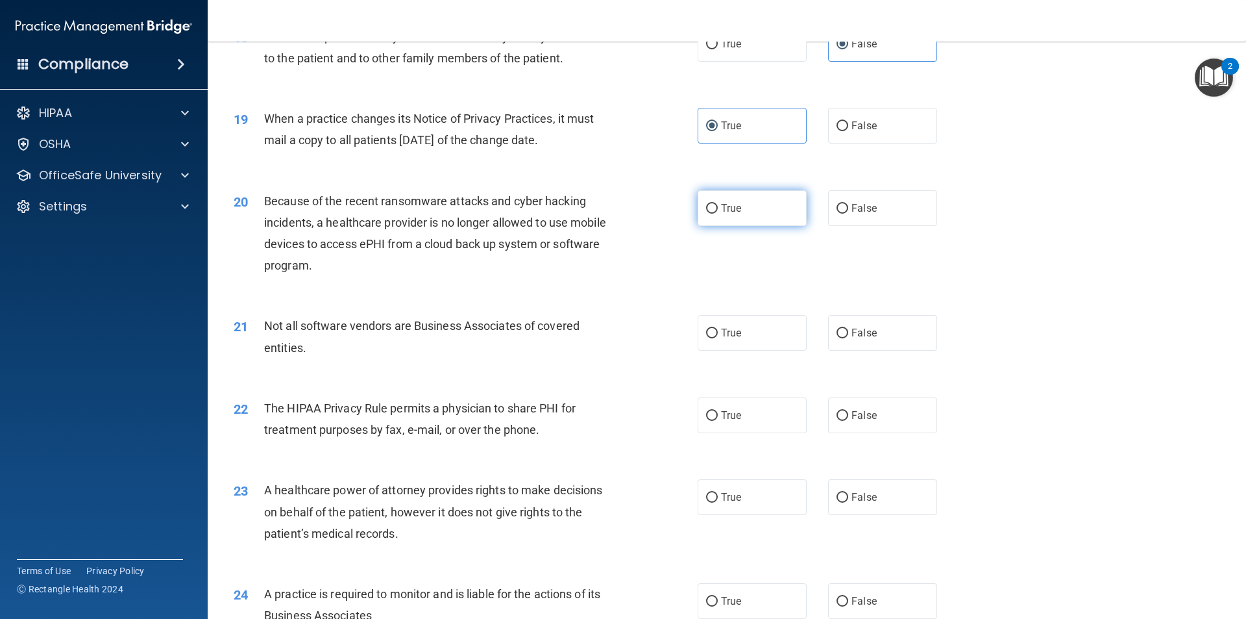
radio input "true"
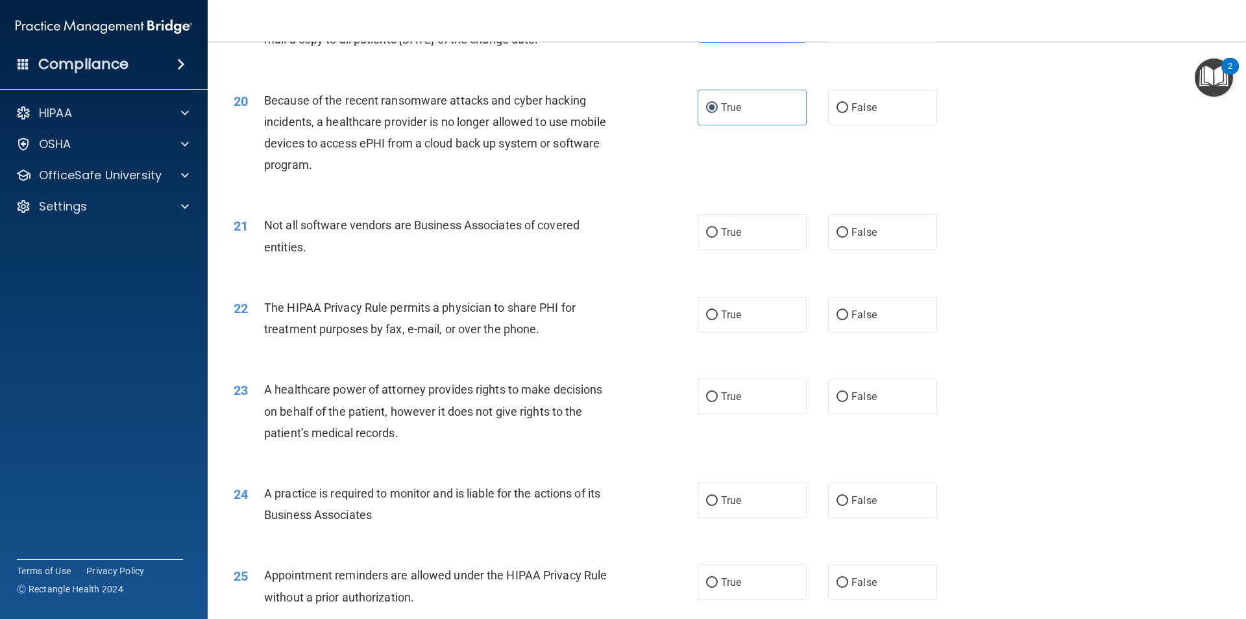
scroll to position [1882, 0]
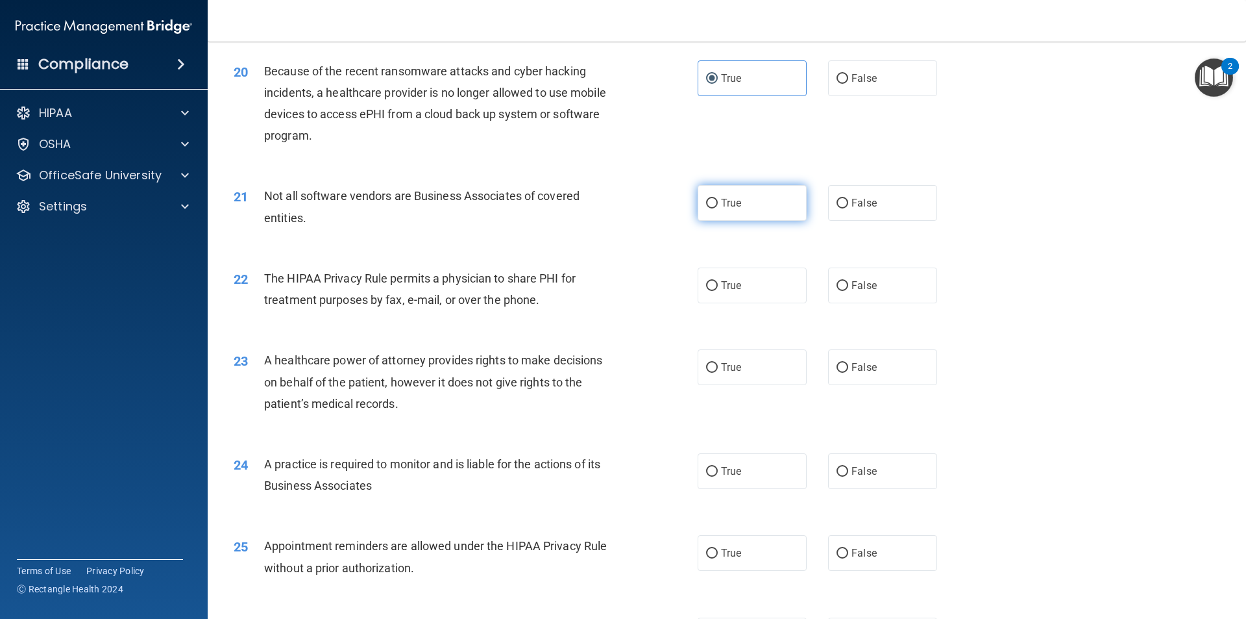
click at [767, 203] on label "True" at bounding box center [752, 203] width 109 height 36
click at [718, 203] on input "True" at bounding box center [712, 204] width 12 height 10
radio input "true"
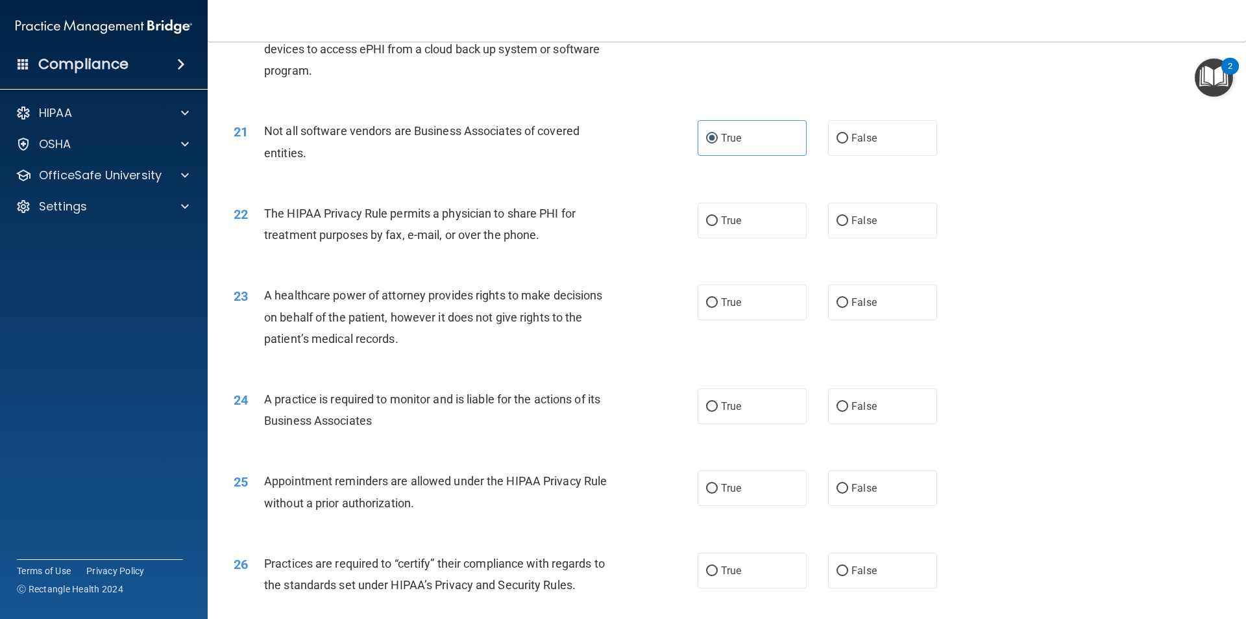
scroll to position [2012, 0]
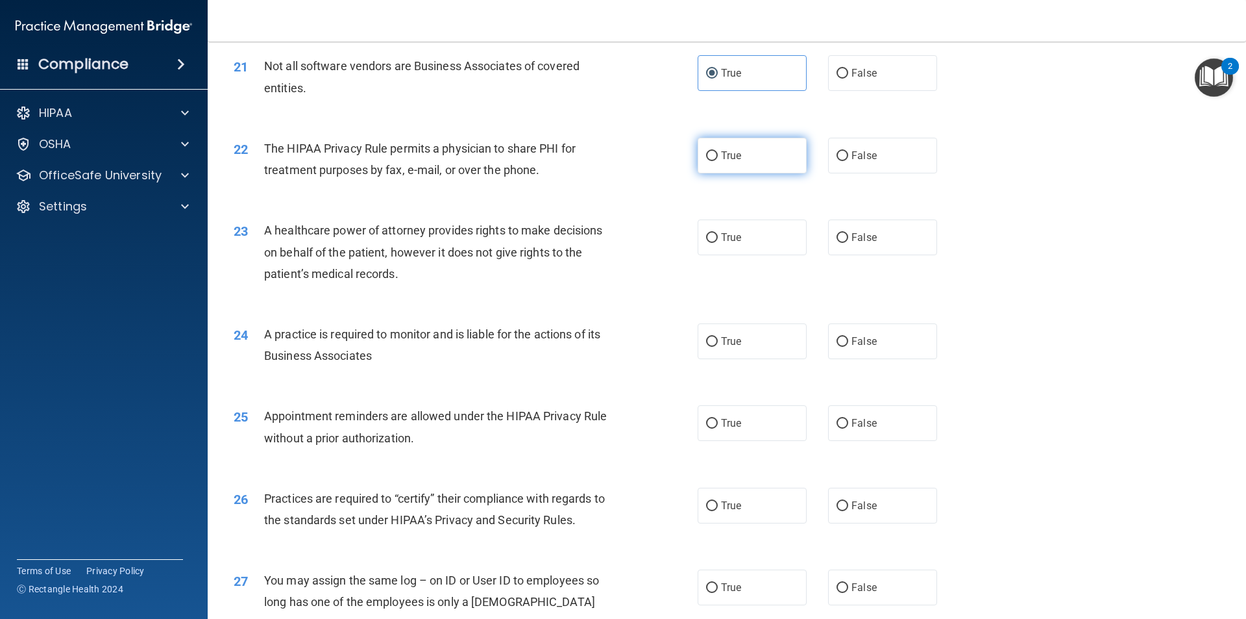
click at [731, 166] on label "True" at bounding box center [752, 156] width 109 height 36
click at [718, 161] on input "True" at bounding box center [712, 156] width 12 height 10
radio input "true"
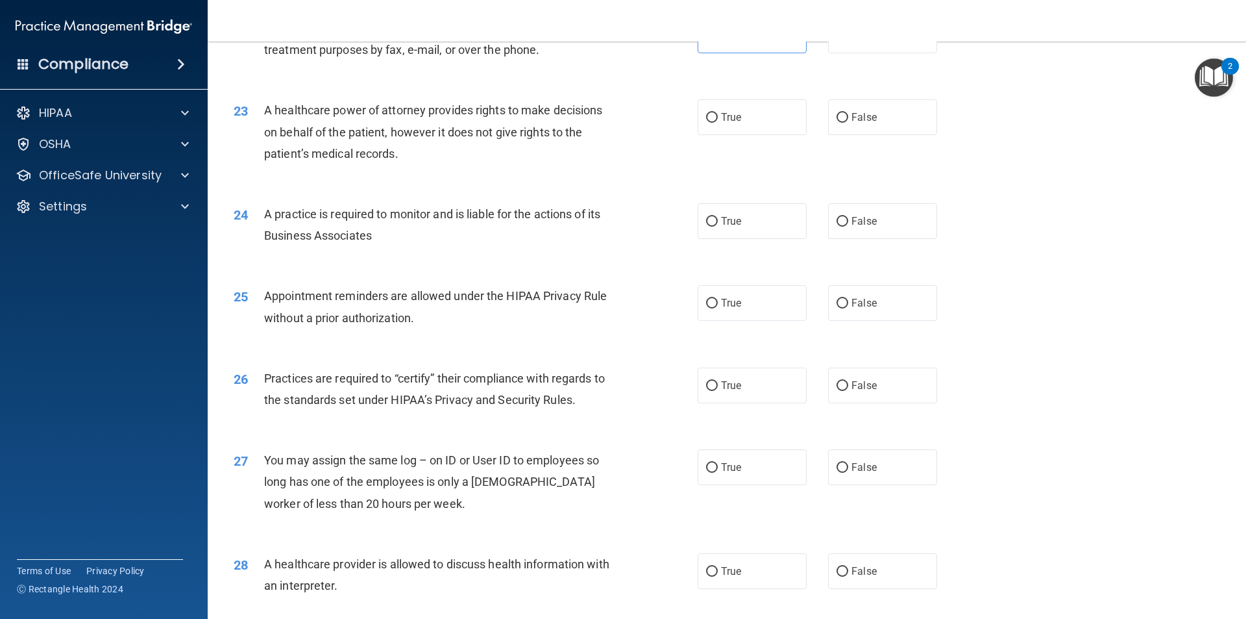
scroll to position [2142, 0]
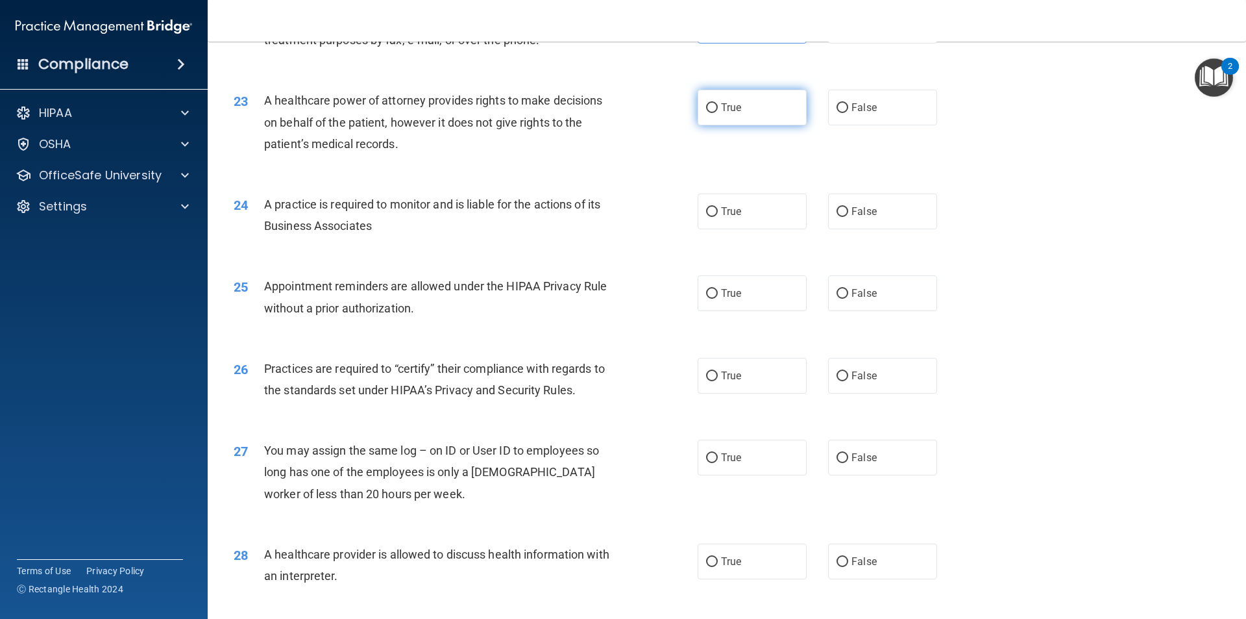
click at [730, 106] on span "True" at bounding box center [731, 107] width 20 height 12
click at [718, 106] on input "True" at bounding box center [712, 108] width 12 height 10
radio input "true"
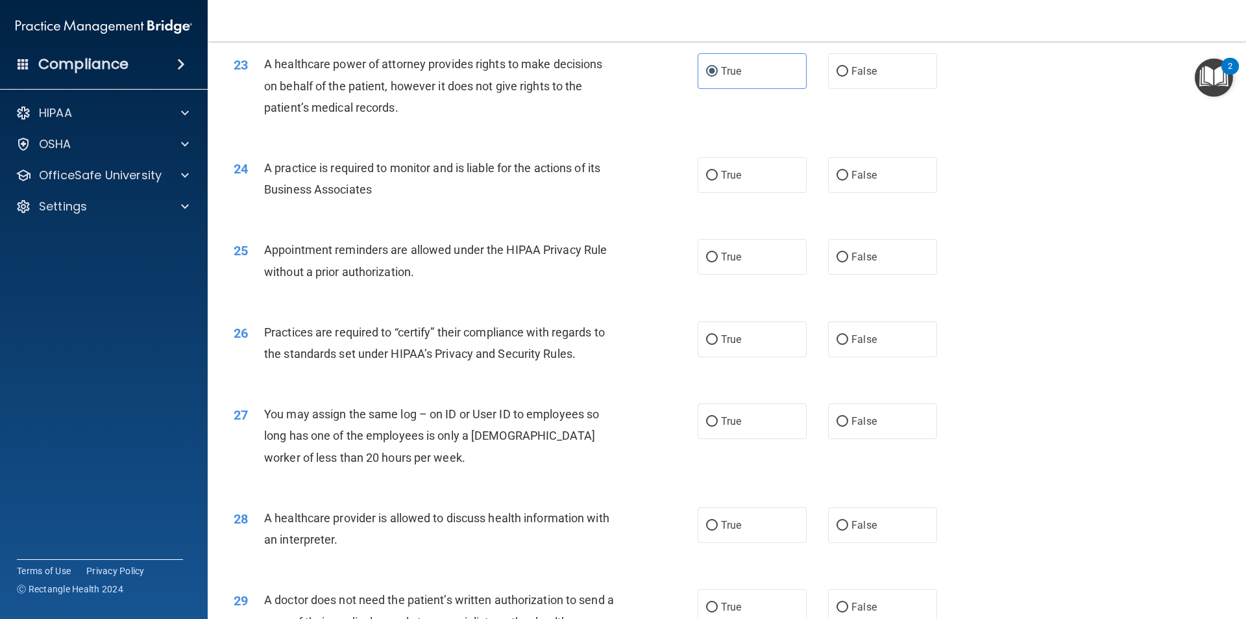
scroll to position [2207, 0]
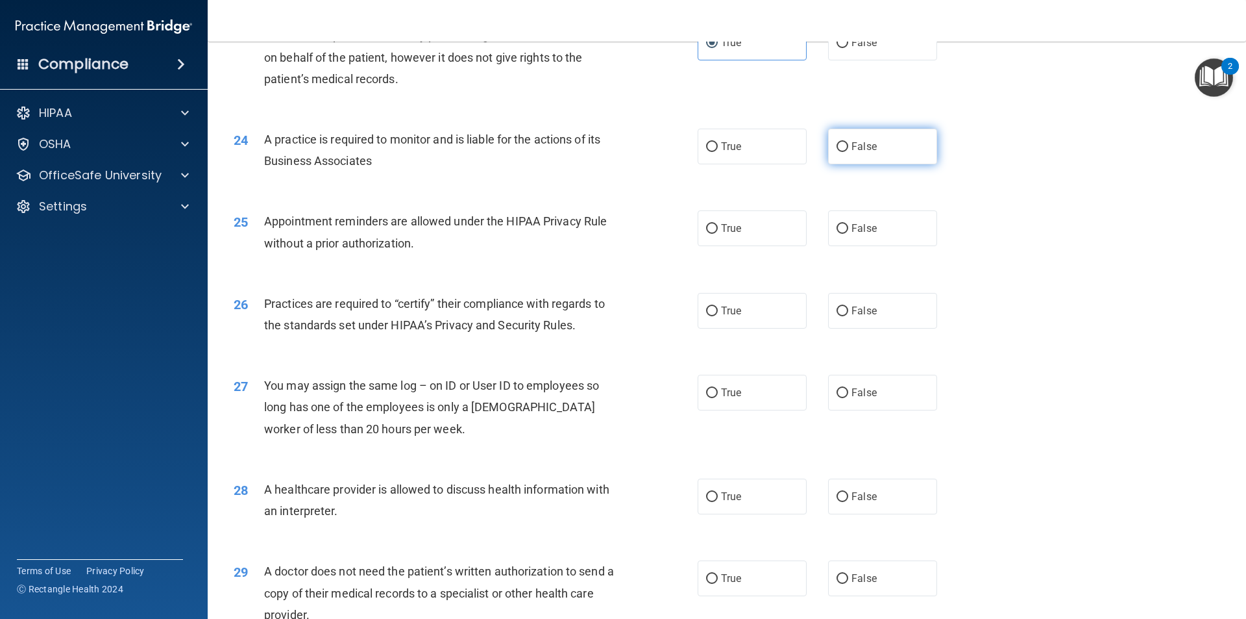
click at [835, 162] on label "False" at bounding box center [882, 147] width 109 height 36
click at [837, 152] on input "False" at bounding box center [843, 147] width 12 height 10
radio input "true"
click at [728, 232] on span "True" at bounding box center [731, 228] width 20 height 12
click at [718, 232] on input "True" at bounding box center [712, 229] width 12 height 10
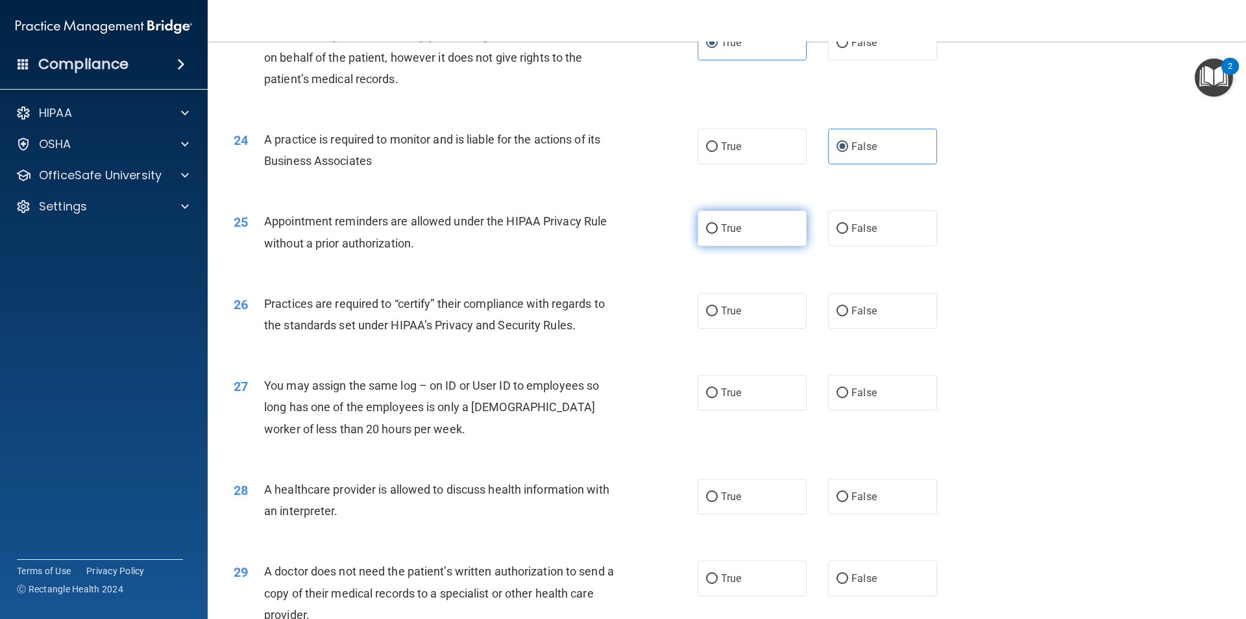
radio input "true"
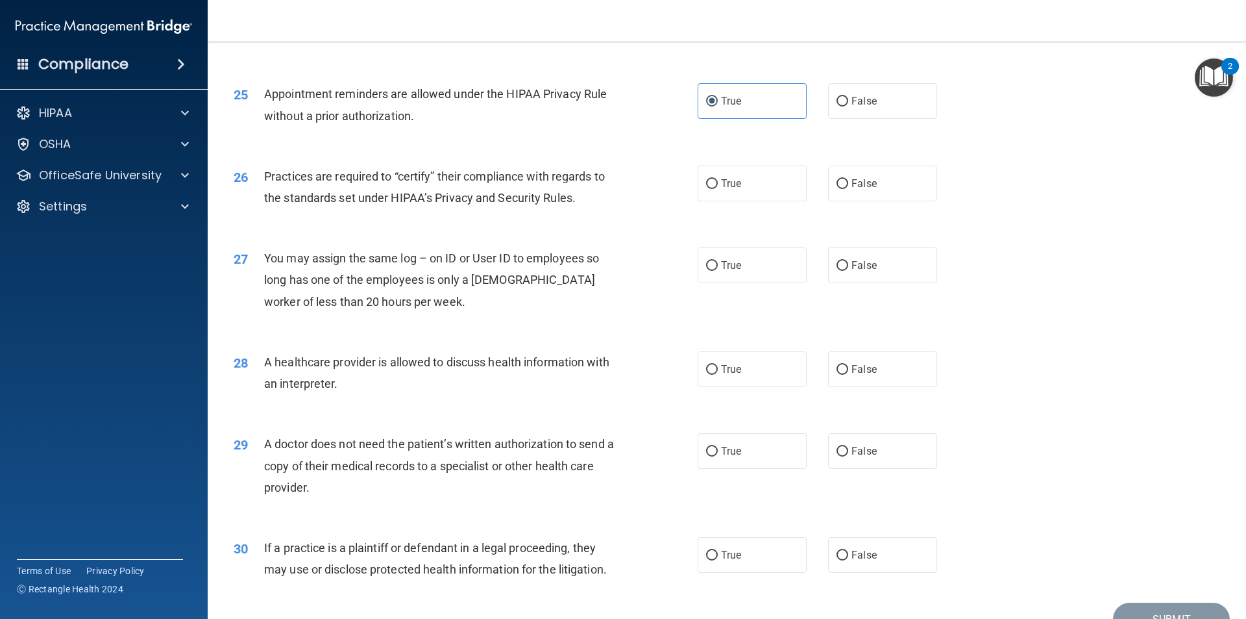
scroll to position [2337, 0]
click at [737, 191] on label "True" at bounding box center [752, 181] width 109 height 36
click at [718, 186] on input "True" at bounding box center [712, 182] width 12 height 10
radio input "true"
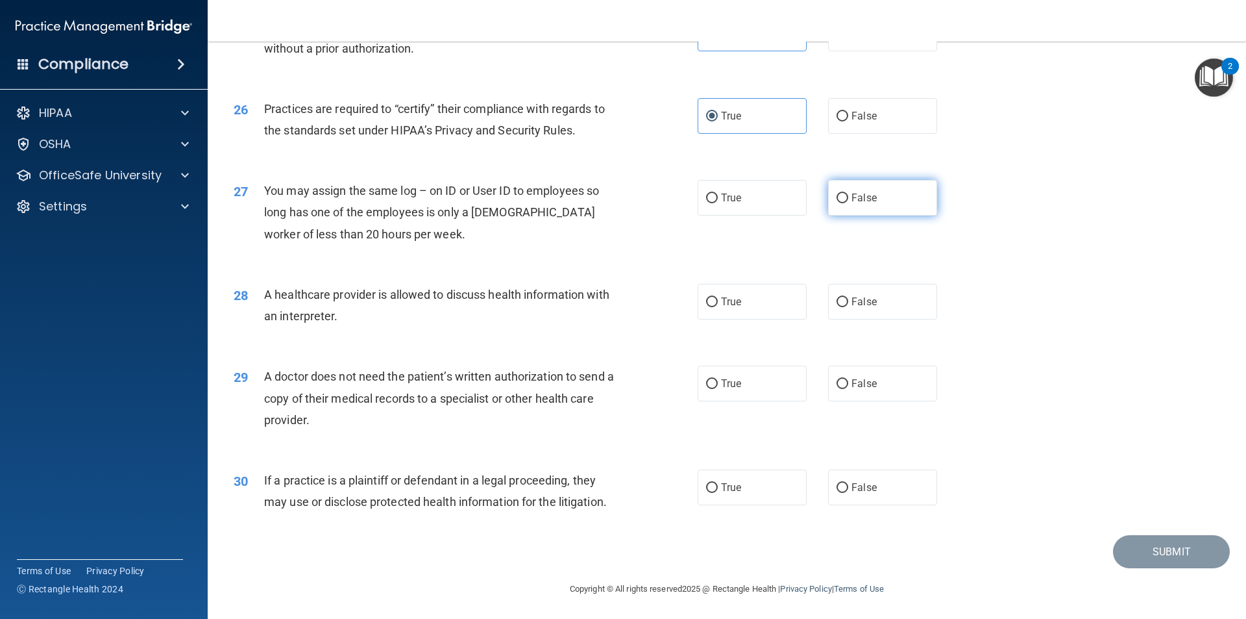
click at [852, 200] on span "False" at bounding box center [864, 197] width 25 height 12
click at [848, 200] on input "False" at bounding box center [843, 198] width 12 height 10
radio input "true"
click at [742, 314] on label "True" at bounding box center [752, 300] width 109 height 36
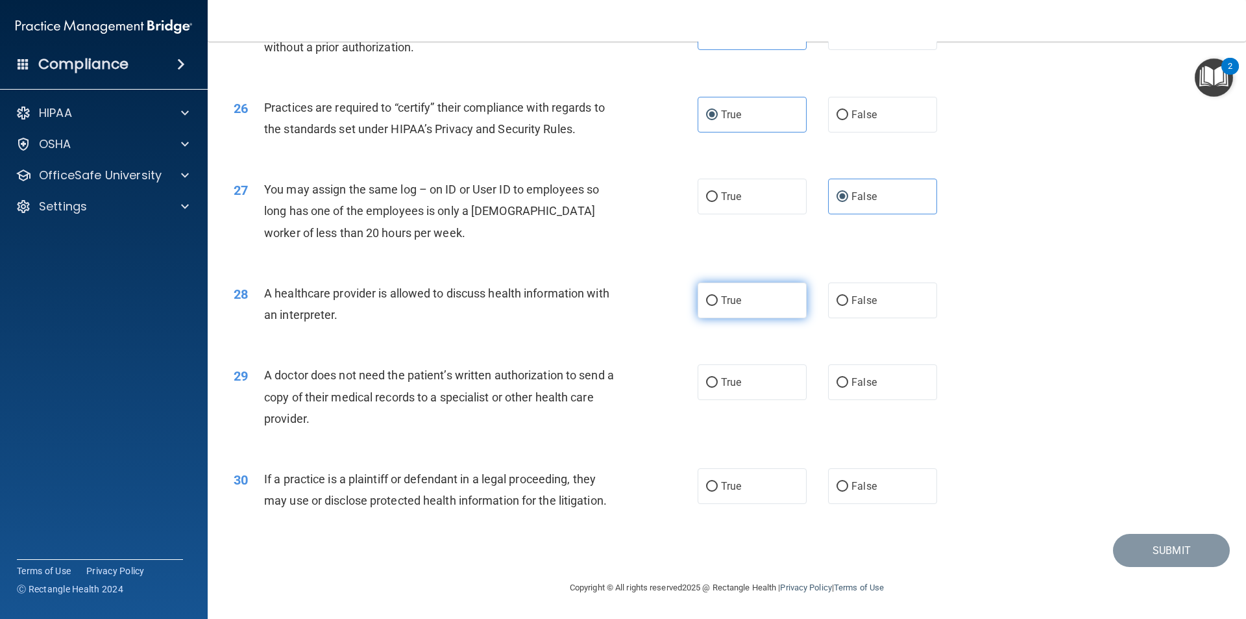
click at [718, 306] on input "True" at bounding box center [712, 301] width 12 height 10
radio input "true"
click at [730, 395] on label "True" at bounding box center [752, 382] width 109 height 36
click at [718, 388] on input "True" at bounding box center [712, 383] width 12 height 10
radio input "true"
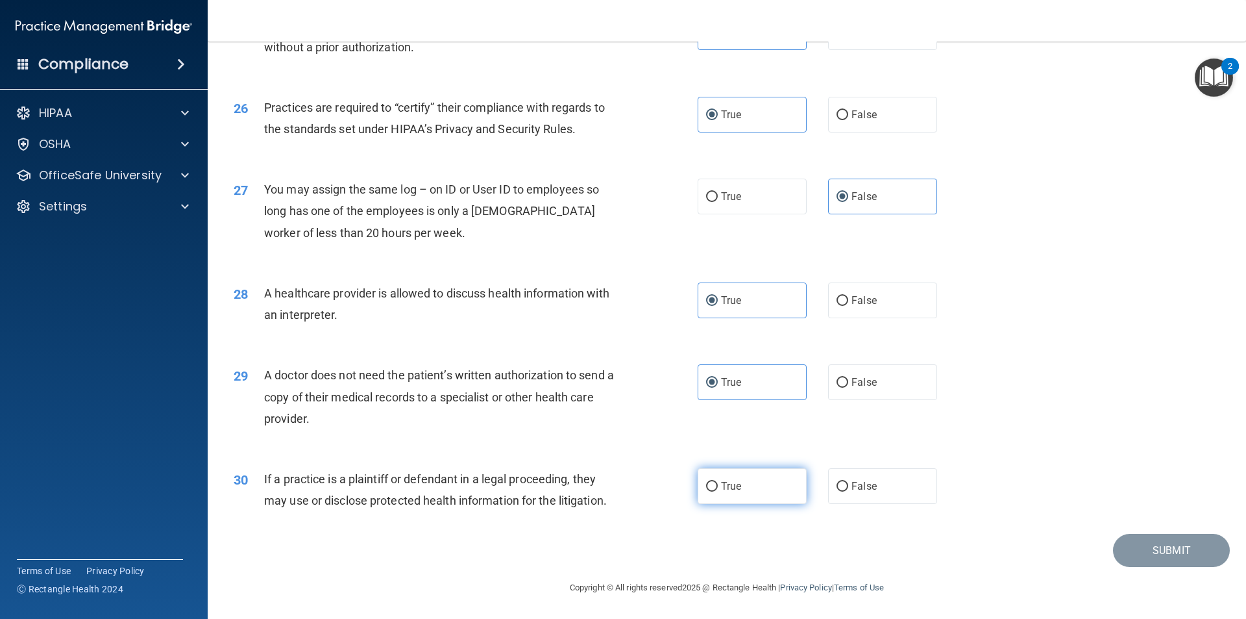
click at [767, 496] on label "True" at bounding box center [752, 486] width 109 height 36
click at [718, 491] on input "True" at bounding box center [712, 487] width 12 height 10
radio input "true"
click at [1143, 551] on button "Submit" at bounding box center [1171, 550] width 117 height 33
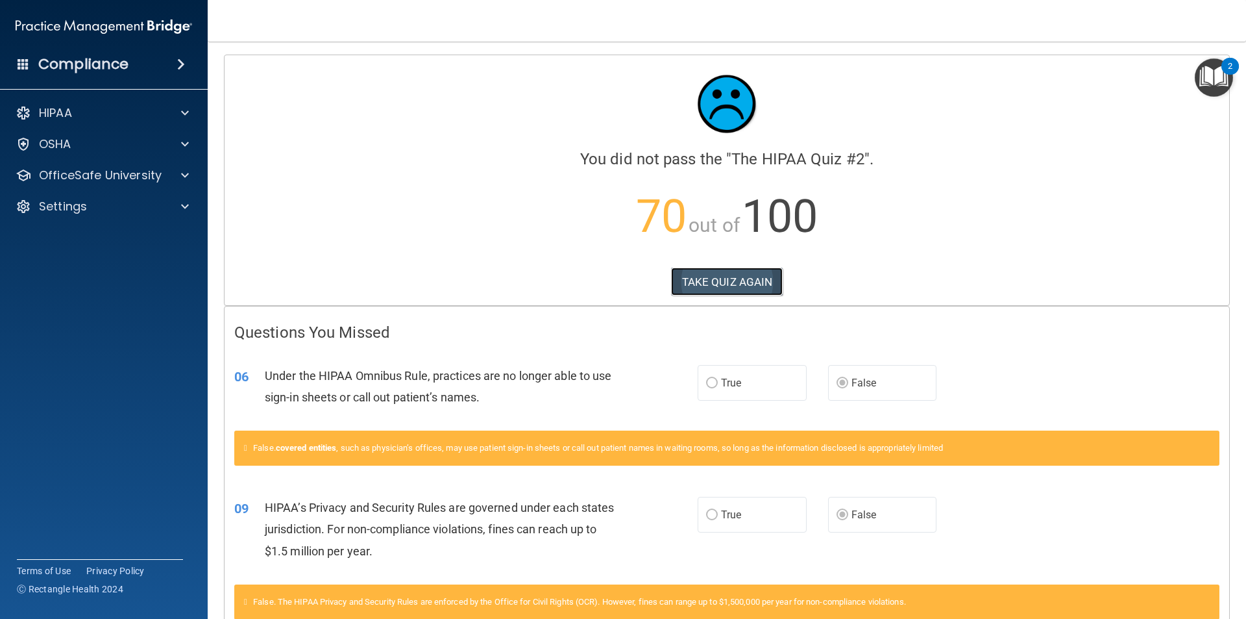
click at [741, 280] on button "TAKE QUIZ AGAIN" at bounding box center [727, 281] width 112 height 29
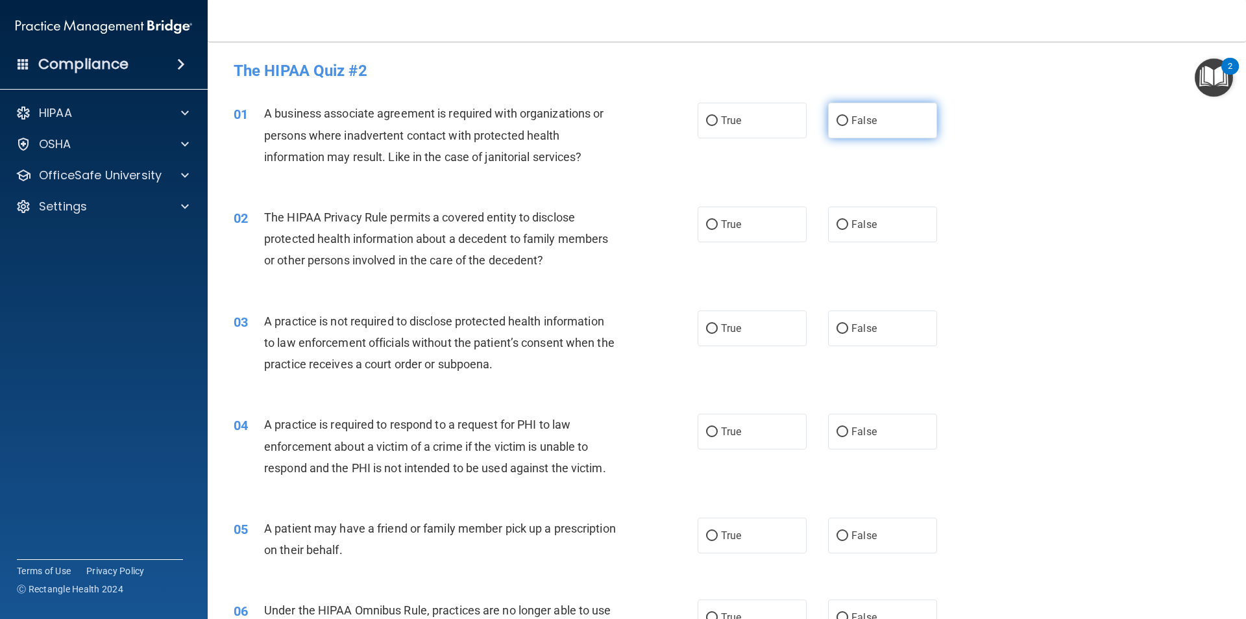
click at [853, 121] on span "False" at bounding box center [864, 120] width 25 height 12
click at [848, 121] on input "False" at bounding box center [843, 121] width 12 height 10
radio input "true"
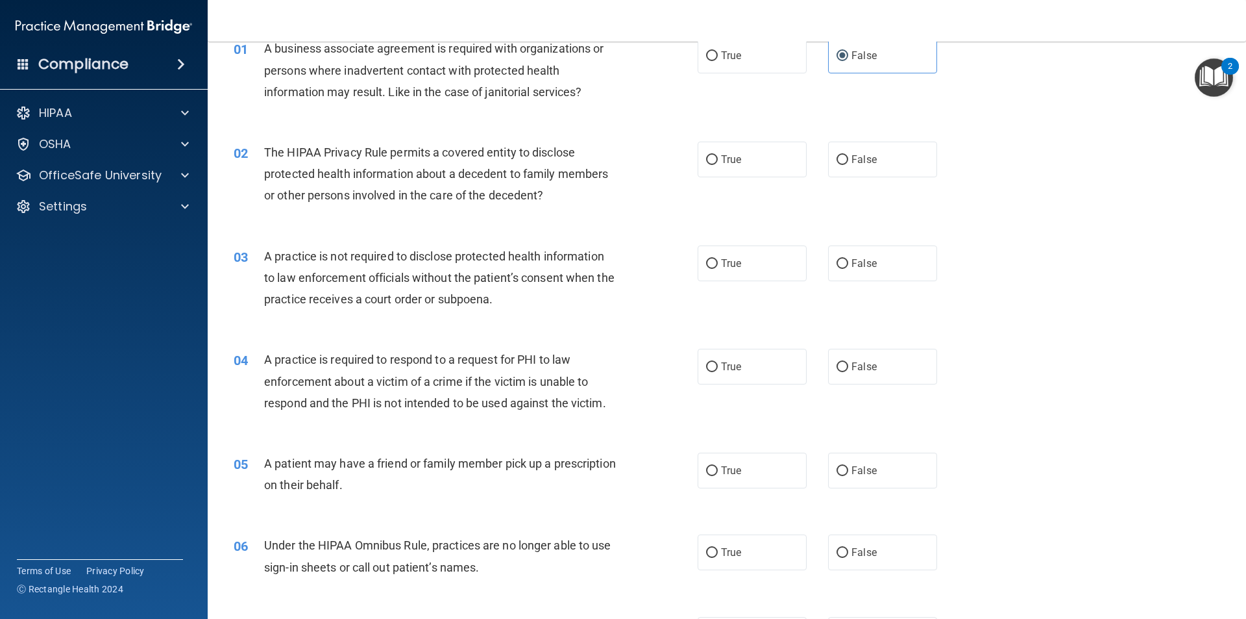
scroll to position [130, 0]
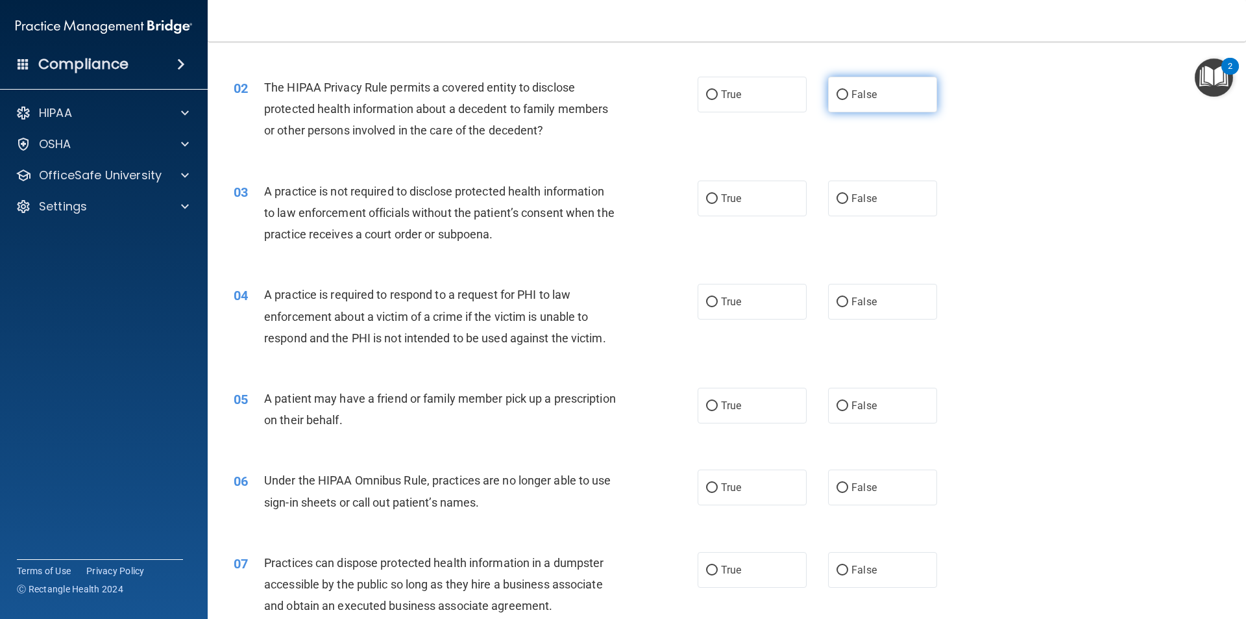
click at [857, 95] on span "False" at bounding box center [864, 94] width 25 height 12
click at [848, 95] on input "False" at bounding box center [843, 95] width 12 height 10
radio input "true"
click at [729, 201] on span "True" at bounding box center [731, 198] width 20 height 12
click at [718, 201] on input "True" at bounding box center [712, 199] width 12 height 10
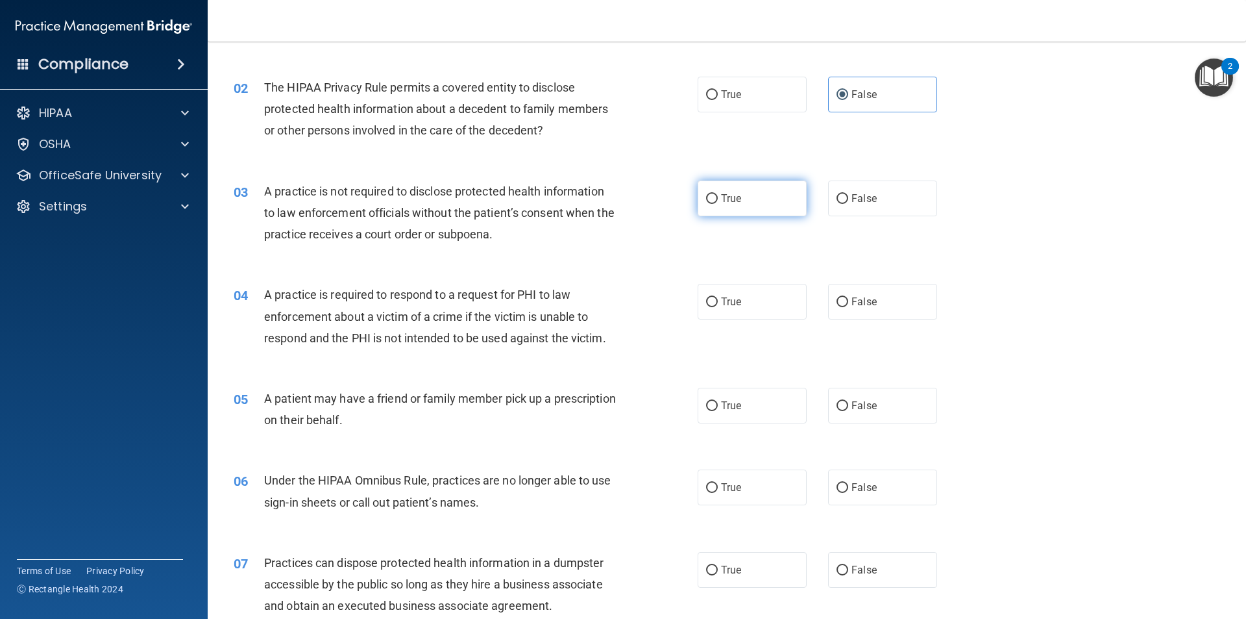
radio input "true"
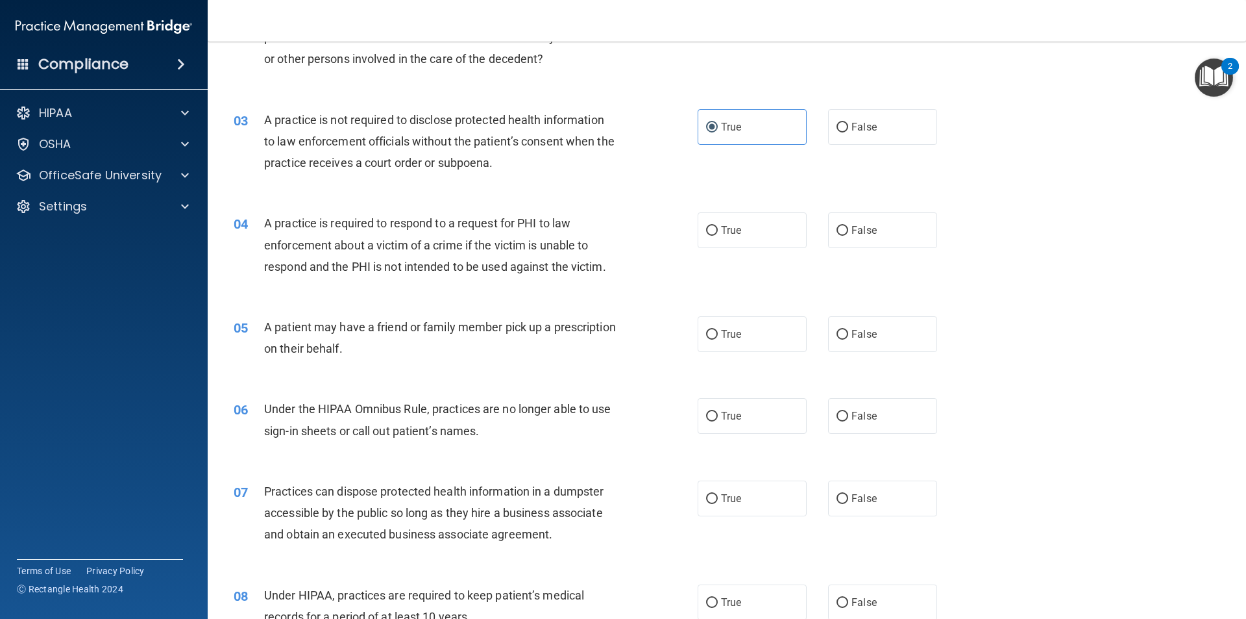
scroll to position [260, 0]
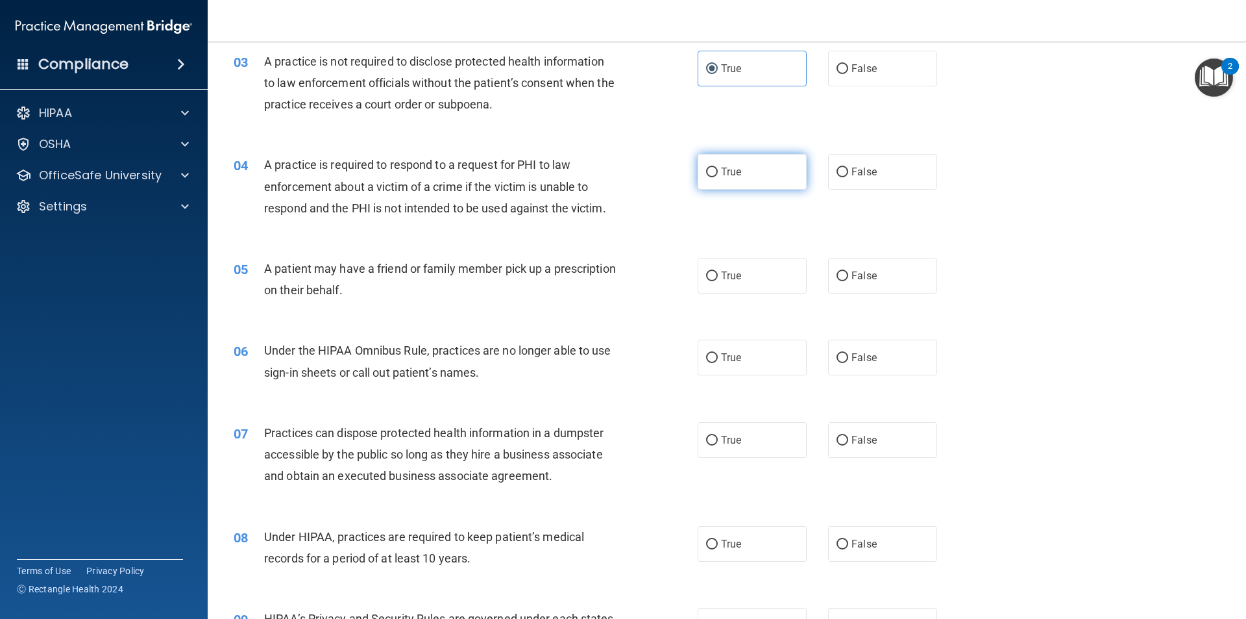
click at [748, 175] on label "True" at bounding box center [752, 172] width 109 height 36
click at [718, 175] on input "True" at bounding box center [712, 172] width 12 height 10
radio input "true"
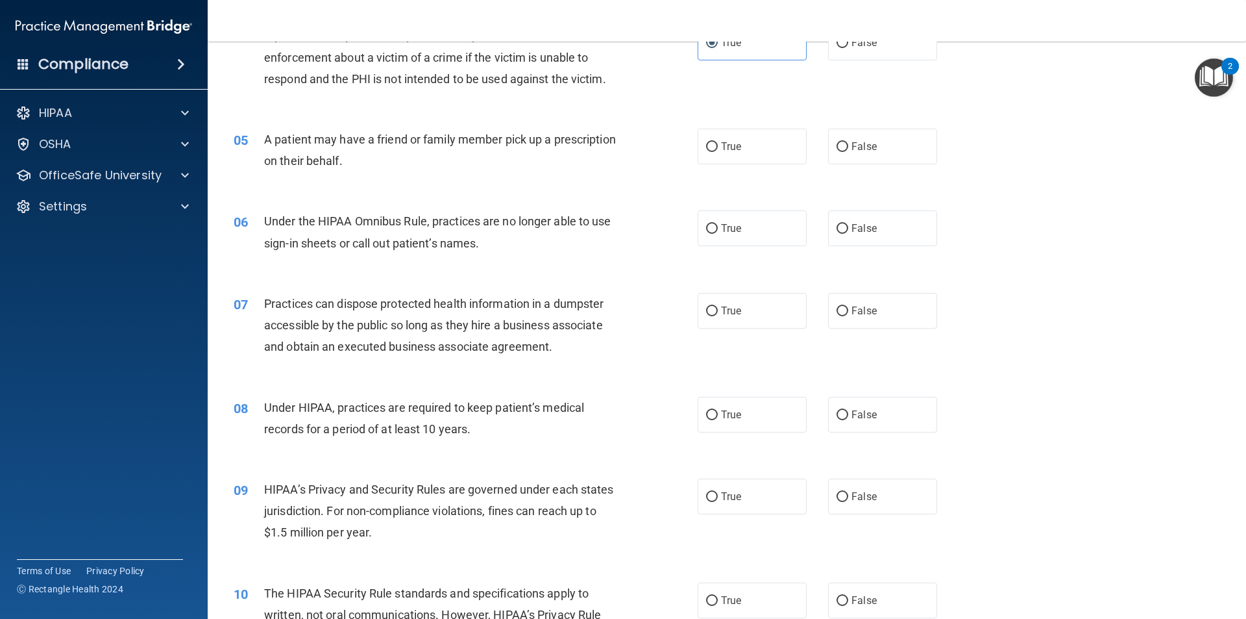
scroll to position [389, 0]
click at [728, 154] on label "True" at bounding box center [752, 146] width 109 height 36
click at [718, 151] on input "True" at bounding box center [712, 147] width 12 height 10
radio input "true"
click at [839, 239] on label "False" at bounding box center [882, 228] width 109 height 36
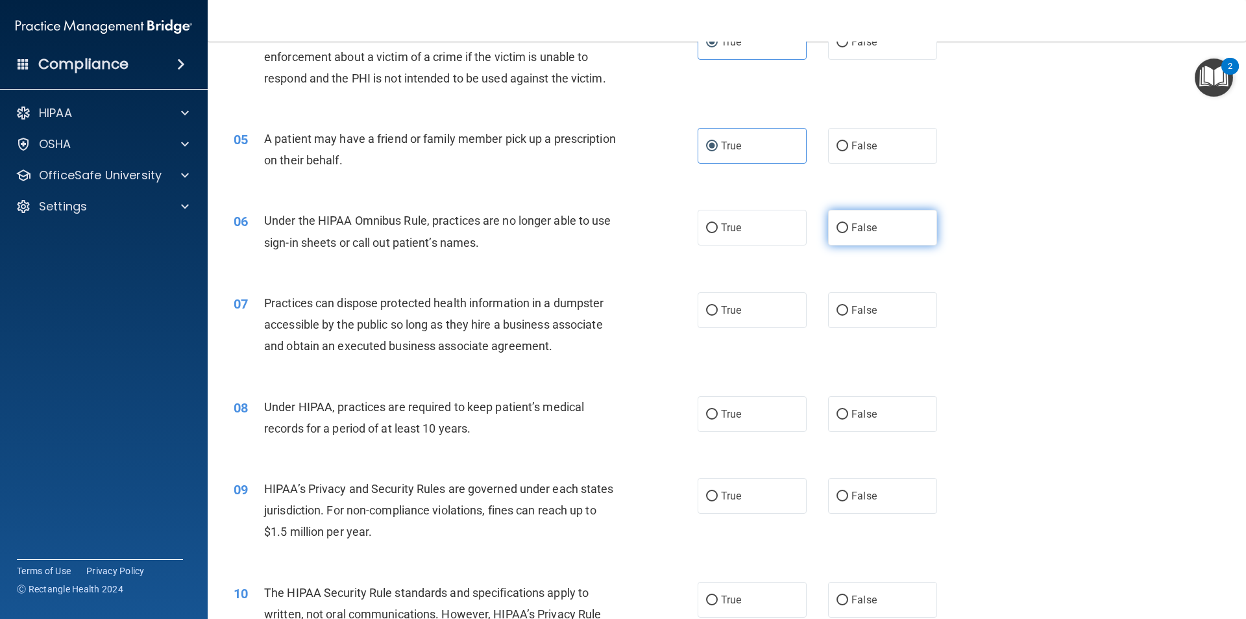
click at [839, 233] on input "False" at bounding box center [843, 228] width 12 height 10
radio input "true"
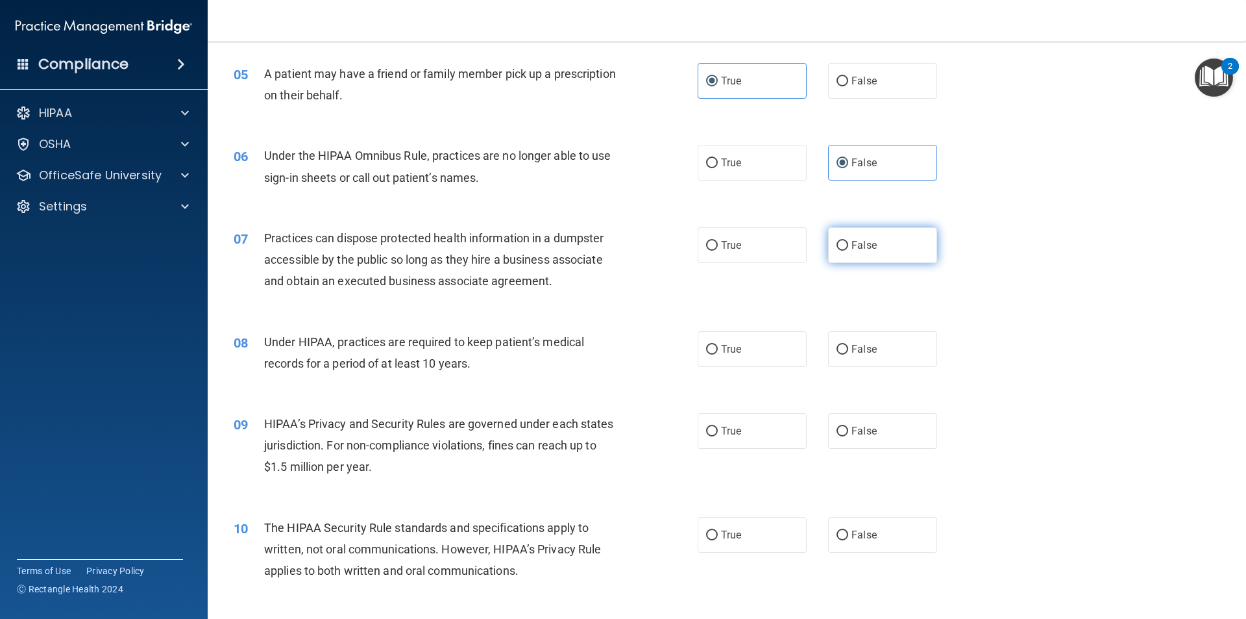
click at [869, 253] on label "False" at bounding box center [882, 245] width 109 height 36
click at [848, 251] on input "False" at bounding box center [843, 246] width 12 height 10
radio input "true"
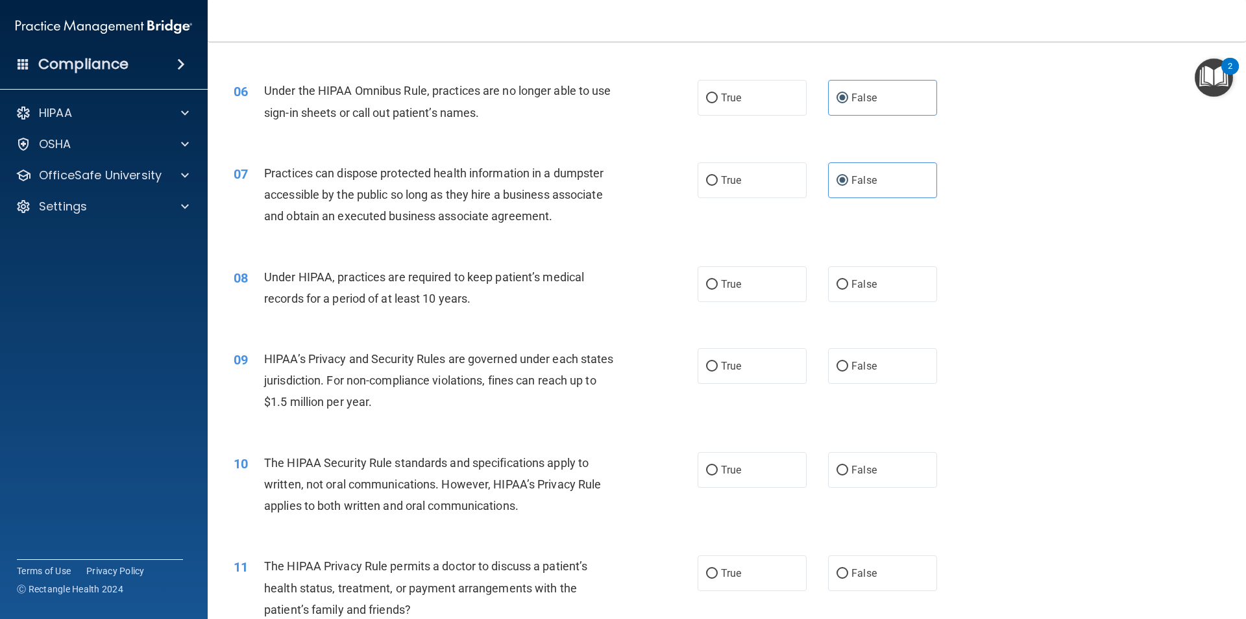
scroll to position [584, 0]
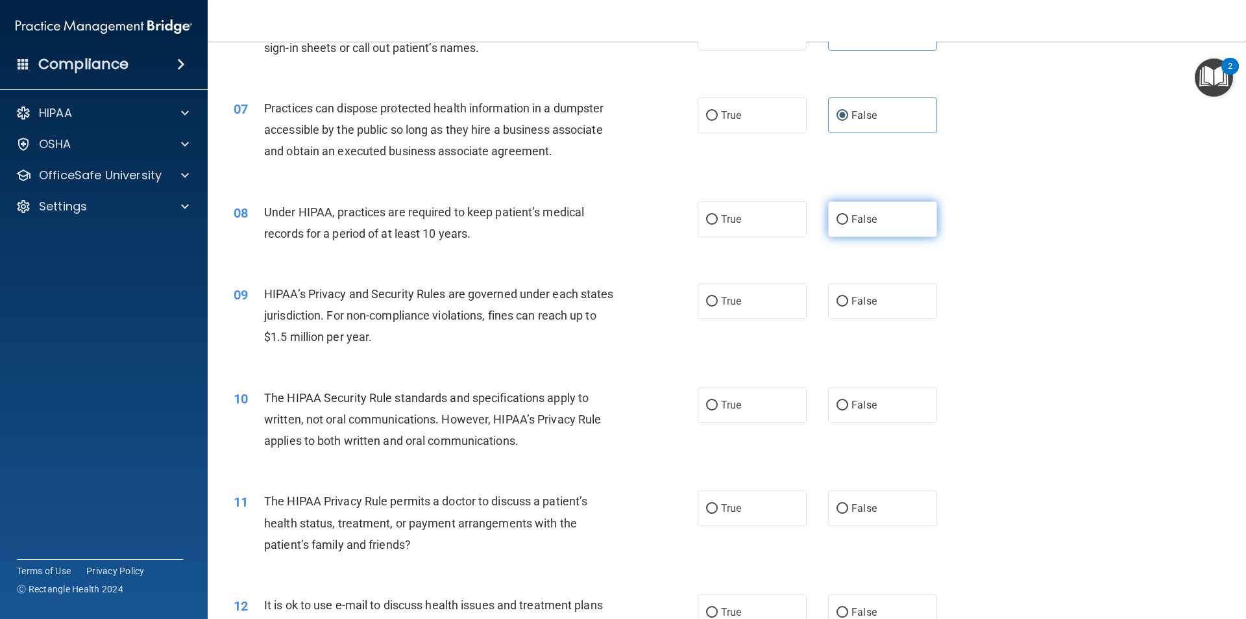
click at [835, 230] on label "False" at bounding box center [882, 219] width 109 height 36
click at [837, 225] on input "False" at bounding box center [843, 220] width 12 height 10
radio input "true"
click at [845, 307] on label "False" at bounding box center [882, 301] width 109 height 36
click at [845, 306] on input "False" at bounding box center [843, 302] width 12 height 10
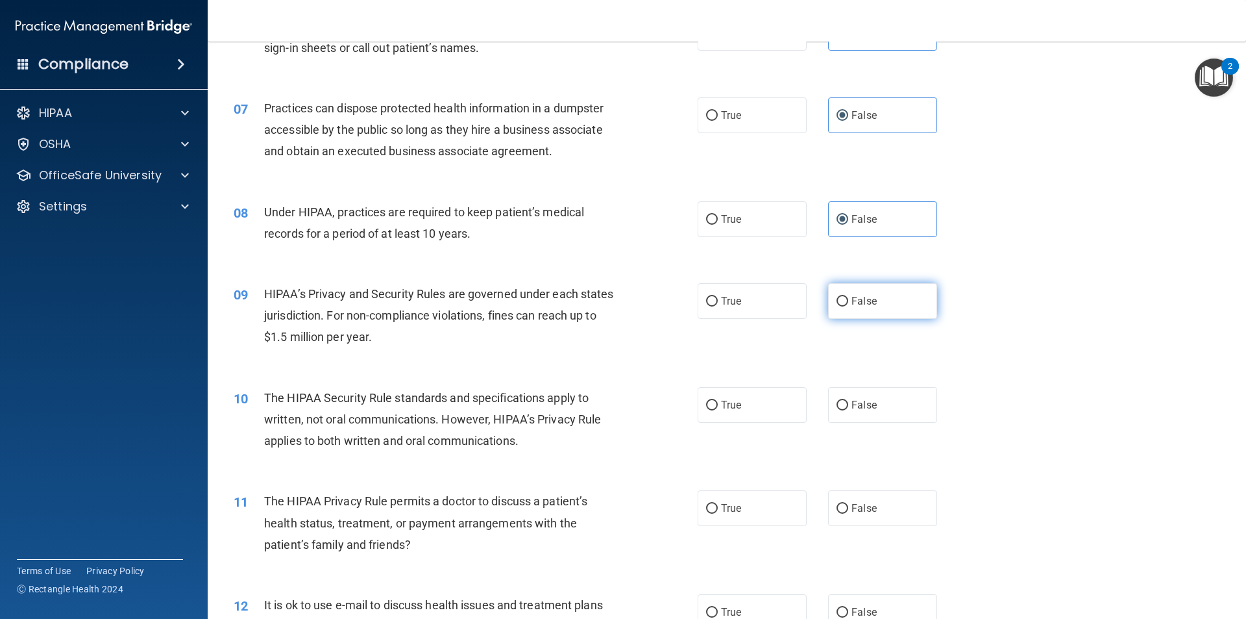
radio input "true"
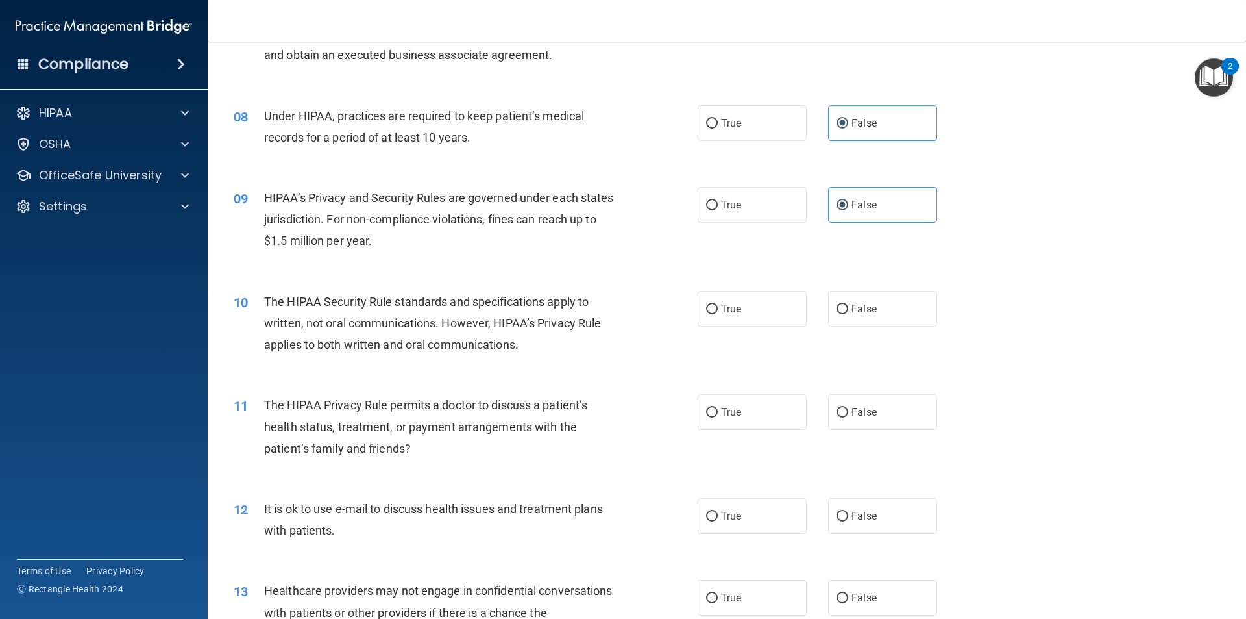
scroll to position [714, 0]
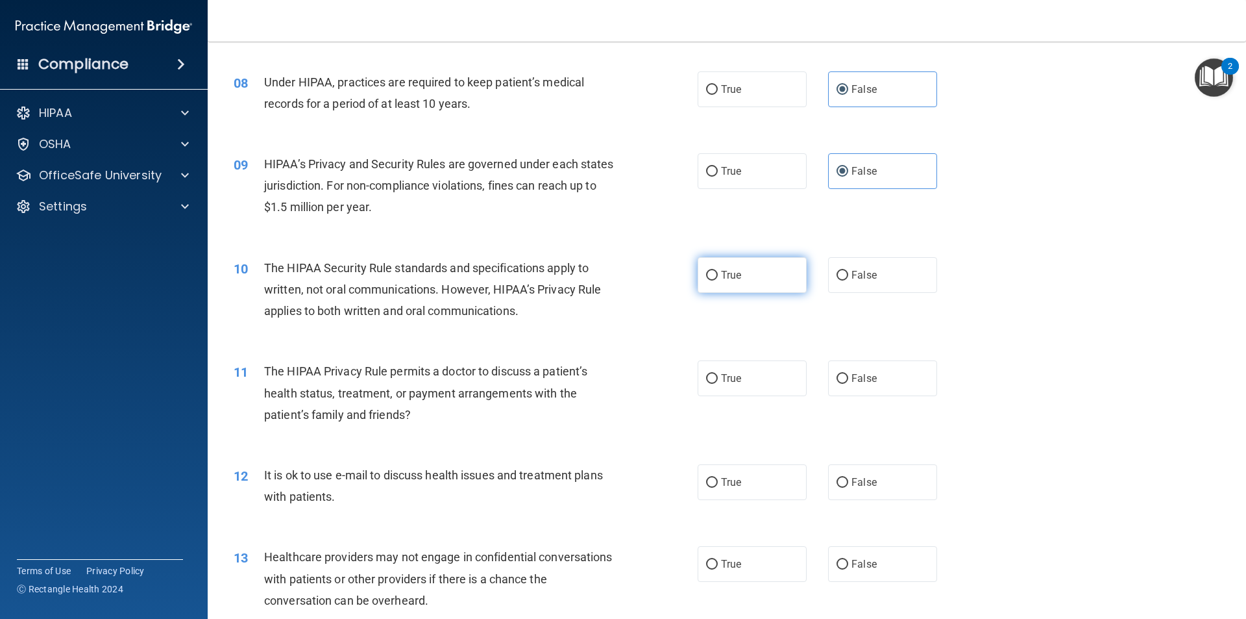
click at [742, 283] on label "True" at bounding box center [752, 275] width 109 height 36
click at [718, 280] on input "True" at bounding box center [712, 276] width 12 height 10
radio input "true"
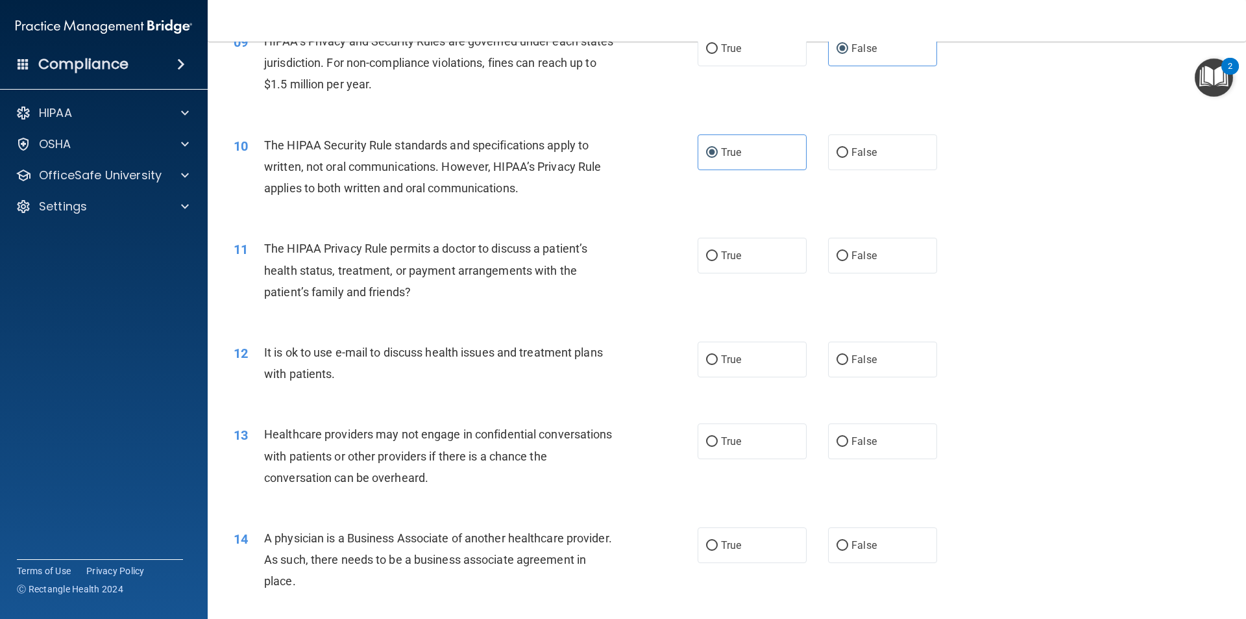
scroll to position [844, 0]
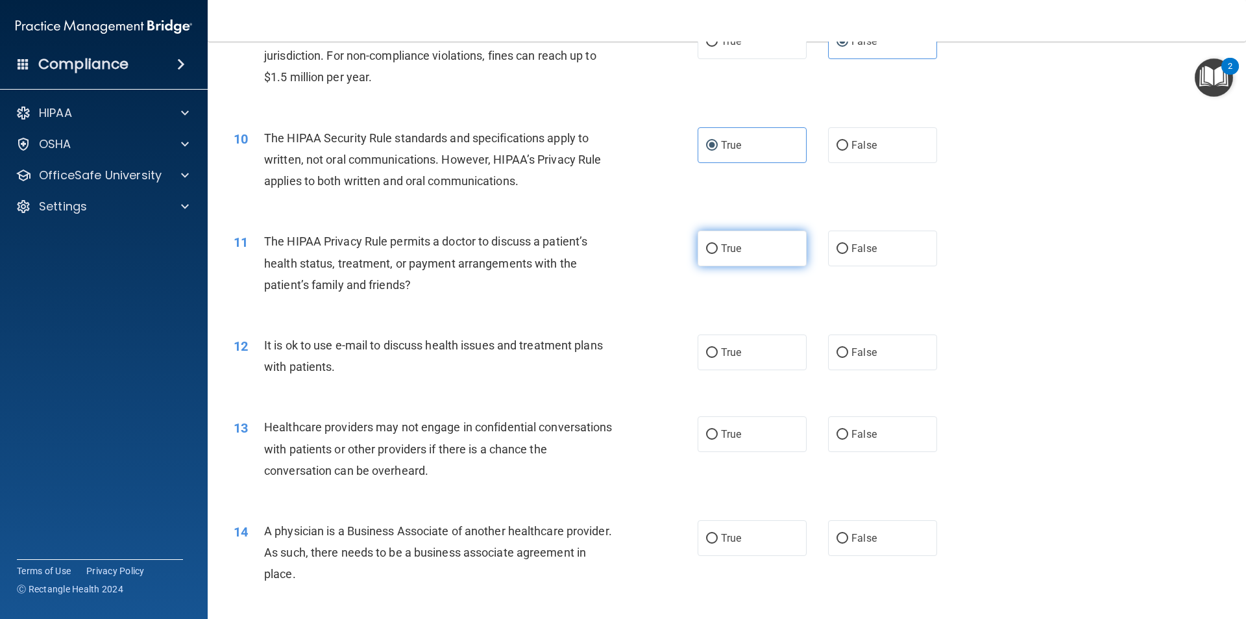
click at [713, 250] on input "True" at bounding box center [712, 249] width 12 height 10
radio input "true"
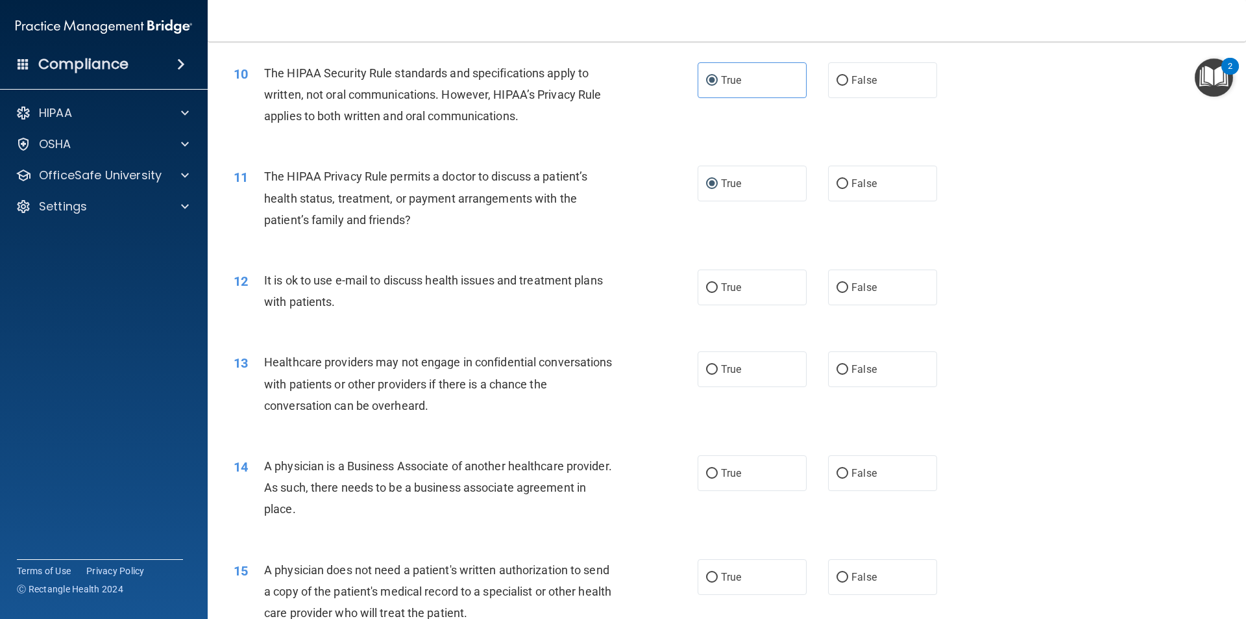
scroll to position [974, 0]
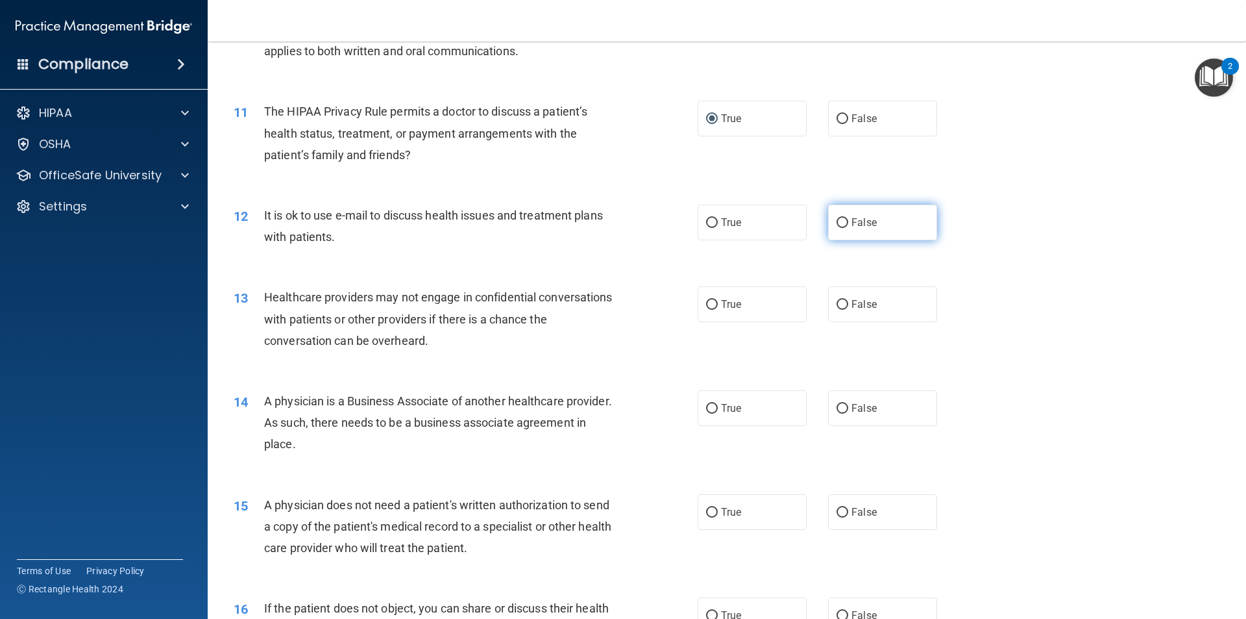
click at [881, 204] on label "False" at bounding box center [882, 222] width 109 height 36
click at [848, 218] on input "False" at bounding box center [843, 223] width 12 height 10
radio input "true"
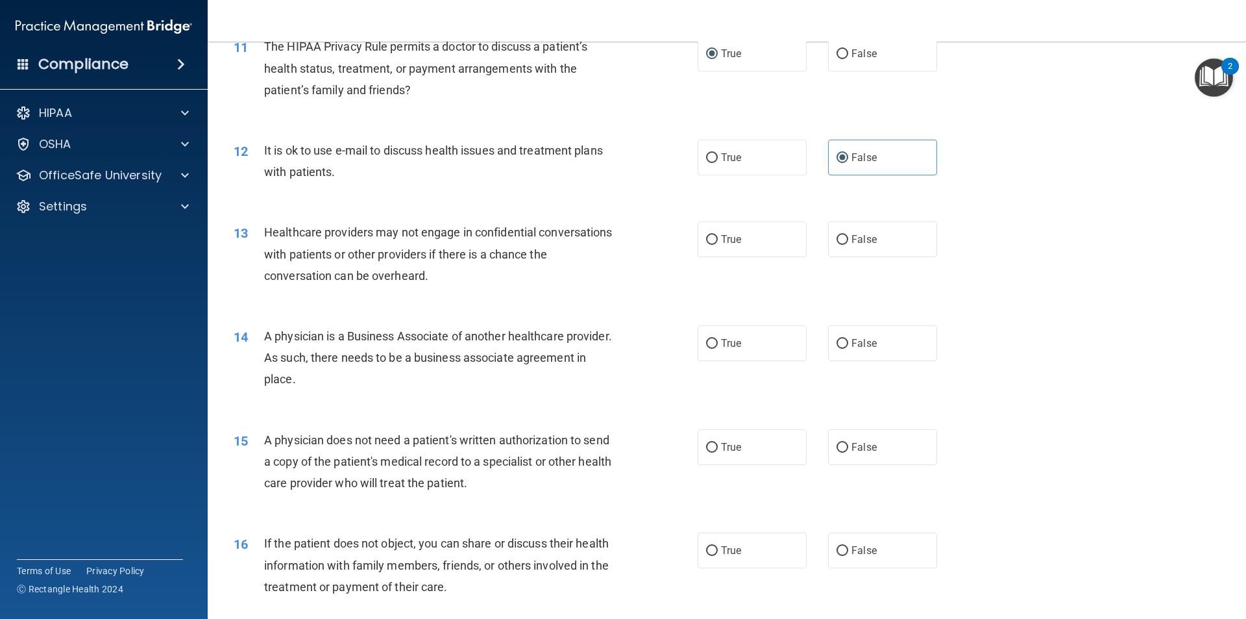
scroll to position [1104, 0]
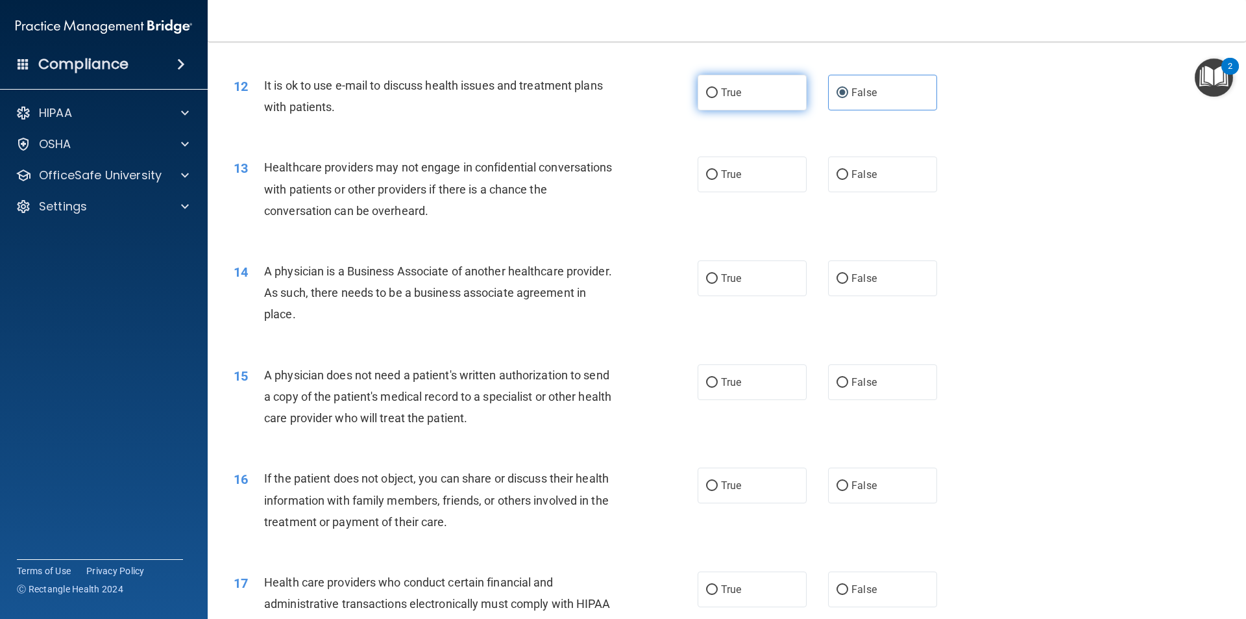
click at [771, 93] on label "True" at bounding box center [752, 93] width 109 height 36
click at [718, 93] on input "True" at bounding box center [712, 93] width 12 height 10
radio input "true"
radio input "false"
click at [896, 162] on label "False" at bounding box center [882, 174] width 109 height 36
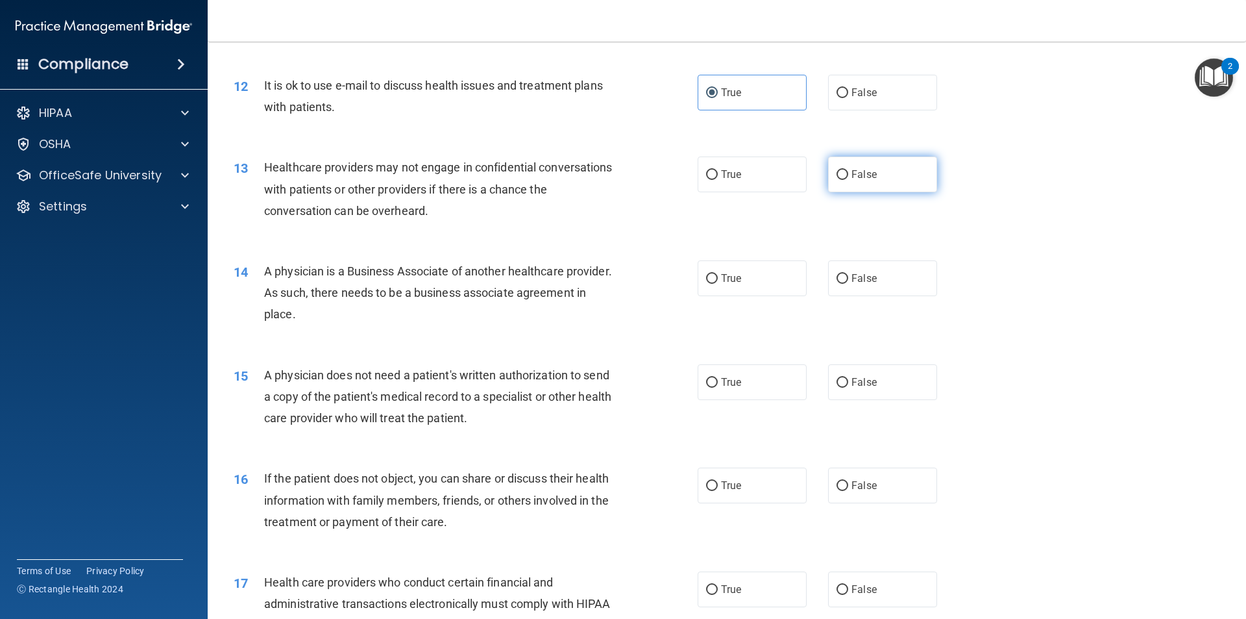
click at [848, 170] on input "False" at bounding box center [843, 175] width 12 height 10
radio input "true"
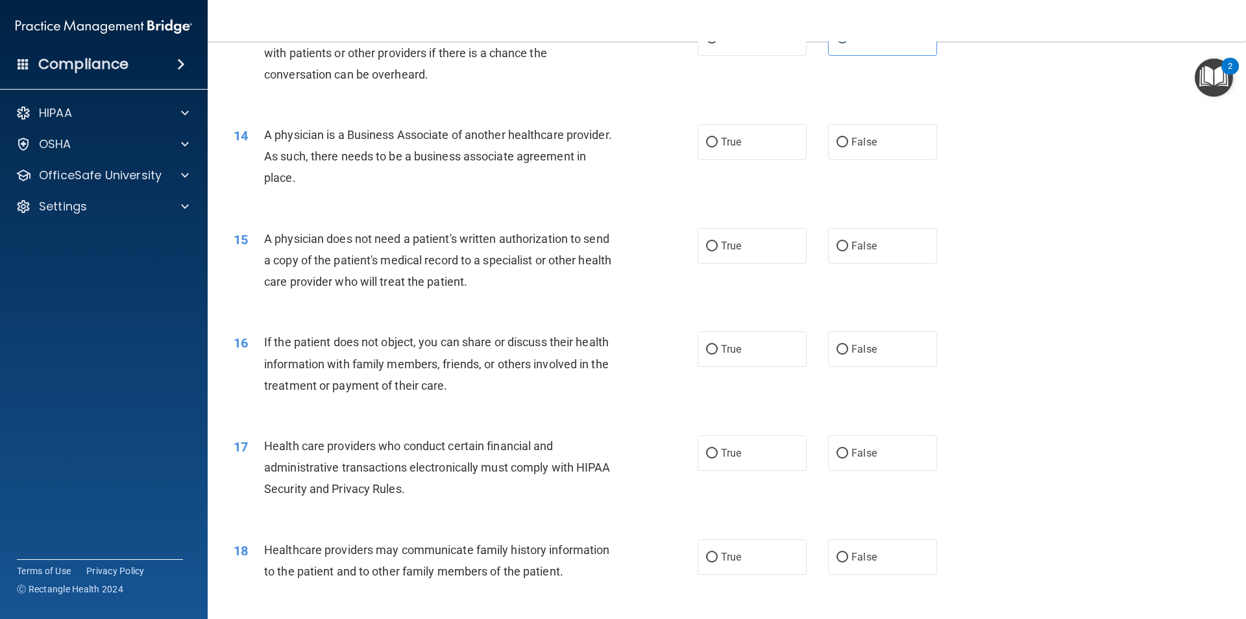
scroll to position [1298, 0]
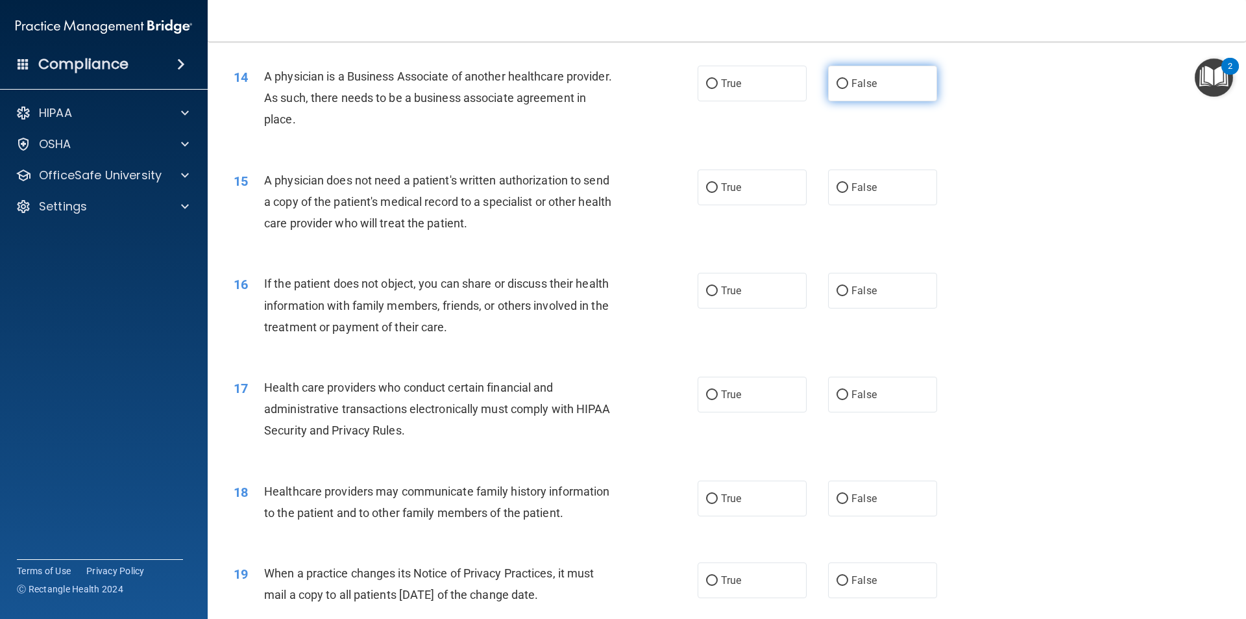
click at [865, 86] on span "False" at bounding box center [864, 83] width 25 height 12
click at [848, 86] on input "False" at bounding box center [843, 84] width 12 height 10
radio input "true"
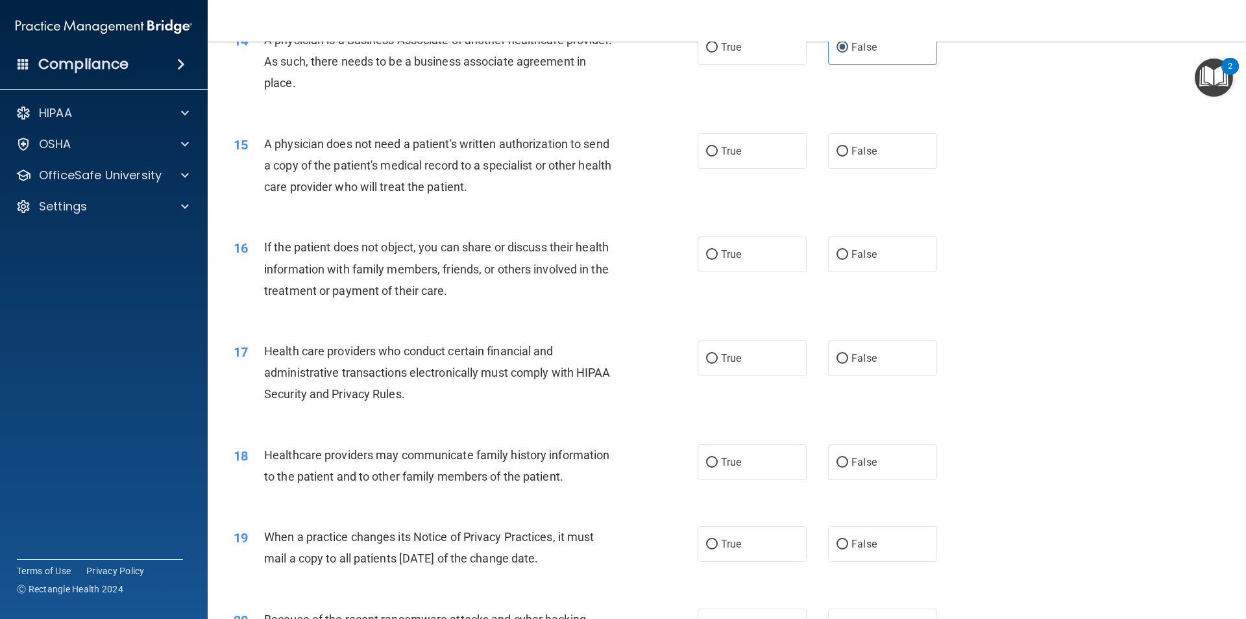
scroll to position [1363, 0]
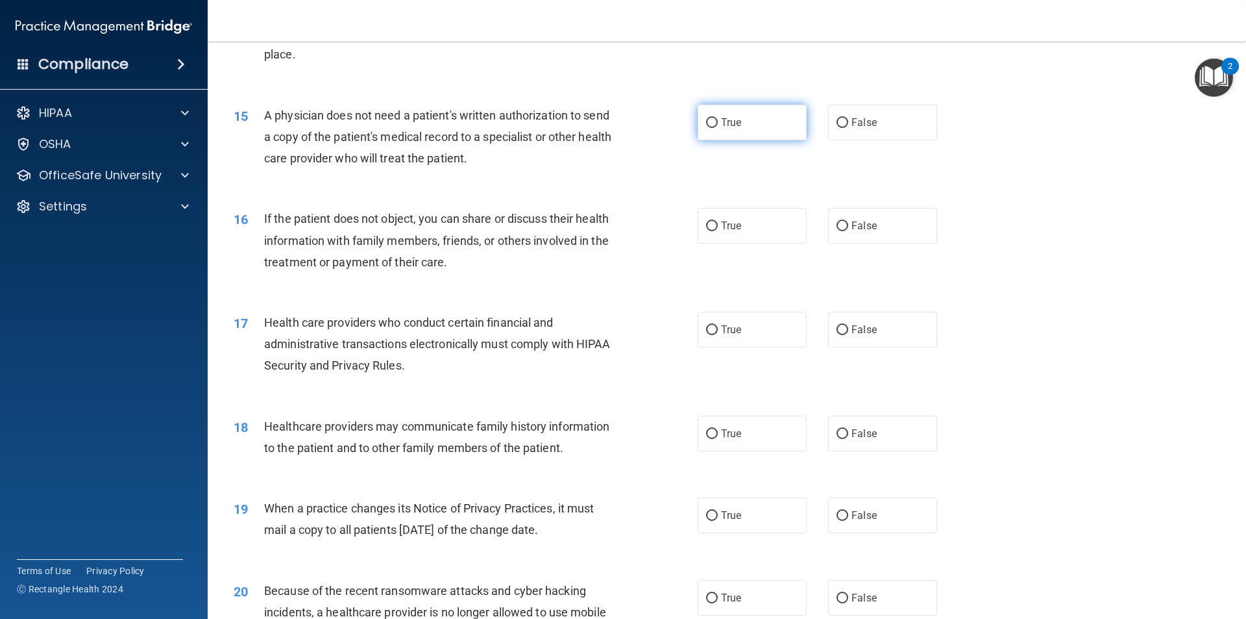
click at [737, 130] on label "True" at bounding box center [752, 123] width 109 height 36
click at [718, 128] on input "True" at bounding box center [712, 123] width 12 height 10
radio input "true"
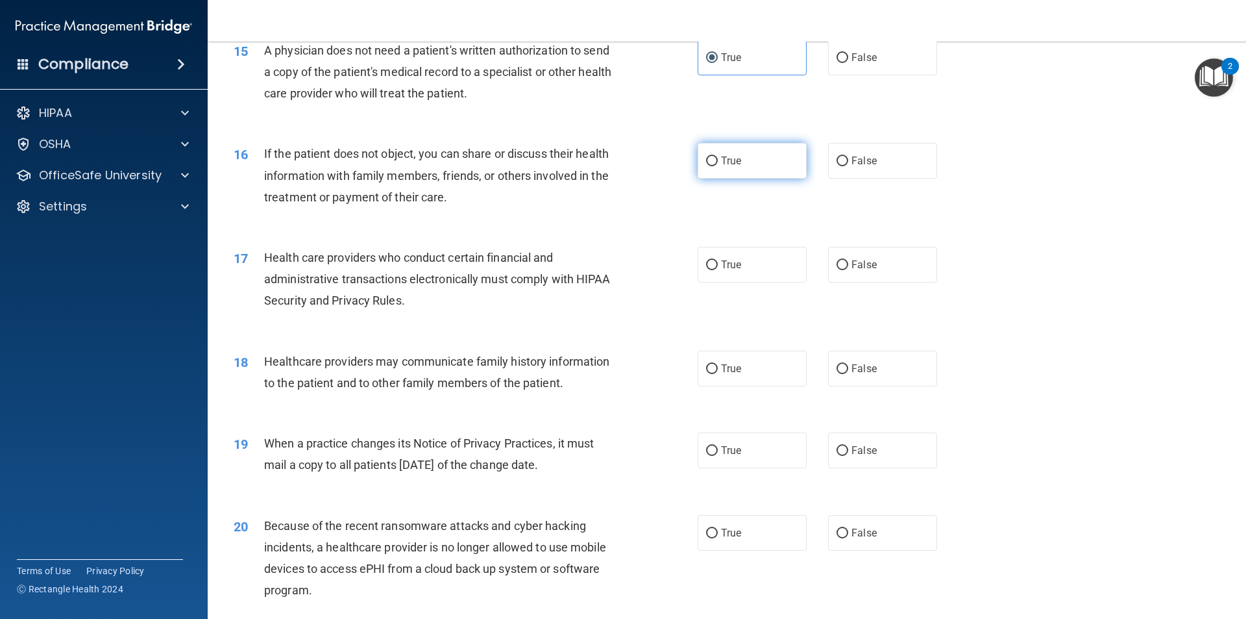
click at [721, 157] on span "True" at bounding box center [731, 160] width 20 height 12
click at [718, 157] on input "True" at bounding box center [712, 161] width 12 height 10
radio input "true"
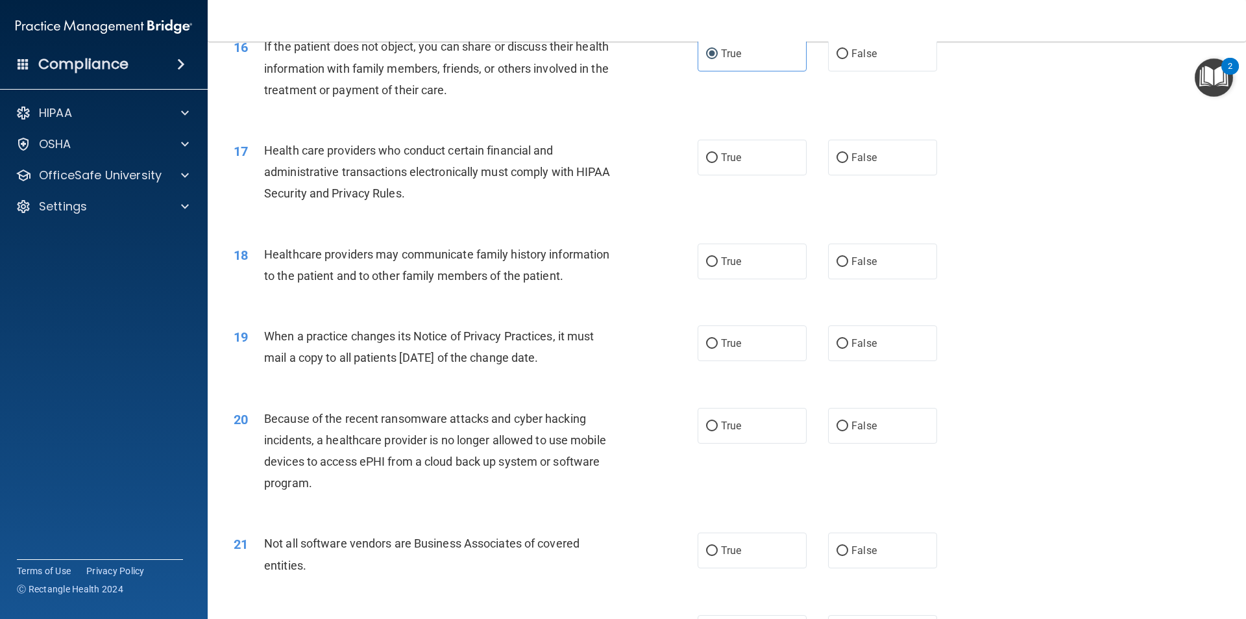
scroll to position [1558, 0]
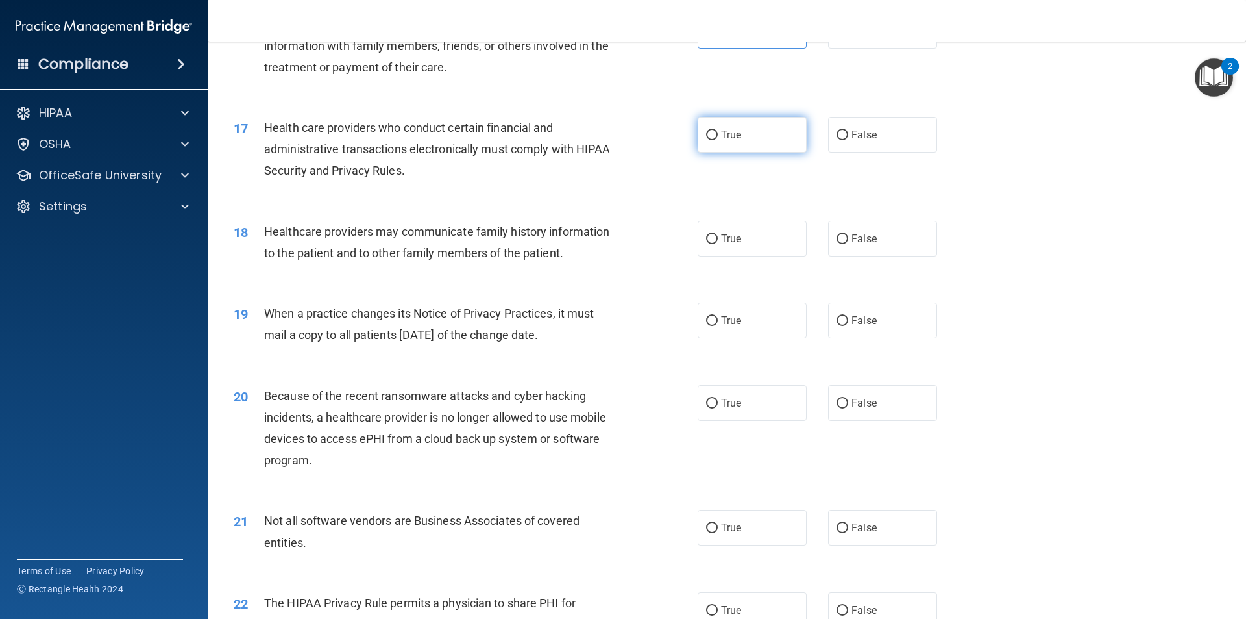
click at [753, 143] on label "True" at bounding box center [752, 135] width 109 height 36
click at [718, 140] on input "True" at bounding box center [712, 135] width 12 height 10
radio input "true"
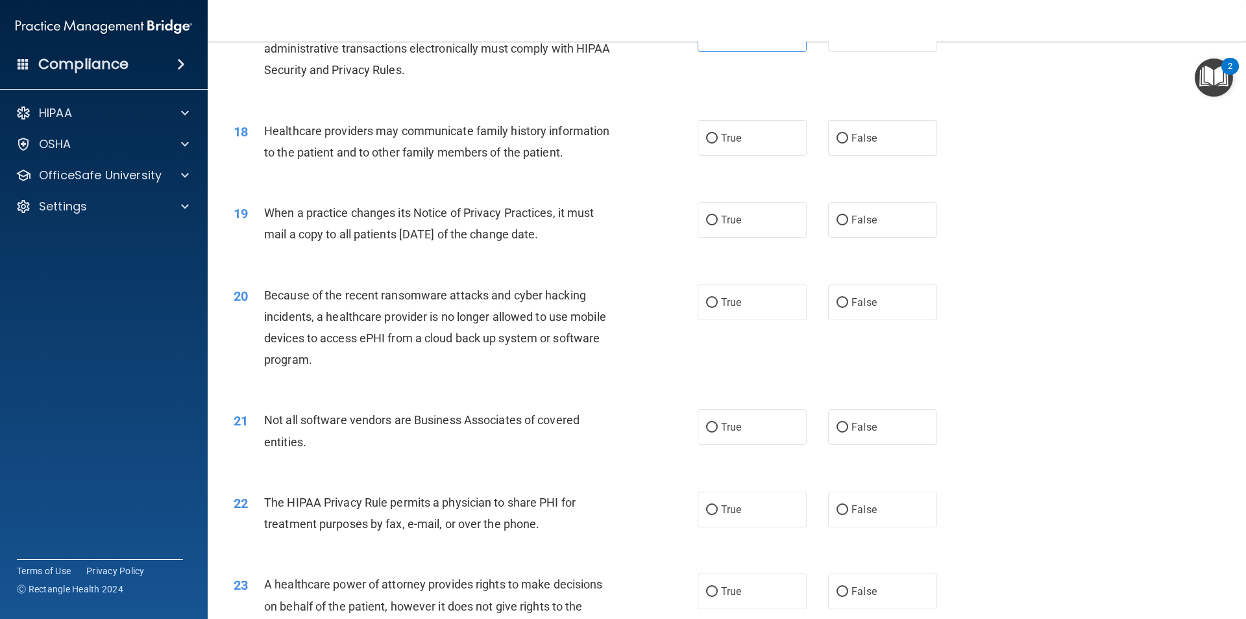
scroll to position [1688, 0]
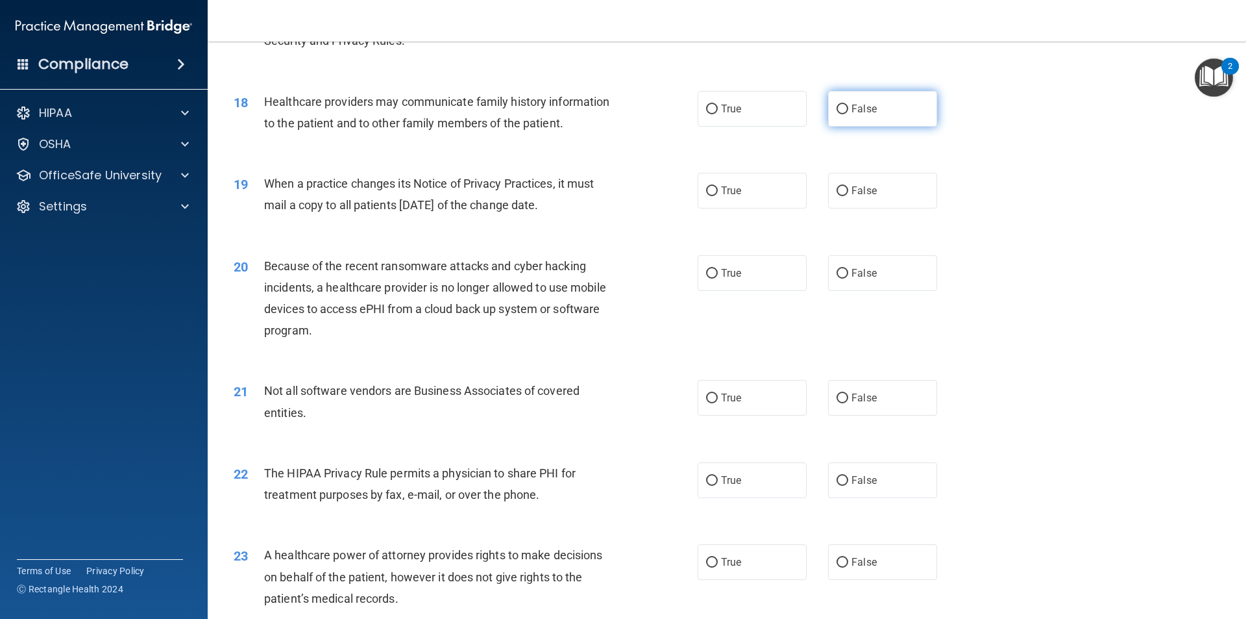
click at [893, 106] on label "False" at bounding box center [882, 109] width 109 height 36
click at [848, 106] on input "False" at bounding box center [843, 110] width 12 height 10
radio input "true"
click at [888, 190] on label "False" at bounding box center [882, 191] width 109 height 36
click at [848, 190] on input "False" at bounding box center [843, 191] width 12 height 10
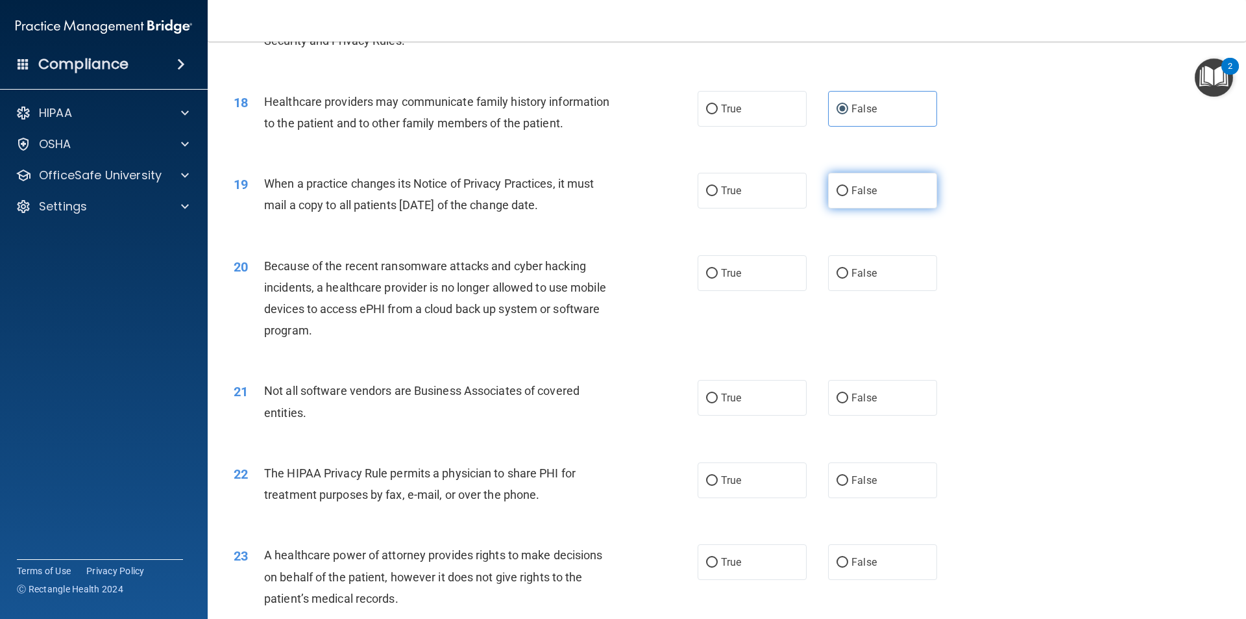
radio input "true"
click at [846, 279] on label "False" at bounding box center [882, 273] width 109 height 36
click at [846, 278] on input "False" at bounding box center [843, 274] width 12 height 10
radio input "true"
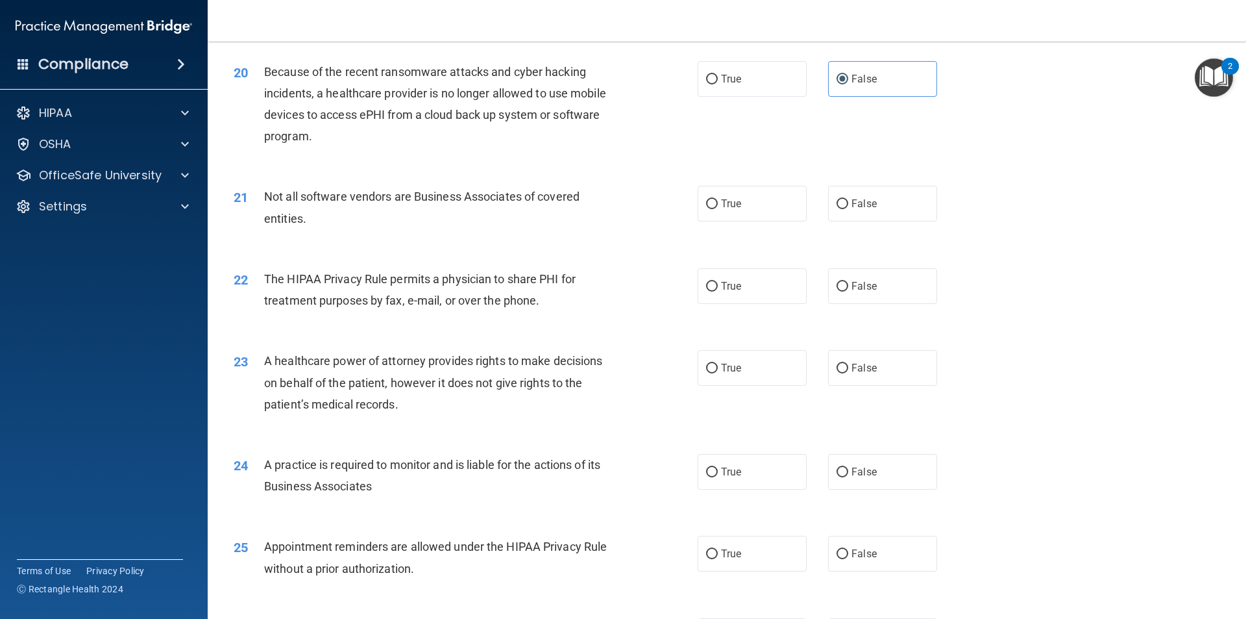
scroll to position [1882, 0]
click at [729, 204] on span "True" at bounding box center [731, 203] width 20 height 12
click at [718, 204] on input "True" at bounding box center [712, 204] width 12 height 10
radio input "true"
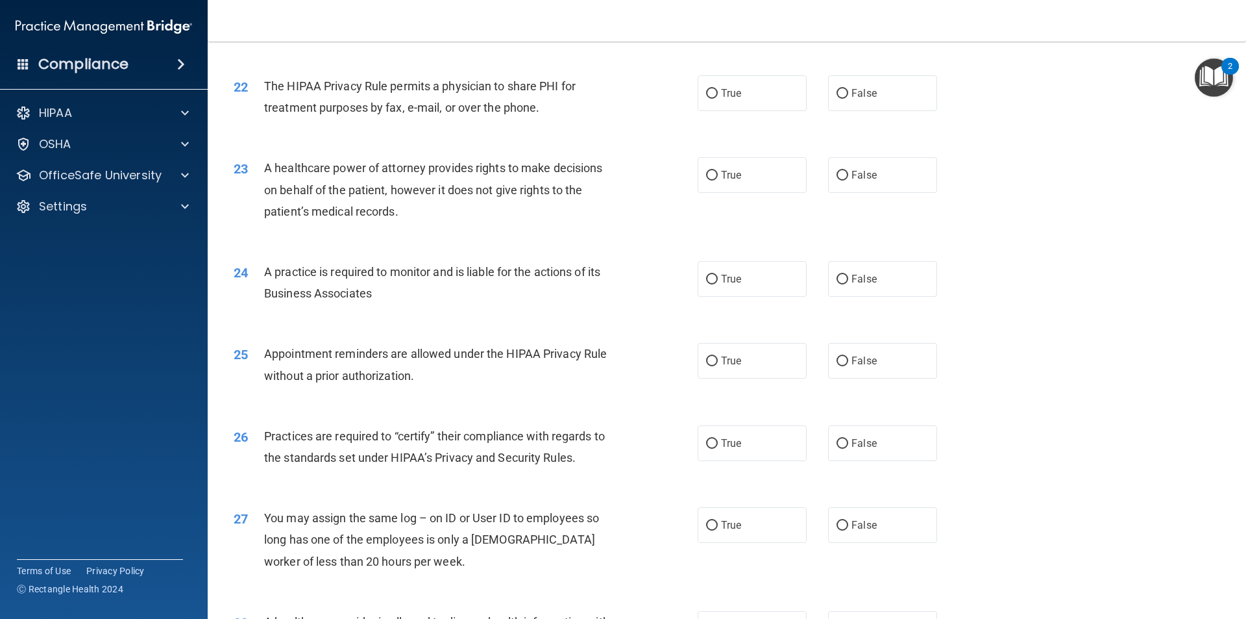
scroll to position [2077, 0]
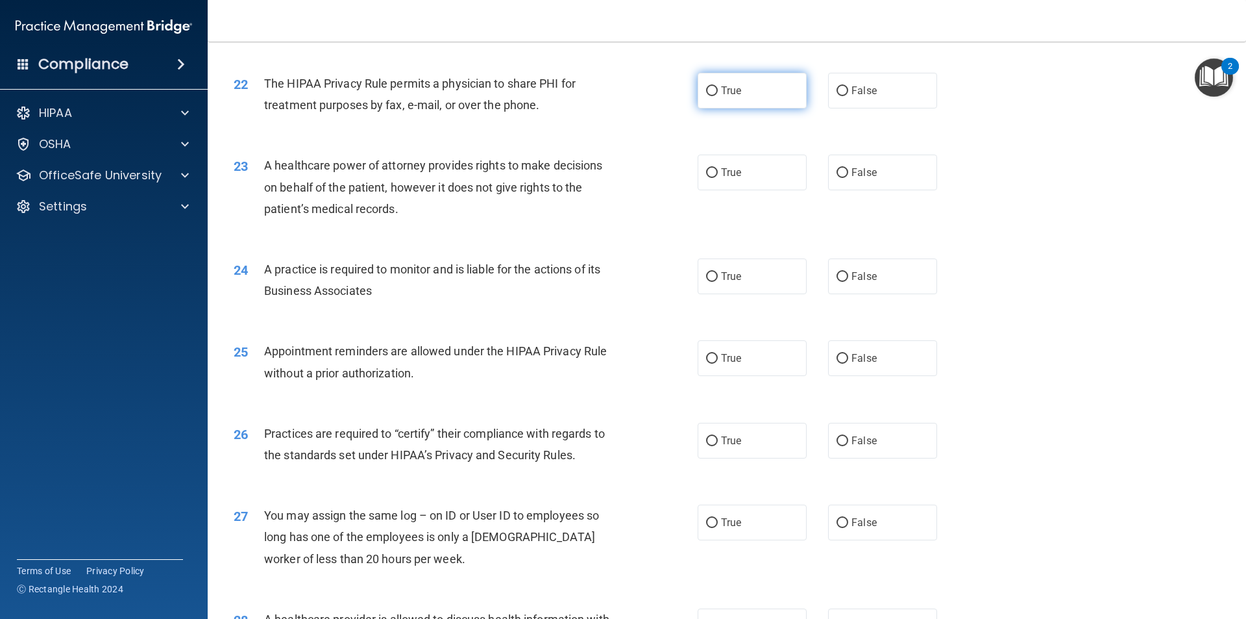
click at [728, 95] on span "True" at bounding box center [731, 90] width 20 height 12
click at [718, 95] on input "True" at bounding box center [712, 91] width 12 height 10
radio input "true"
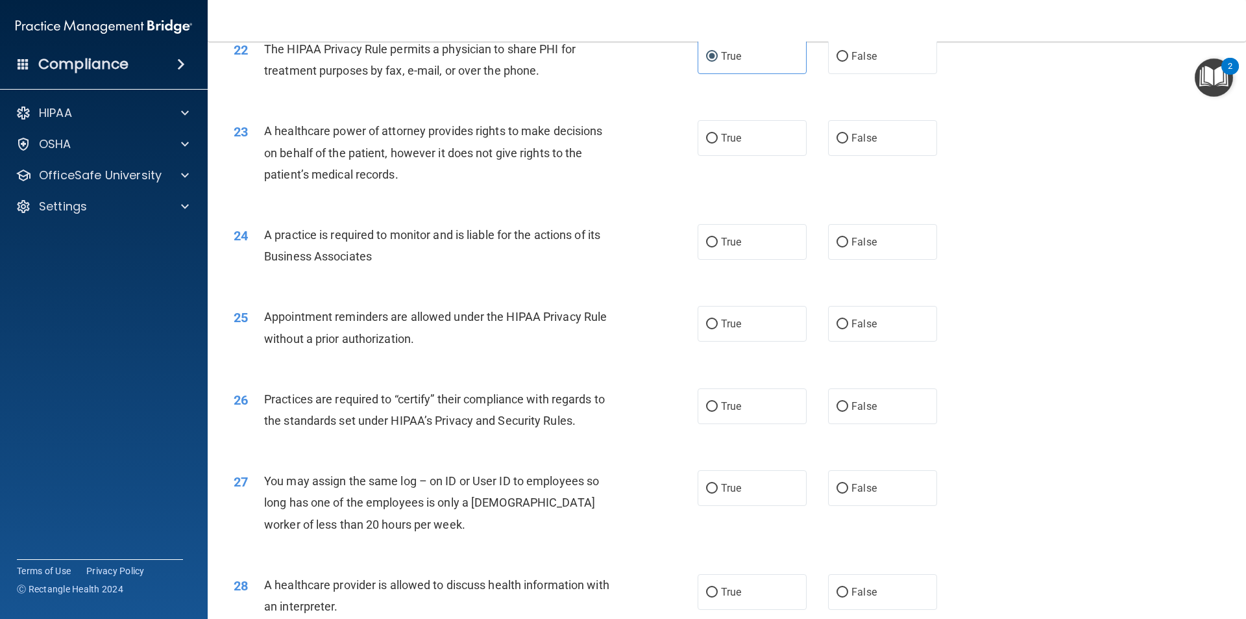
scroll to position [2142, 0]
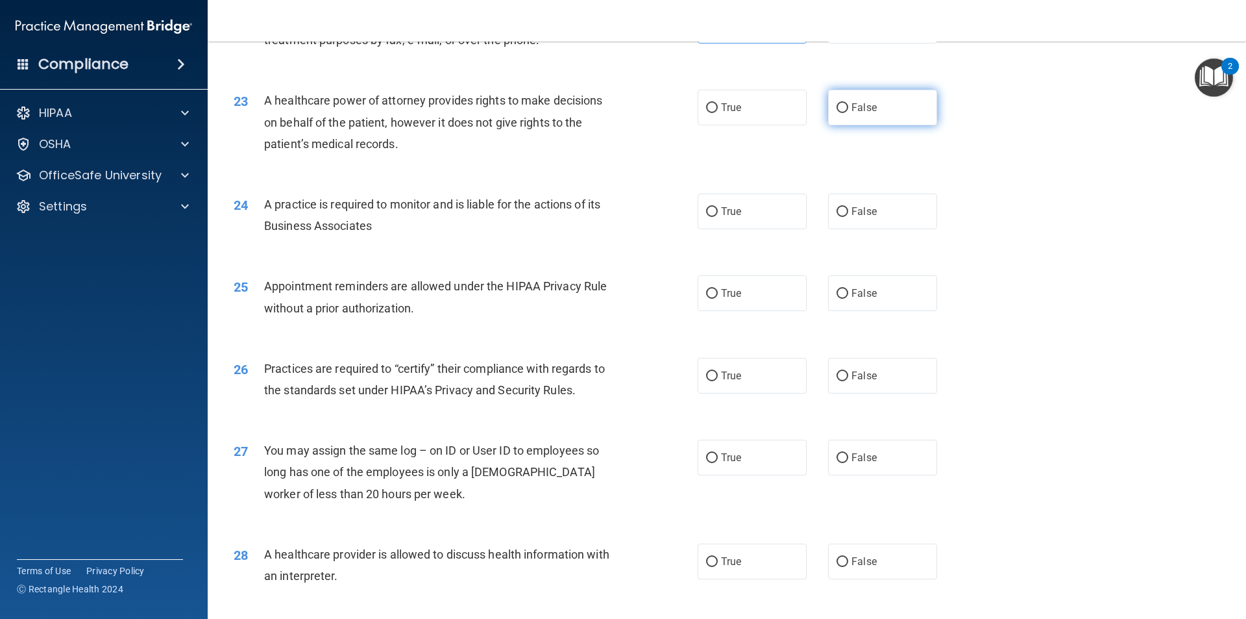
click at [870, 116] on label "False" at bounding box center [882, 108] width 109 height 36
click at [848, 113] on input "False" at bounding box center [843, 108] width 12 height 10
radio input "true"
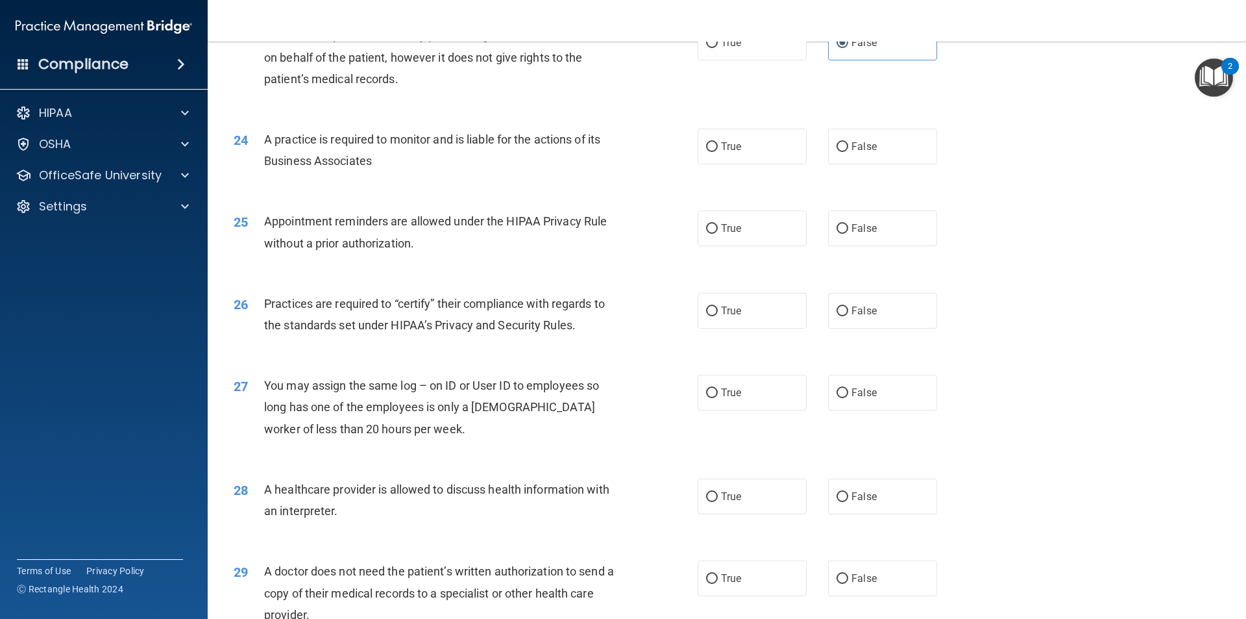
scroll to position [2272, 0]
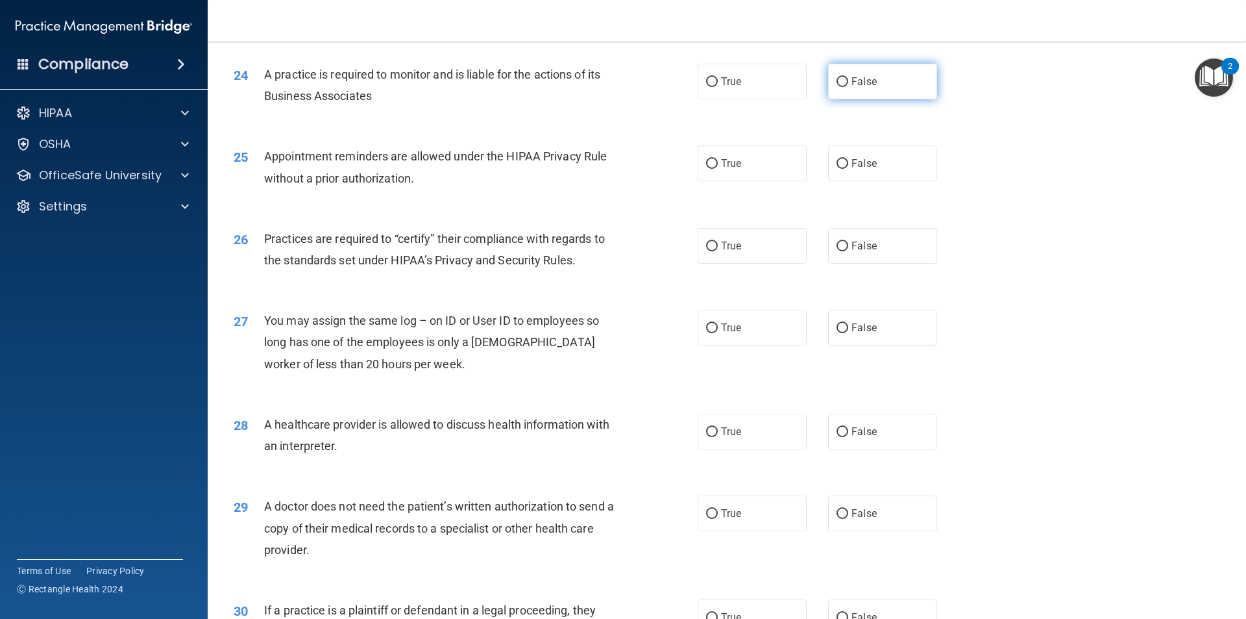
click at [843, 79] on label "False" at bounding box center [882, 82] width 109 height 36
click at [843, 79] on input "False" at bounding box center [843, 82] width 12 height 10
radio input "true"
click at [739, 173] on label "True" at bounding box center [752, 163] width 109 height 36
click at [718, 169] on input "True" at bounding box center [712, 164] width 12 height 10
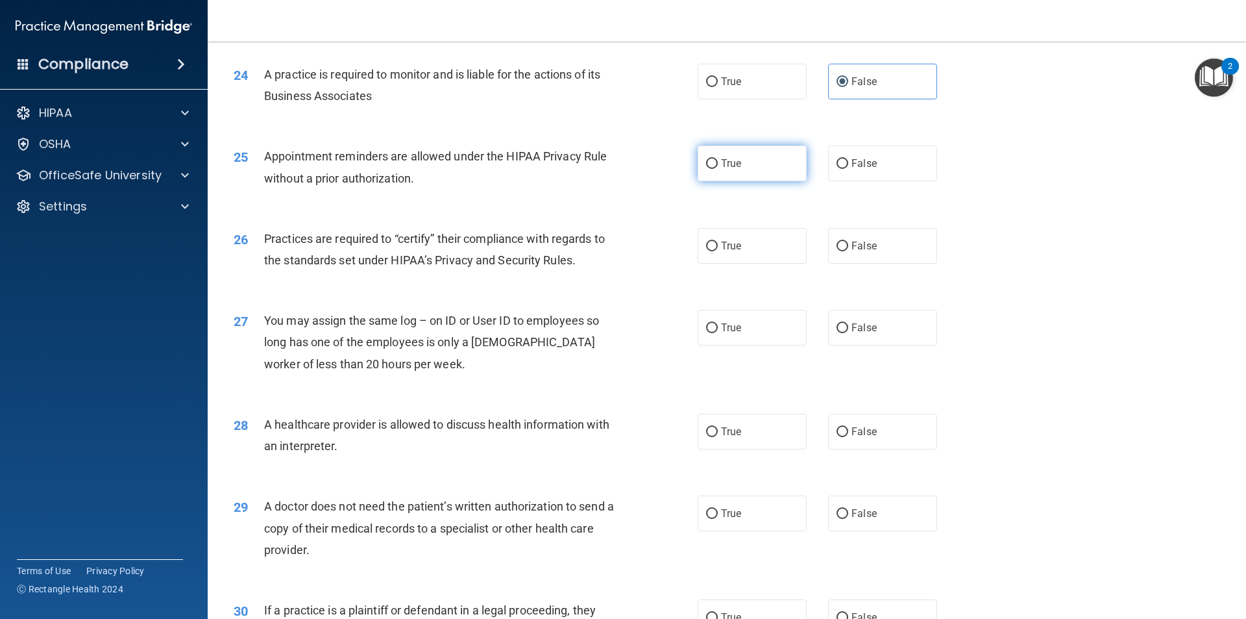
radio input "true"
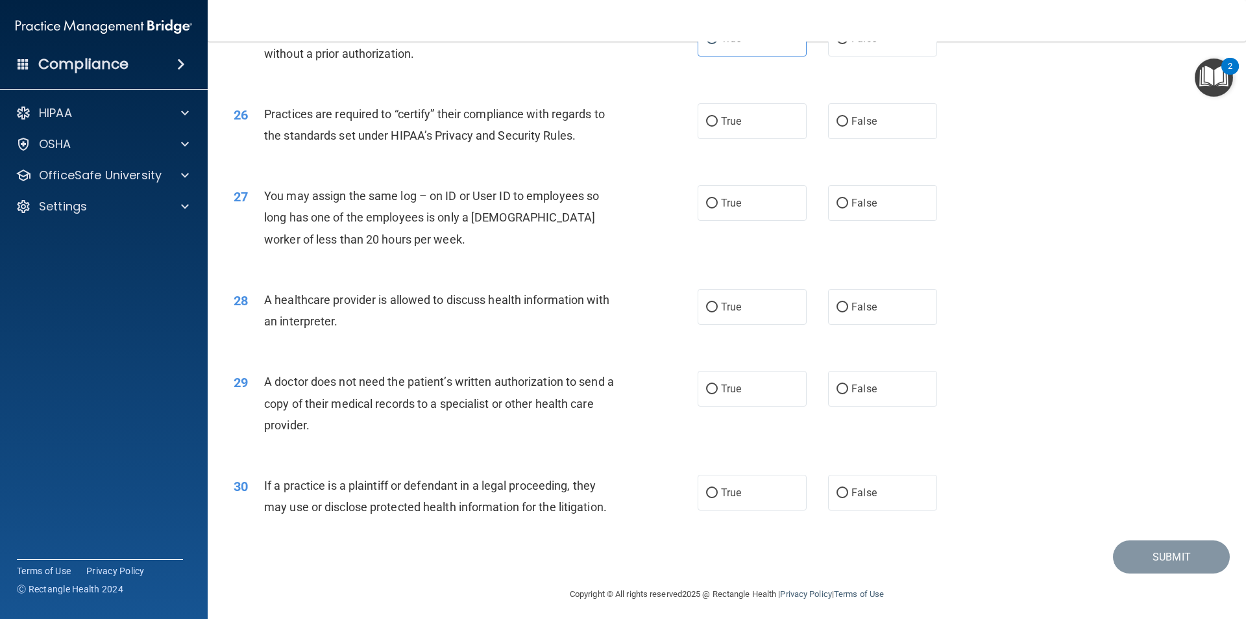
scroll to position [2402, 0]
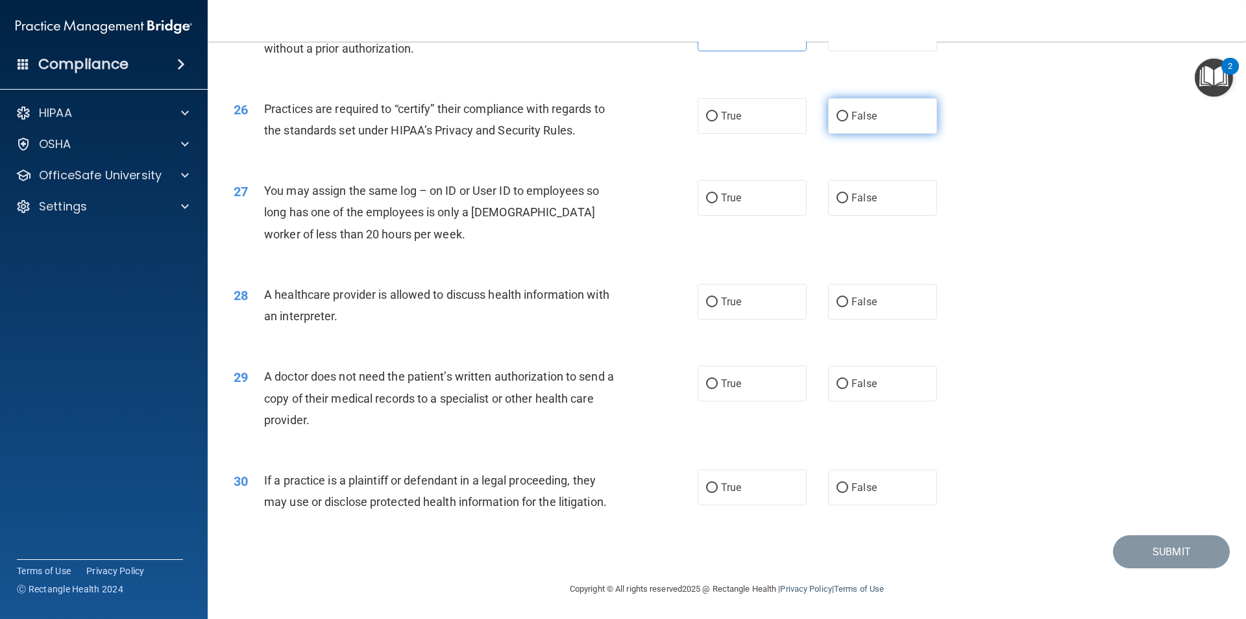
click at [863, 126] on label "False" at bounding box center [882, 116] width 109 height 36
click at [848, 121] on input "False" at bounding box center [843, 117] width 12 height 10
radio input "true"
click at [906, 191] on label "False" at bounding box center [882, 198] width 109 height 36
click at [848, 193] on input "False" at bounding box center [843, 198] width 12 height 10
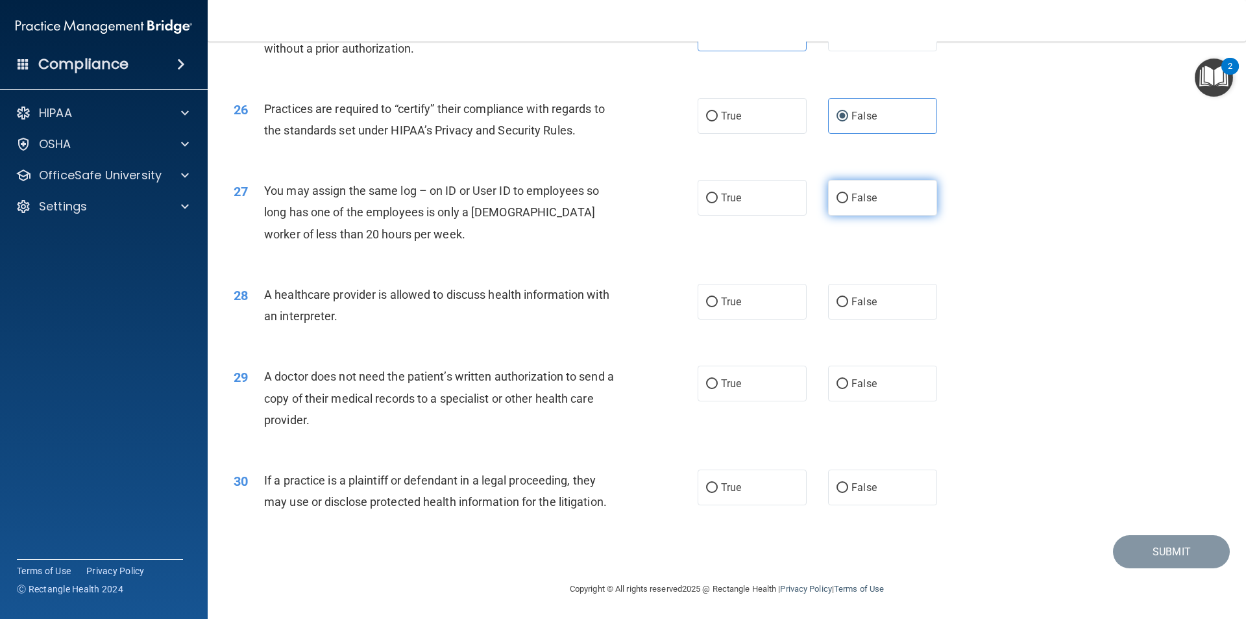
radio input "true"
click at [785, 308] on label "True" at bounding box center [752, 300] width 109 height 36
click at [718, 306] on input "True" at bounding box center [712, 301] width 12 height 10
radio input "true"
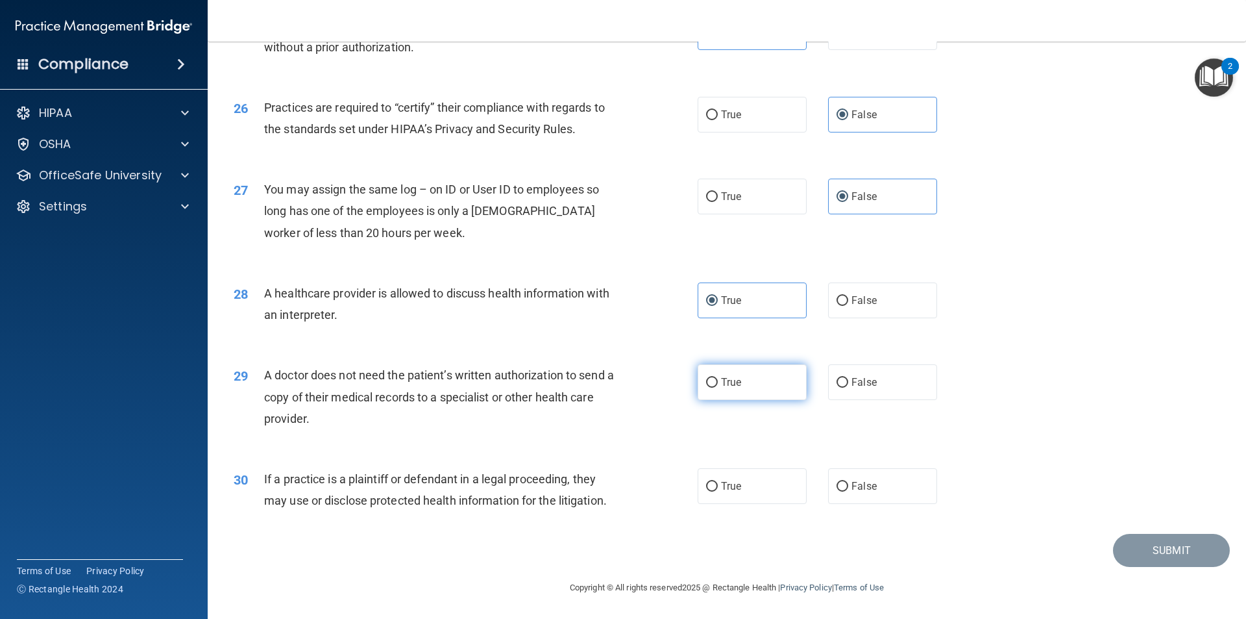
click at [728, 389] on label "True" at bounding box center [752, 382] width 109 height 36
click at [718, 388] on input "True" at bounding box center [712, 383] width 12 height 10
radio input "true"
click at [711, 492] on label "True" at bounding box center [752, 486] width 109 height 36
click at [711, 491] on input "True" at bounding box center [712, 487] width 12 height 10
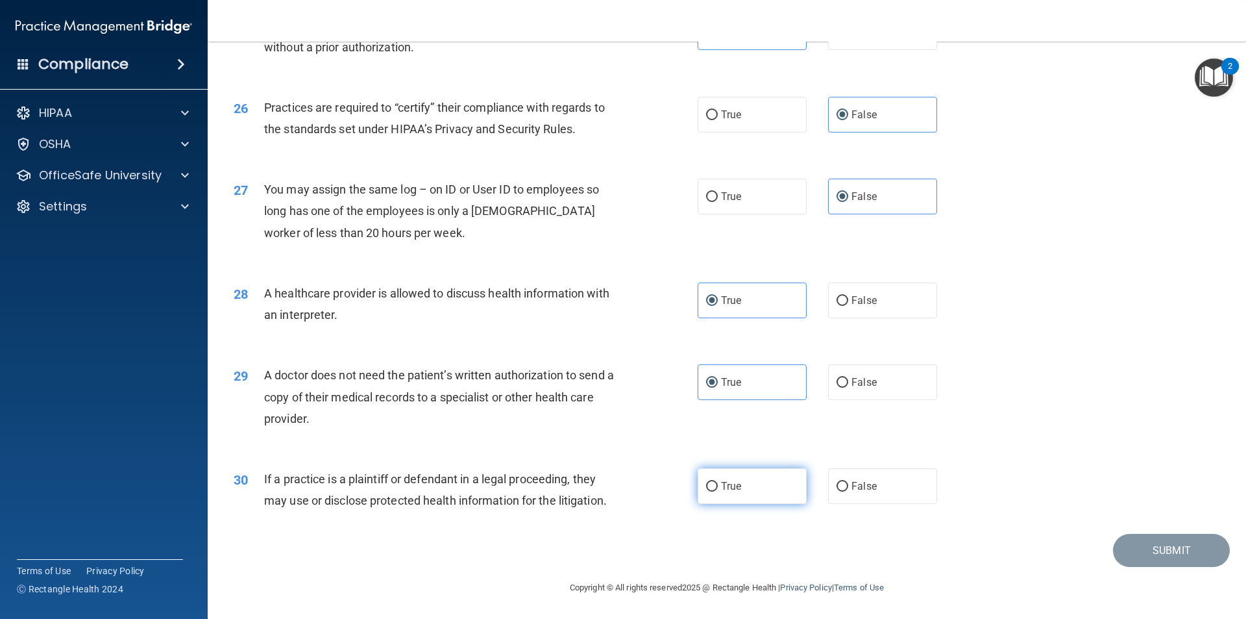
radio input "true"
click at [1150, 552] on button "Submit" at bounding box center [1171, 550] width 117 height 33
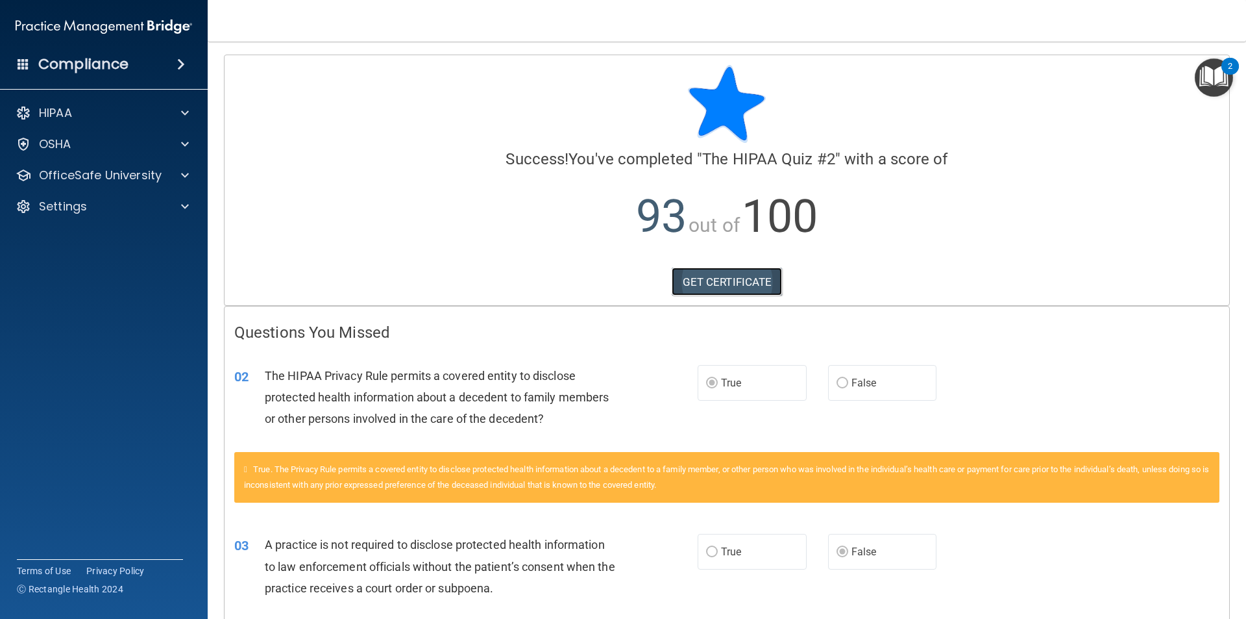
click at [756, 275] on link "GET CERTIFICATE" at bounding box center [727, 281] width 111 height 29
click at [156, 170] on p "OfficeSafe University" at bounding box center [100, 175] width 123 height 16
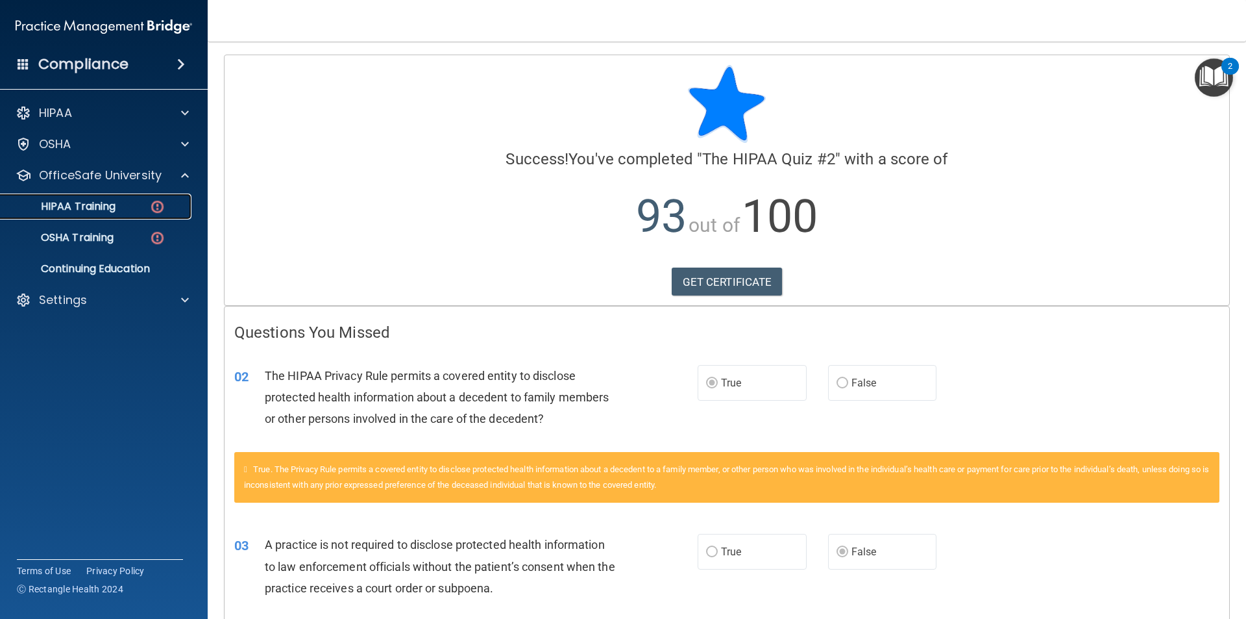
click at [140, 201] on div "HIPAA Training" at bounding box center [96, 206] width 177 height 13
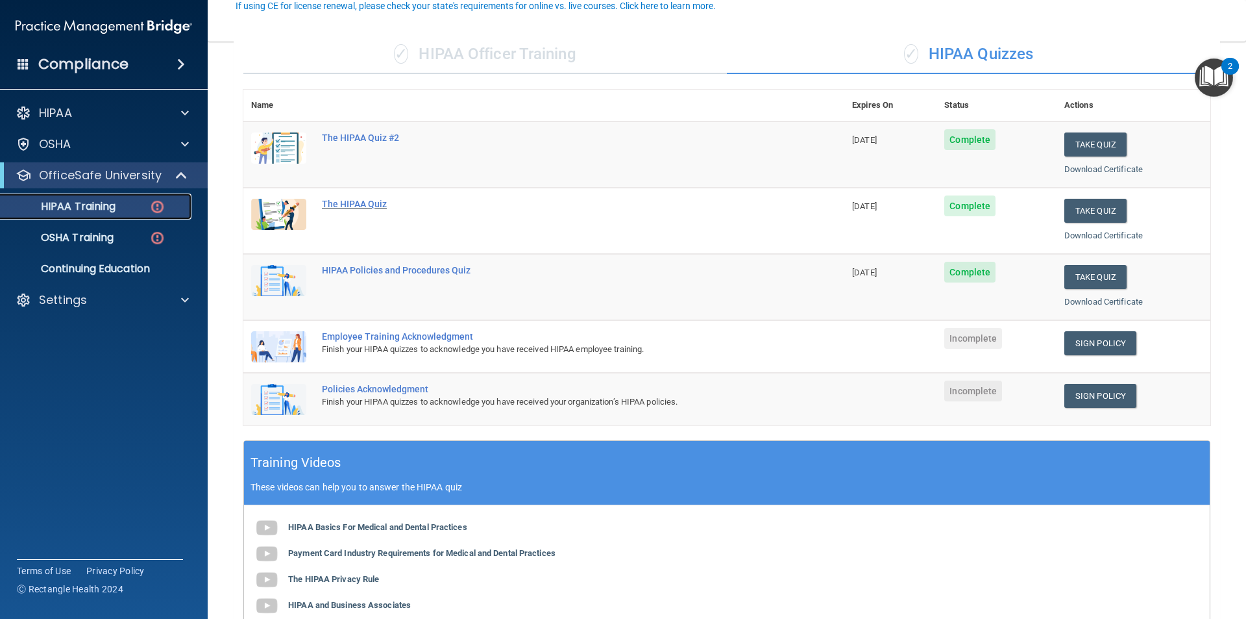
scroll to position [130, 0]
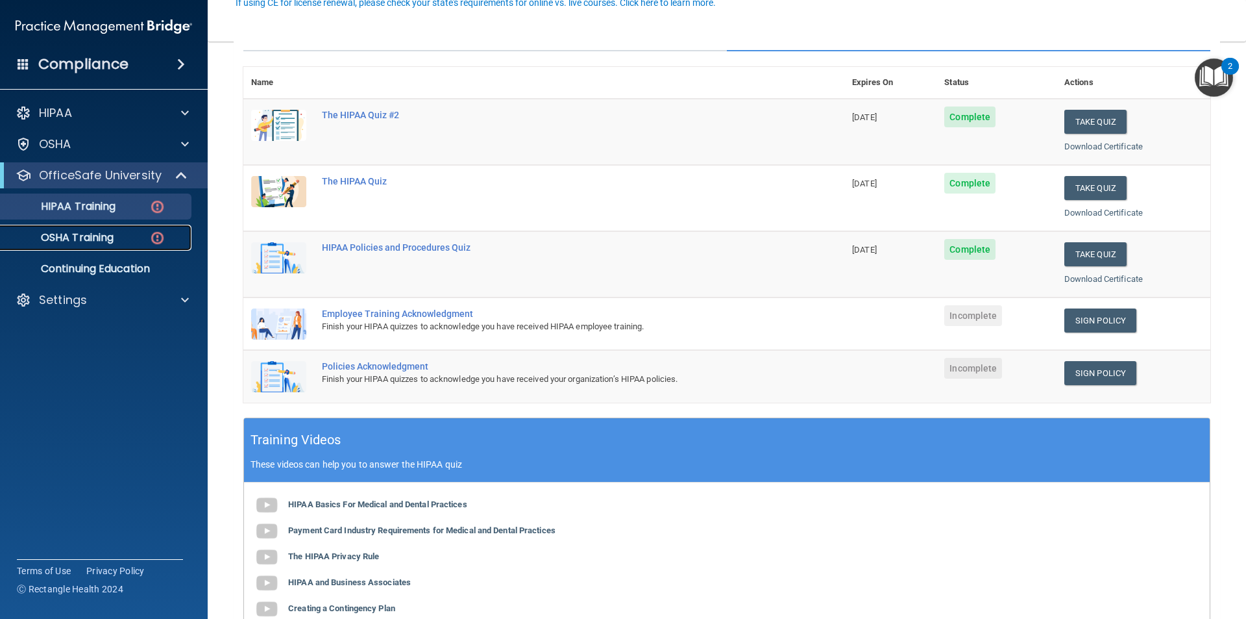
click at [109, 241] on p "OSHA Training" at bounding box center [60, 237] width 105 height 13
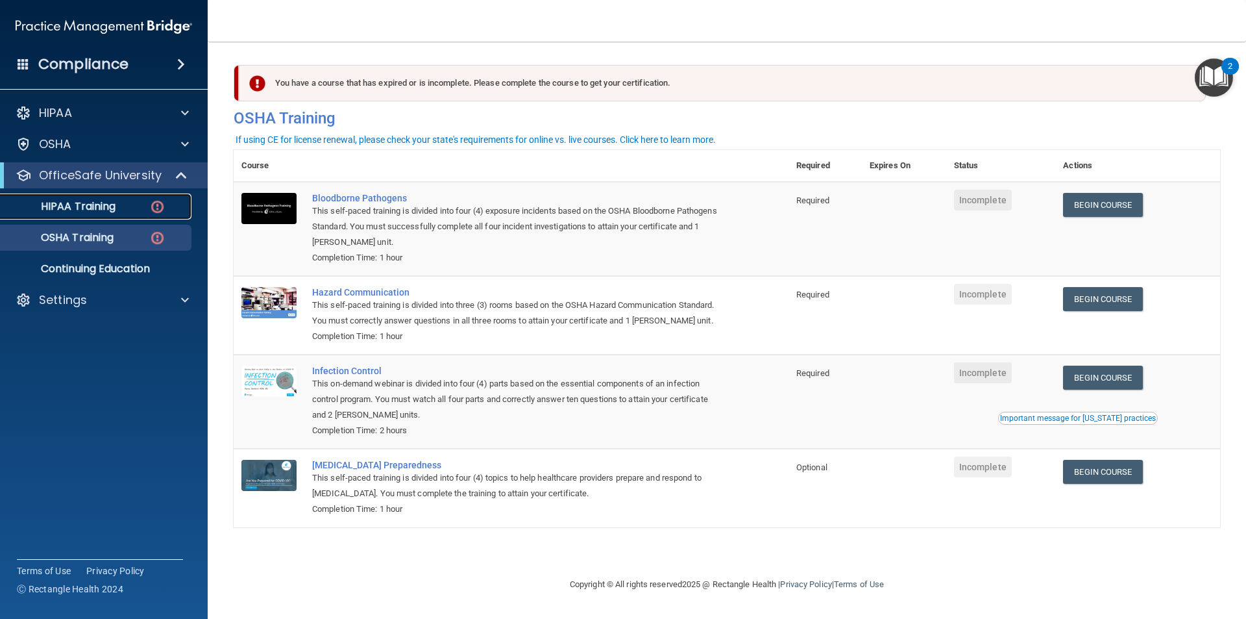
click at [92, 205] on p "HIPAA Training" at bounding box center [61, 206] width 107 height 13
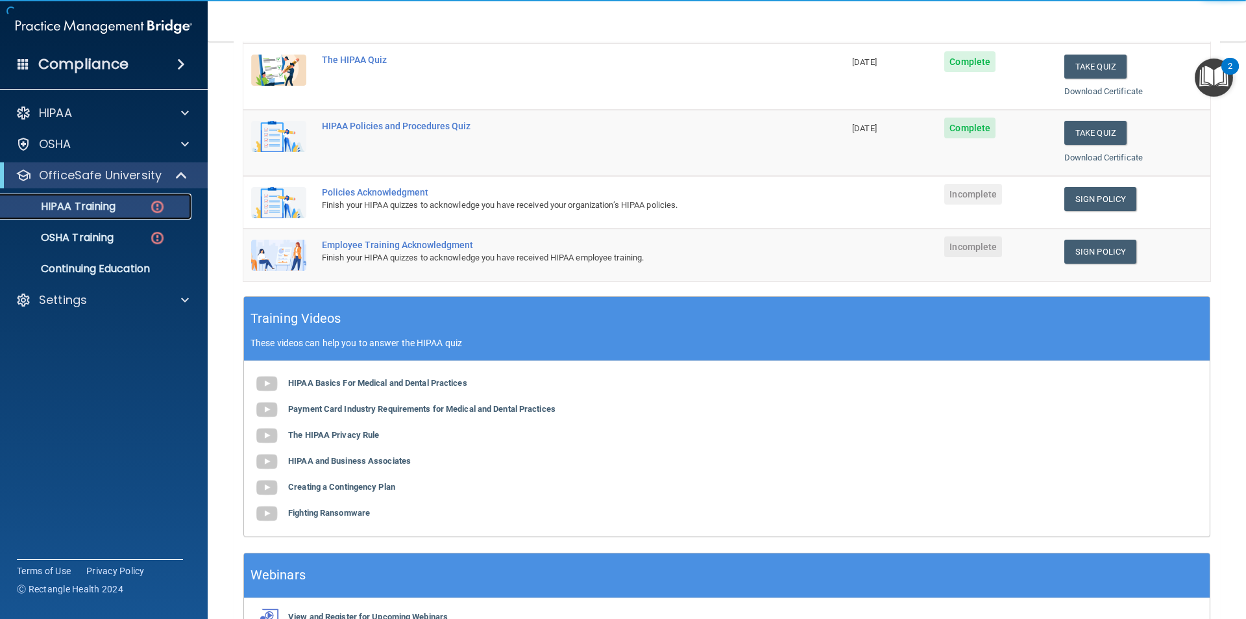
scroll to position [260, 0]
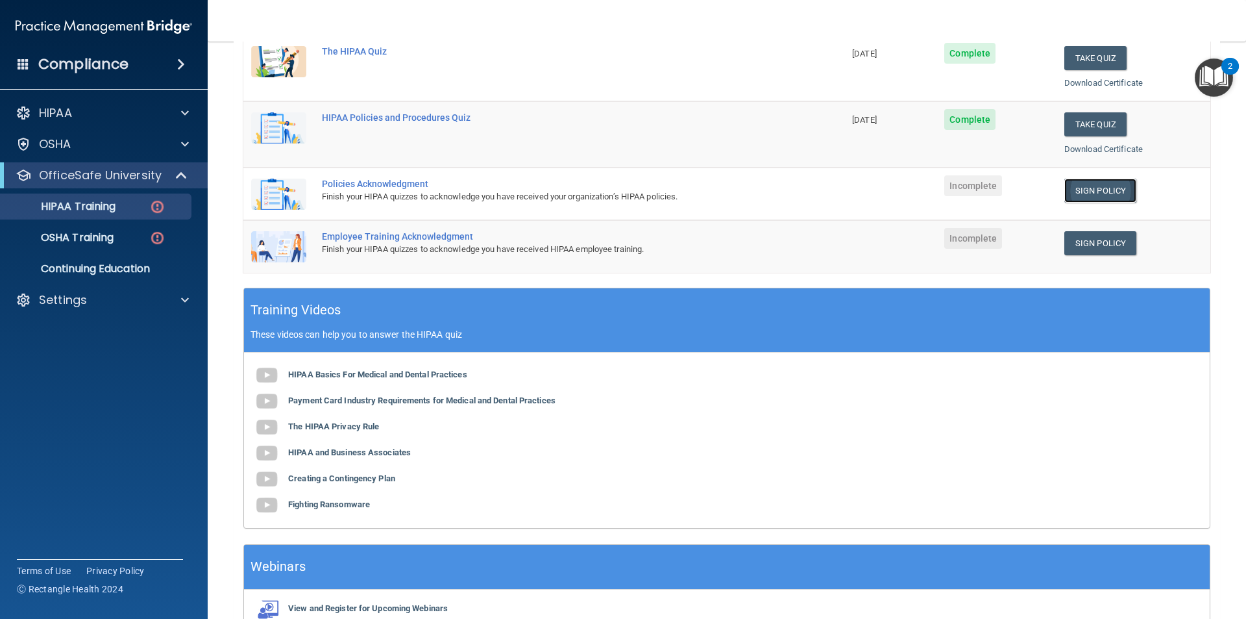
click at [1102, 190] on link "Sign Policy" at bounding box center [1101, 191] width 72 height 24
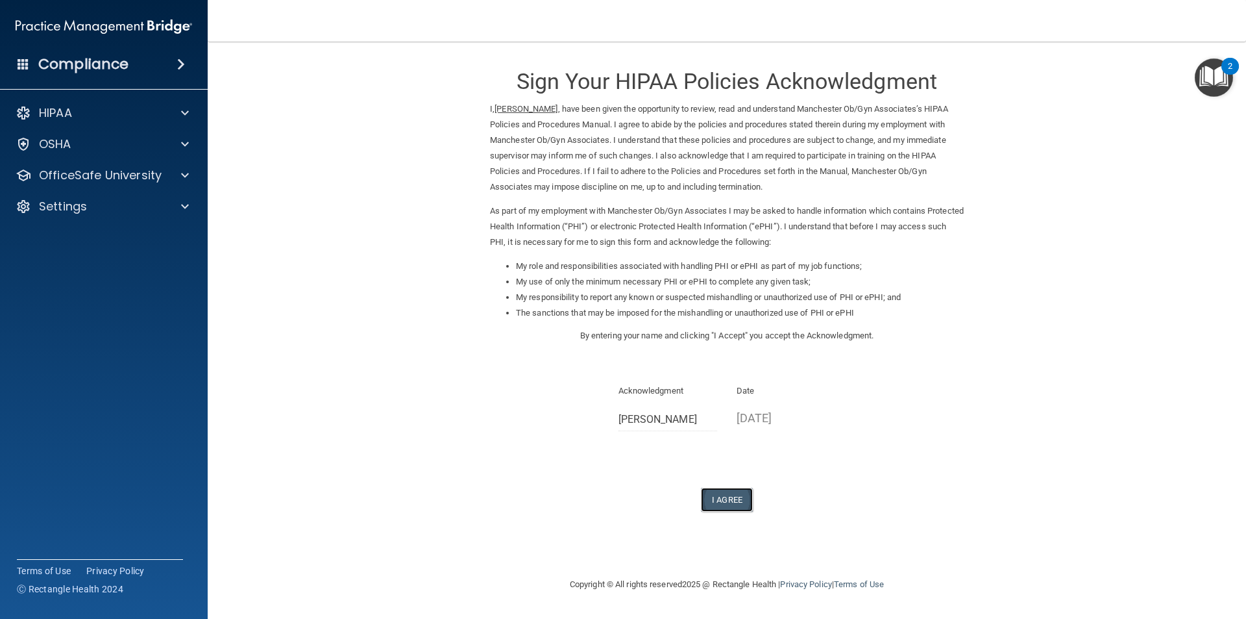
click at [735, 504] on button "I Agree" at bounding box center [727, 499] width 52 height 24
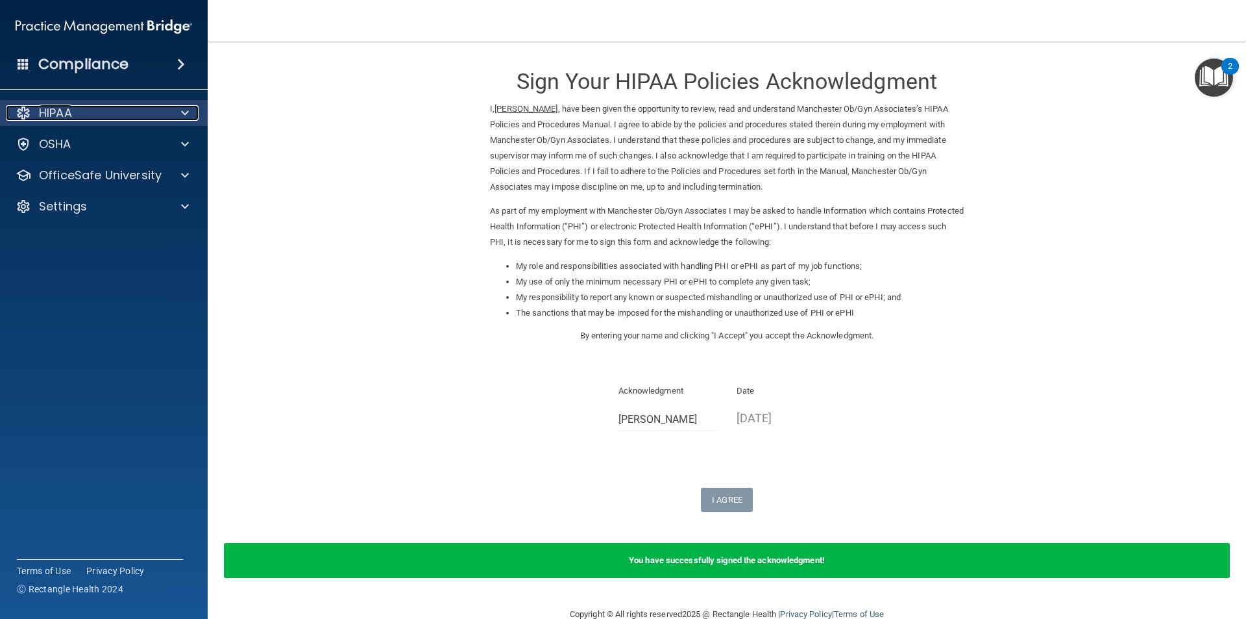
click at [153, 119] on div "HIPAA" at bounding box center [86, 113] width 161 height 16
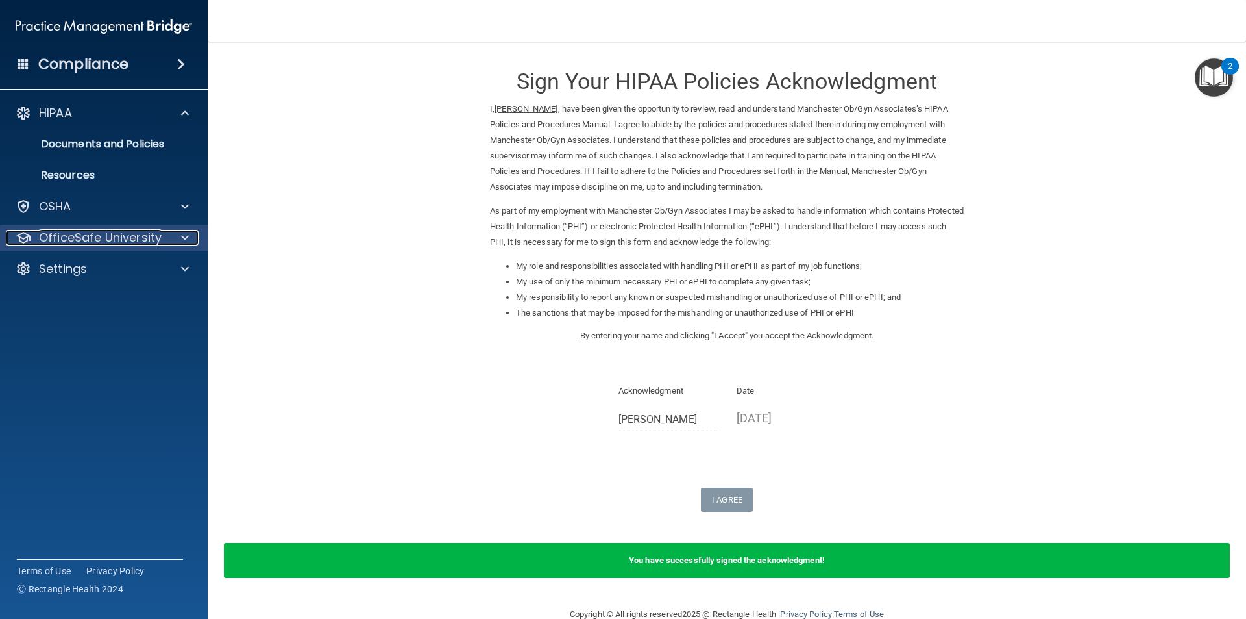
click at [149, 233] on p "OfficeSafe University" at bounding box center [100, 238] width 123 height 16
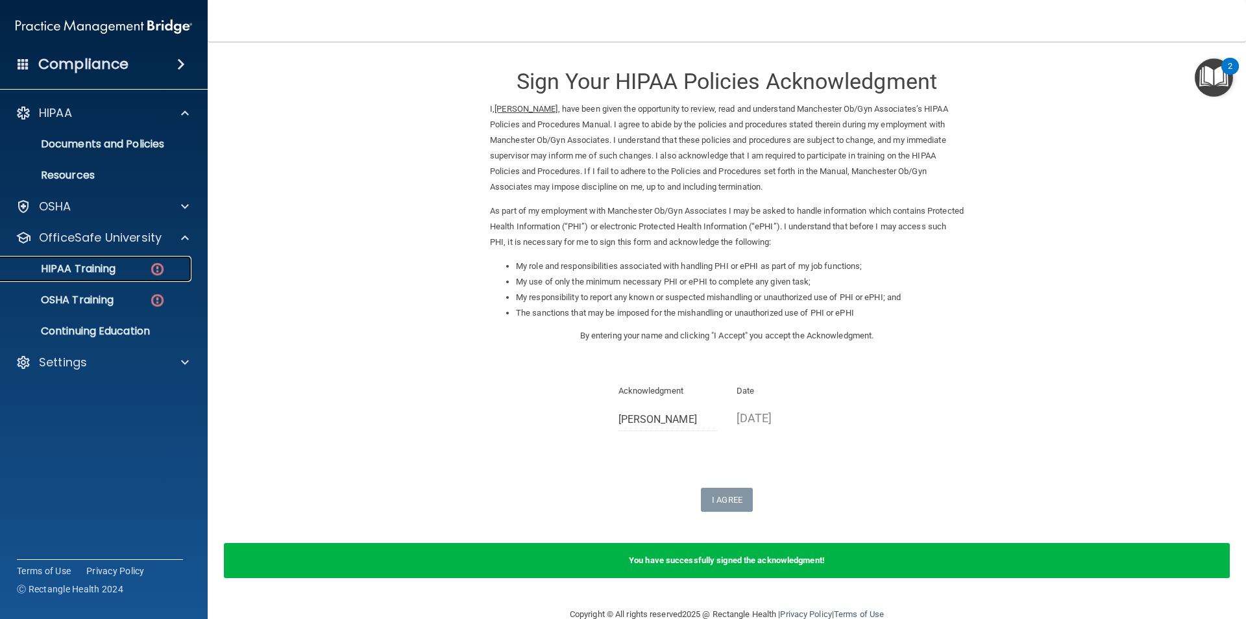
click at [140, 264] on div "HIPAA Training" at bounding box center [96, 268] width 177 height 13
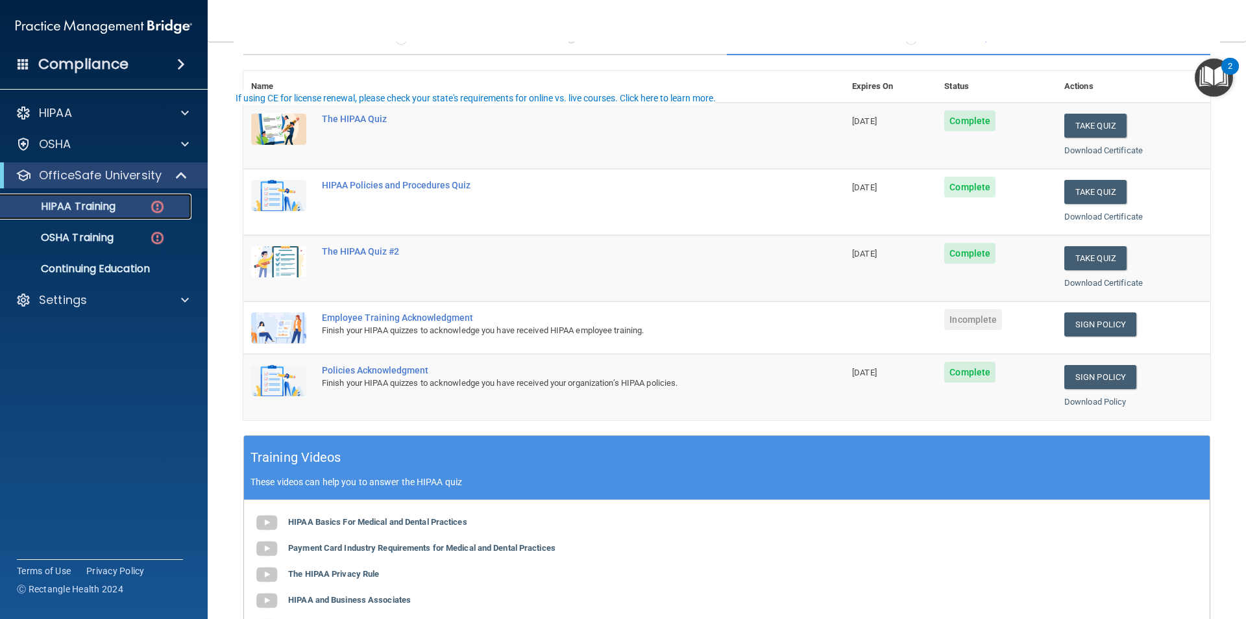
scroll to position [130, 0]
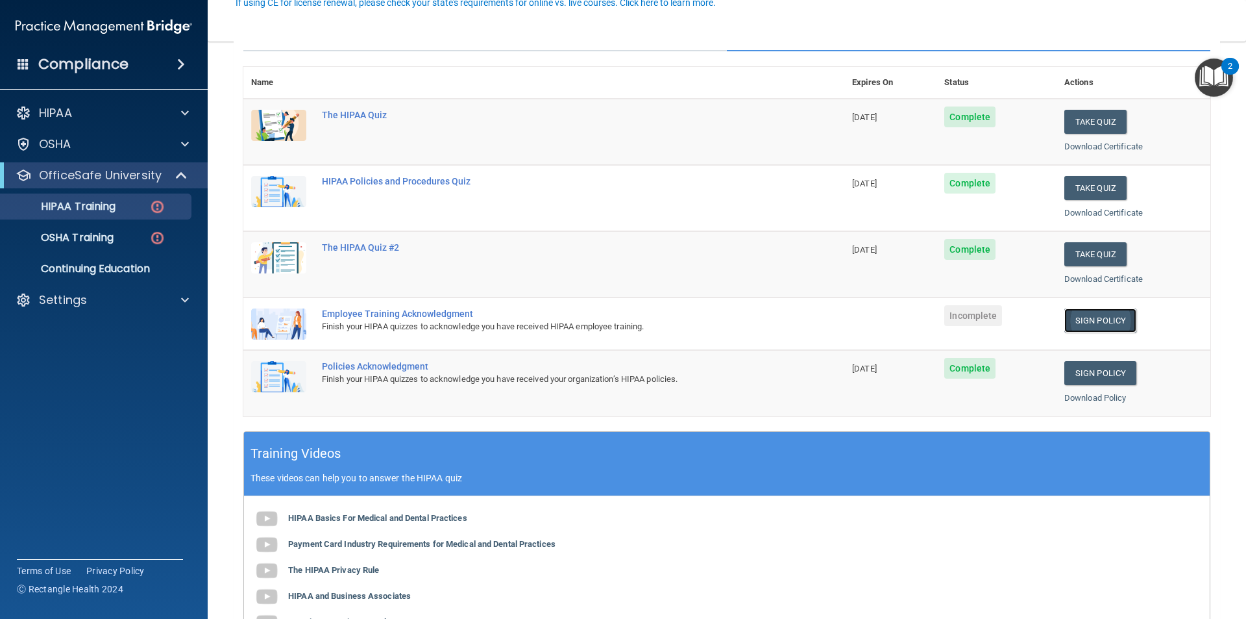
click at [1072, 317] on link "Sign Policy" at bounding box center [1101, 320] width 72 height 24
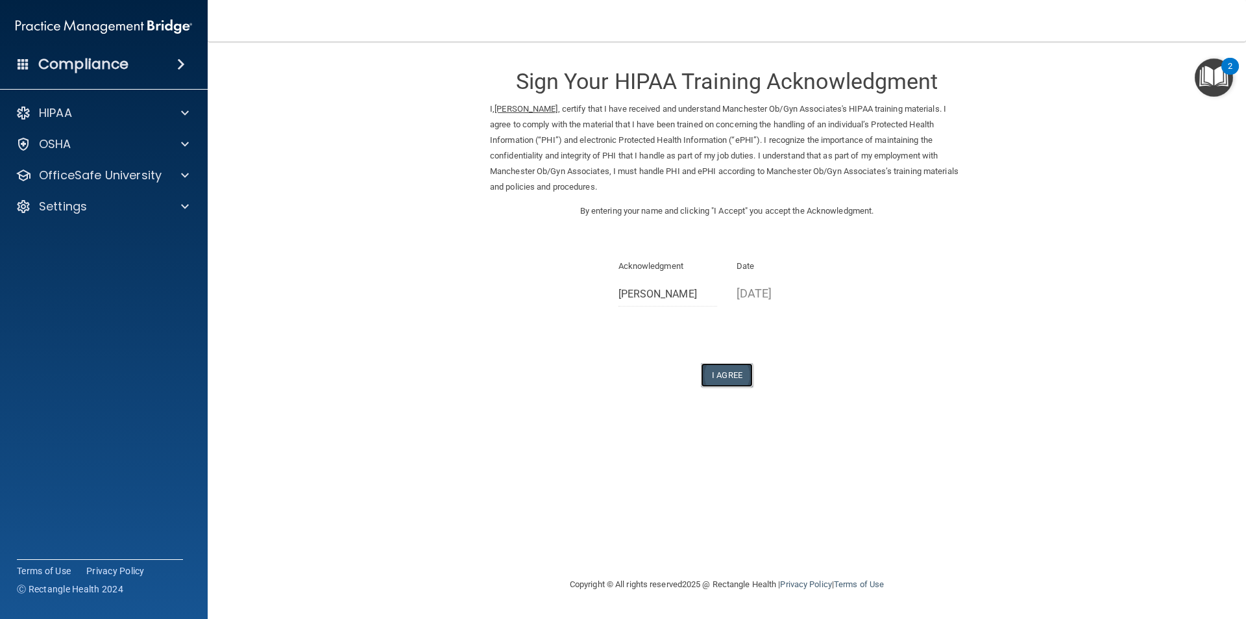
click at [727, 372] on button "I Agree" at bounding box center [727, 375] width 52 height 24
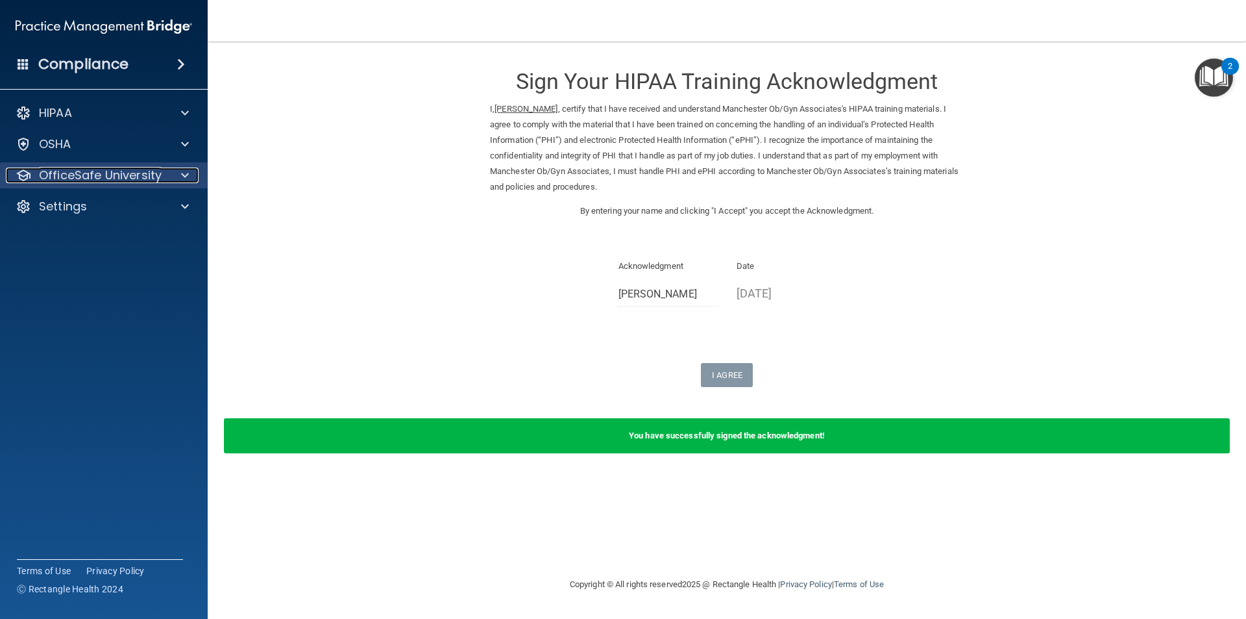
click at [148, 176] on p "OfficeSafe University" at bounding box center [100, 175] width 123 height 16
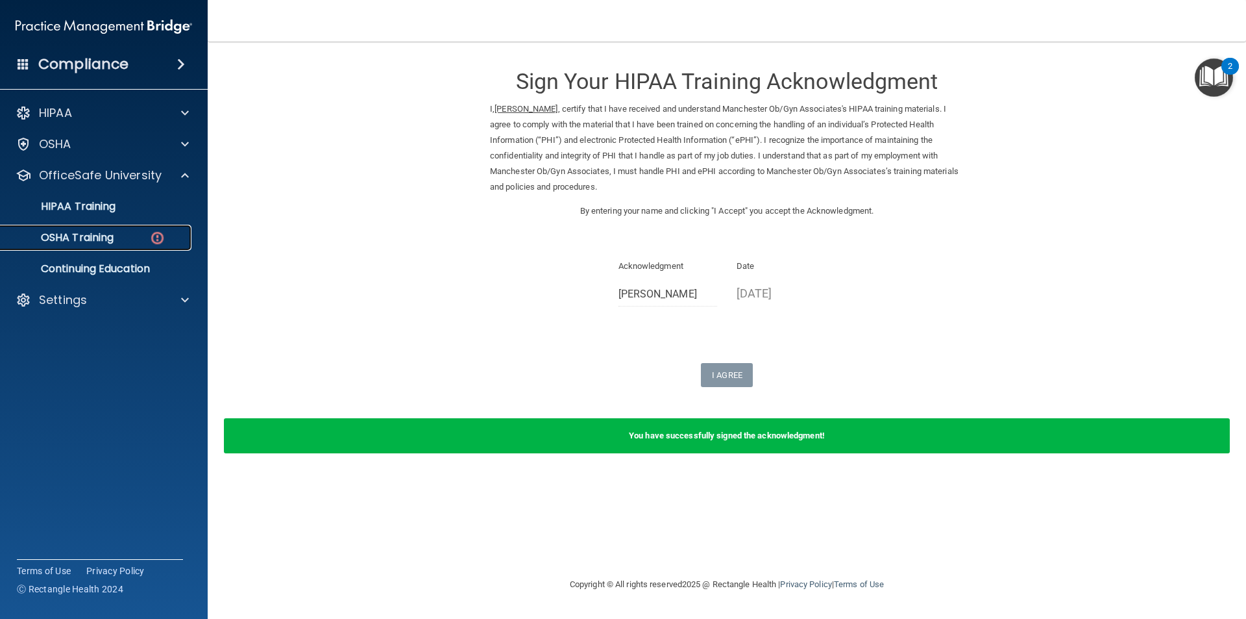
click at [136, 230] on link "OSHA Training" at bounding box center [89, 238] width 204 height 26
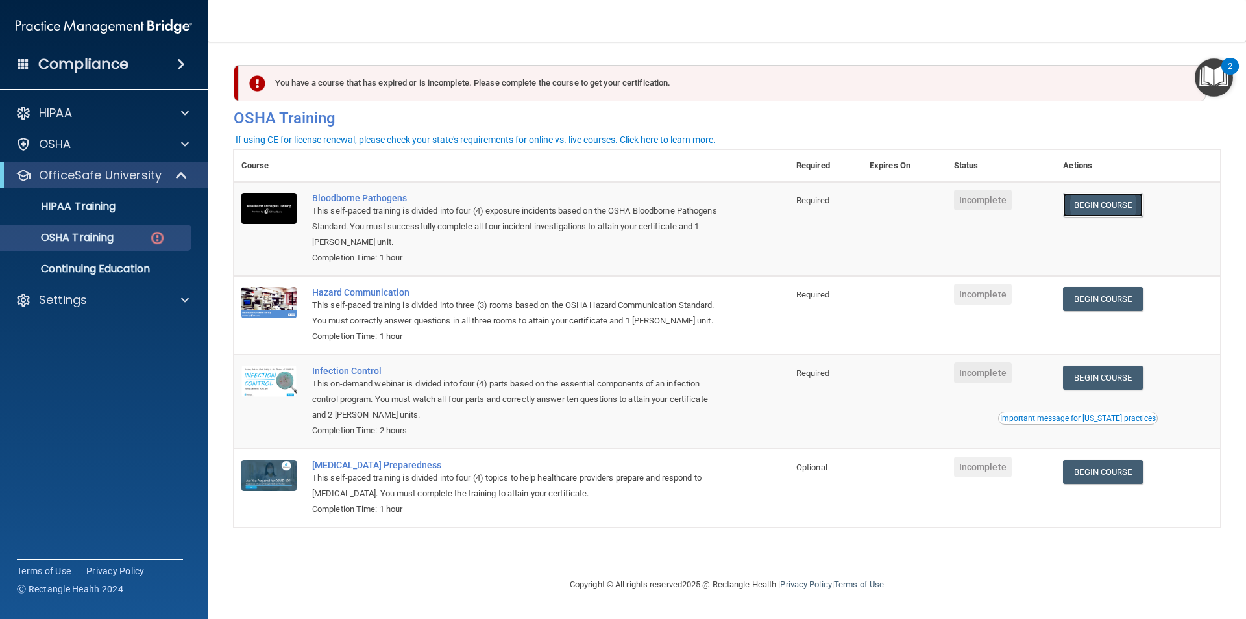
click at [1105, 206] on link "Begin Course" at bounding box center [1102, 205] width 79 height 24
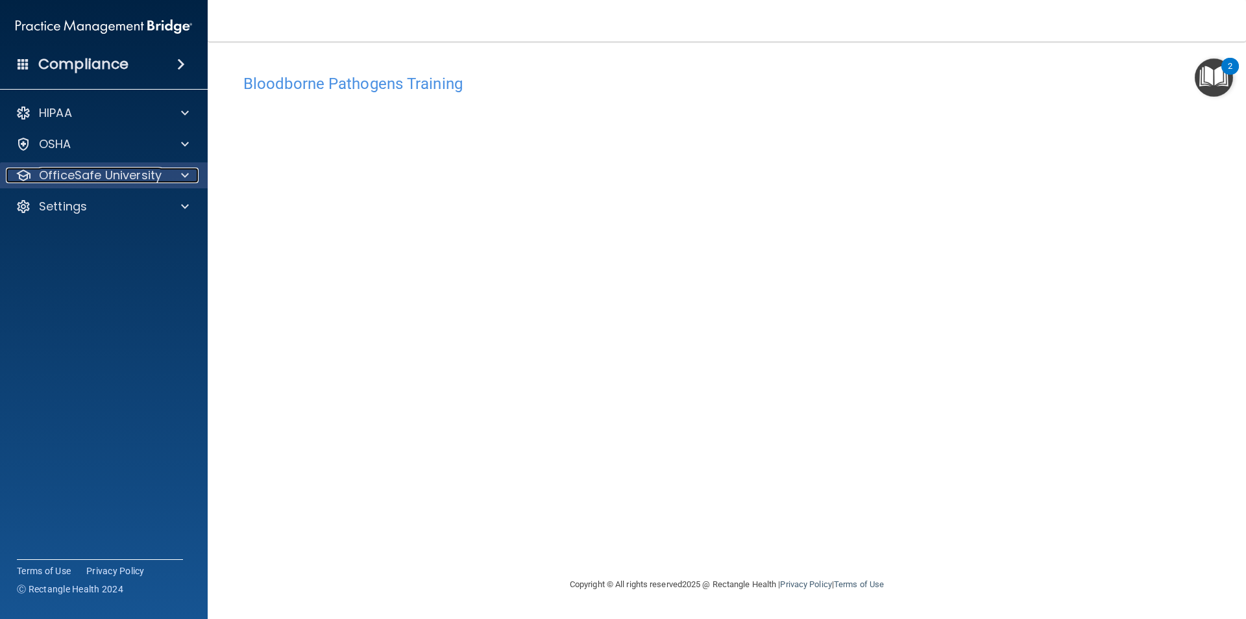
click at [189, 176] on div at bounding box center [183, 175] width 32 height 16
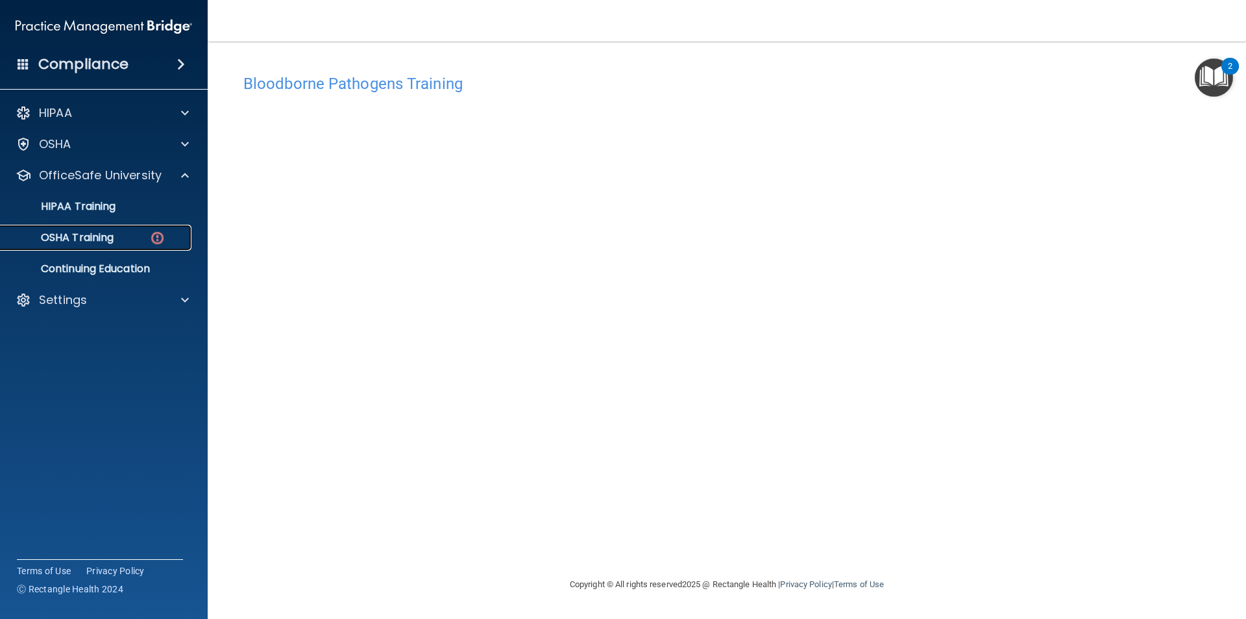
click at [159, 235] on img at bounding box center [157, 238] width 16 height 16
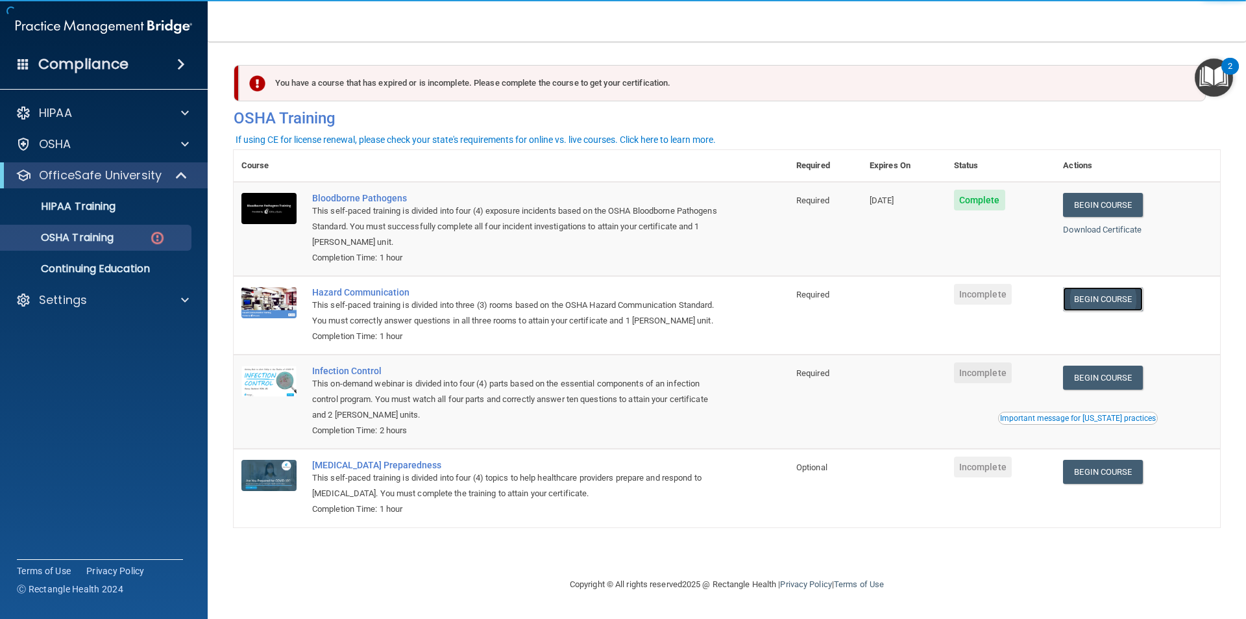
click at [1111, 301] on link "Begin Course" at bounding box center [1102, 299] width 79 height 24
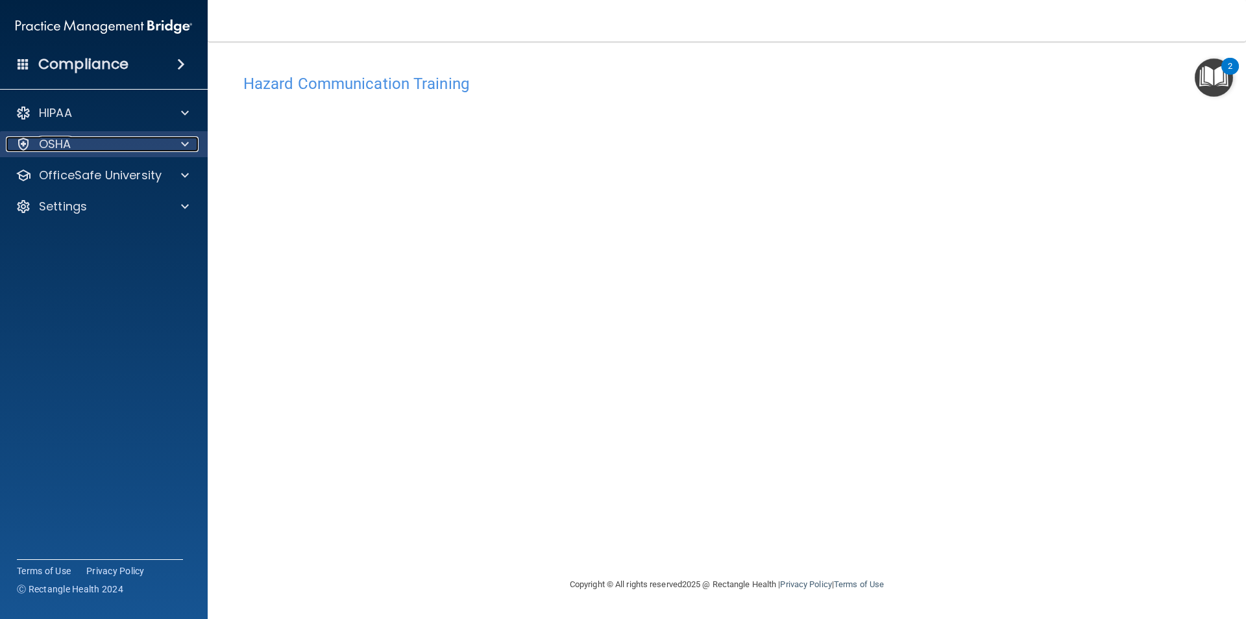
click at [171, 151] on div at bounding box center [183, 144] width 32 height 16
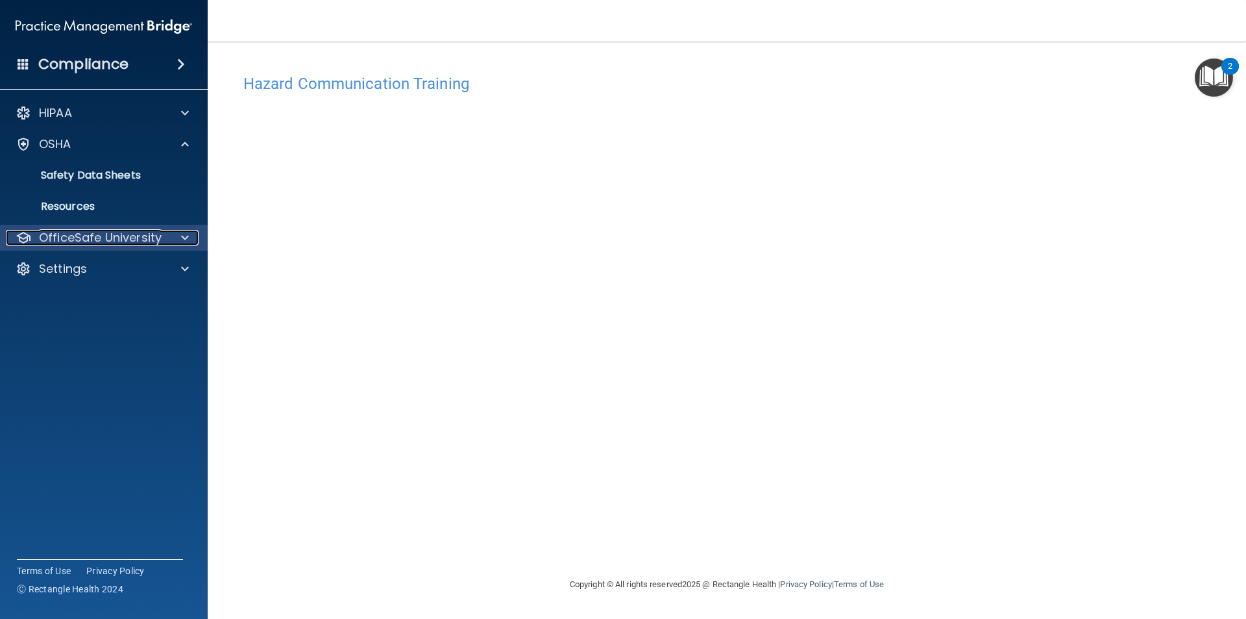
click at [143, 243] on p "OfficeSafe University" at bounding box center [100, 238] width 123 height 16
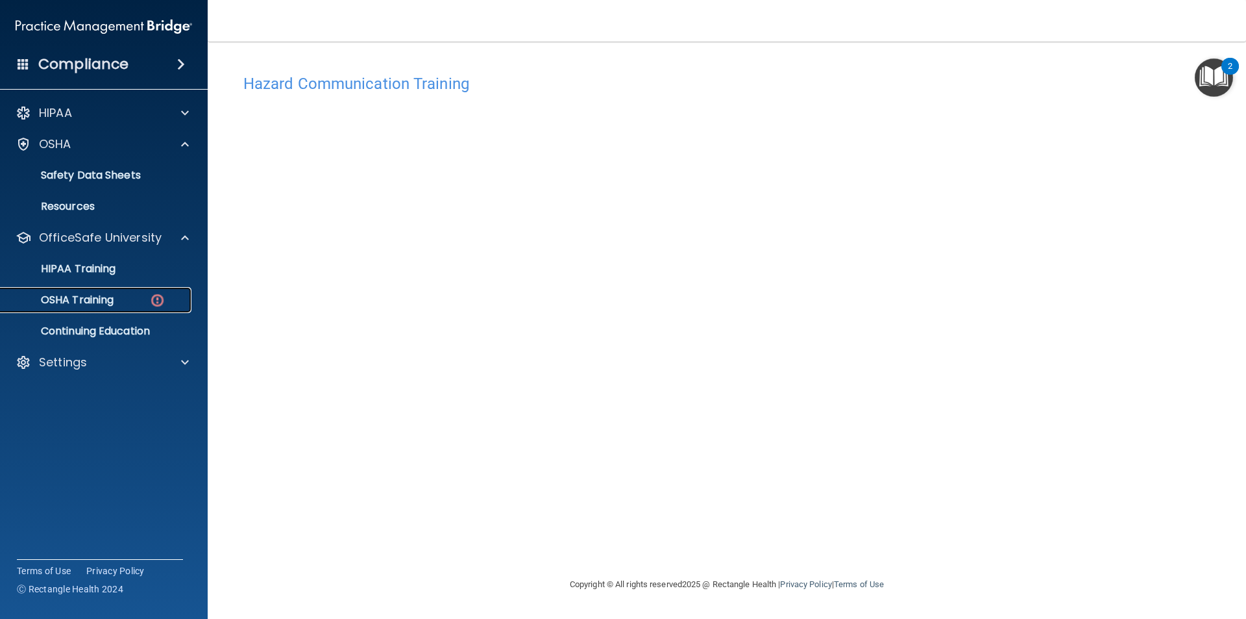
click at [154, 301] on img at bounding box center [157, 300] width 16 height 16
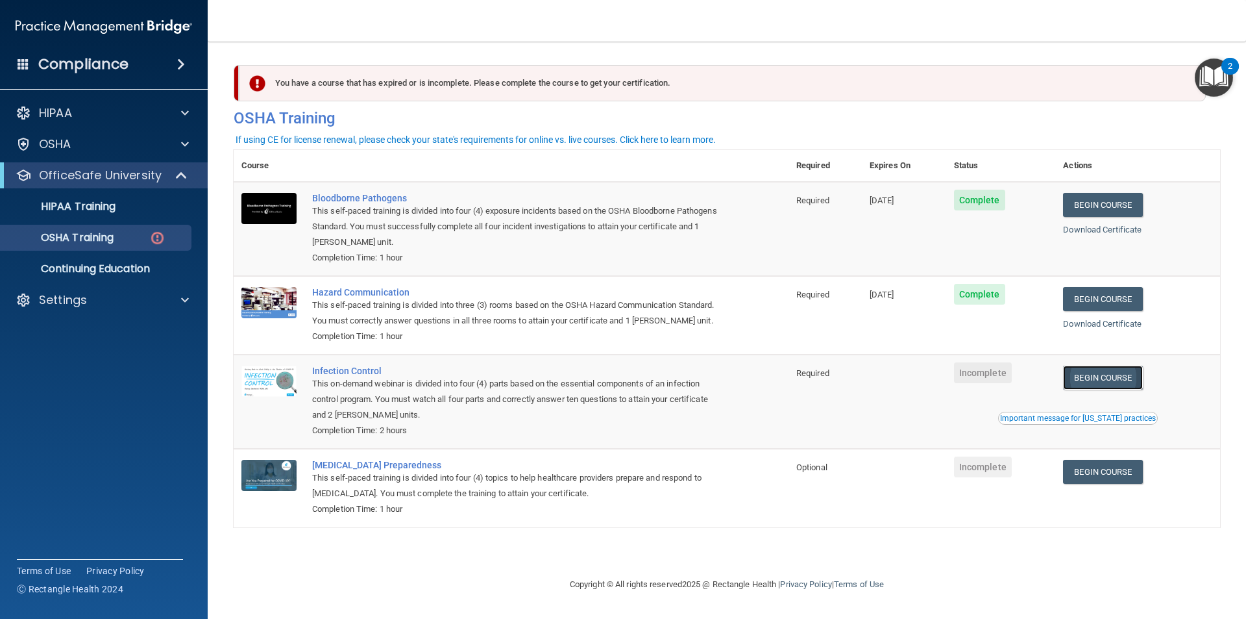
click at [1105, 388] on link "Begin Course" at bounding box center [1102, 377] width 79 height 24
click at [122, 231] on div "OSHA Training" at bounding box center [96, 237] width 177 height 13
click at [1141, 385] on link "Begin Course" at bounding box center [1102, 377] width 79 height 24
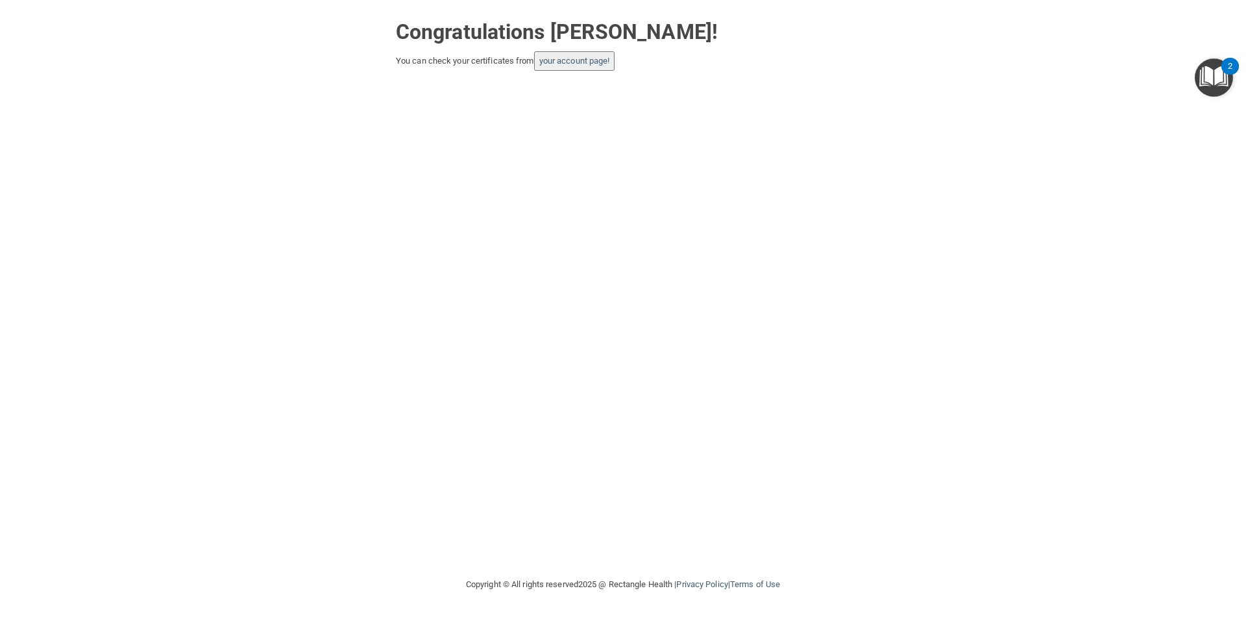
click at [615, 67] on button "your account page!" at bounding box center [574, 60] width 81 height 19
click at [603, 63] on link "your account page!" at bounding box center [574, 61] width 71 height 10
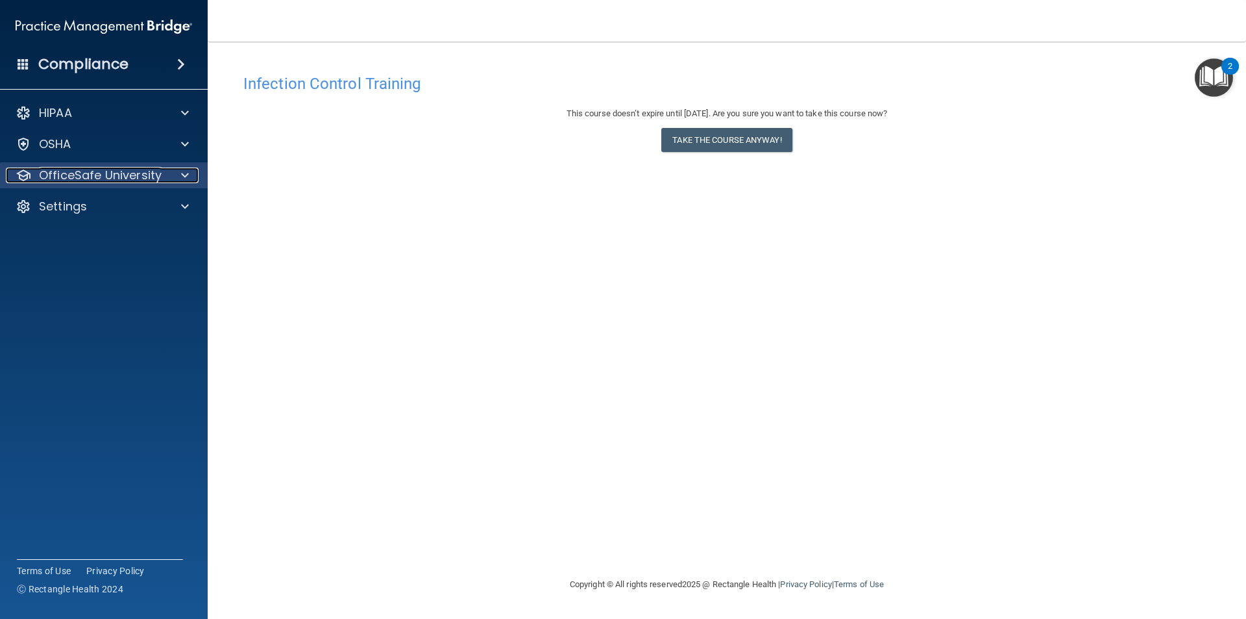
click at [173, 171] on div at bounding box center [183, 175] width 32 height 16
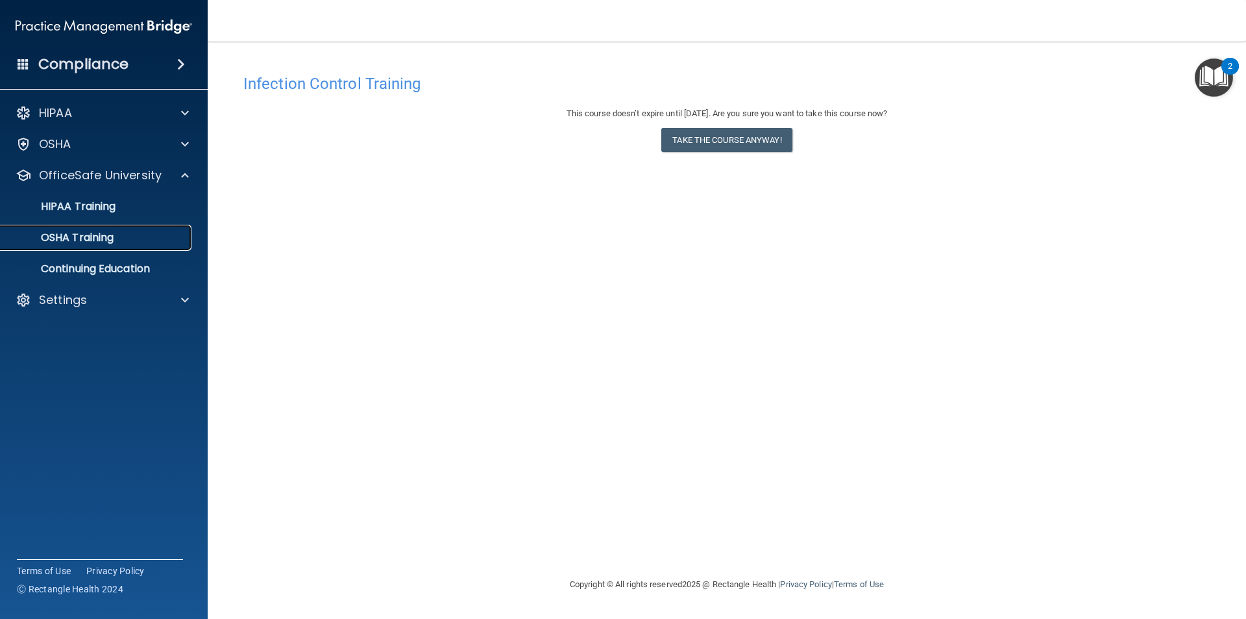
click at [146, 234] on div "OSHA Training" at bounding box center [96, 237] width 177 height 13
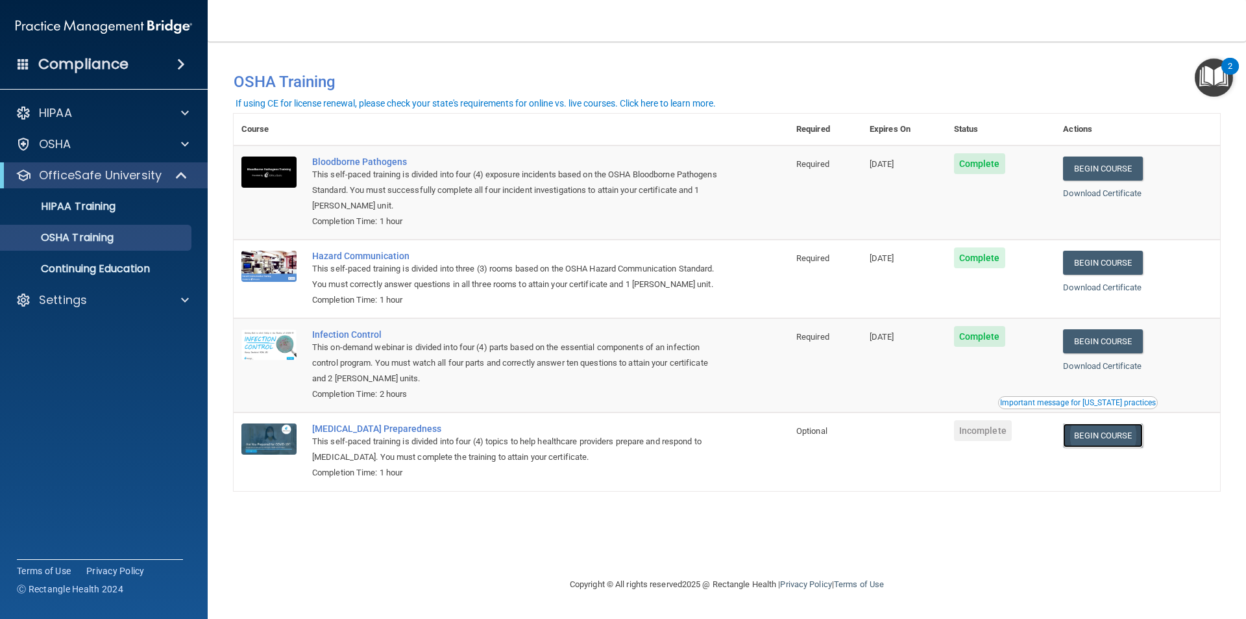
click at [1117, 442] on link "Begin Course" at bounding box center [1102, 435] width 79 height 24
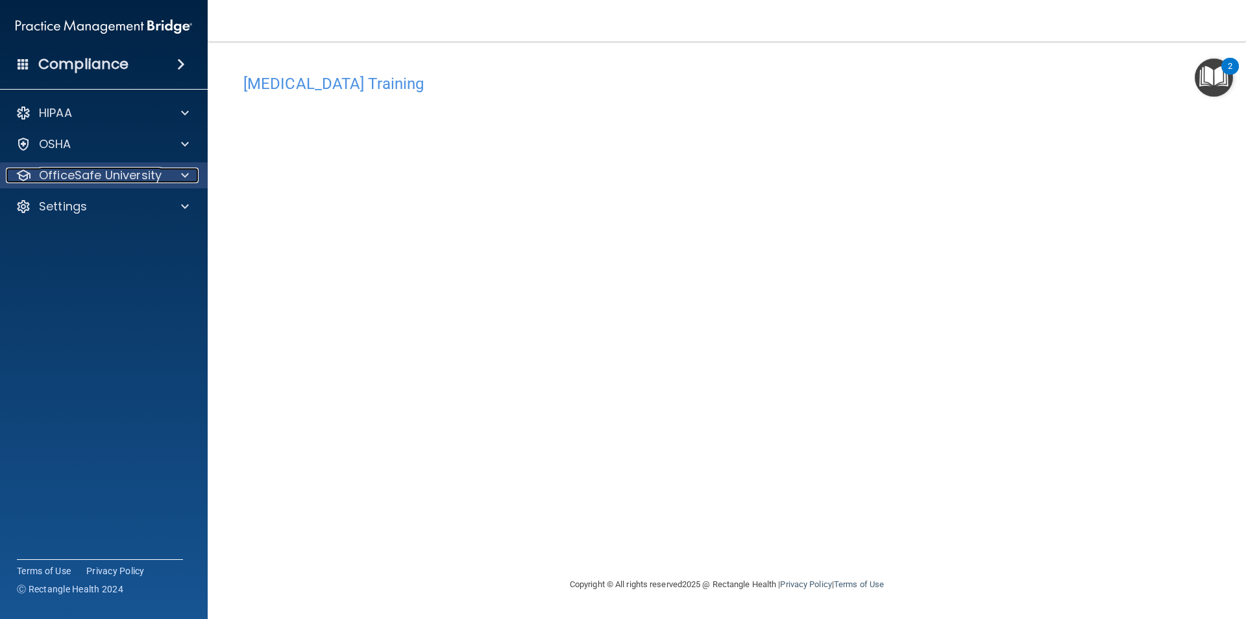
click at [173, 175] on div at bounding box center [183, 175] width 32 height 16
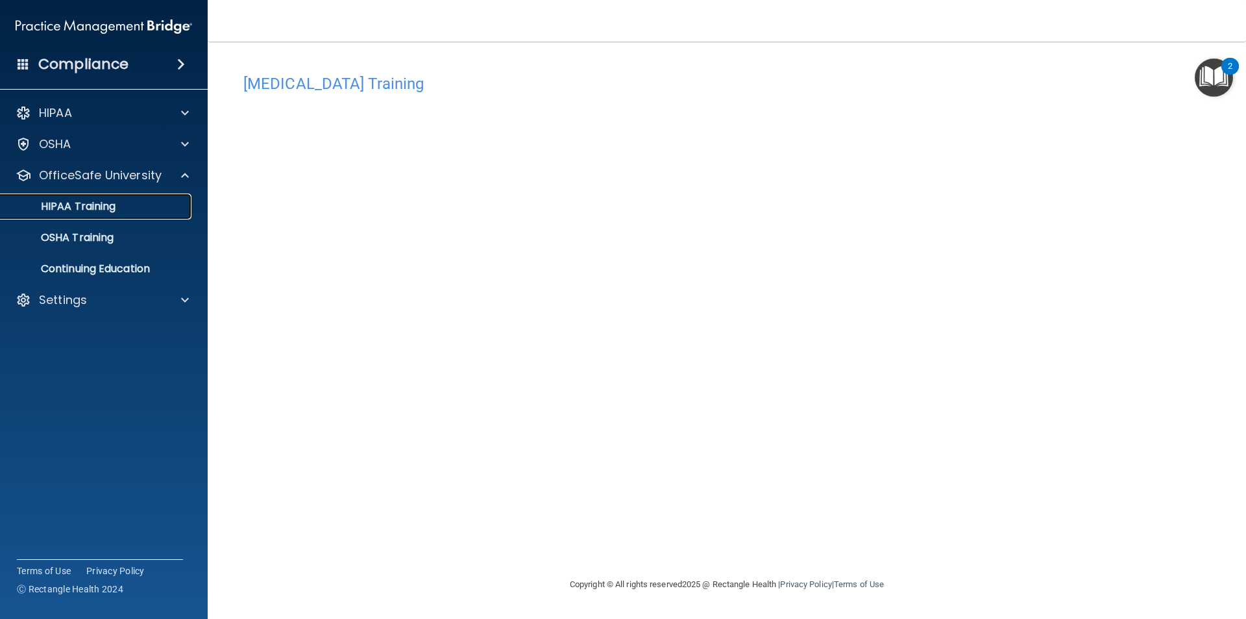
click at [170, 212] on div "HIPAA Training" at bounding box center [96, 206] width 177 height 13
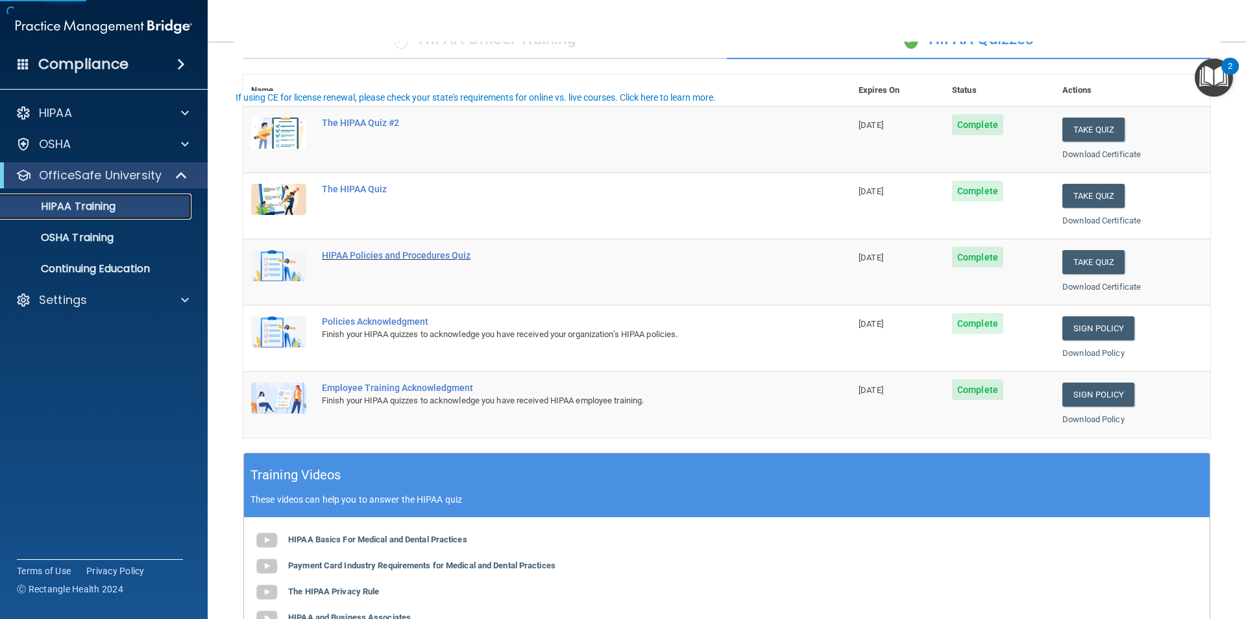
scroll to position [130, 0]
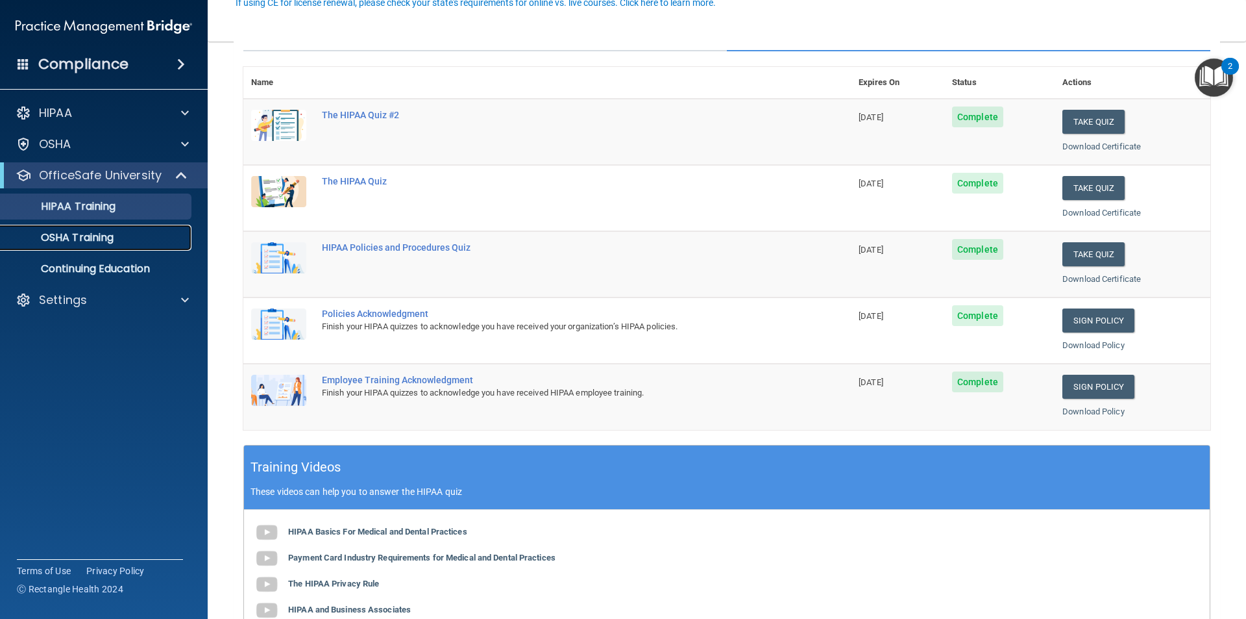
click at [130, 234] on div "OSHA Training" at bounding box center [96, 237] width 177 height 13
